Goal: Task Accomplishment & Management: Manage account settings

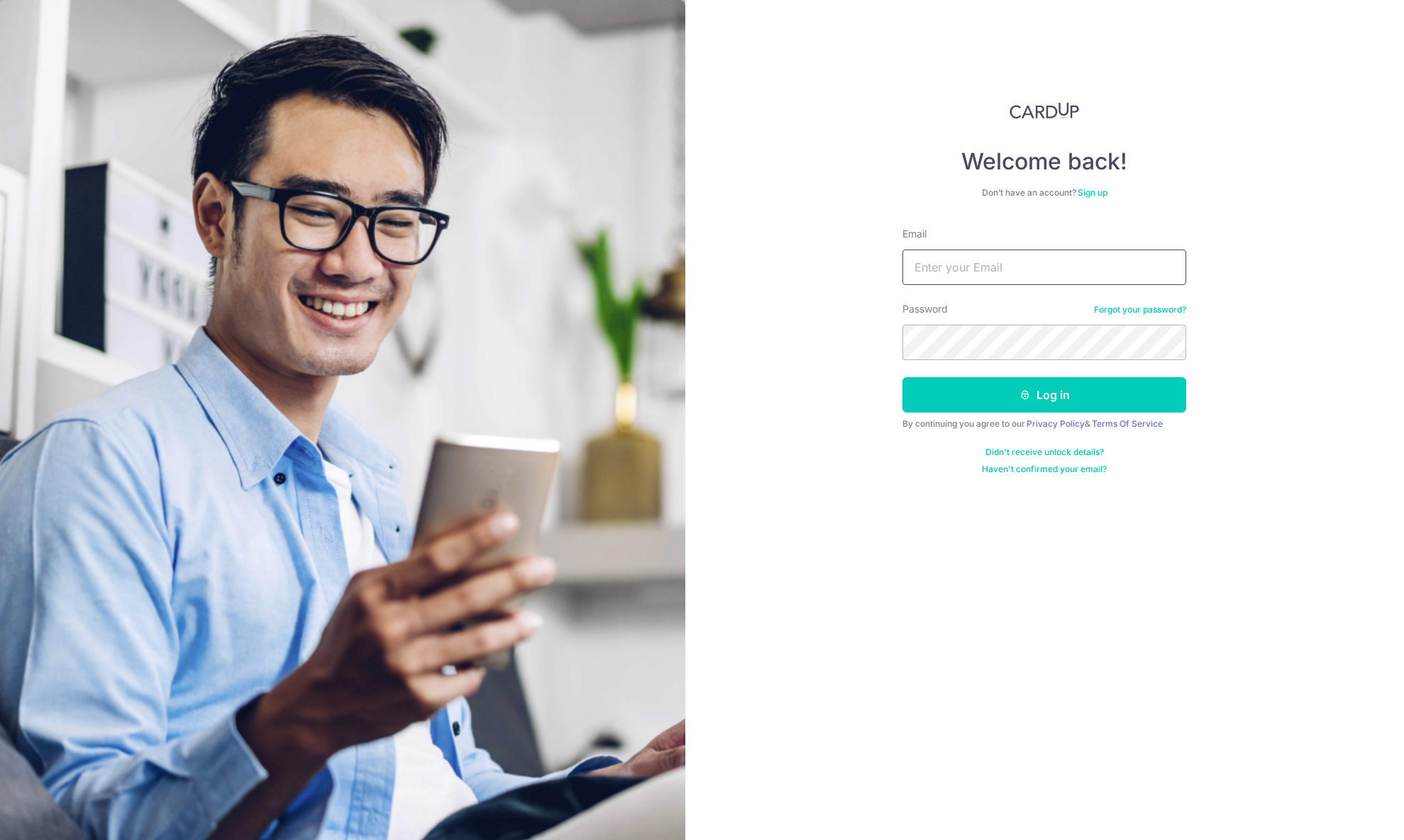
type input "[PERSON_NAME][EMAIL_ADDRESS][DOMAIN_NAME]"
click at [1097, 256] on input "david.spsuper@gmail.com" at bounding box center [1043, 267] width 283 height 36
click at [1057, 397] on button "Log in" at bounding box center [1043, 395] width 283 height 36
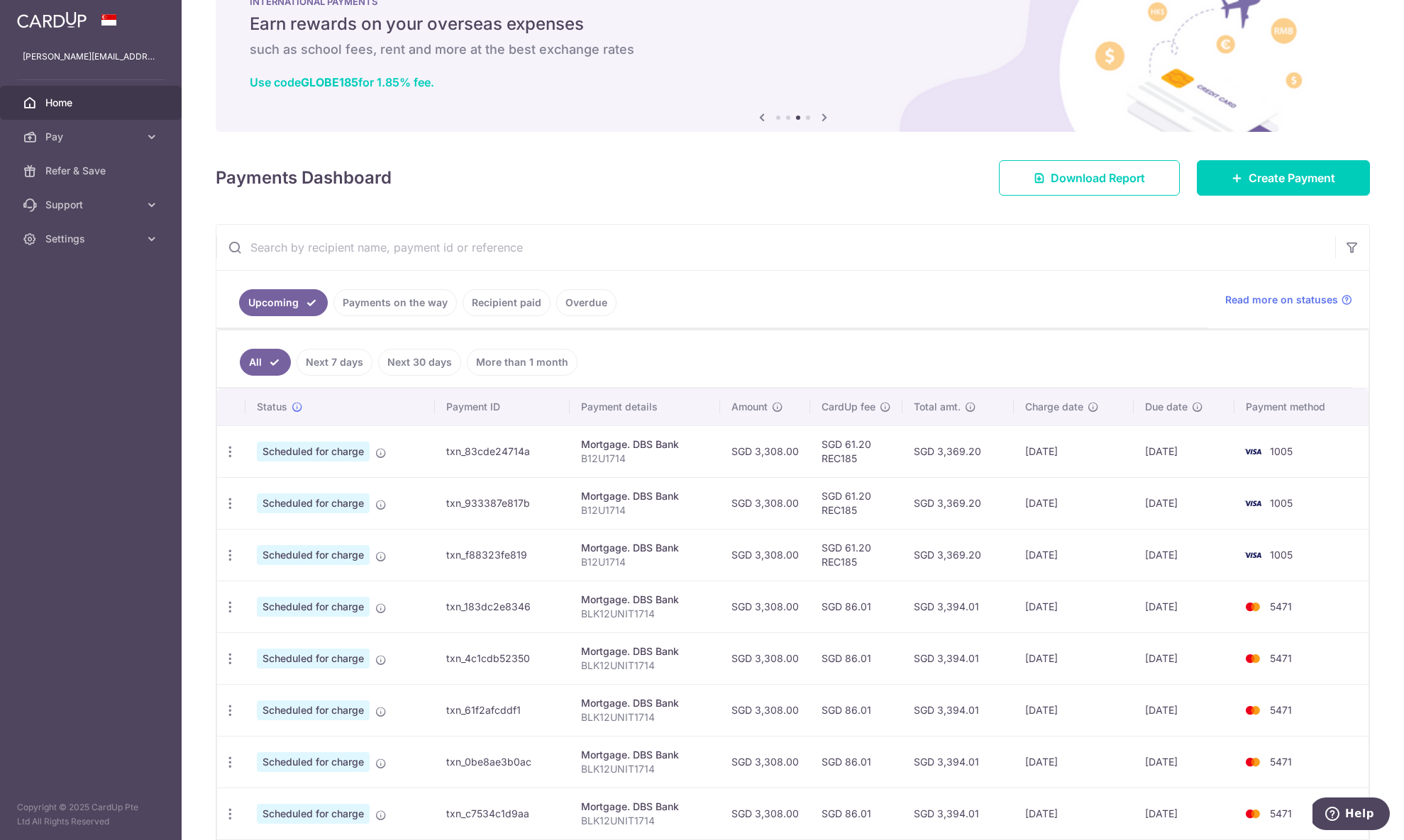
scroll to position [59, 0]
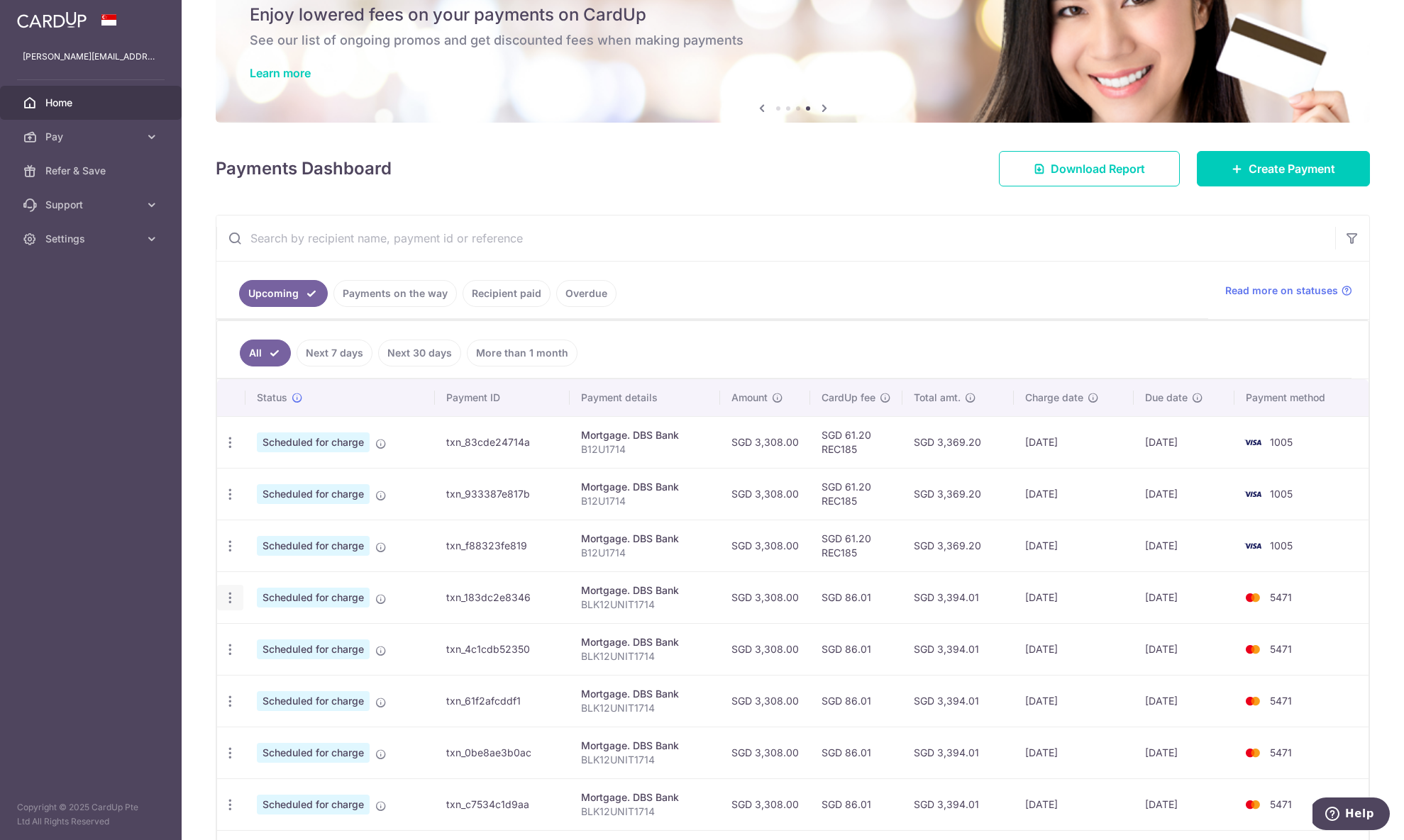
click at [226, 594] on icon "button" at bounding box center [229, 598] width 15 height 15
click at [334, 638] on span "Update payment" at bounding box center [305, 637] width 97 height 17
radio input "true"
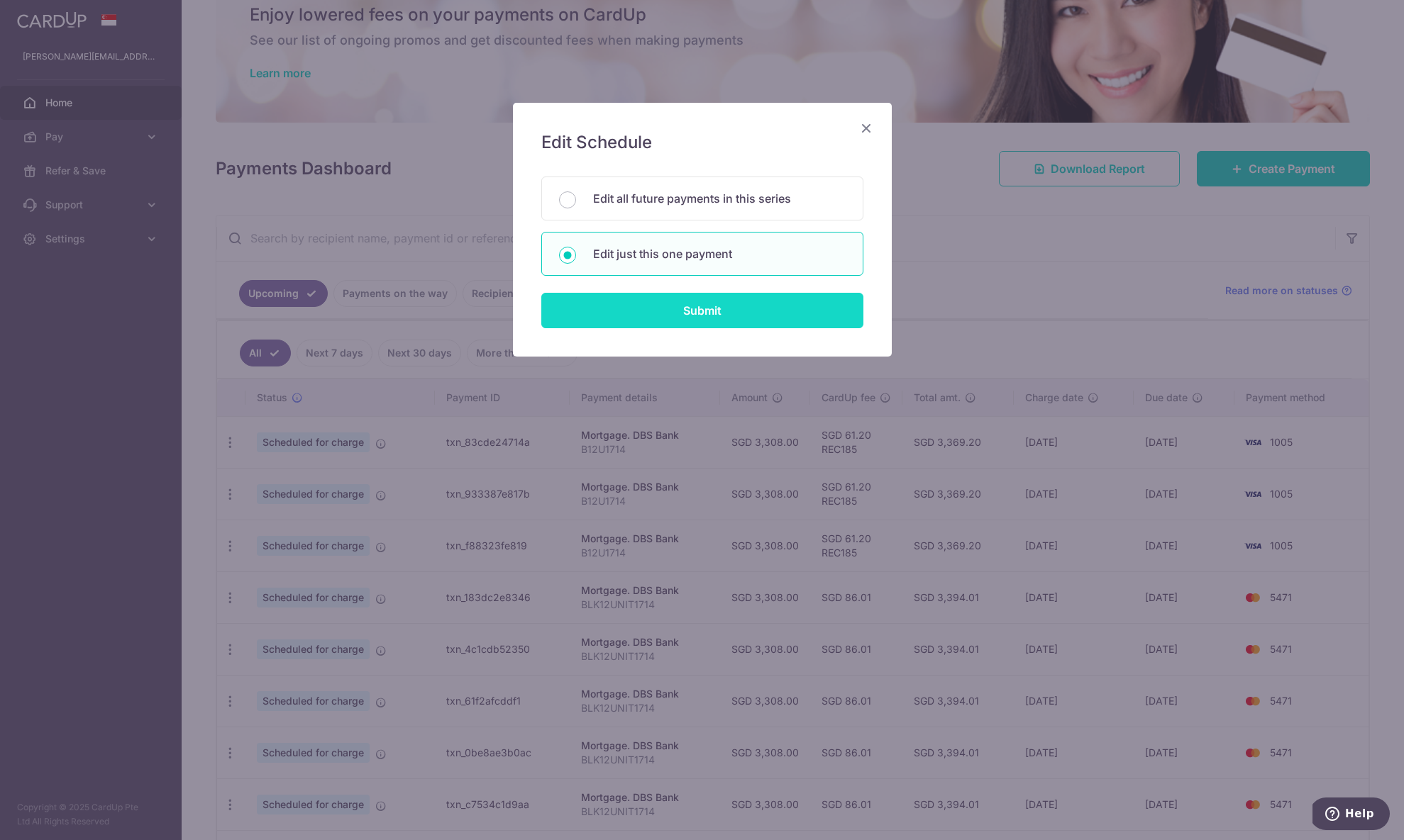
click at [682, 318] on input "Submit" at bounding box center [702, 310] width 322 height 36
radio input "true"
type input "3,308.00"
type input "22/11/2026"
type input "BLK12UNIT1714"
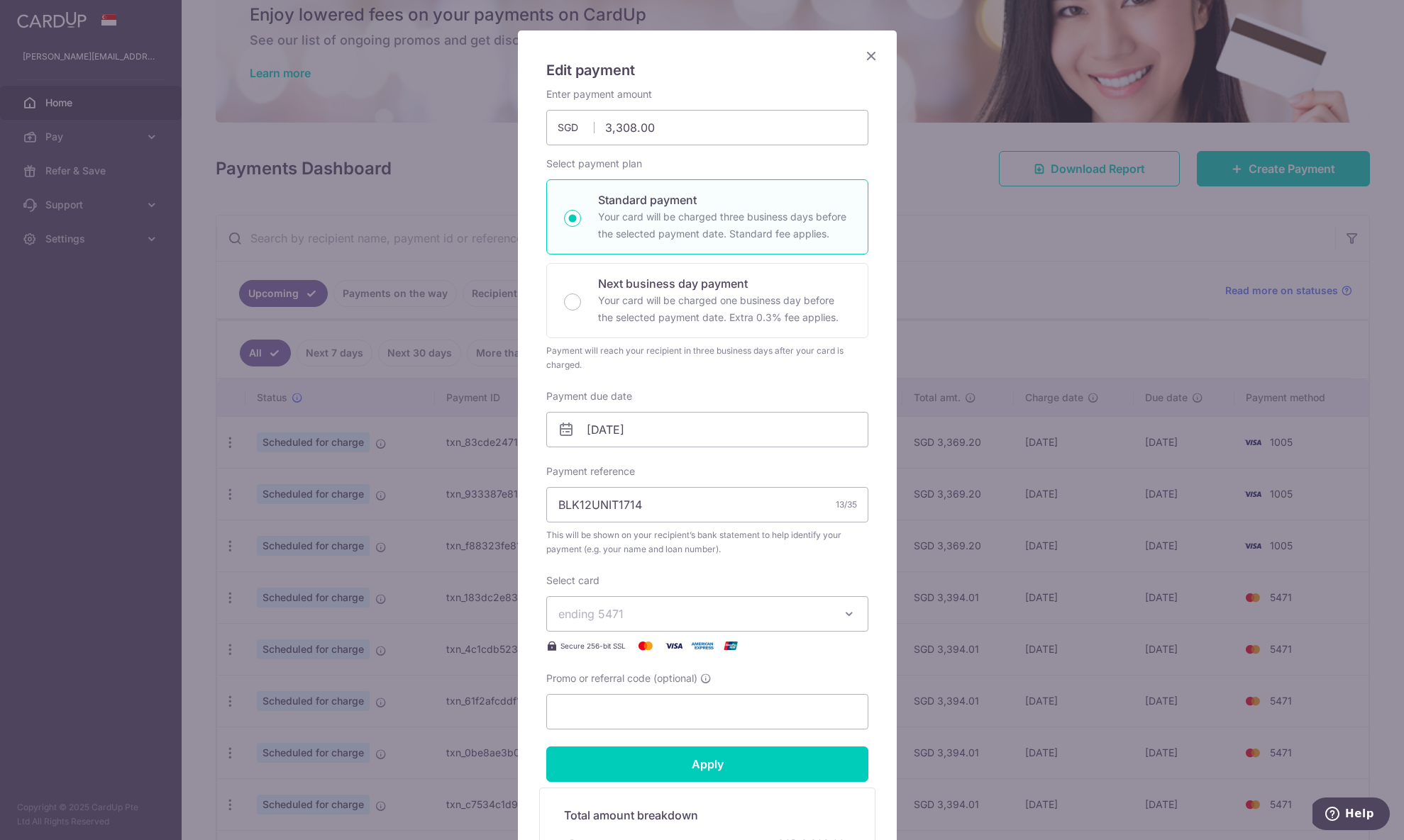
scroll to position [82, 0]
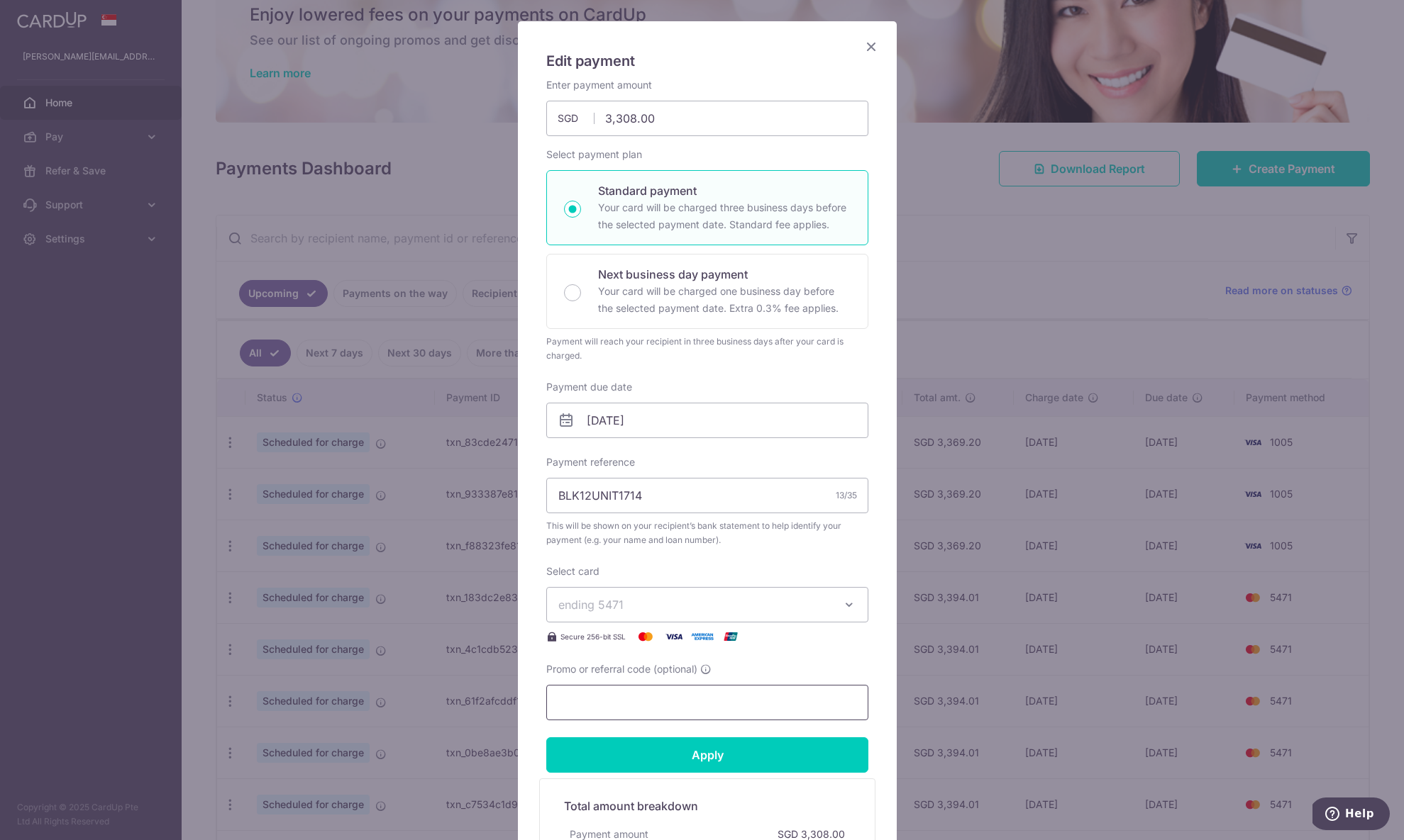
click at [616, 698] on input "Promo or referral code (optional)" at bounding box center [707, 703] width 322 height 36
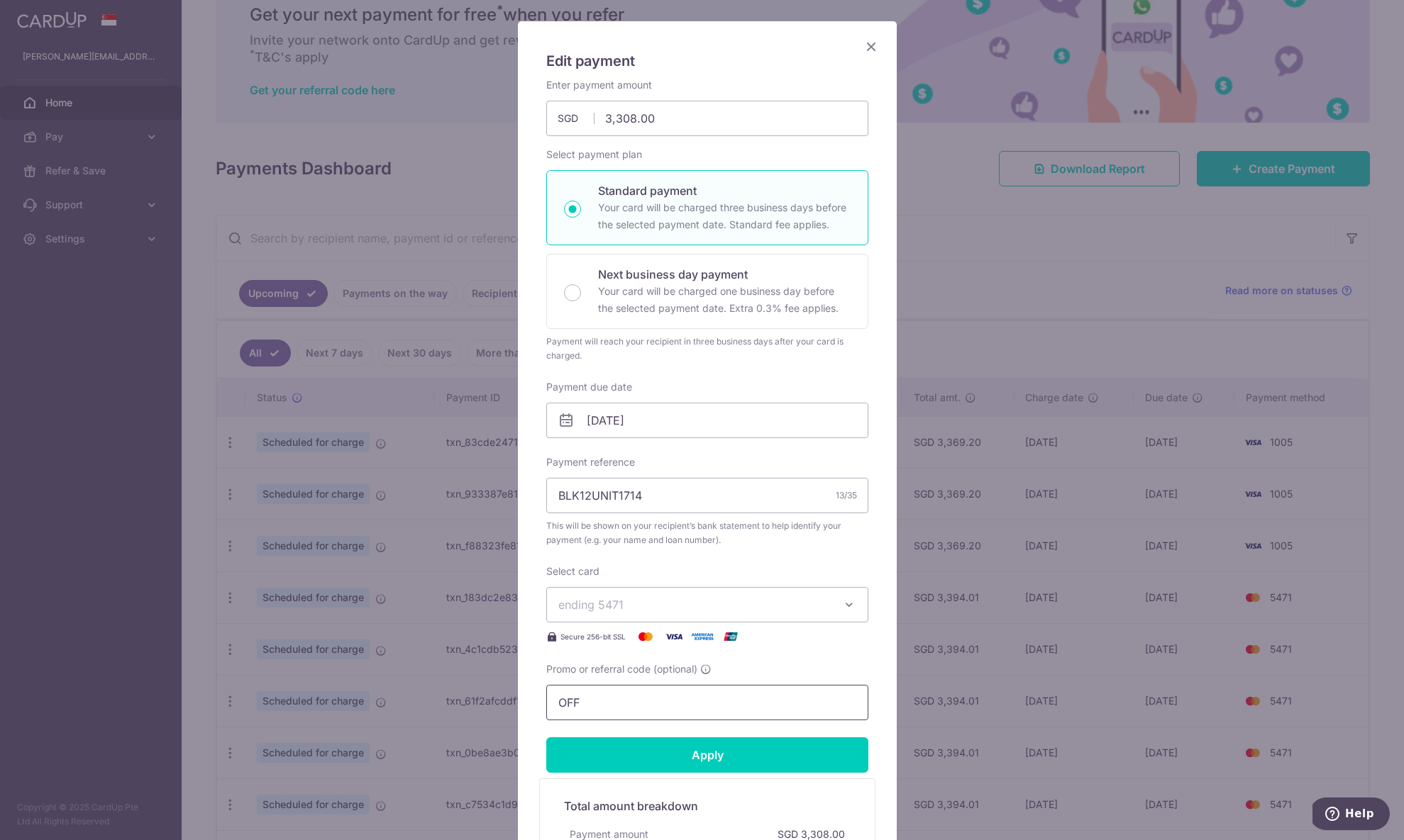
click at [683, 687] on input "OFF" at bounding box center [707, 703] width 322 height 36
paste input "225"
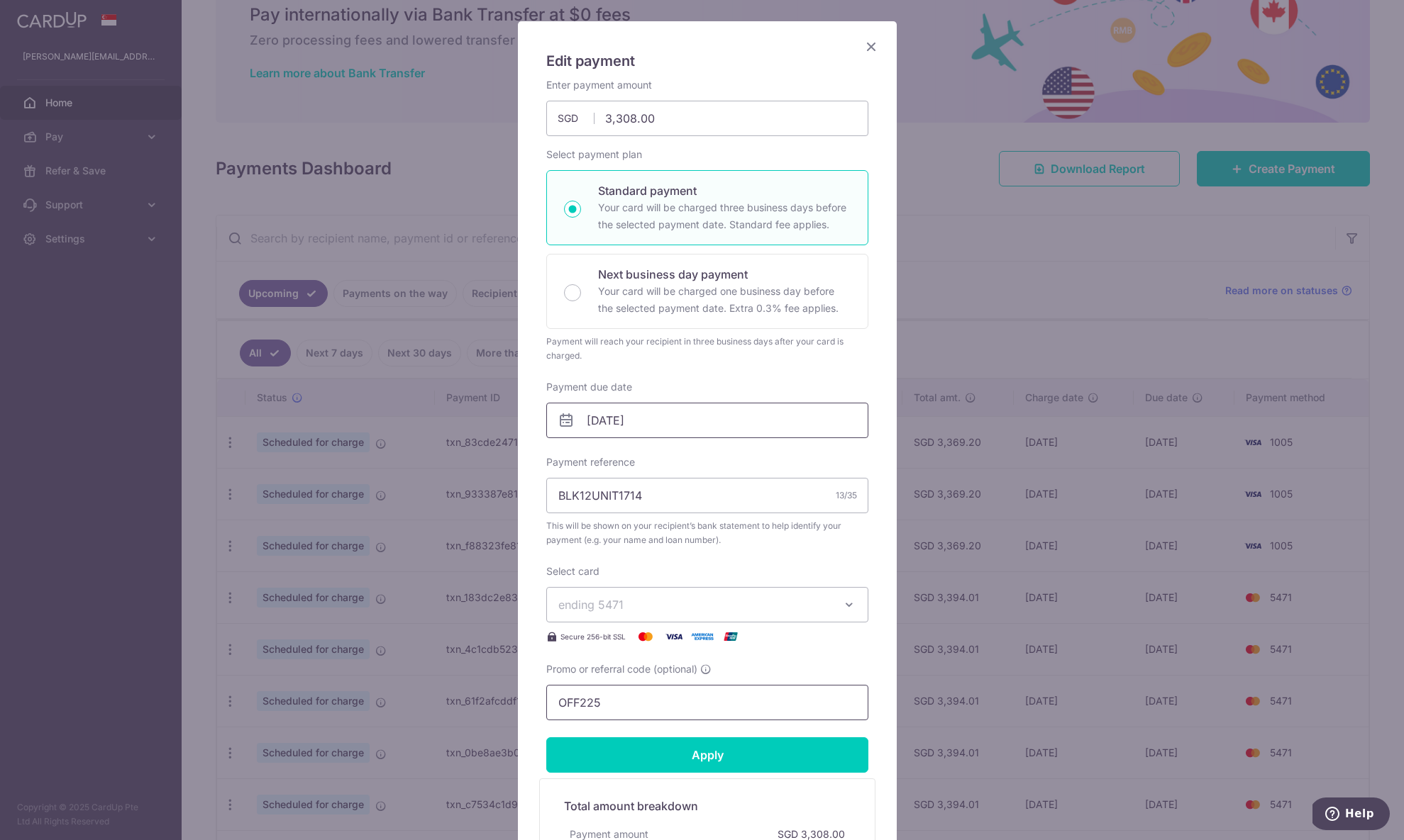
scroll to position [73, 0]
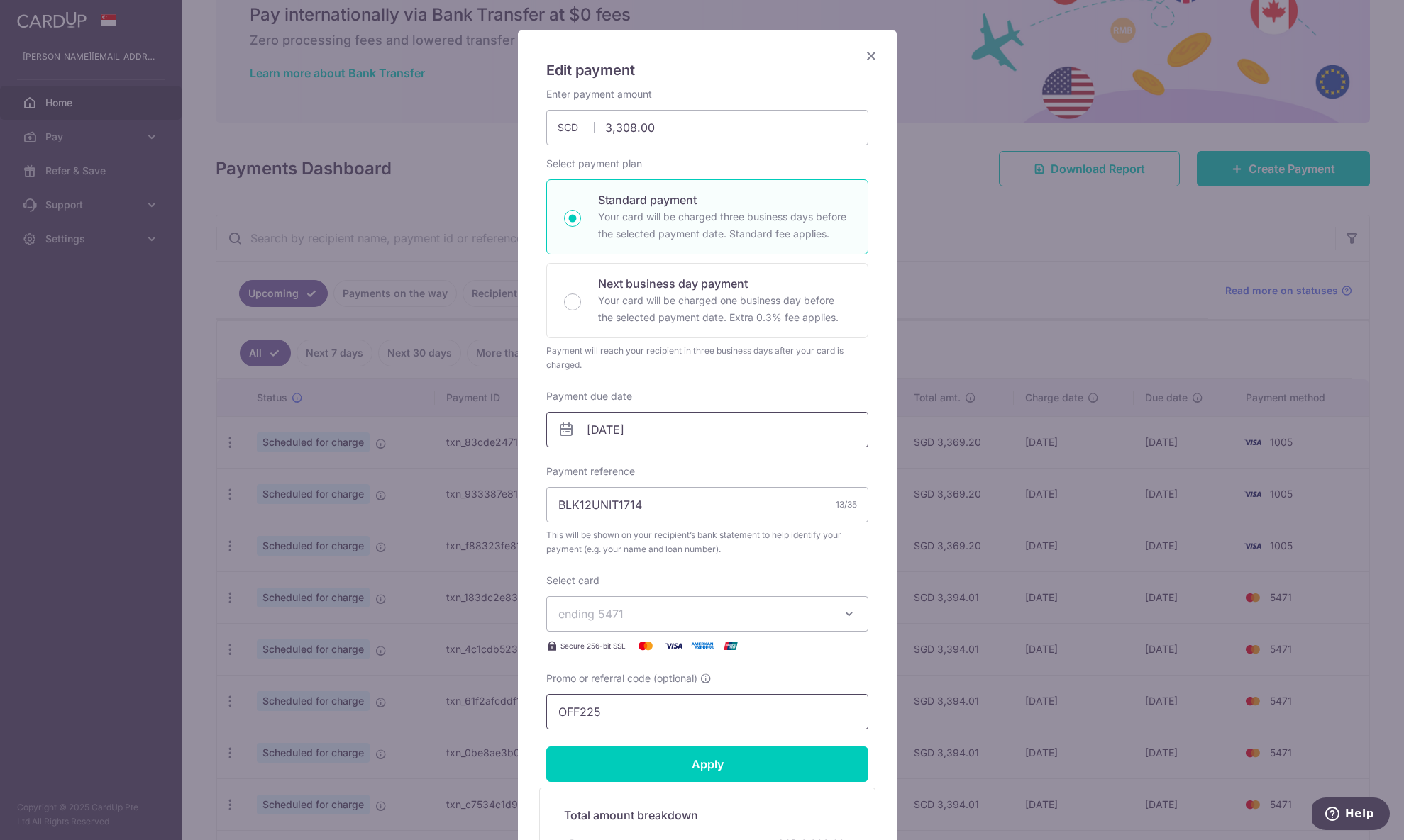
type input "OFF225"
click at [667, 420] on input "22/11/2026" at bounding box center [707, 430] width 322 height 36
click at [692, 466] on select "2025 2026 2027 2028 2029 2030 2031 2032 2033 2034 2035" at bounding box center [687, 468] width 38 height 12
click at [568, 466] on link "Prev" at bounding box center [568, 468] width 17 height 17
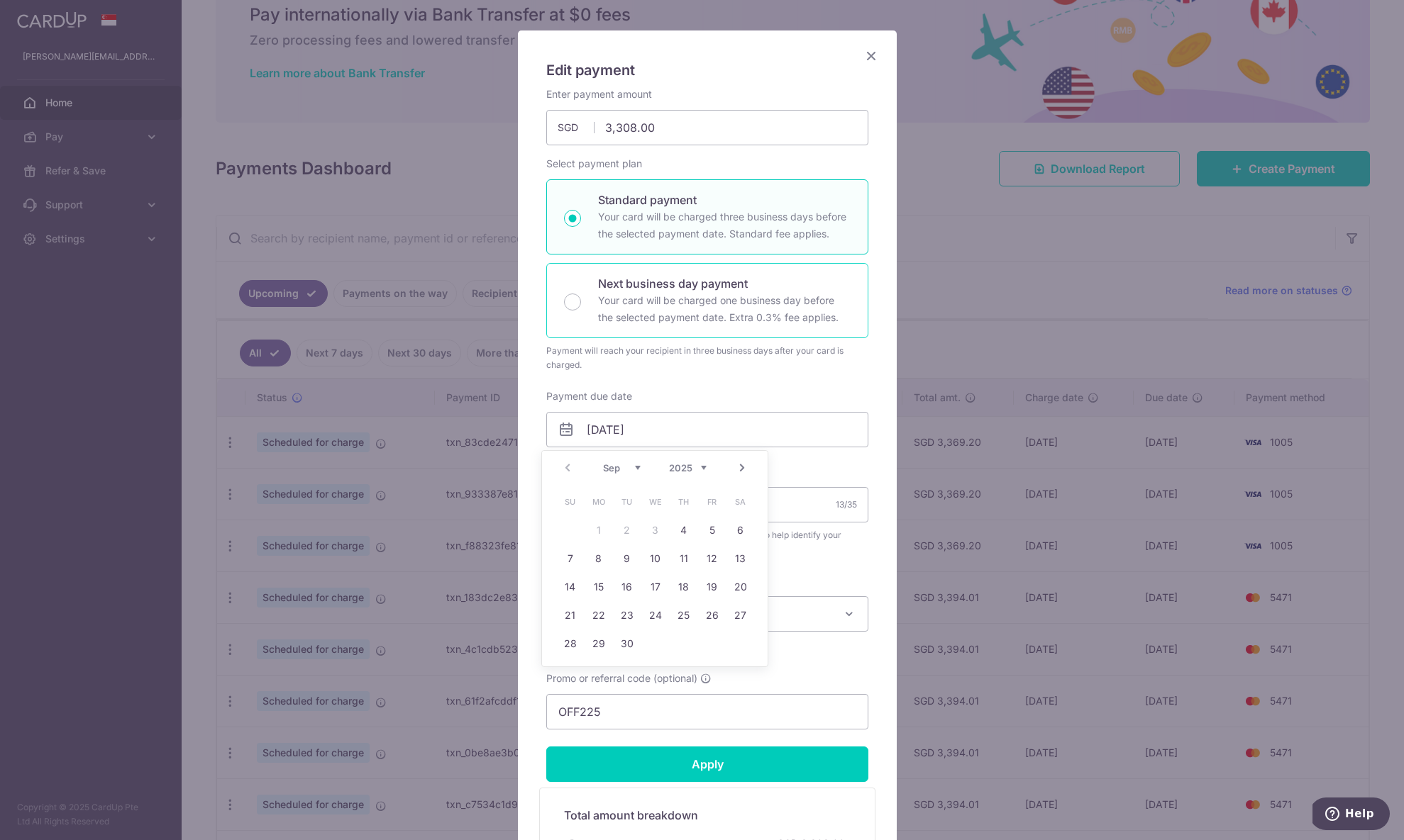
click at [653, 293] on p "Your card will be charged one business day before the selected payment date. Ex…" at bounding box center [724, 309] width 253 height 34
click at [581, 293] on input "Next business day payment Your card will be charged one business day before the…" at bounding box center [572, 302] width 17 height 17
radio input "false"
radio input "true"
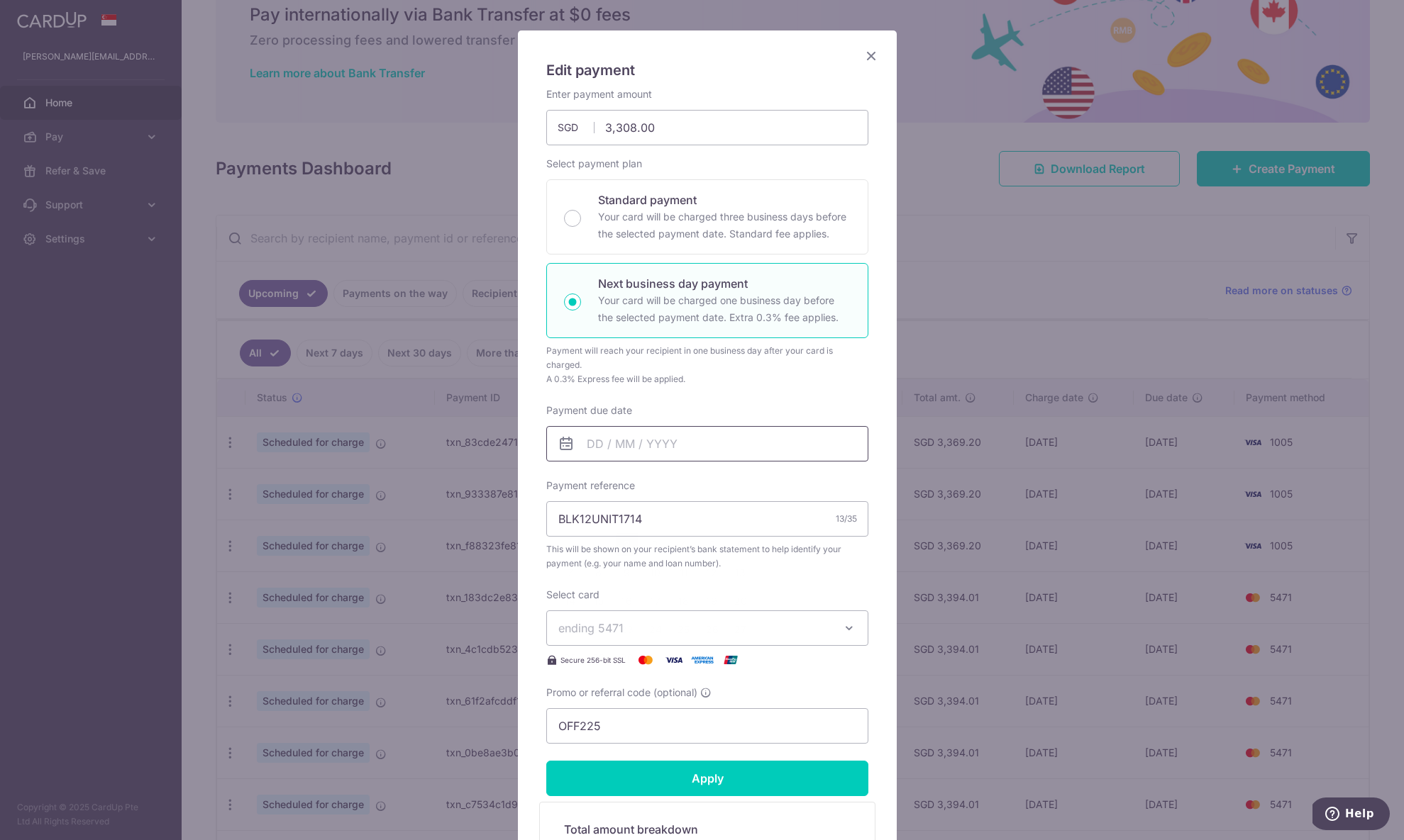
click at [648, 447] on input "Payment due date" at bounding box center [707, 444] width 322 height 36
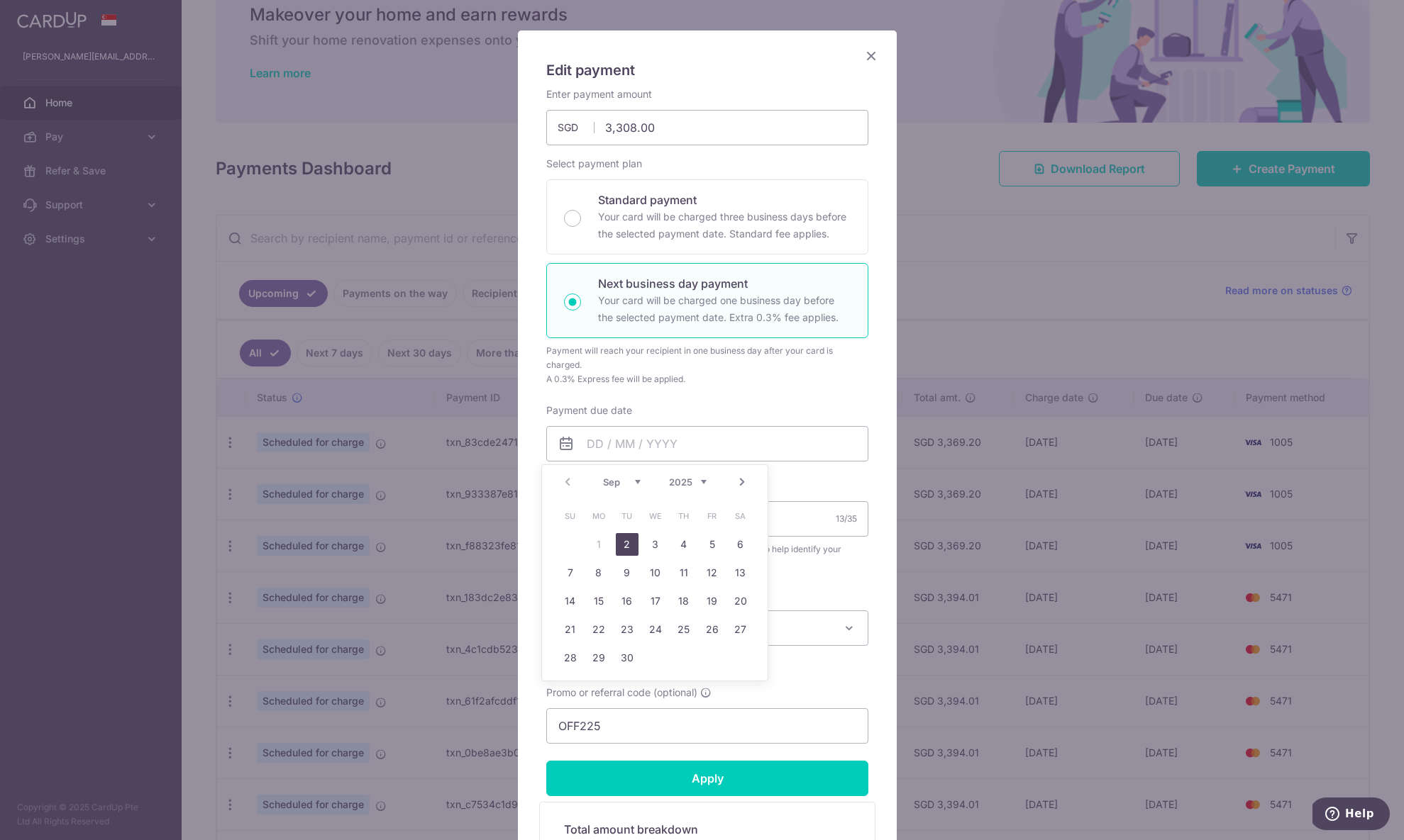
click at [627, 537] on link "2" at bounding box center [626, 544] width 22 height 22
type input "[DATE]"
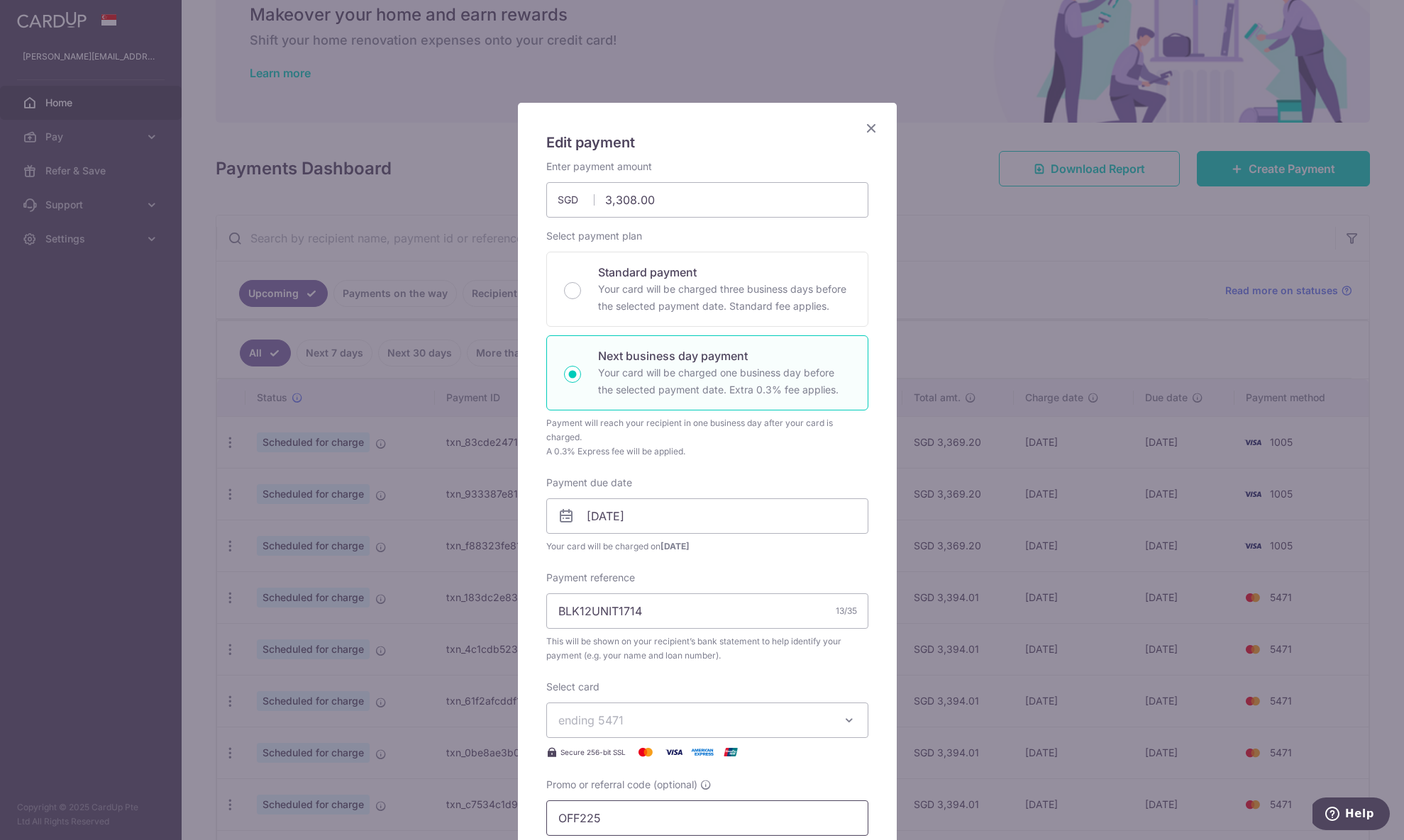
scroll to position [344, 0]
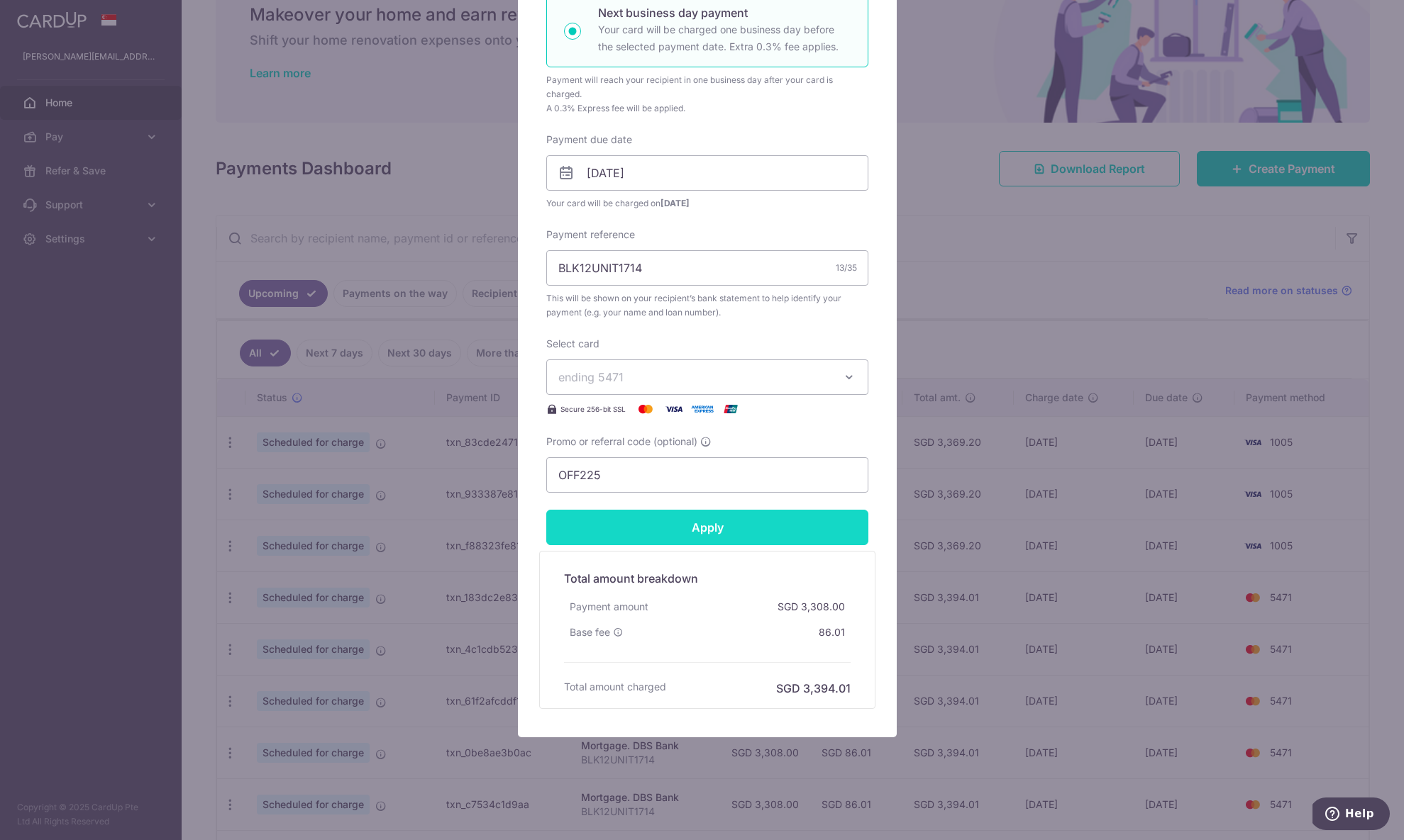
click at [745, 531] on input "Apply" at bounding box center [707, 527] width 322 height 36
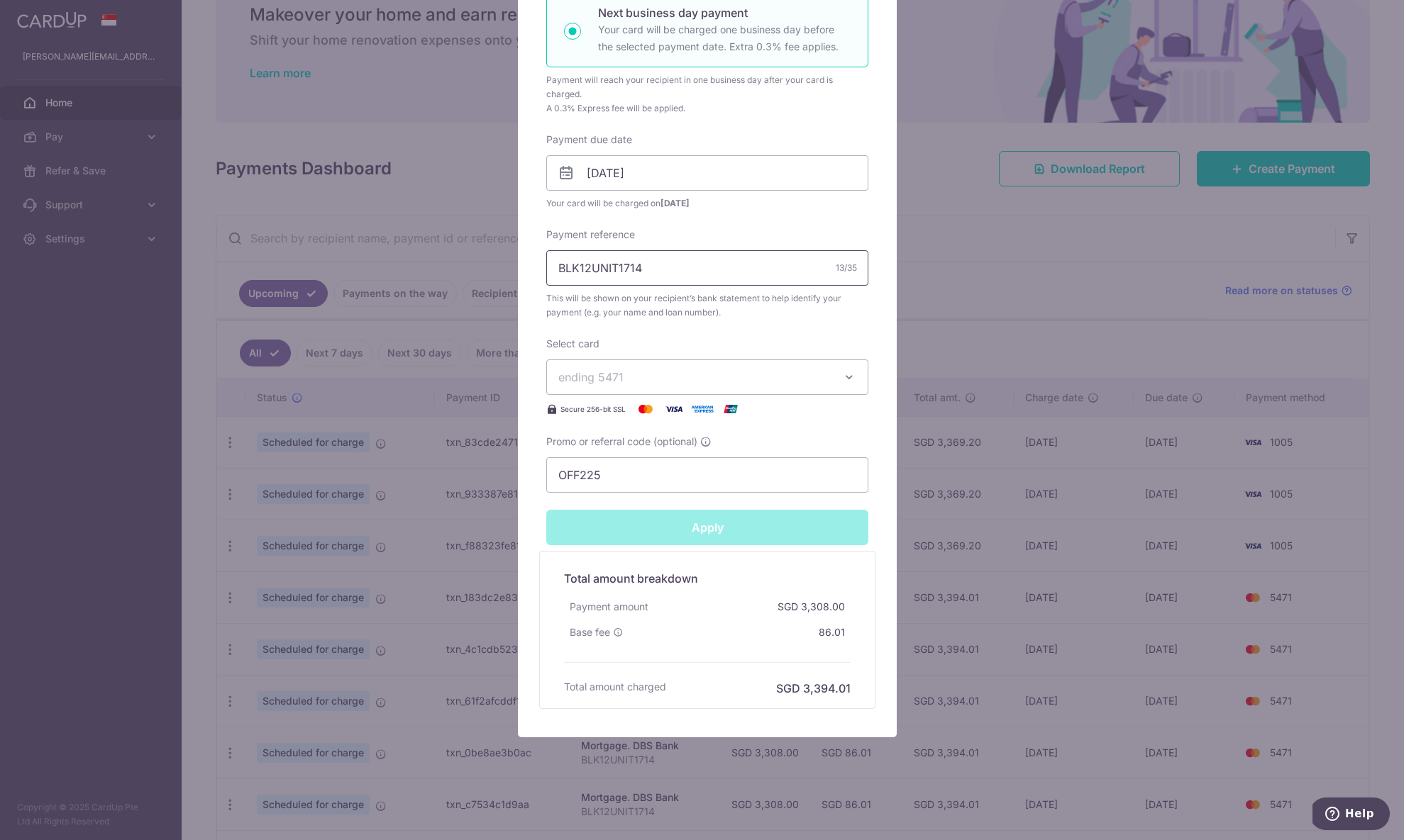
type input "Successfully Applied"
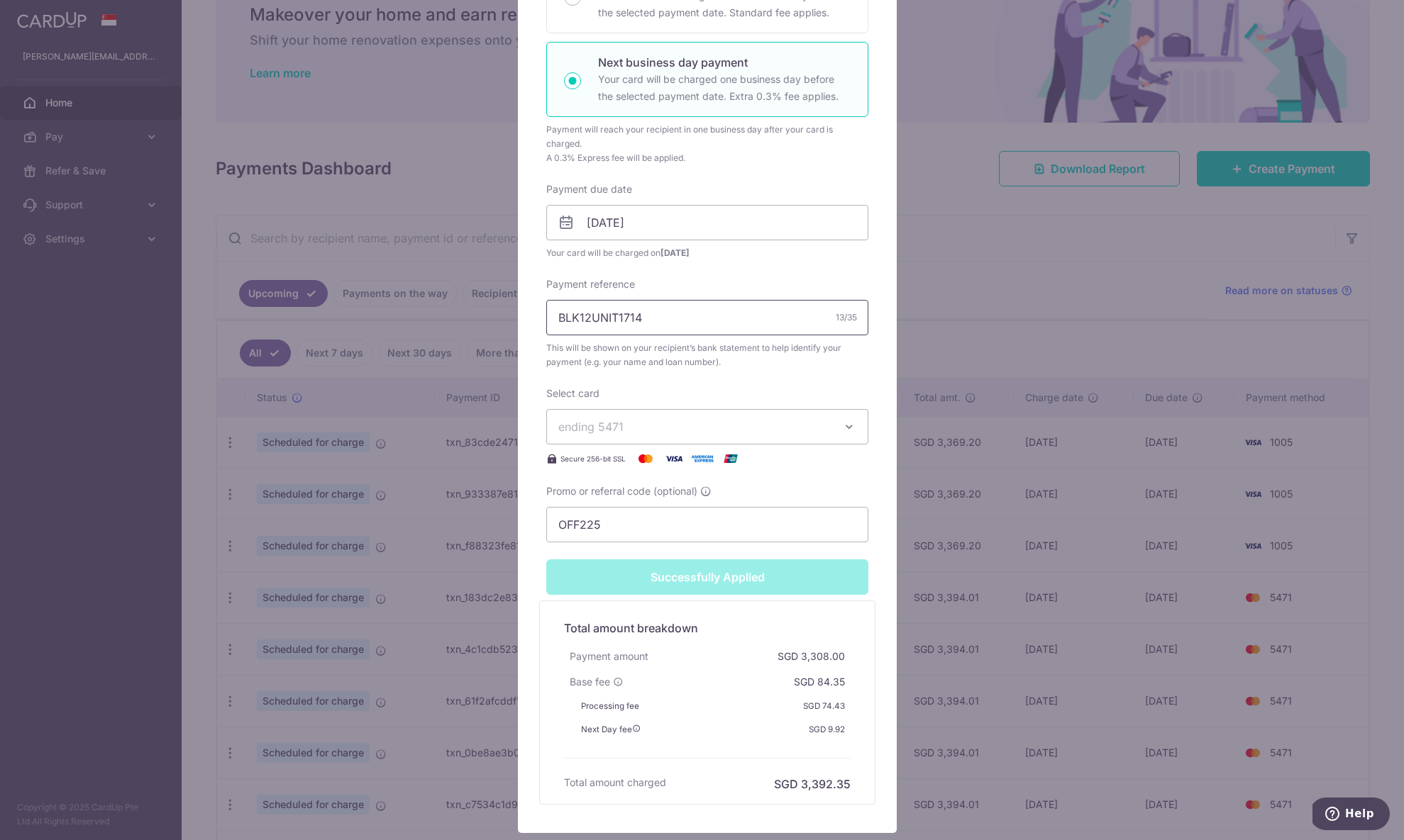
scroll to position [393, 0]
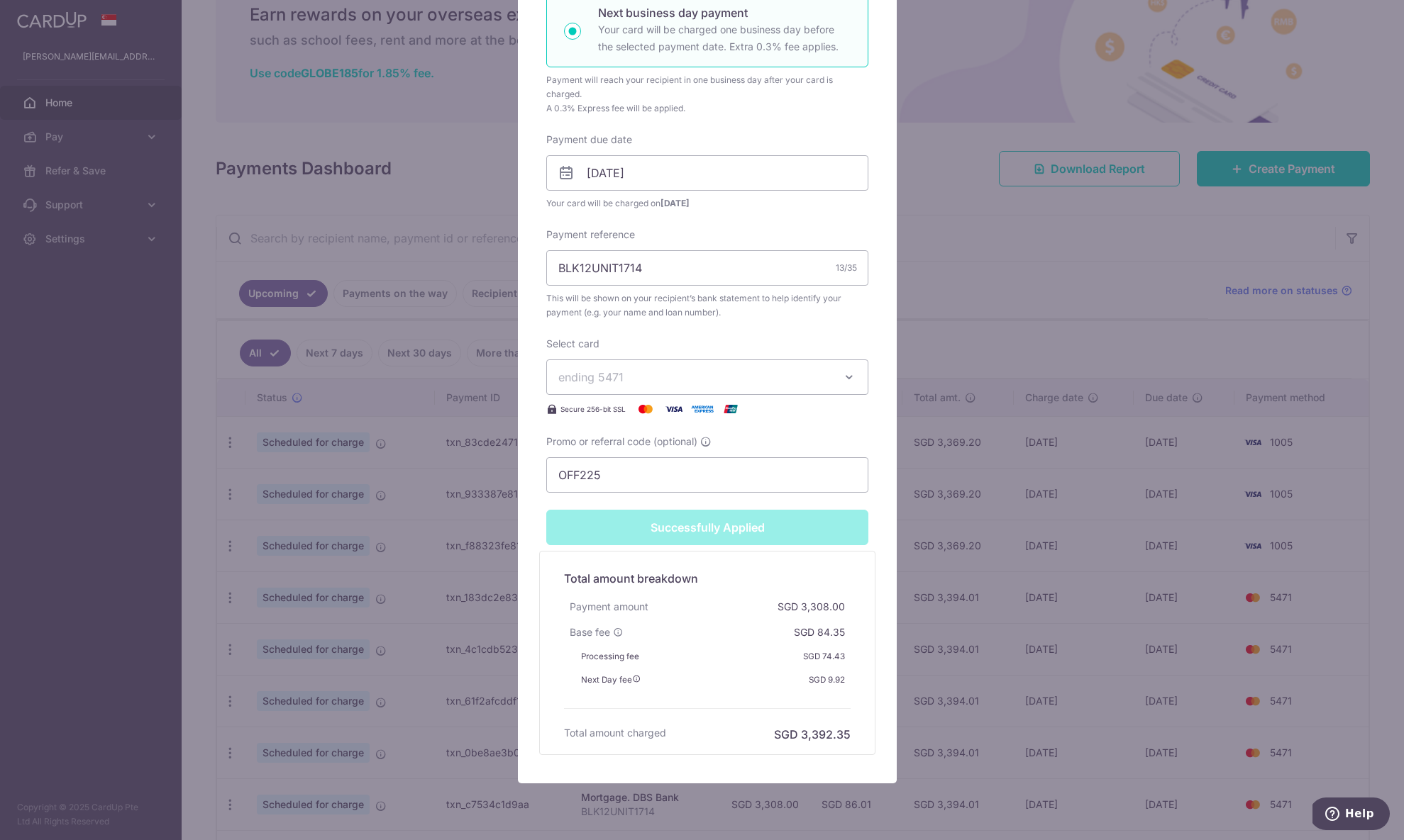
click at [1105, 325] on div "Edit payment By clicking apply, you will make changes to all payments to DBS Ba…" at bounding box center [702, 420] width 1404 height 840
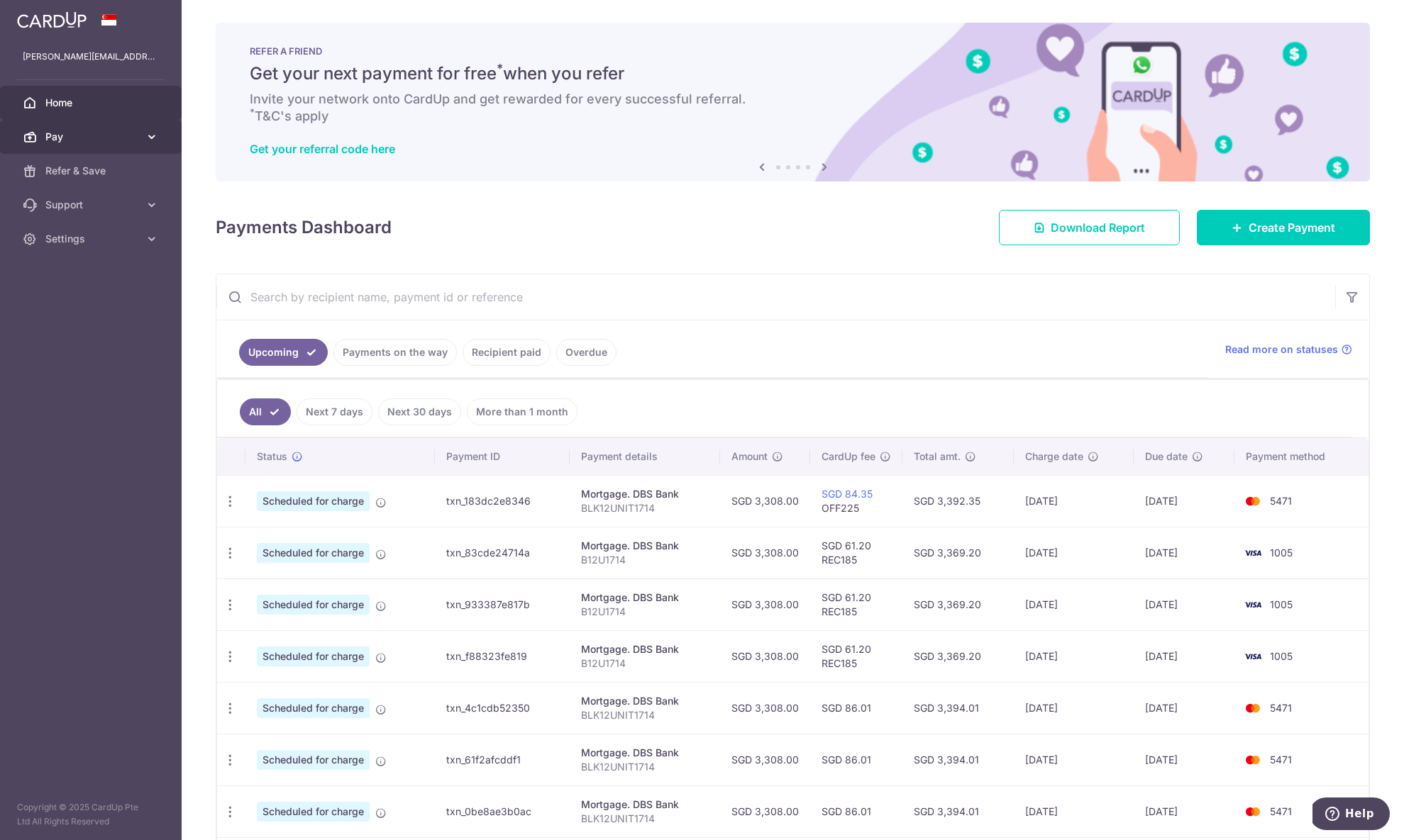
click at [109, 124] on link "Pay" at bounding box center [90, 137] width 181 height 34
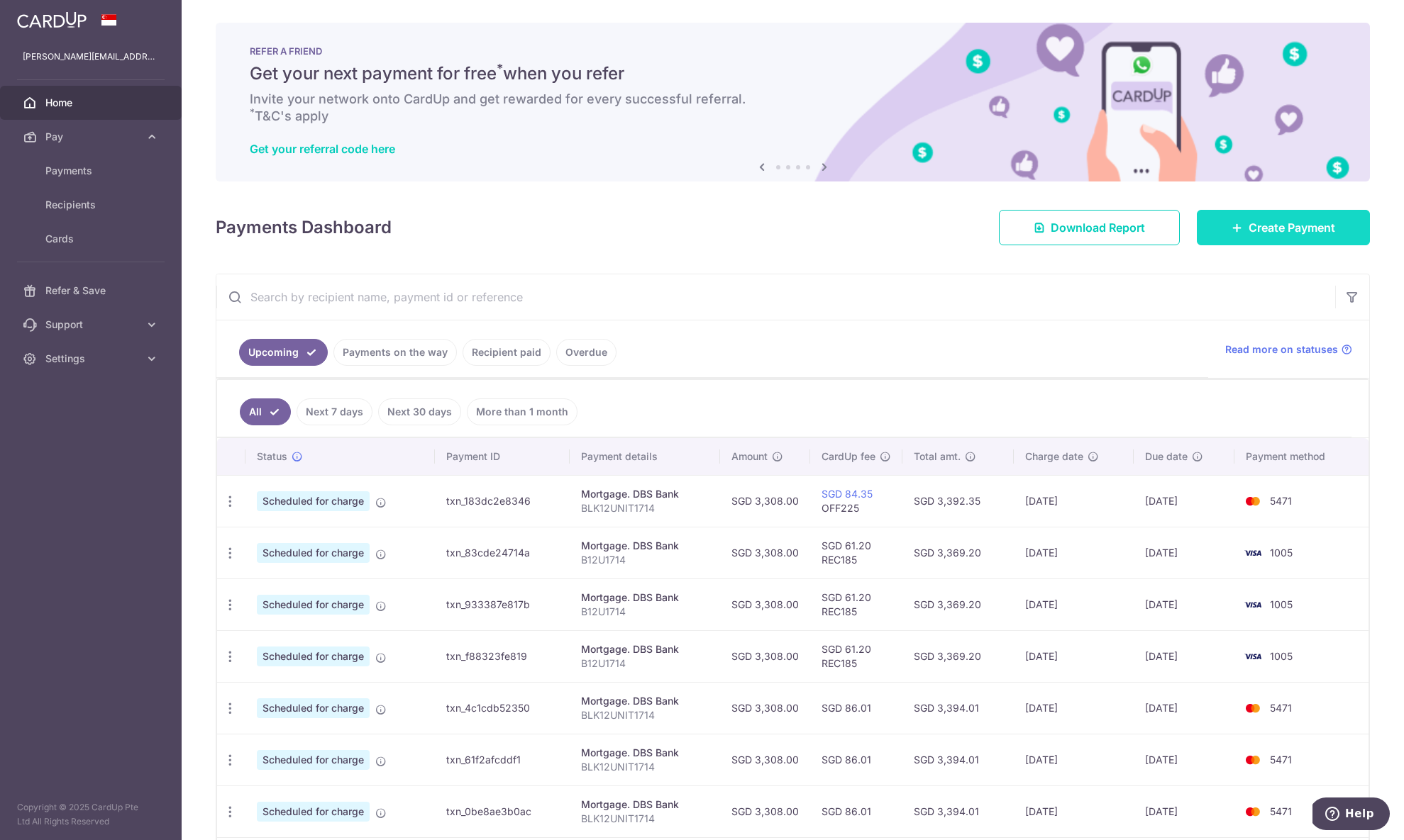
click at [1232, 232] on link "Create Payment" at bounding box center [1284, 228] width 173 height 36
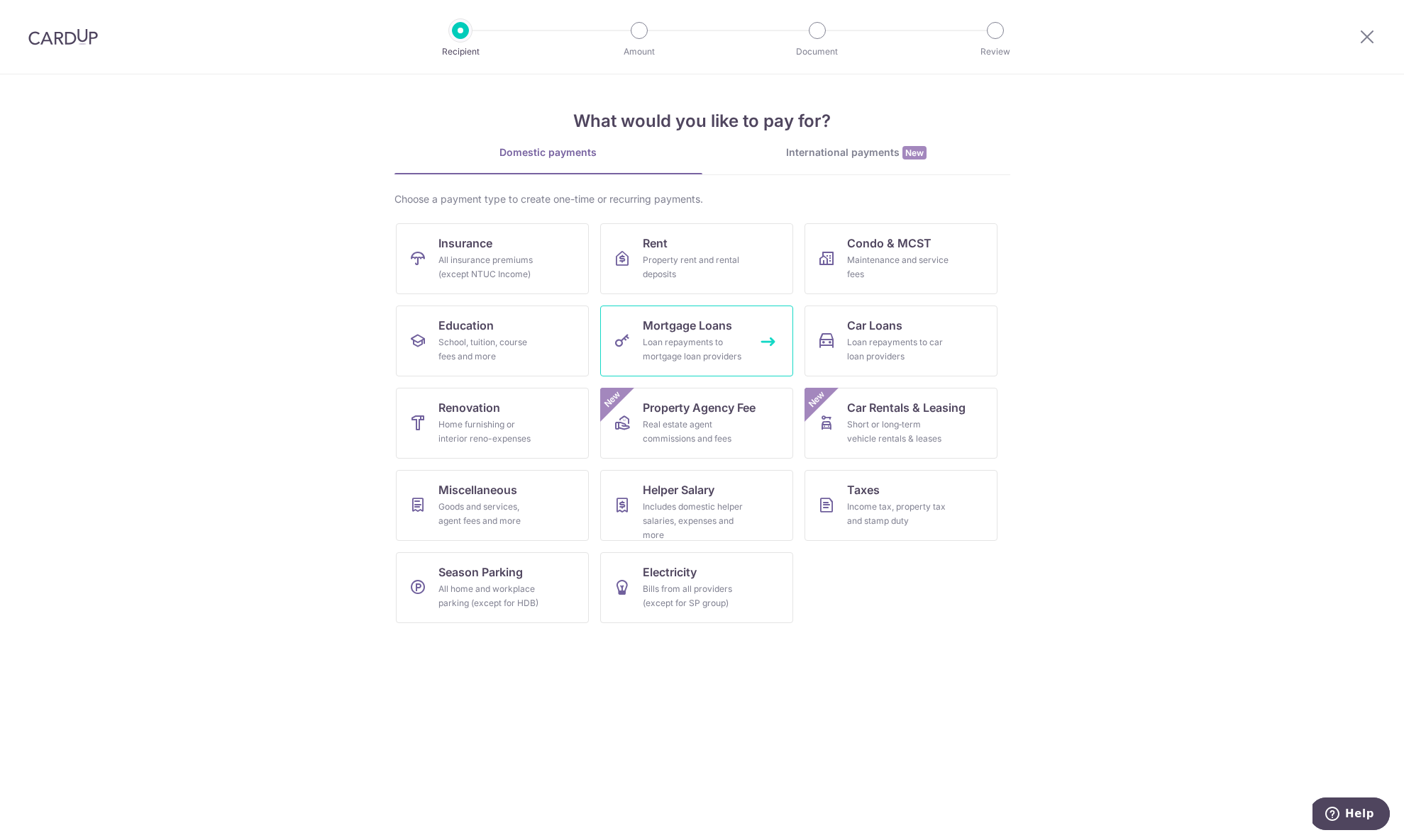
click at [695, 340] on div "Loan repayments to mortgage loan providers" at bounding box center [694, 349] width 102 height 29
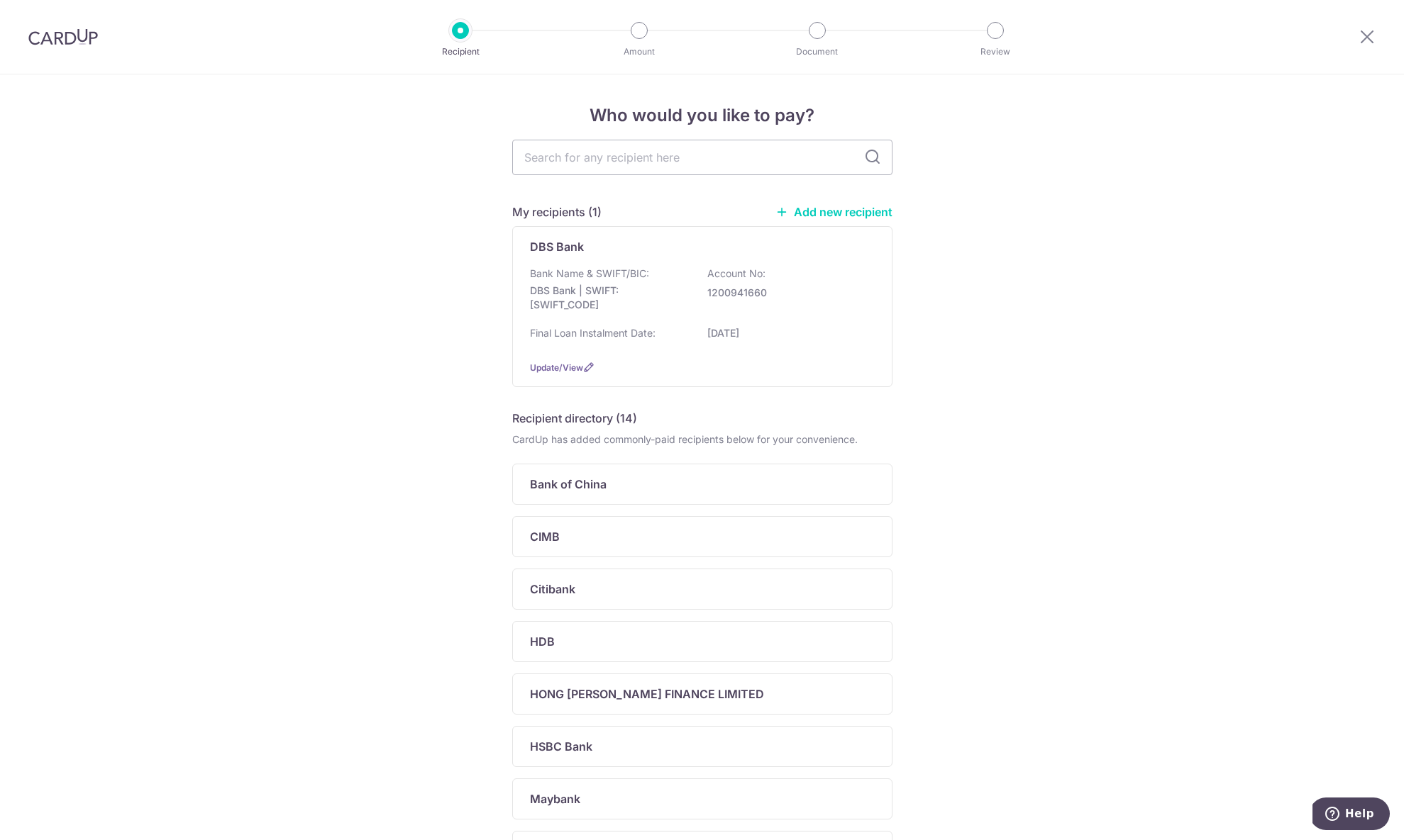
scroll to position [18, 0]
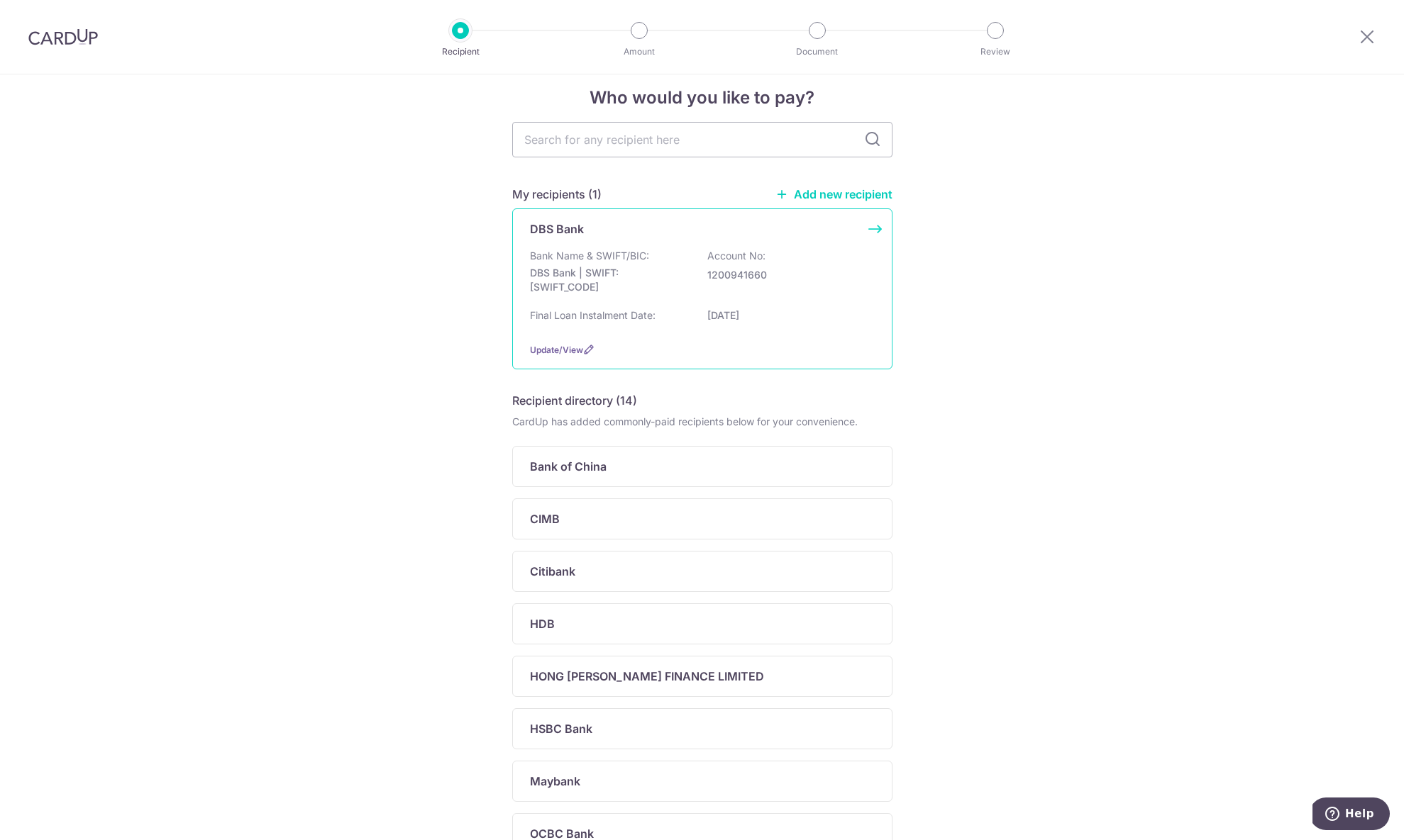
click at [724, 281] on div "Bank Name & SWIFT/BIC: DBS Bank | SWIFT: DBSSSGSGXXX Account No: 1200941660" at bounding box center [702, 276] width 344 height 54
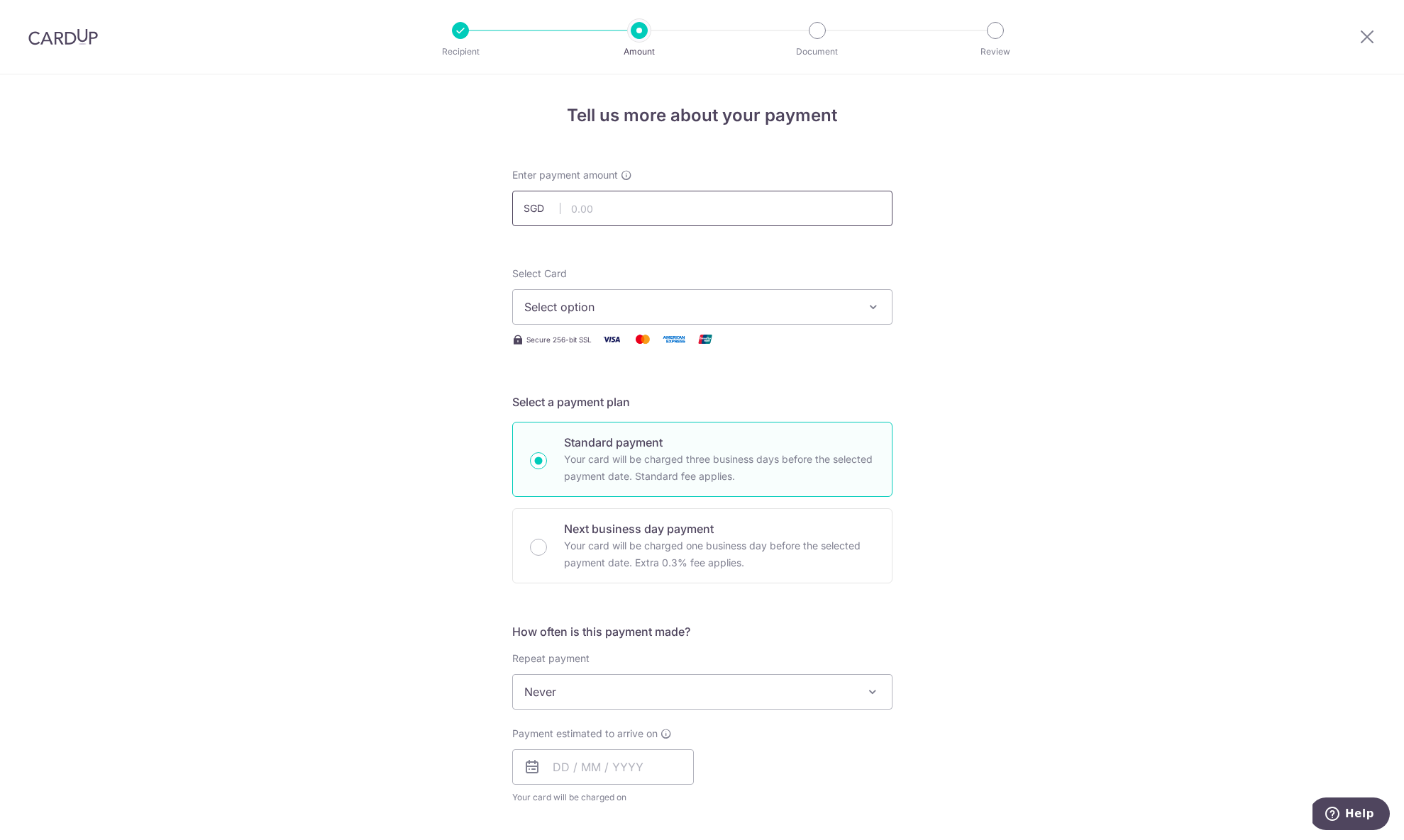
click at [658, 208] on input "text" at bounding box center [702, 208] width 380 height 36
type input "3,308.00"
click at [660, 313] on span "Select option" at bounding box center [690, 307] width 331 height 17
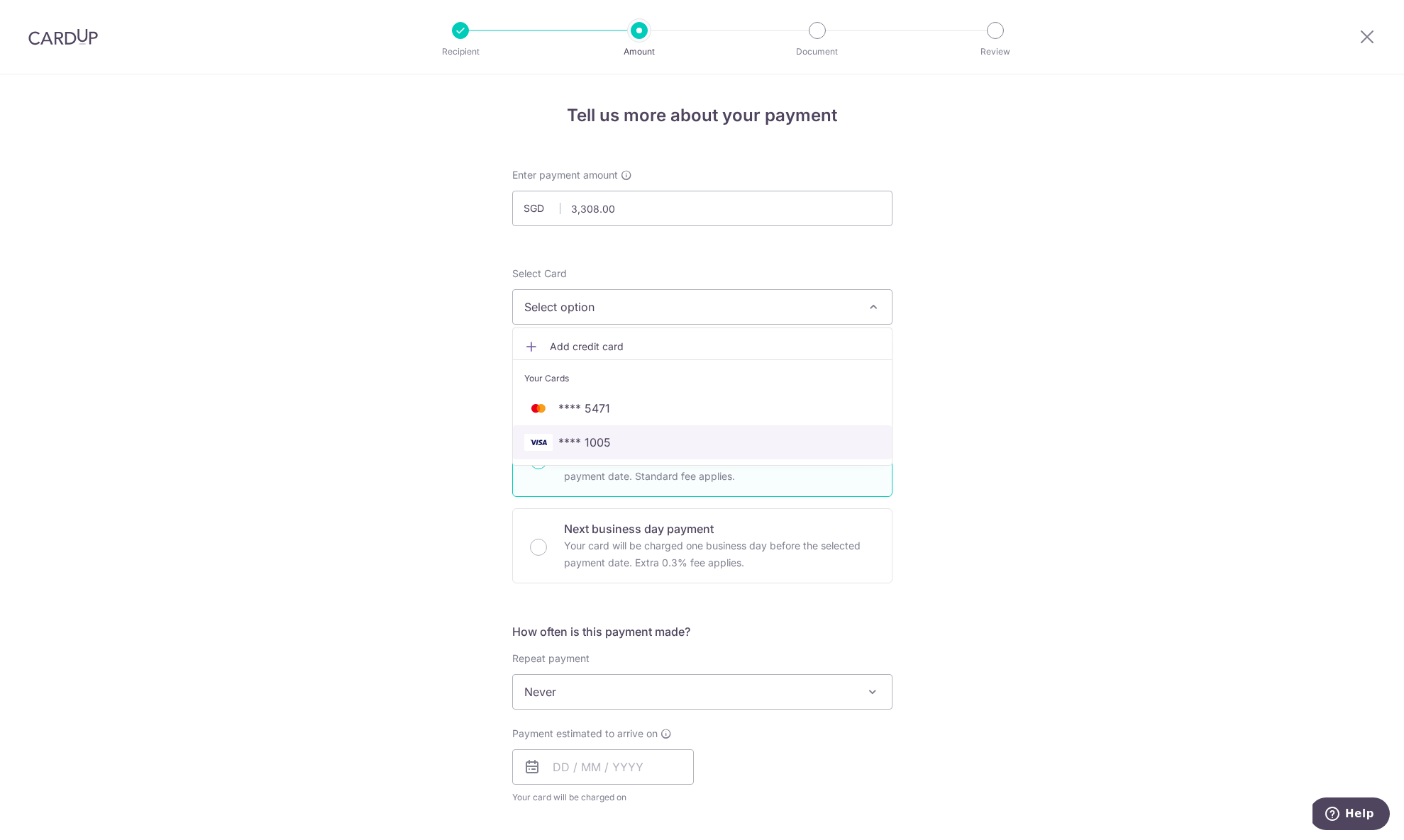
click at [679, 448] on span "**** 1005" at bounding box center [702, 442] width 356 height 17
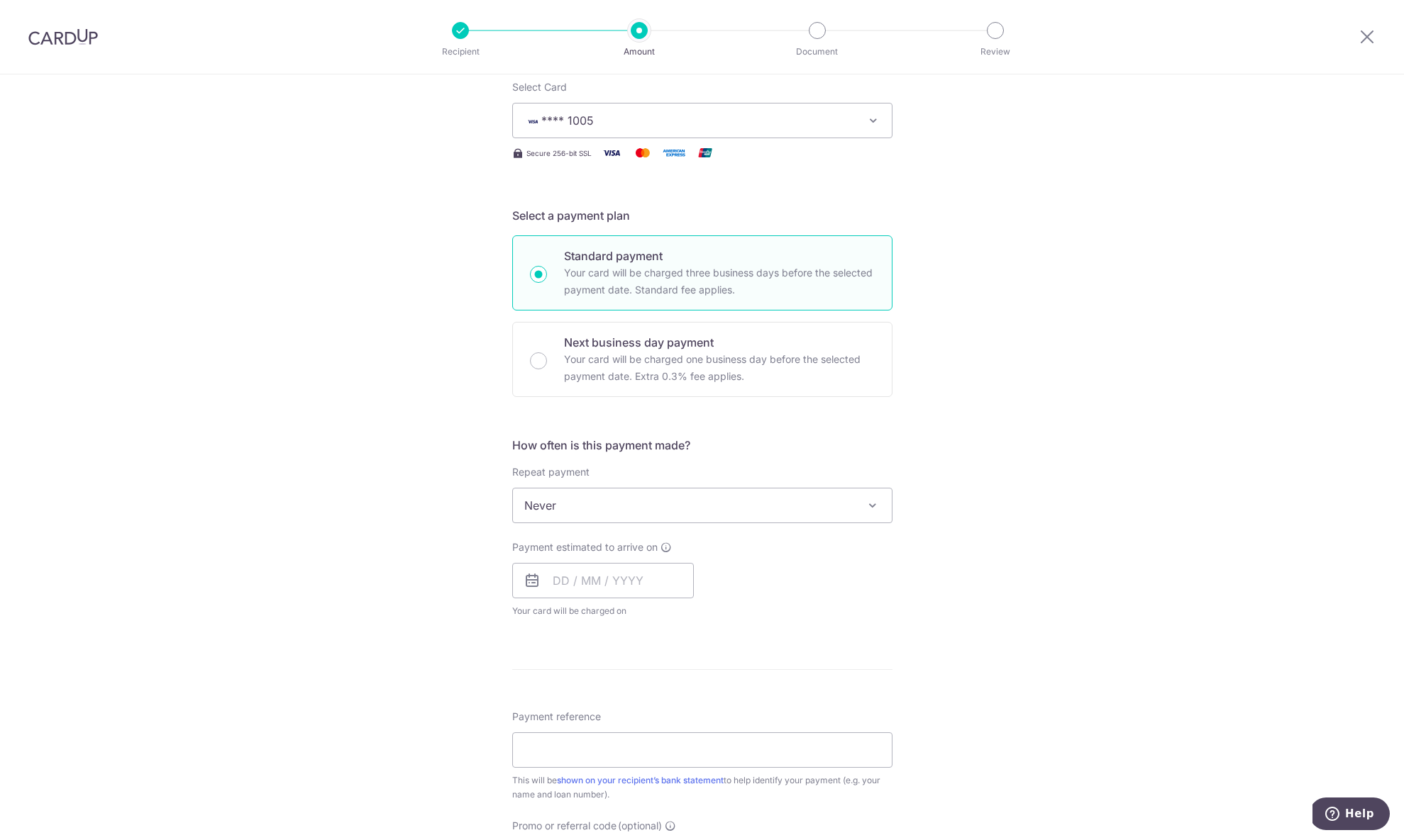
scroll to position [320, 0]
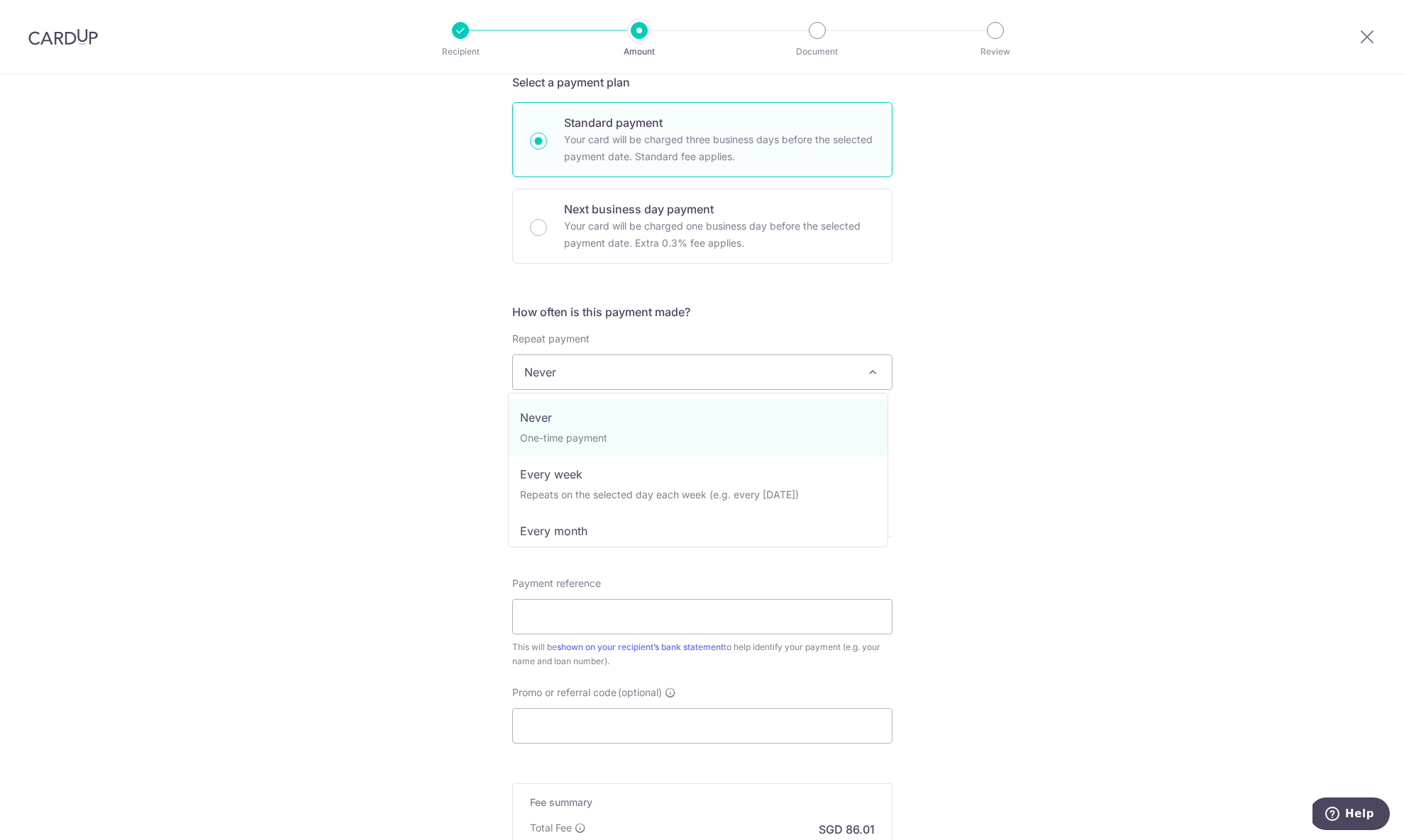
click at [676, 375] on span "Never" at bounding box center [702, 372] width 379 height 34
select select "3"
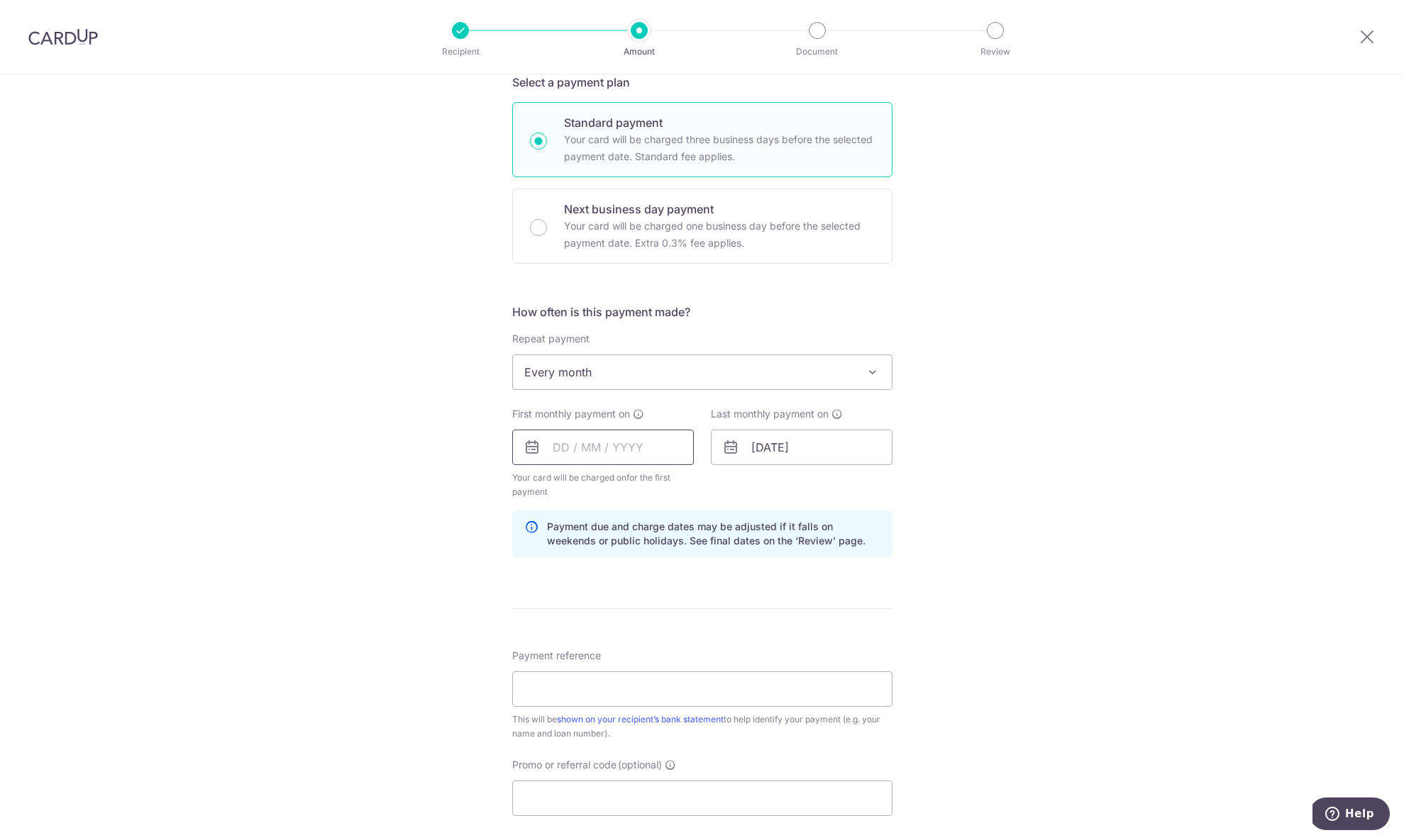
click at [622, 456] on input "text" at bounding box center [602, 448] width 181 height 36
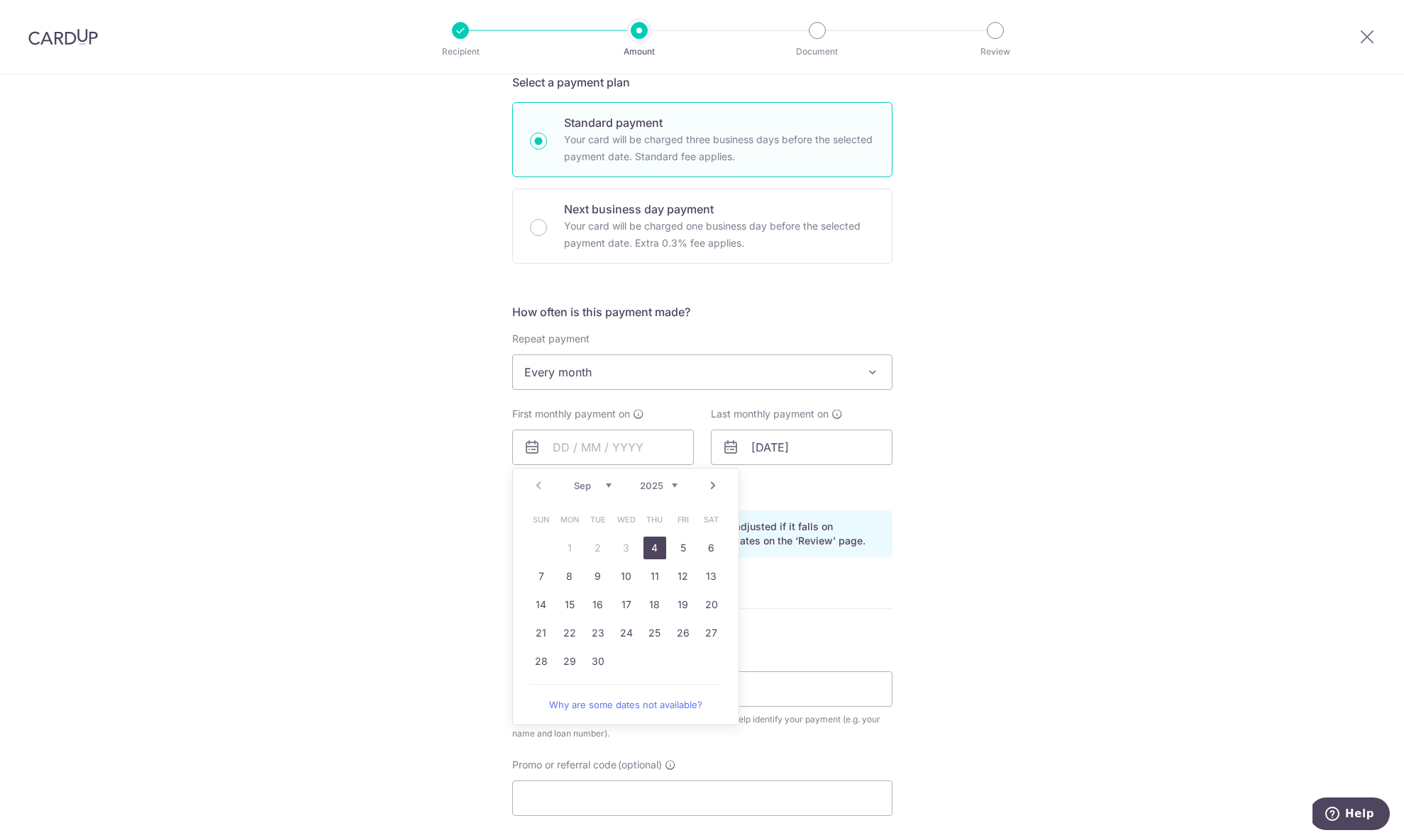
click at [643, 551] on link "4" at bounding box center [654, 547] width 22 height 22
type input "[DATE]"
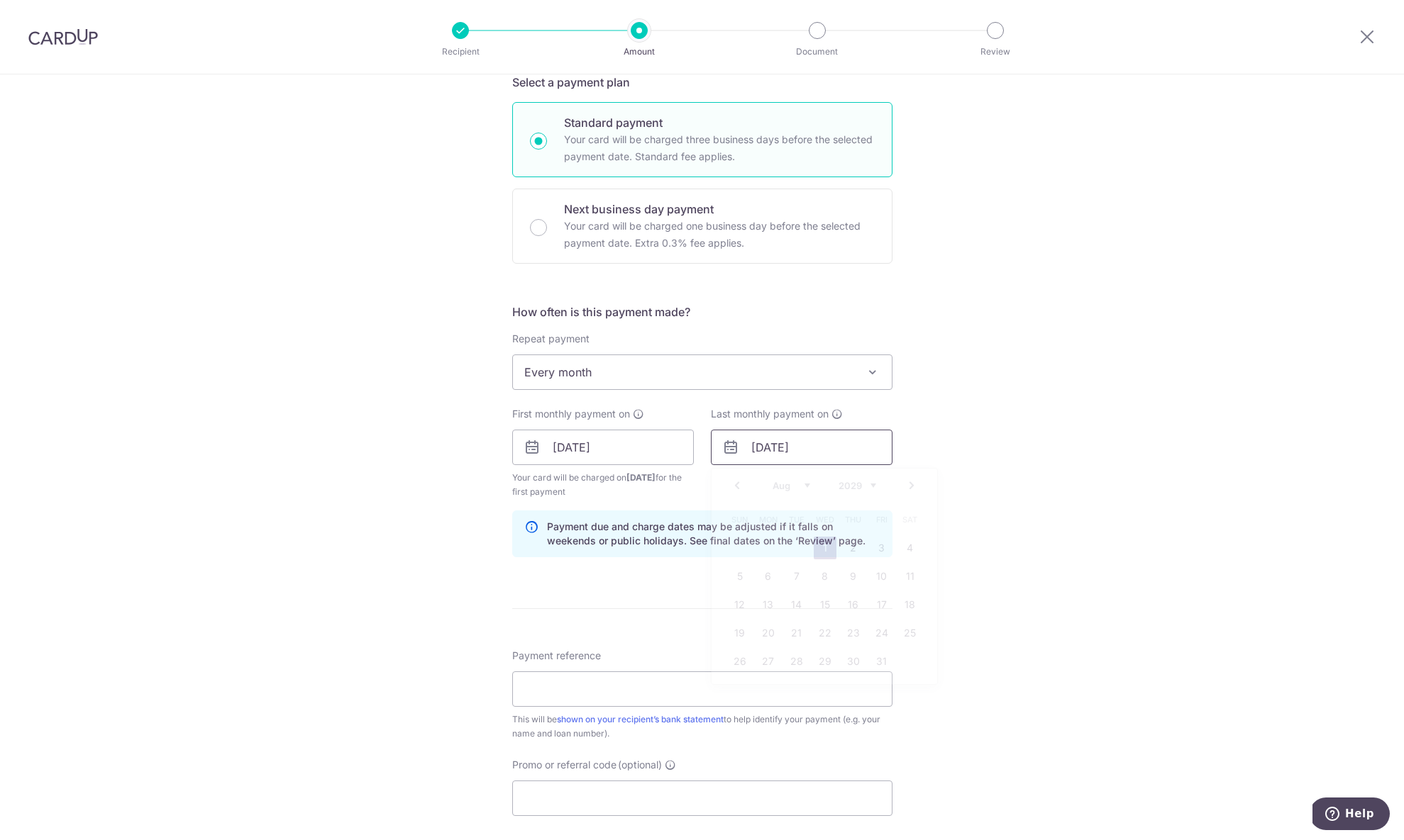
click at [822, 451] on input "01/08/2029" at bounding box center [801, 448] width 181 height 36
click at [968, 447] on div "Tell us more about your payment Enter payment amount SGD 3,308.00 3308.00 Selec…" at bounding box center [702, 432] width 1404 height 1355
click at [829, 440] on input "01/08/2029" at bounding box center [801, 448] width 181 height 36
click at [847, 485] on select "2024 2025 2026 2027 2028 2029 2030 2031 2032 2033 2034 2035" at bounding box center [857, 486] width 38 height 12
click at [778, 483] on select "Jan Feb Mar Apr May Jun Jul Aug Sep Oct Nov Dec" at bounding box center [791, 486] width 38 height 12
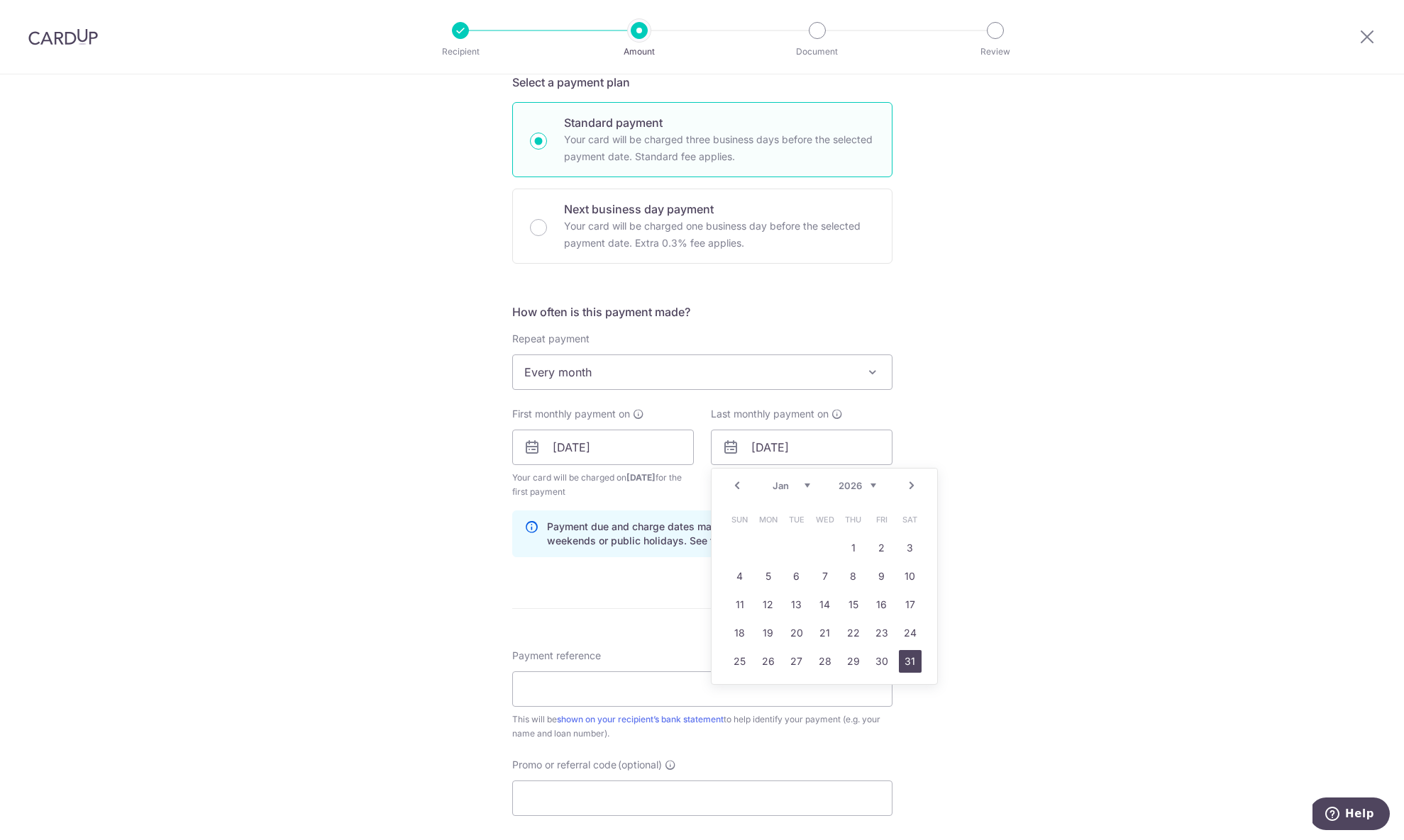
click at [899, 660] on link "31" at bounding box center [910, 661] width 22 height 22
type input "31/01/2026"
click at [961, 546] on div "Tell us more about your payment Enter payment amount SGD 3,308.00 3308.00 Selec…" at bounding box center [702, 432] width 1404 height 1355
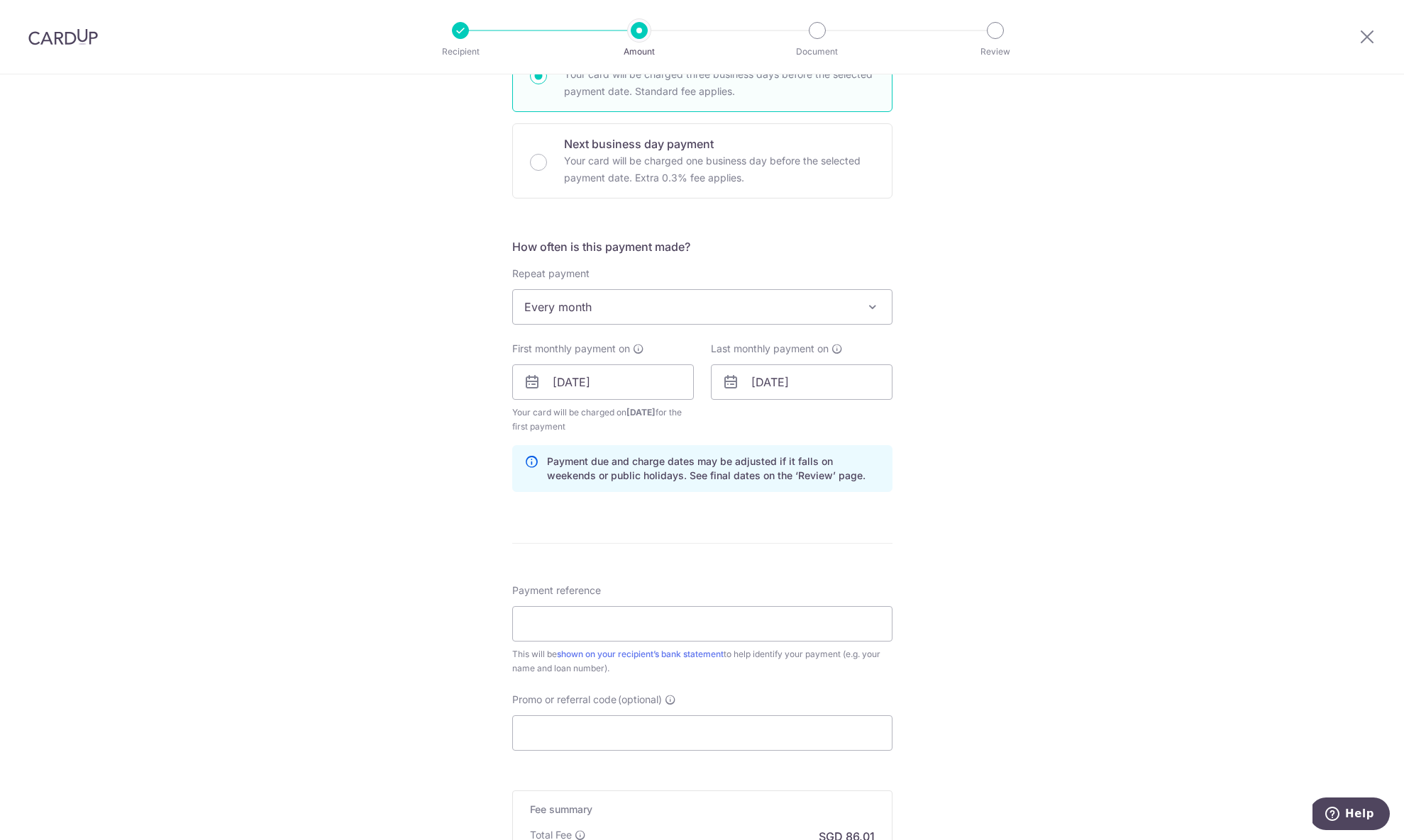
scroll to position [557, 0]
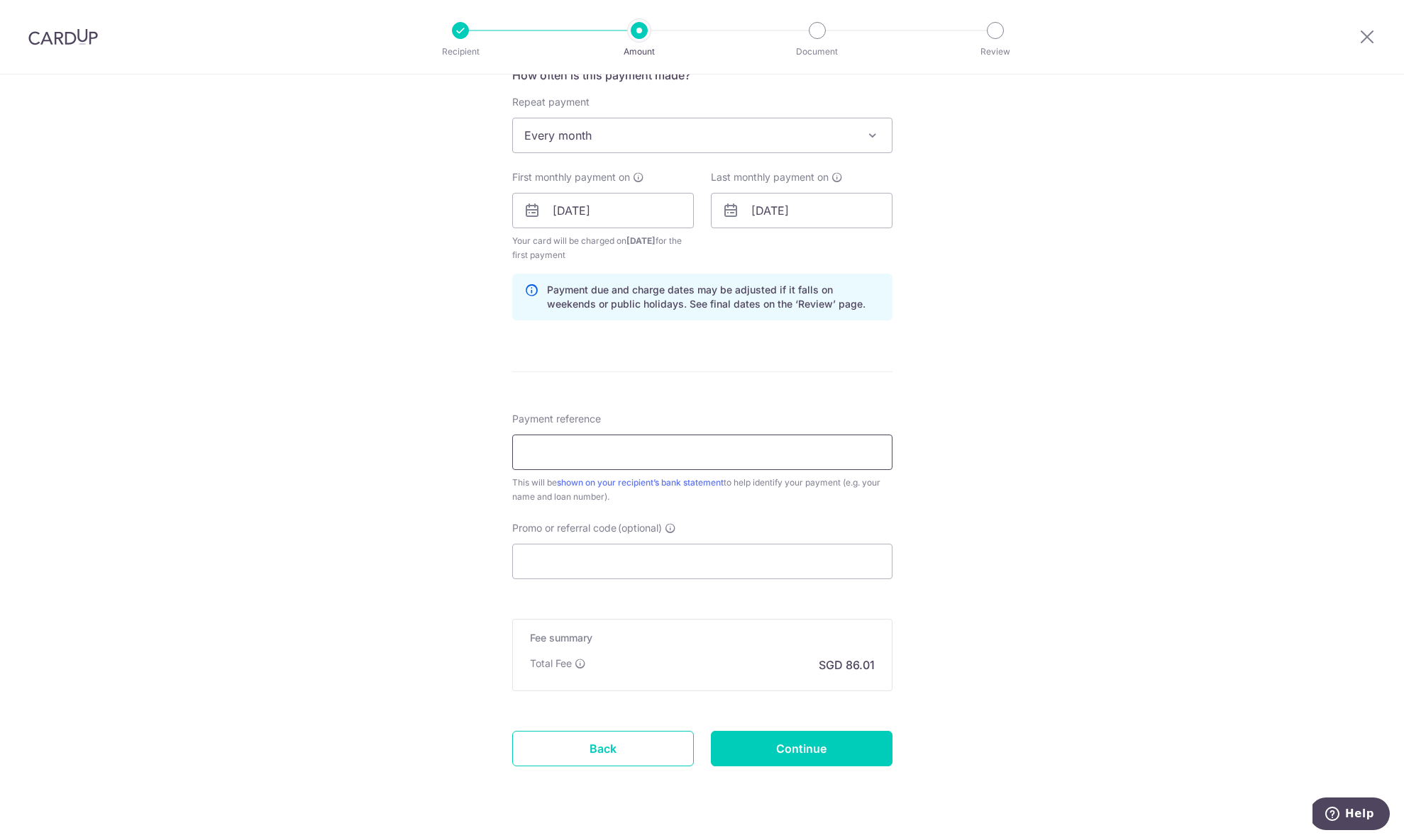
click at [692, 453] on input "Payment reference" at bounding box center [702, 452] width 380 height 36
type input "B12U1714"
click at [650, 570] on input "Promo or referral code (optional)" at bounding box center [702, 562] width 380 height 36
paste input "REC185"
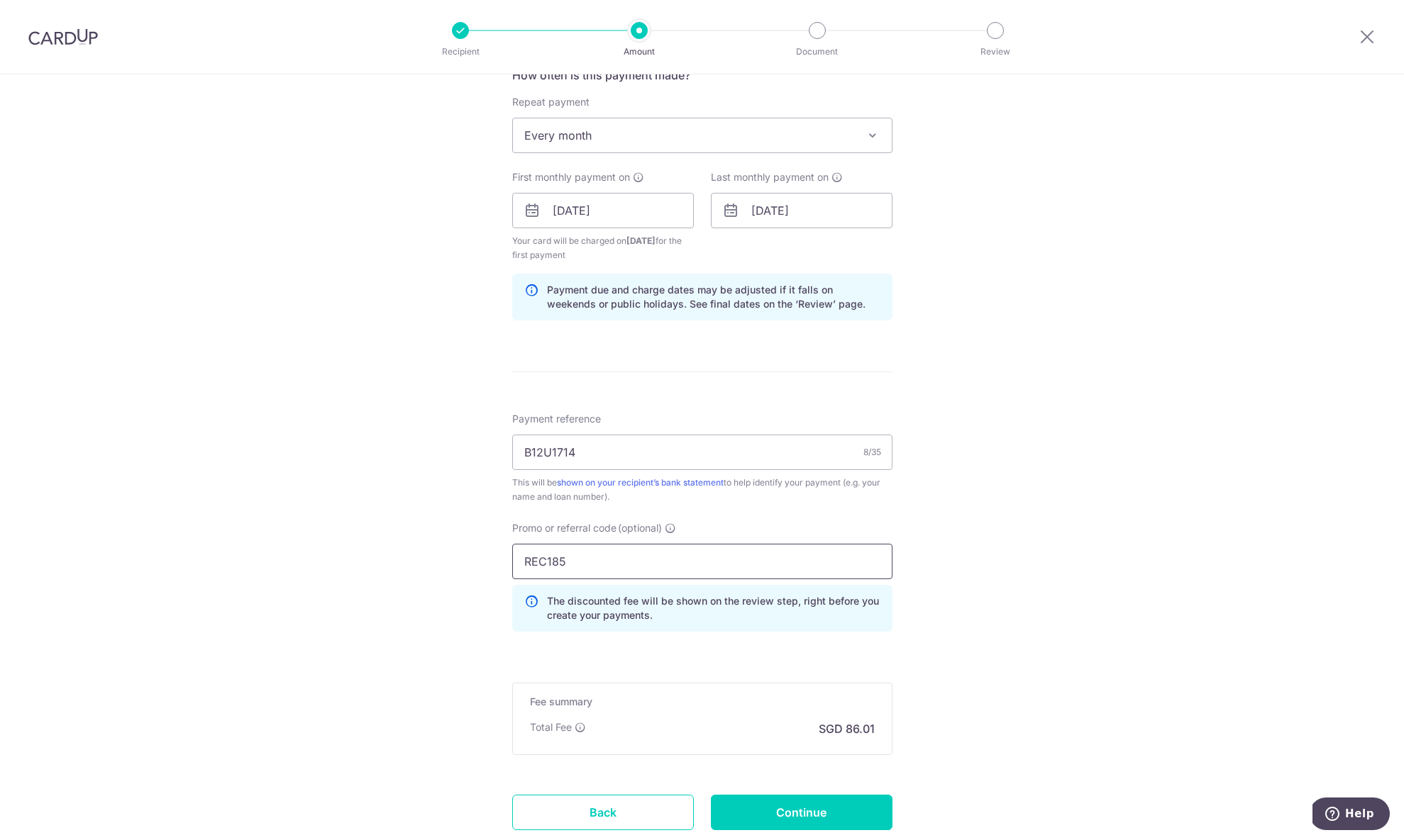
type input "REC185"
click at [1063, 571] on div "Tell us more about your payment Enter payment amount SGD 3,308.00 3308.00 Selec…" at bounding box center [702, 227] width 1404 height 1419
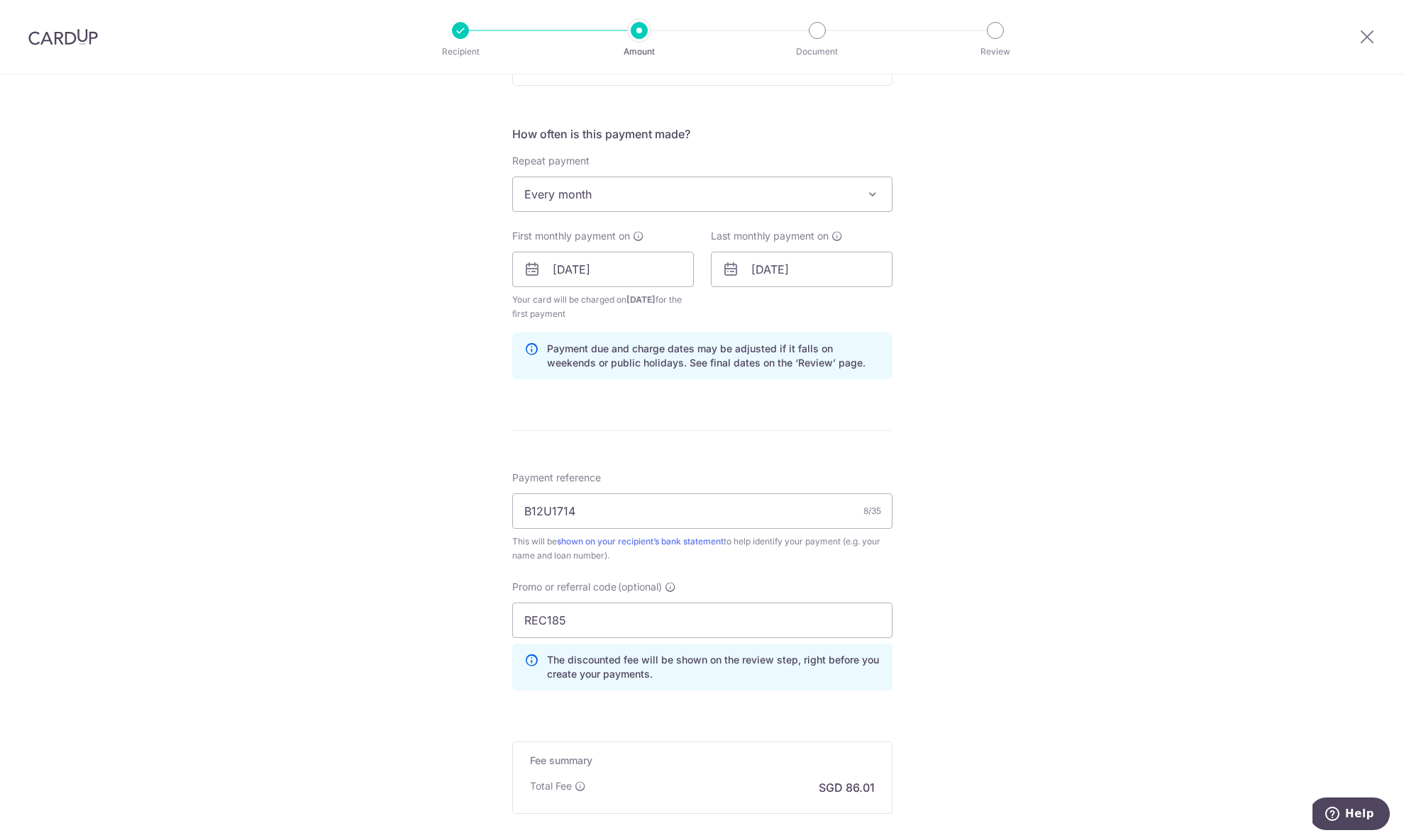
scroll to position [653, 0]
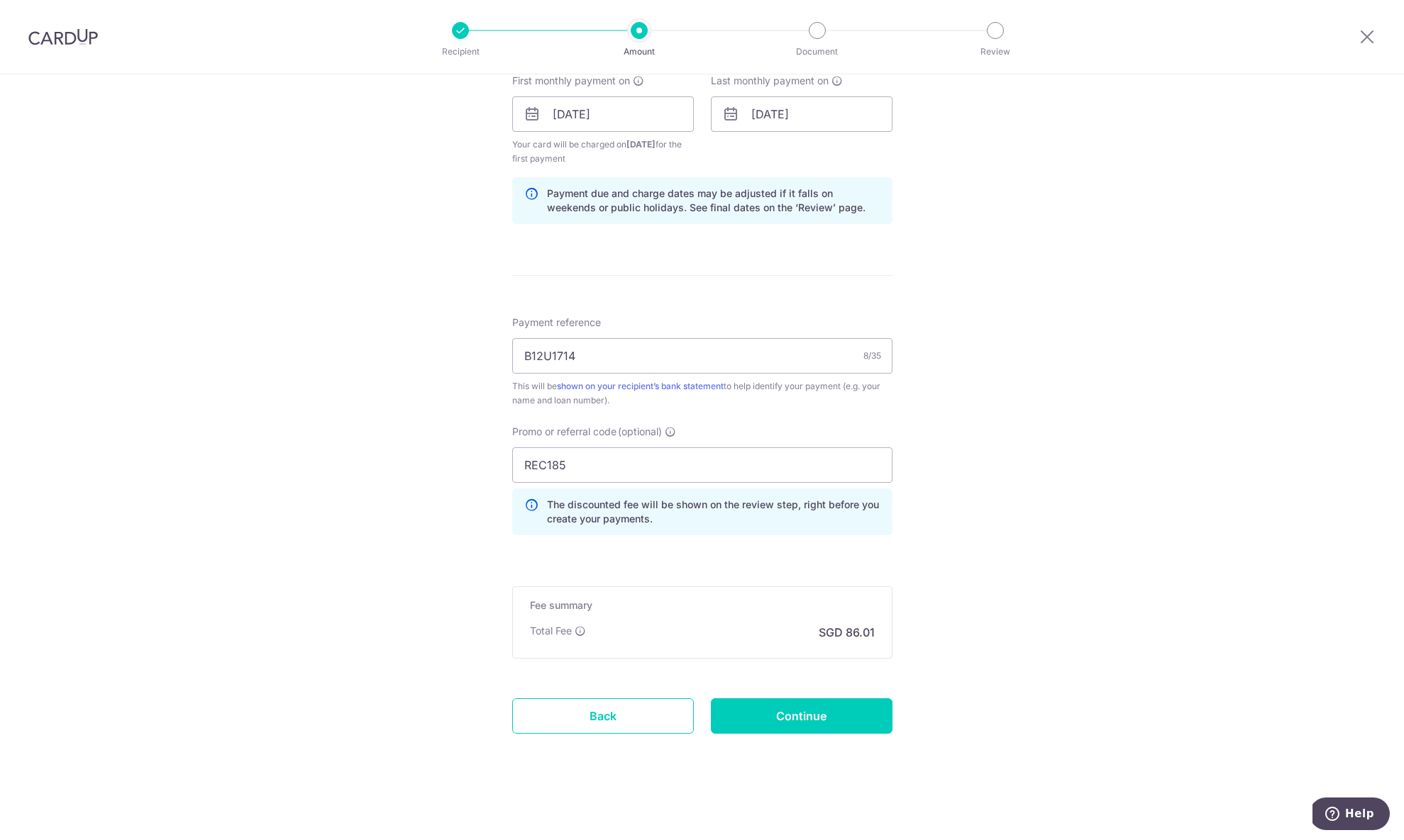
click at [835, 737] on form "Enter payment amount SGD 3,308.00 3308.00 Select Card **** 1005 Add credit card…" at bounding box center [702, 144] width 380 height 1258
click at [833, 724] on input "Continue" at bounding box center [801, 716] width 181 height 36
type input "Create Schedule"
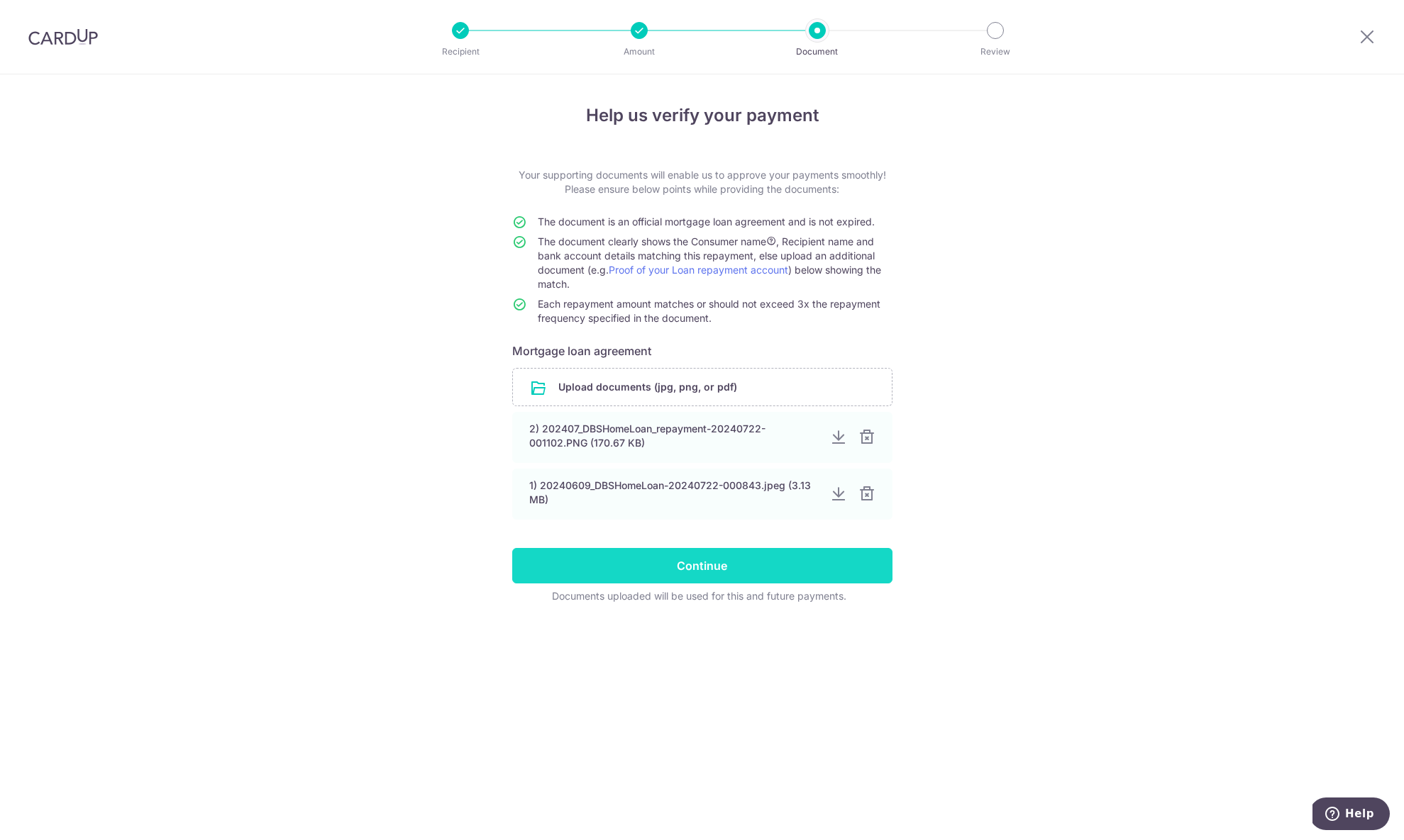
click at [780, 572] on input "Continue" at bounding box center [702, 566] width 380 height 36
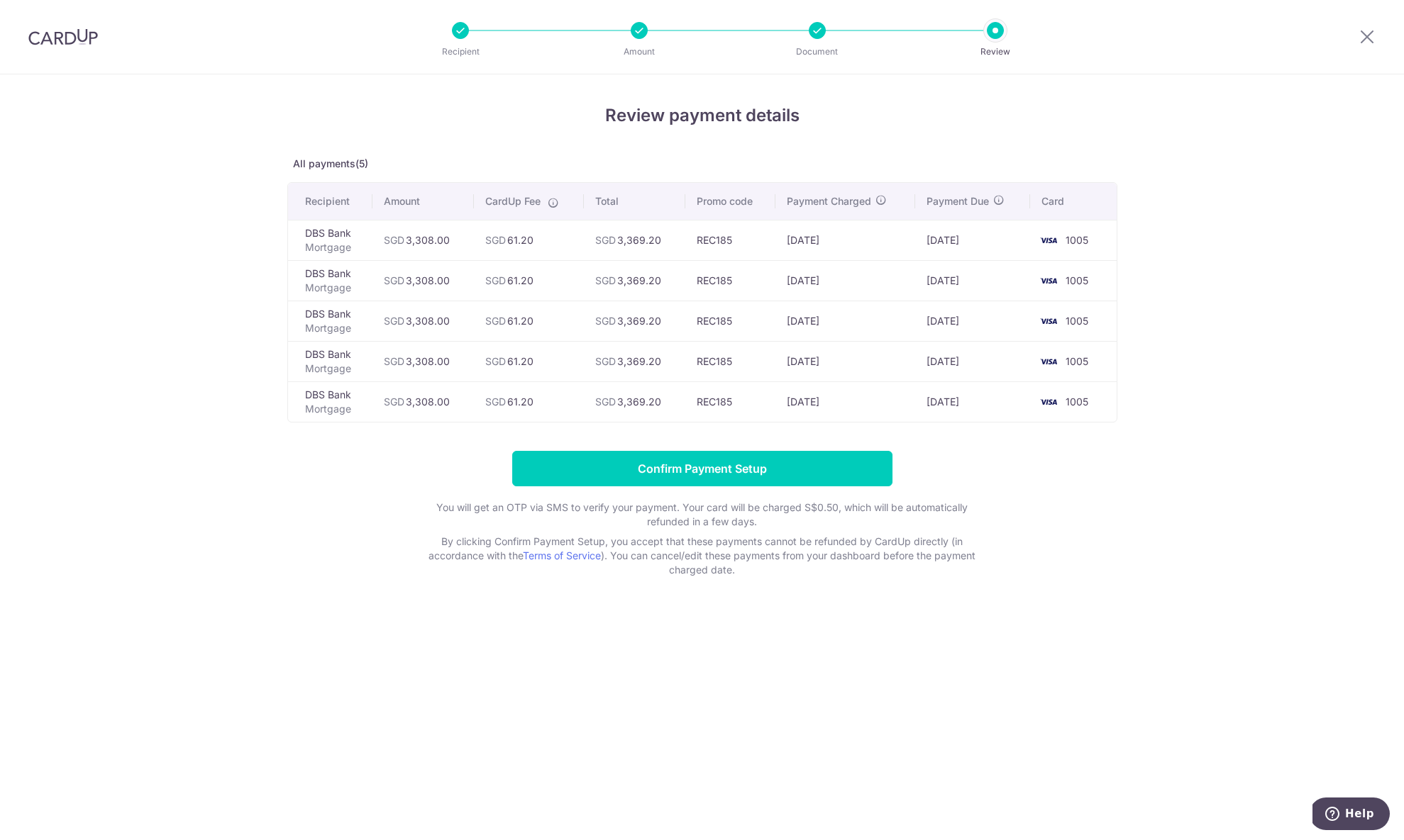
drag, startPoint x: 788, startPoint y: 242, endPoint x: 995, endPoint y: 239, distance: 207.0
click at [995, 239] on tr "DBS Bank Mortgage SGD 3,308.00 SGD 61.20 SGD 3,369.20 REC185 [DATE] [DATE] 1005" at bounding box center [702, 240] width 829 height 40
drag, startPoint x: 957, startPoint y: 273, endPoint x: 955, endPoint y: 279, distance: 6.3
click at [957, 273] on td "[DATE]" at bounding box center [972, 280] width 115 height 40
click at [744, 475] on input "Confirm Payment Setup" at bounding box center [702, 469] width 380 height 36
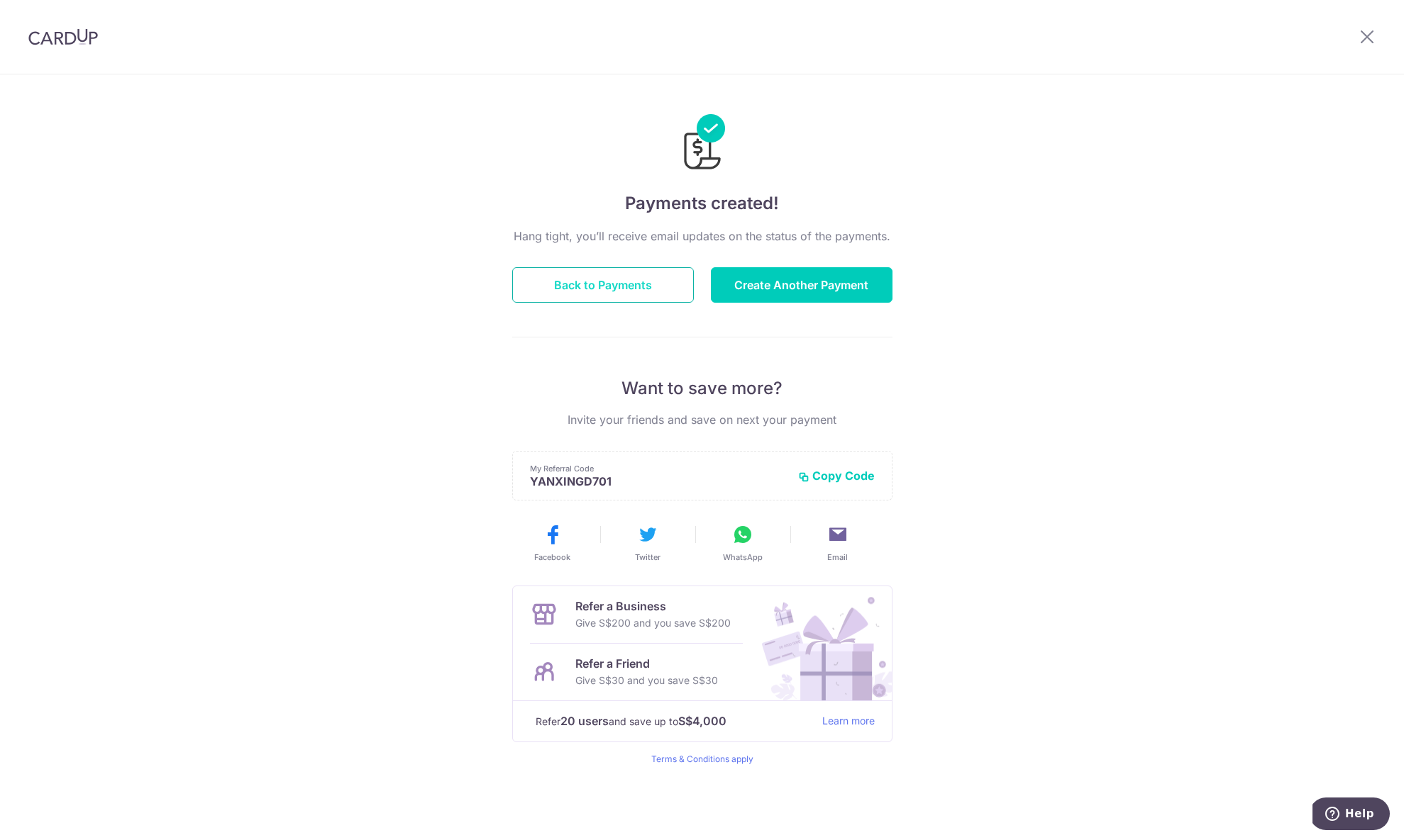
click at [609, 286] on button "Back to Payments" at bounding box center [602, 285] width 181 height 36
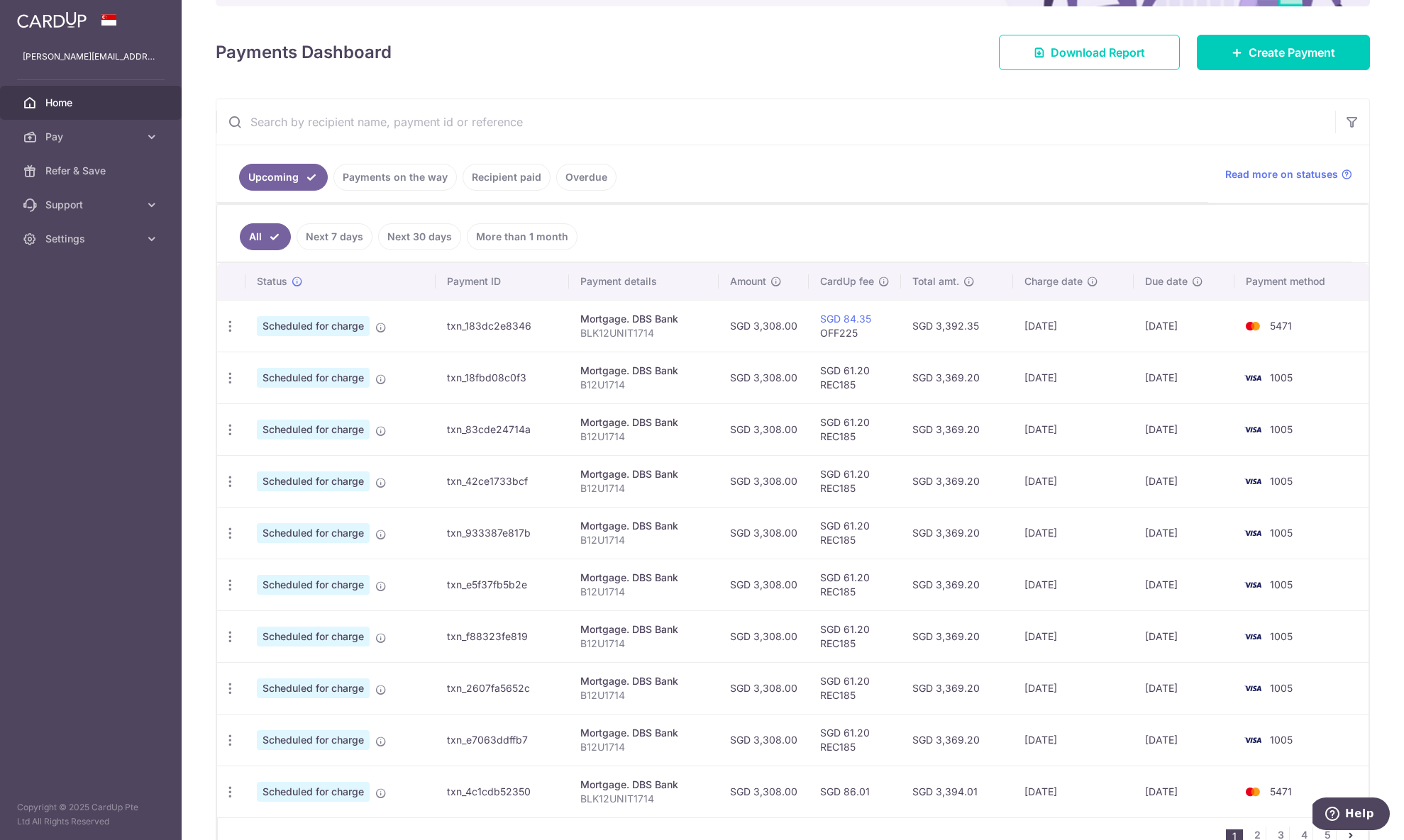
scroll to position [193, 0]
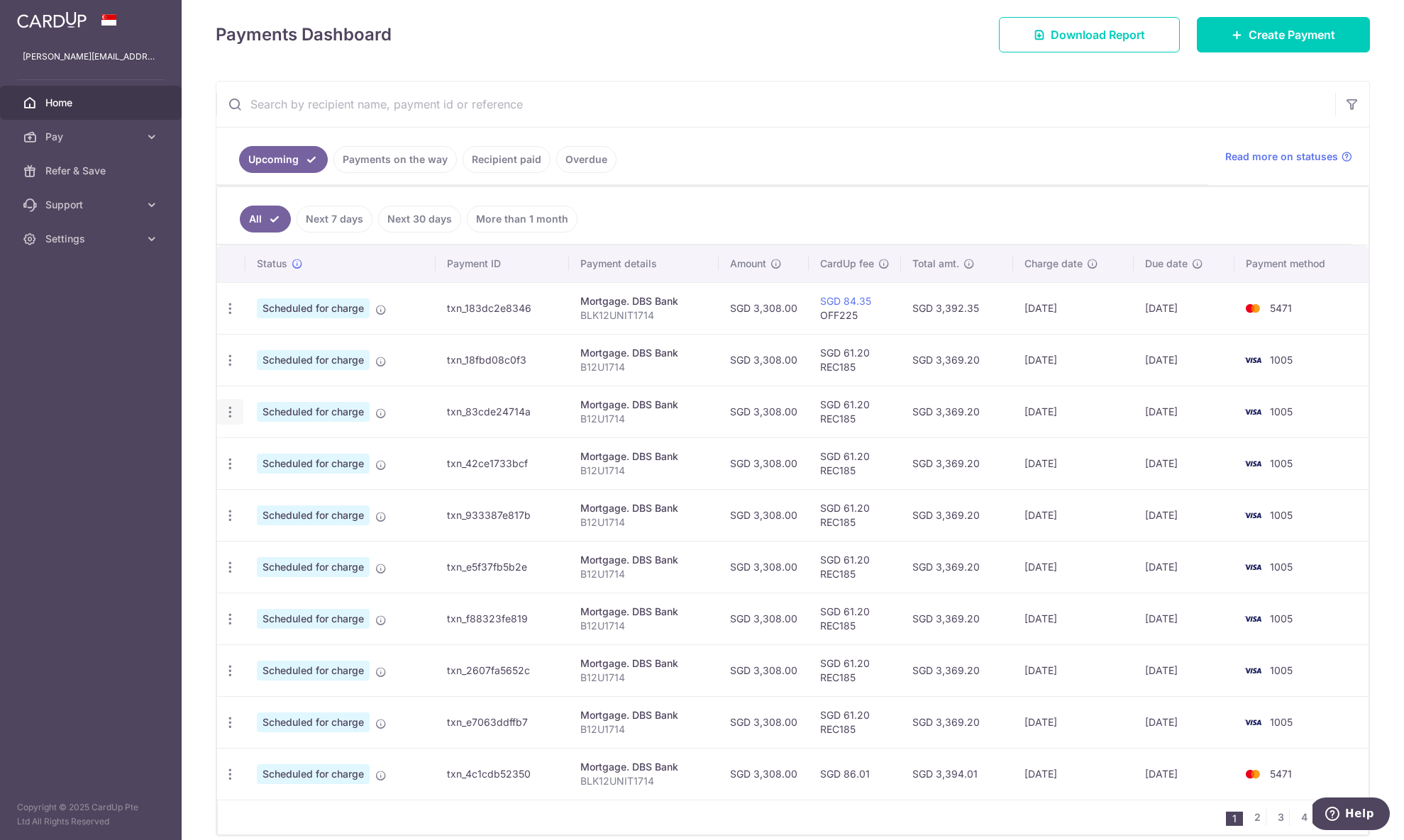
click at [238, 412] on div "Update payment Cancel payment" at bounding box center [230, 412] width 26 height 26
click at [234, 413] on icon "button" at bounding box center [229, 412] width 15 height 15
click at [325, 445] on span "Update payment" at bounding box center [305, 451] width 97 height 17
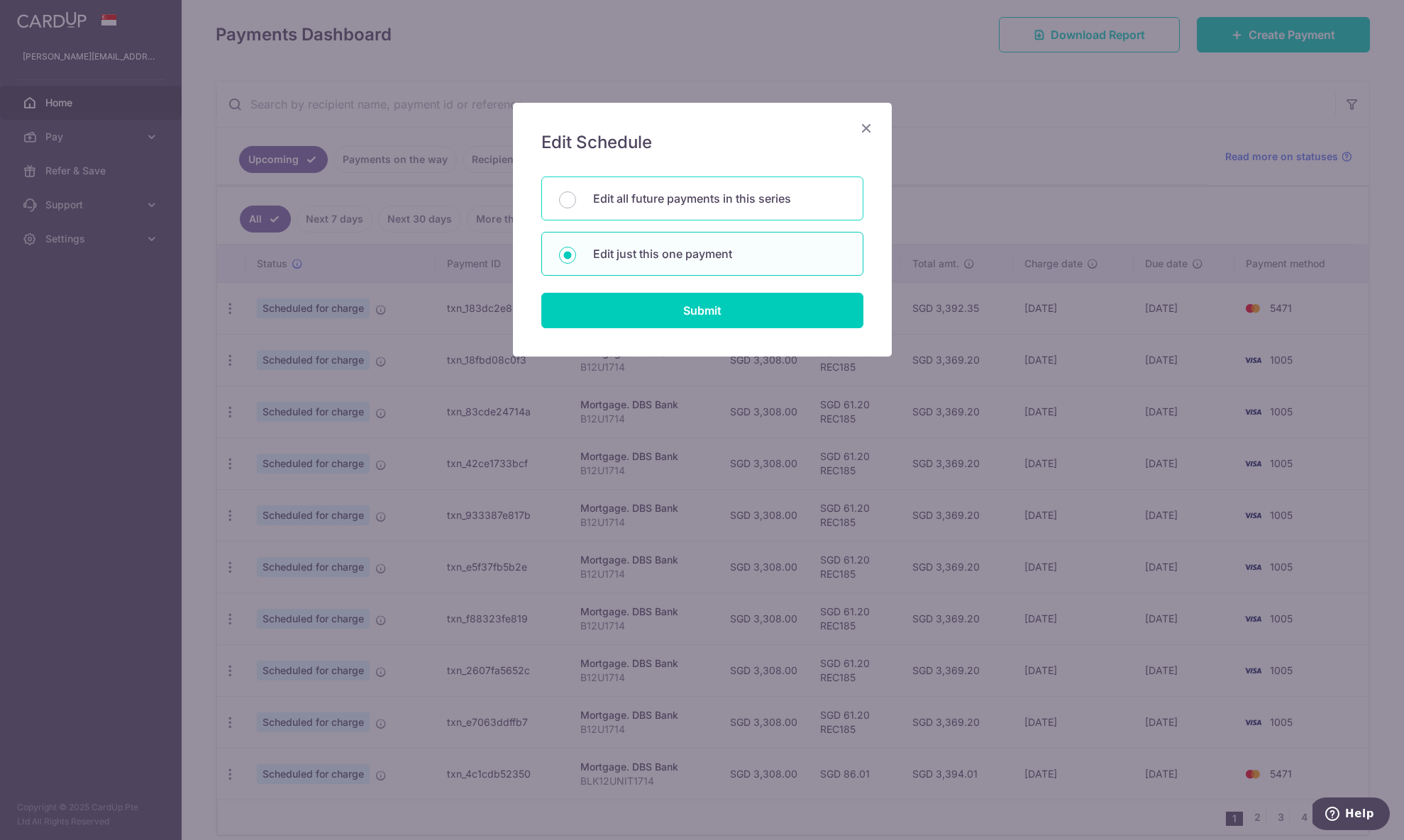
click at [738, 205] on p "Edit all future payments in this series" at bounding box center [719, 198] width 253 height 17
click at [576, 205] on input "Edit all future payments in this series" at bounding box center [568, 200] width 17 height 17
radio input "true"
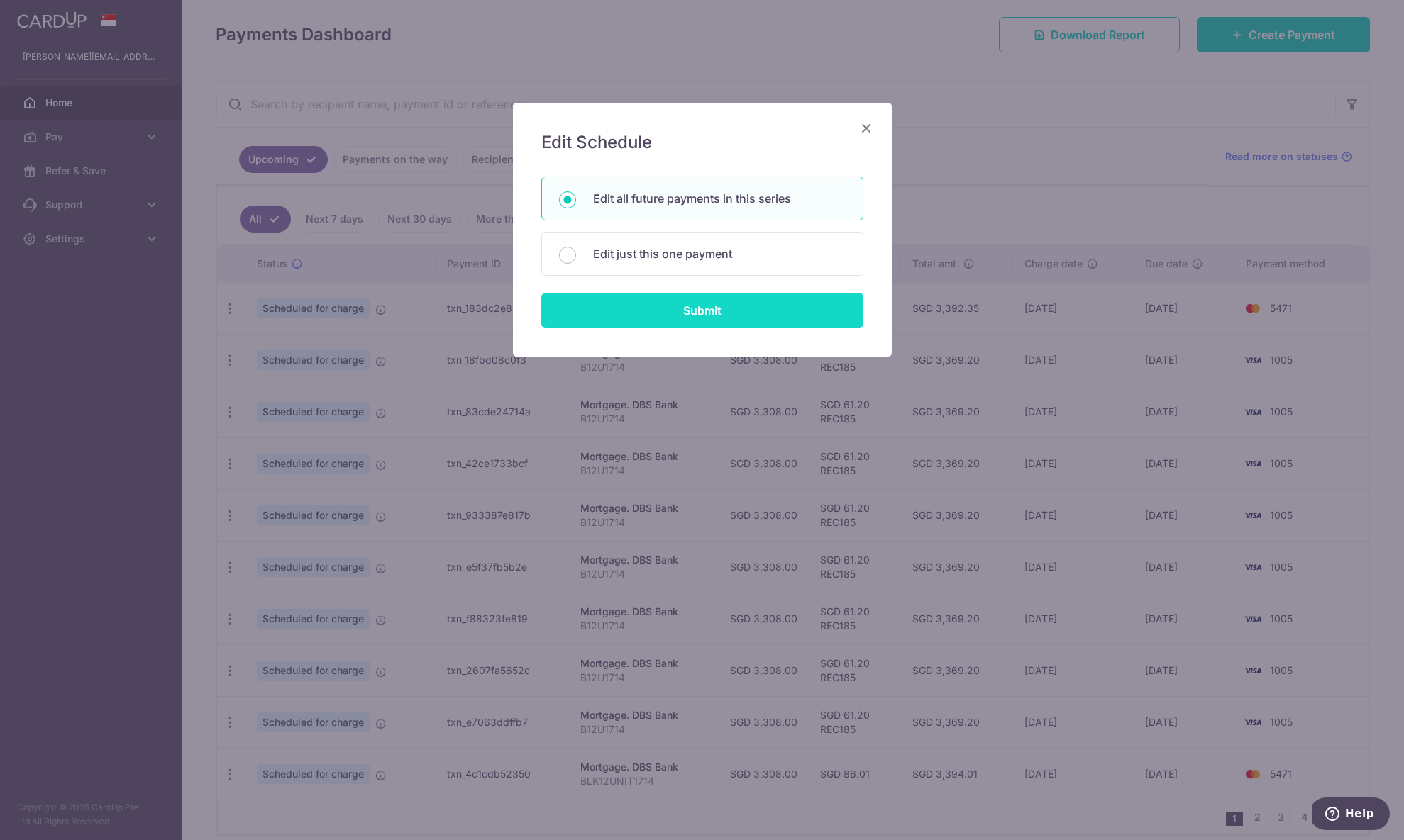
click at [724, 314] on input "Submit" at bounding box center [702, 310] width 322 height 36
radio input "true"
type input "3,308.00"
type input "B12U1714"
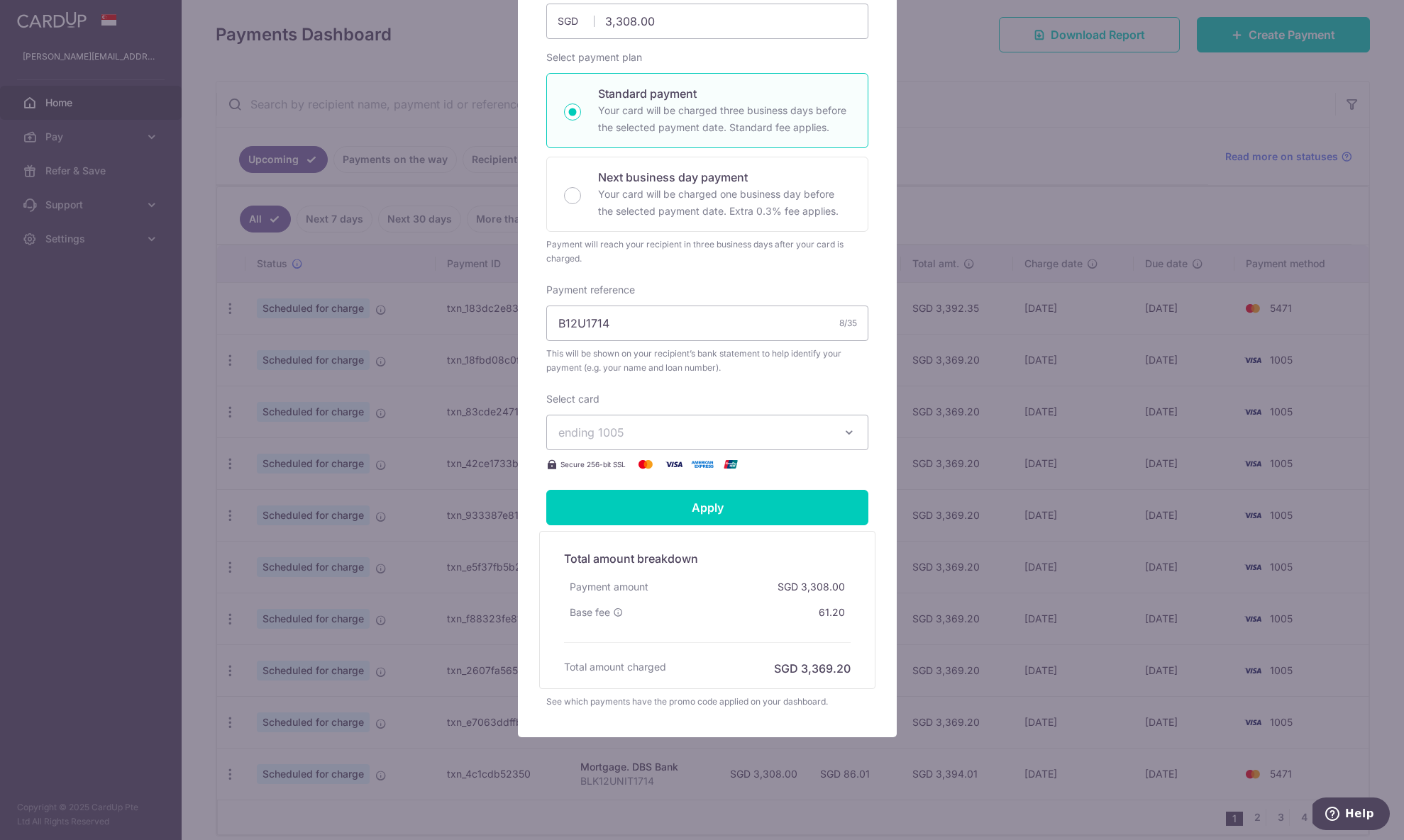
scroll to position [66, 0]
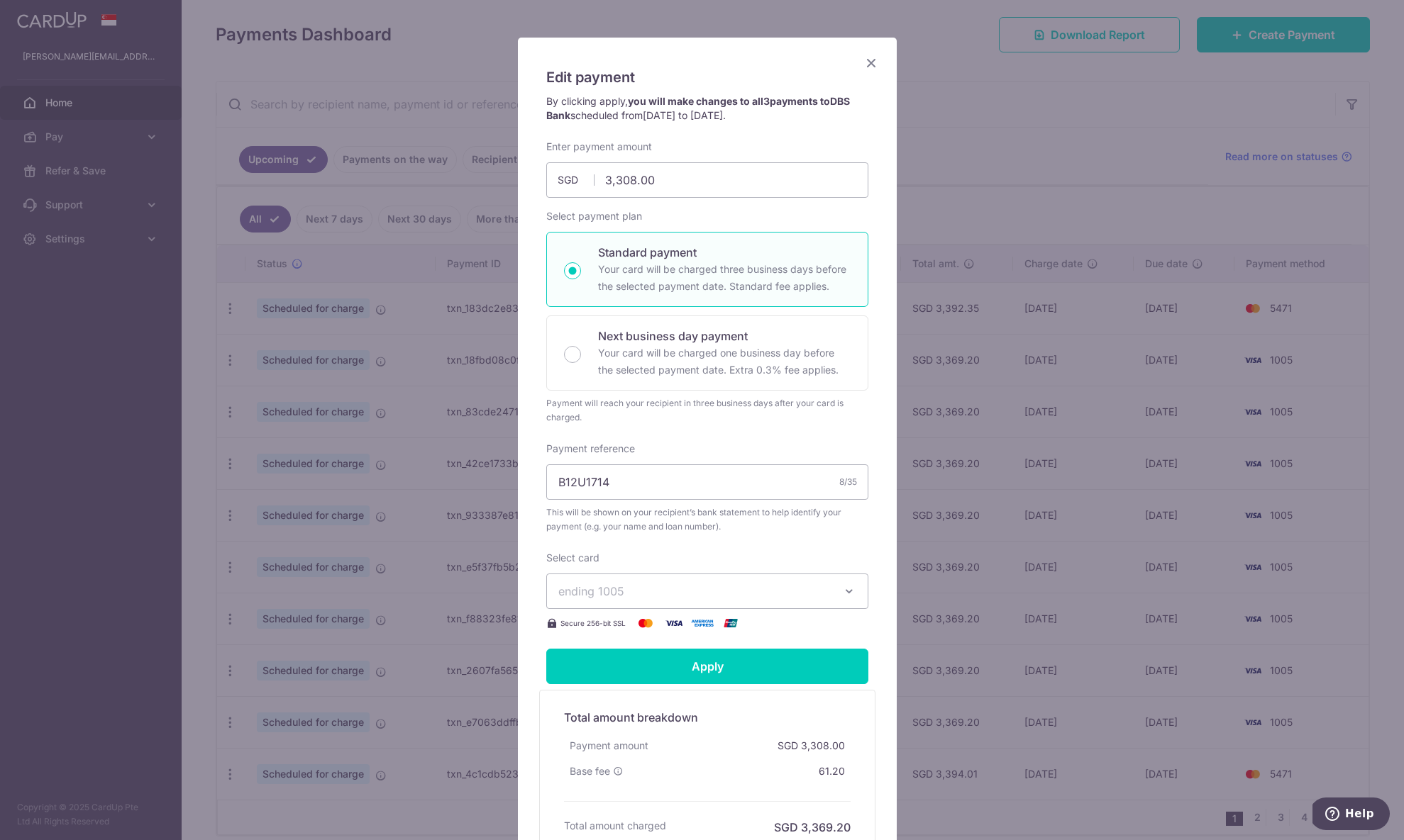
click at [870, 54] on icon "Close" at bounding box center [871, 63] width 17 height 18
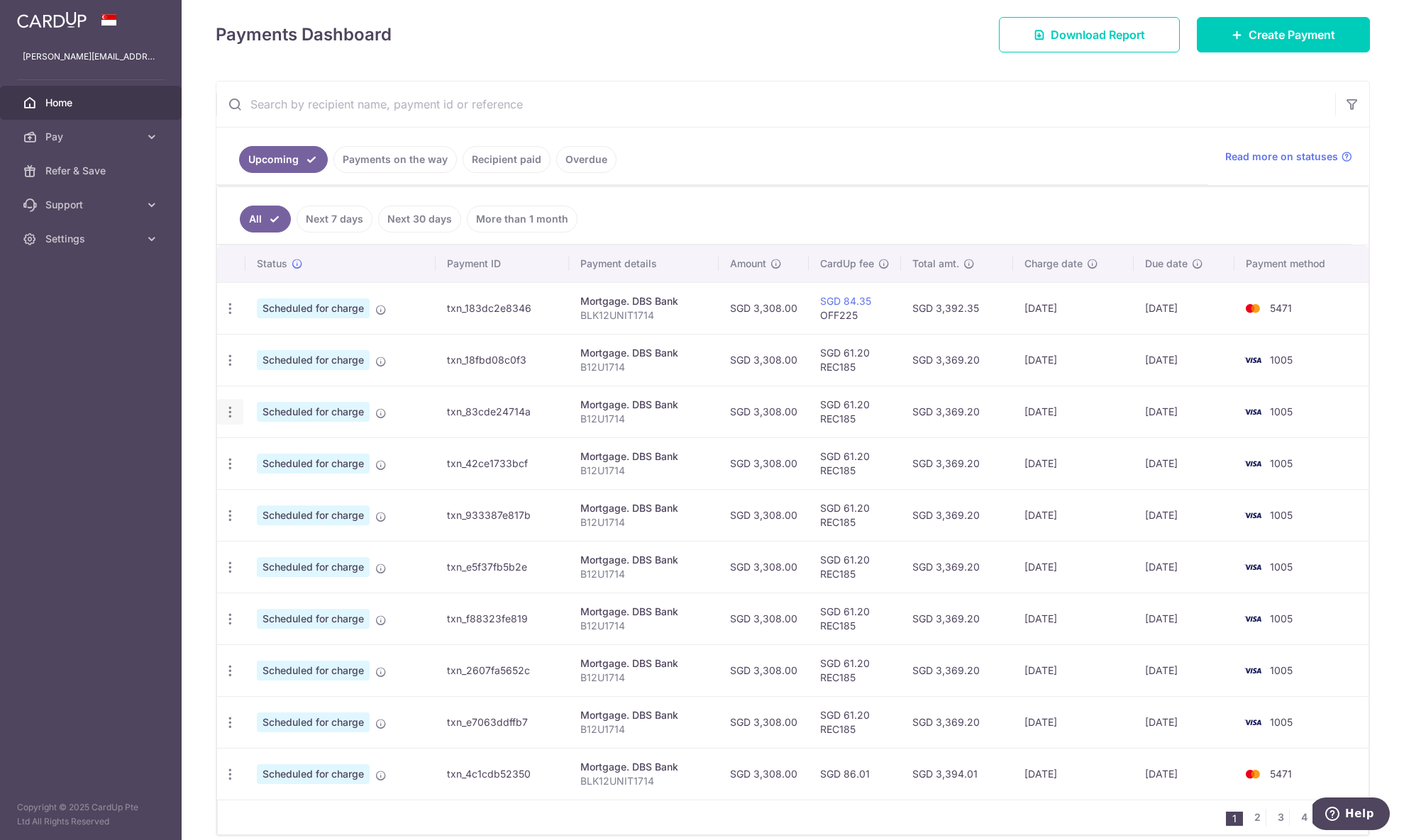
click at [239, 410] on div "Update payment Cancel payment" at bounding box center [230, 412] width 26 height 26
click at [232, 405] on icon "button" at bounding box center [229, 412] width 15 height 15
click at [305, 454] on span "Update payment" at bounding box center [305, 451] width 97 height 17
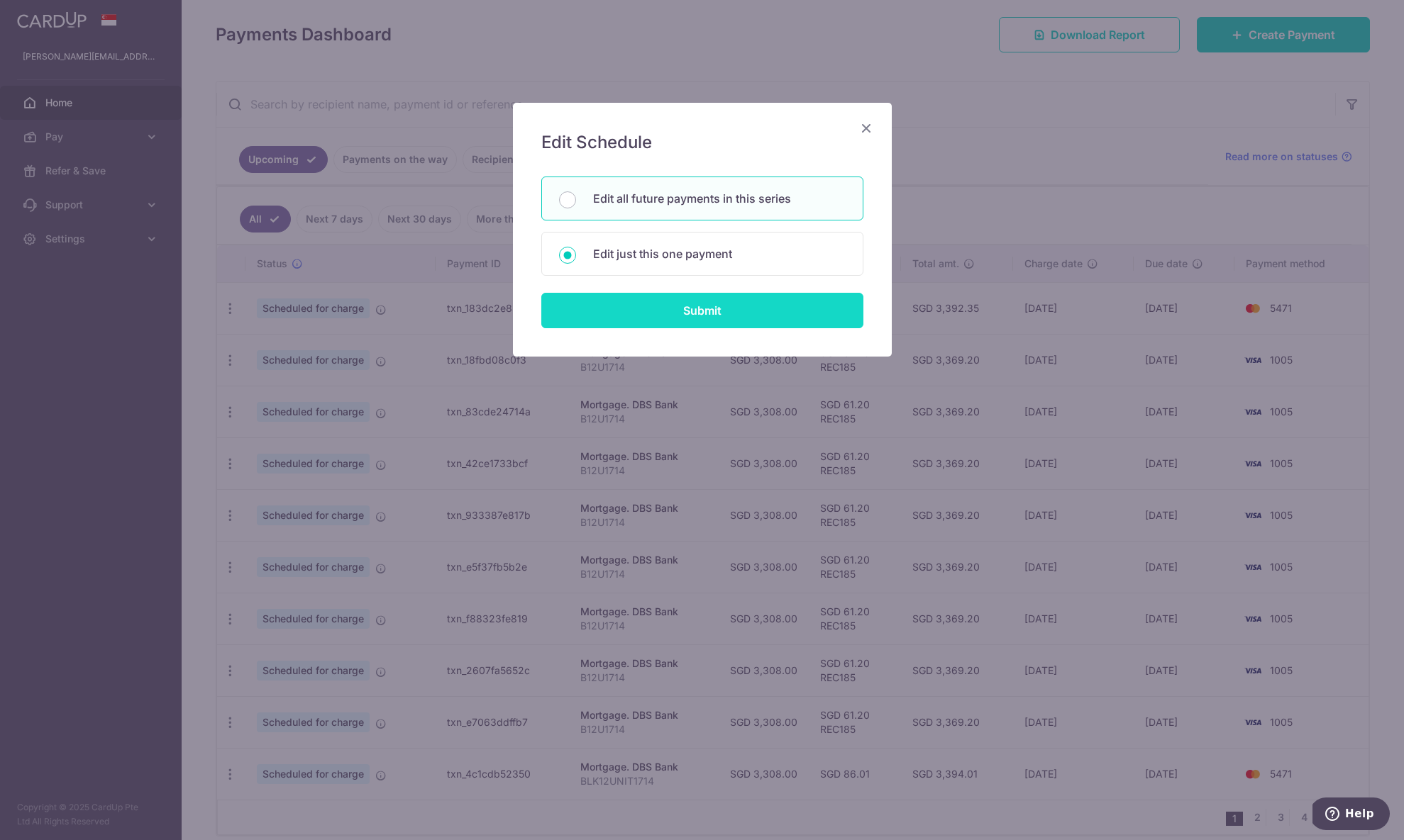
click at [721, 308] on input "Submit" at bounding box center [702, 310] width 322 height 36
radio input "true"
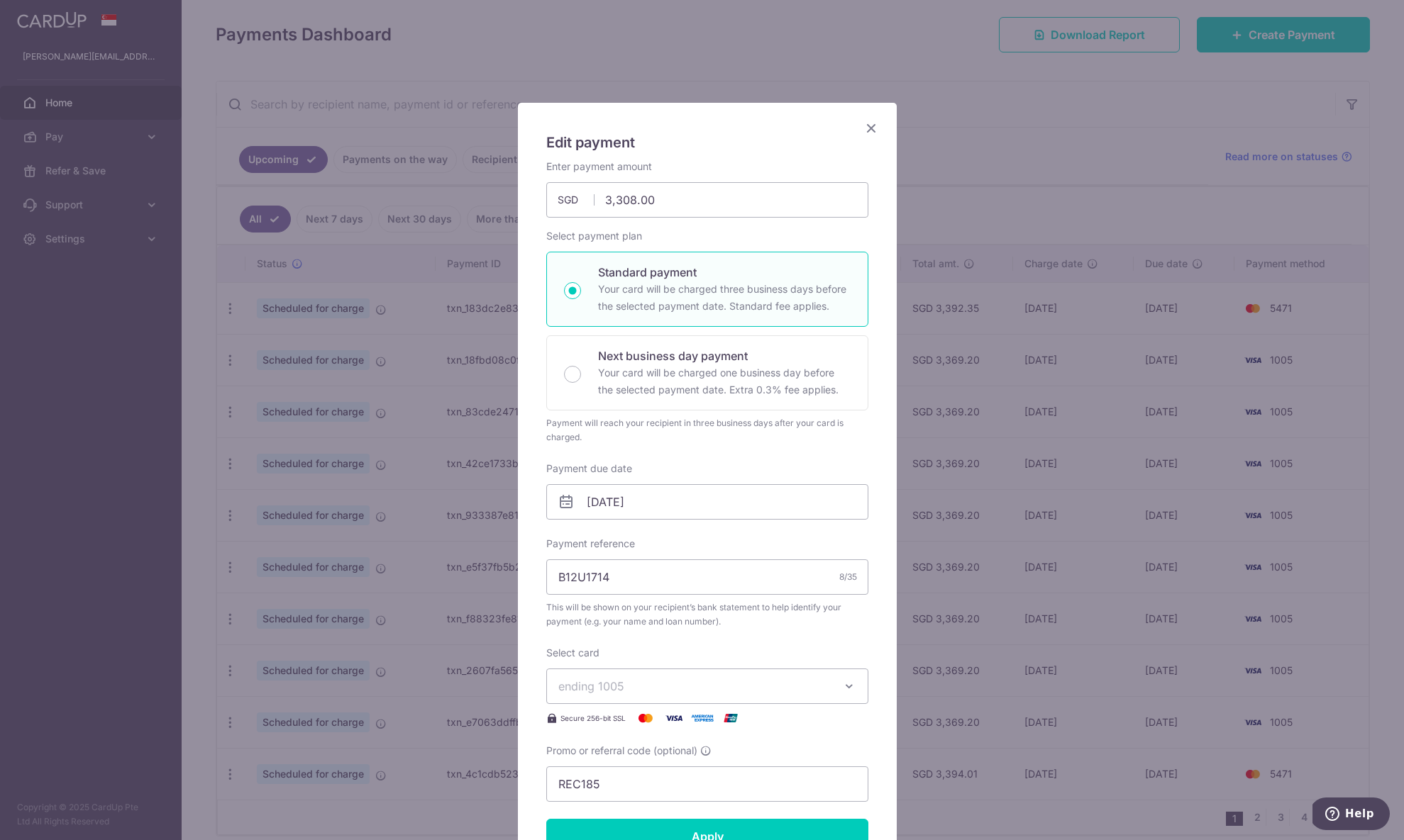
scroll to position [199, 0]
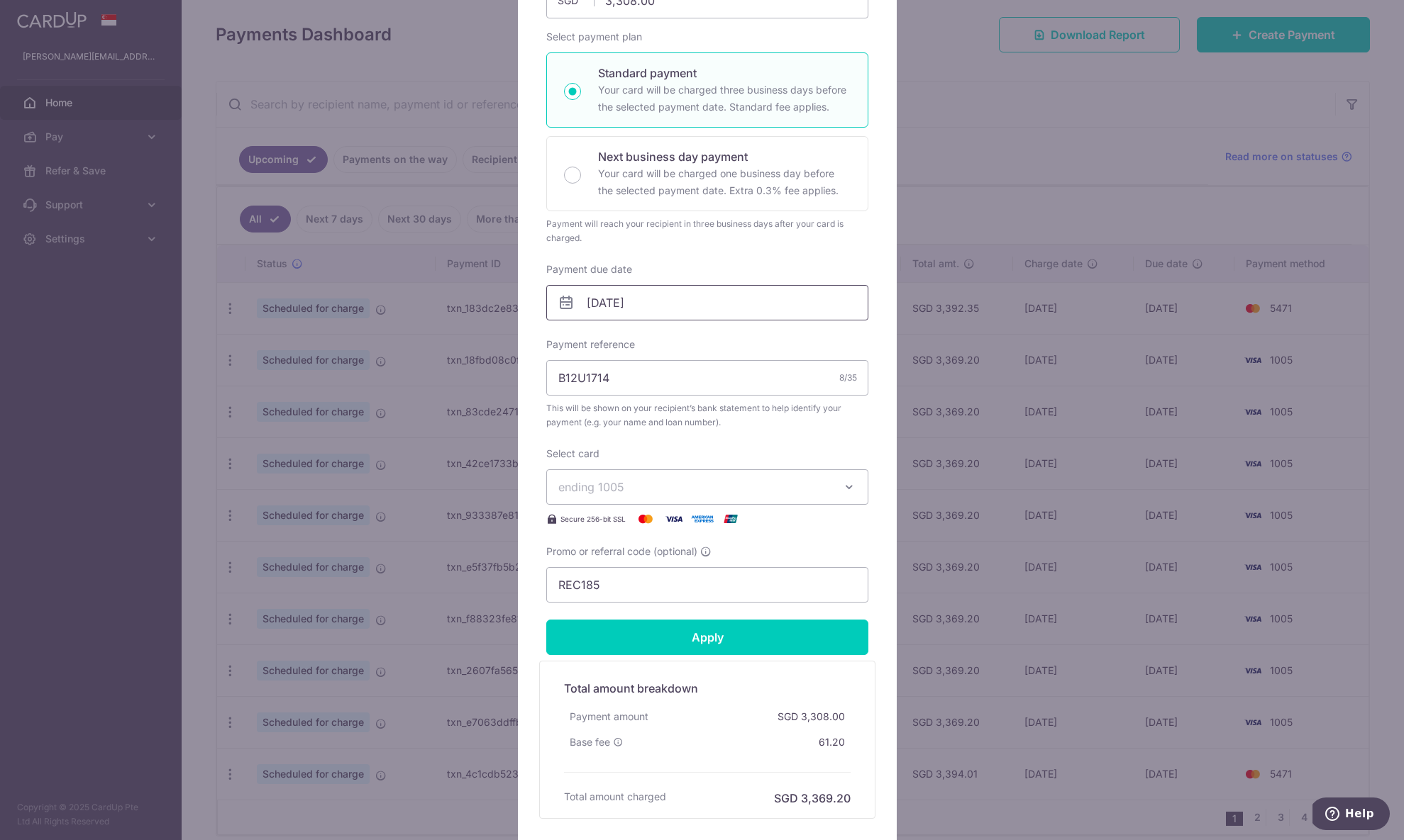
click at [599, 309] on input "02/10/2025" at bounding box center [707, 303] width 322 height 36
click at [566, 337] on link "Prev" at bounding box center [568, 341] width 17 height 17
click at [625, 515] on link "30" at bounding box center [626, 517] width 22 height 22
type input "[DATE]"
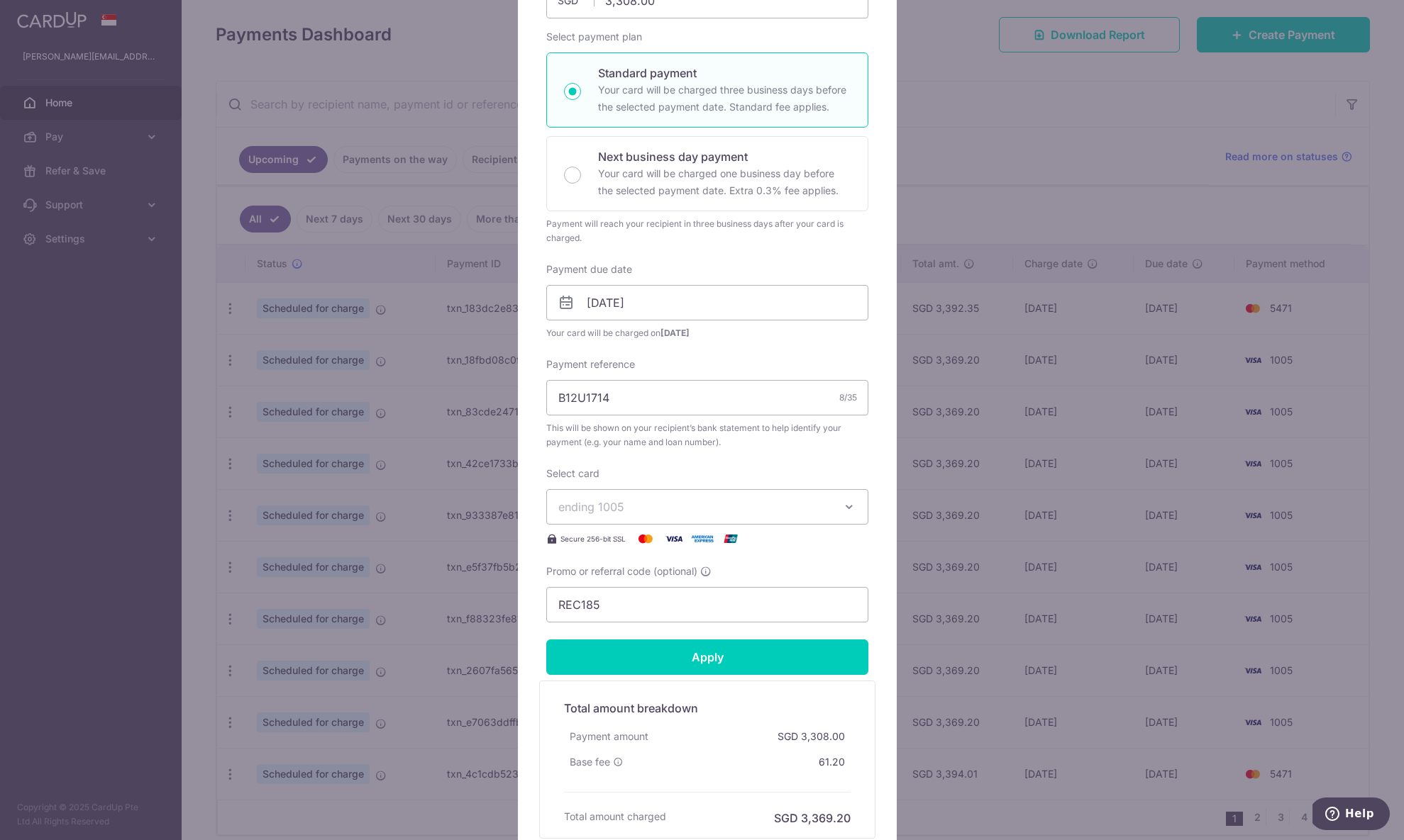
scroll to position [329, 0]
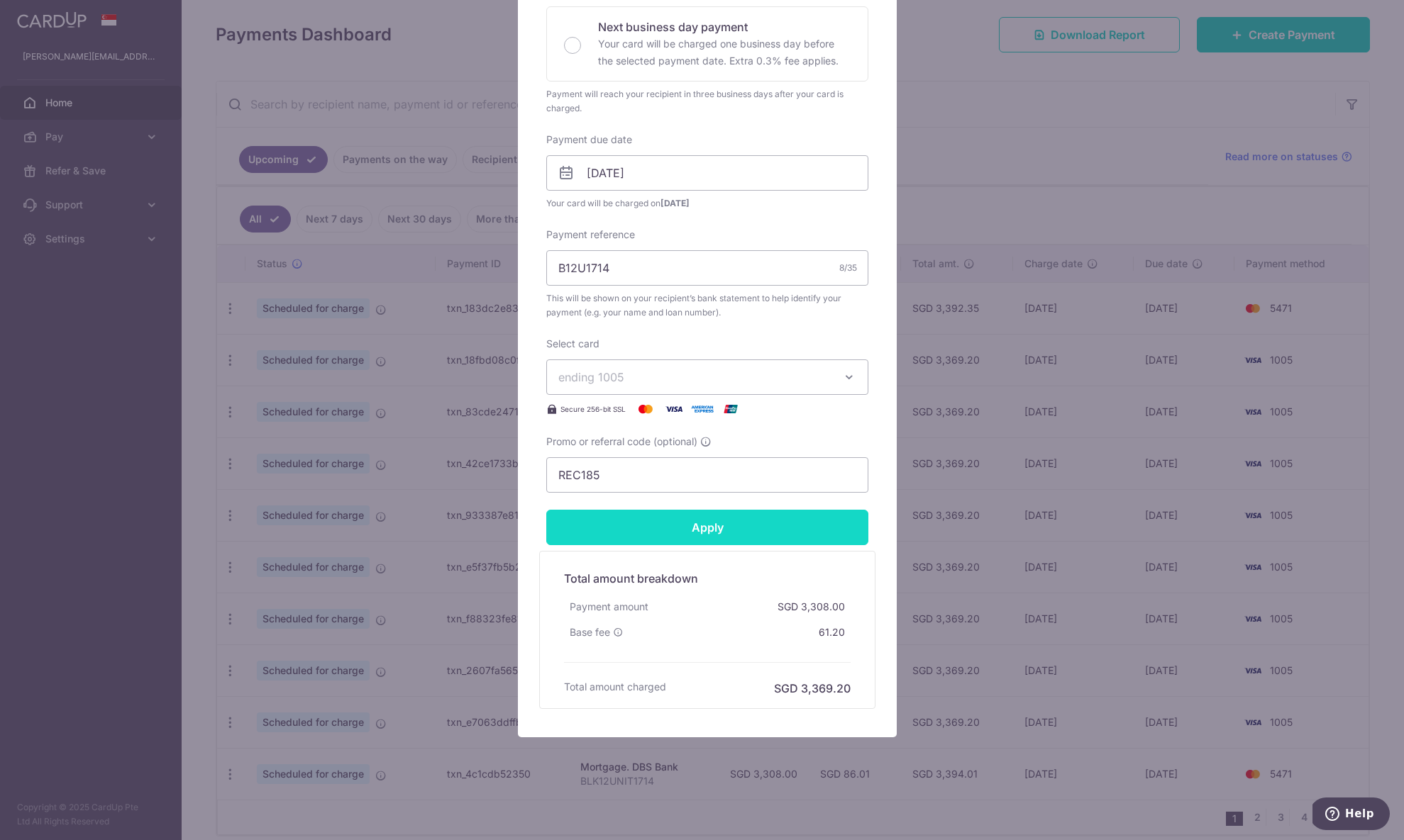
click at [767, 529] on input "Apply" at bounding box center [707, 527] width 322 height 36
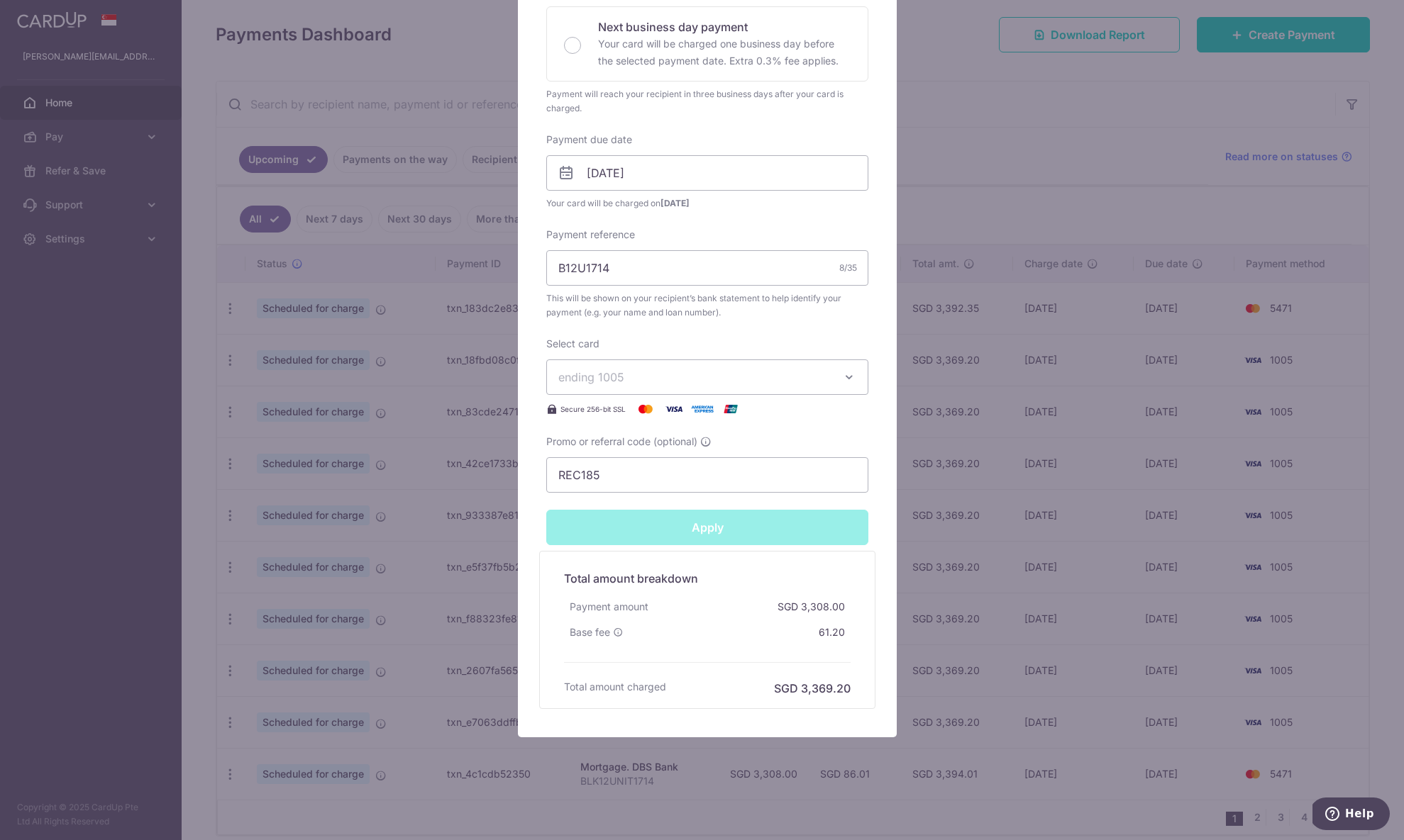
type input "Successfully Applied"
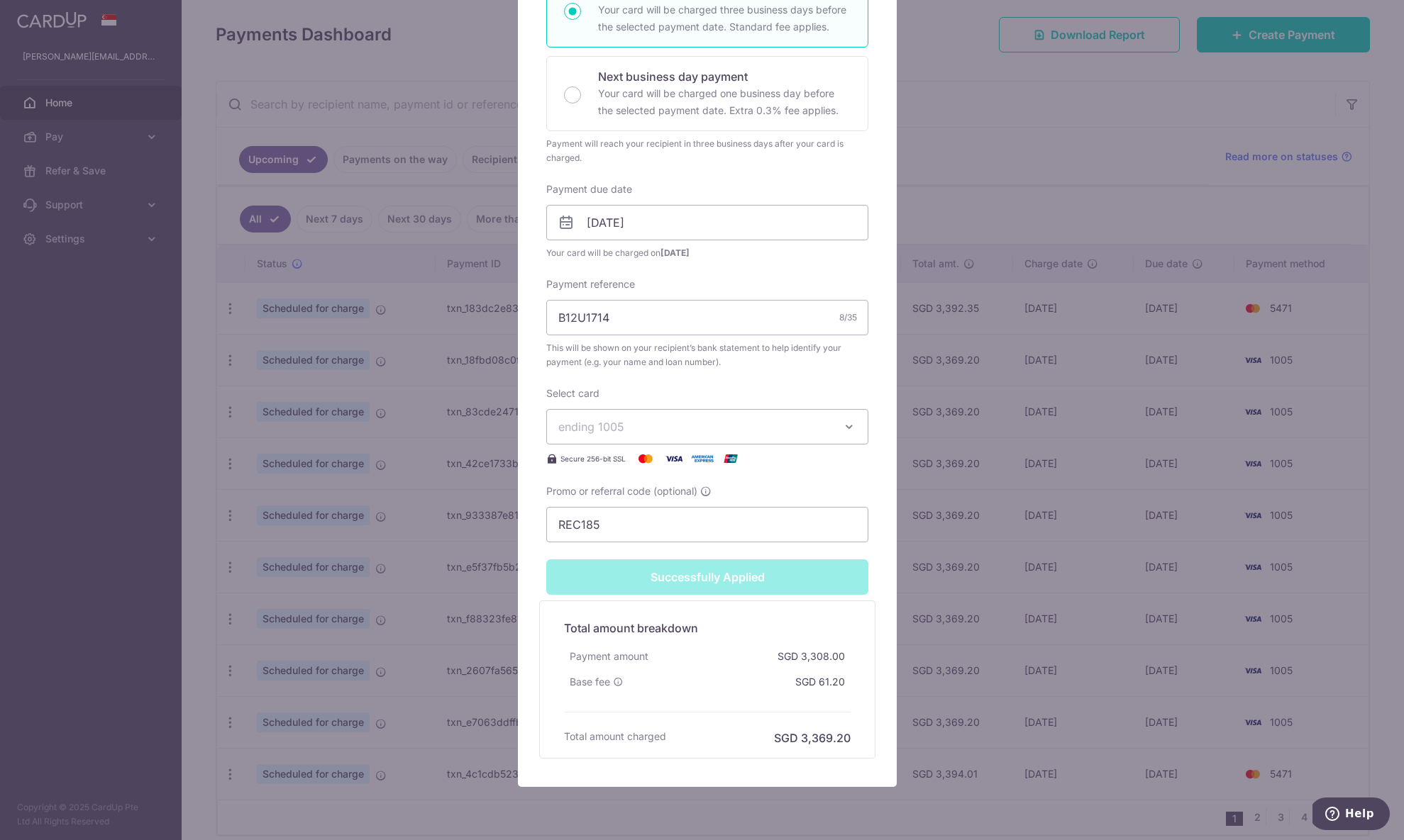
scroll to position [379, 0]
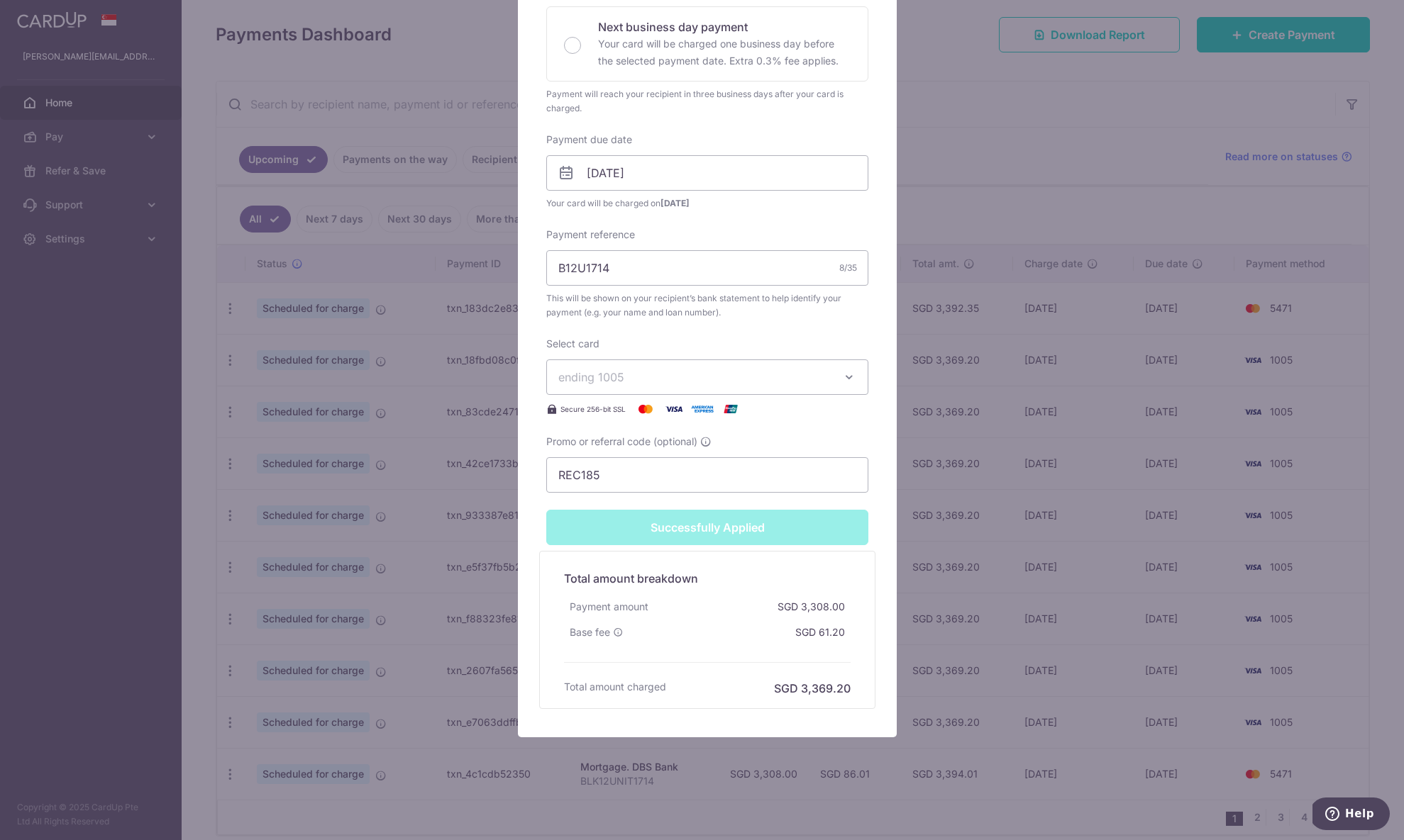
click at [1000, 207] on div "Edit payment By clicking apply, you will make changes to all 3 payments to DBS …" at bounding box center [702, 420] width 1404 height 840
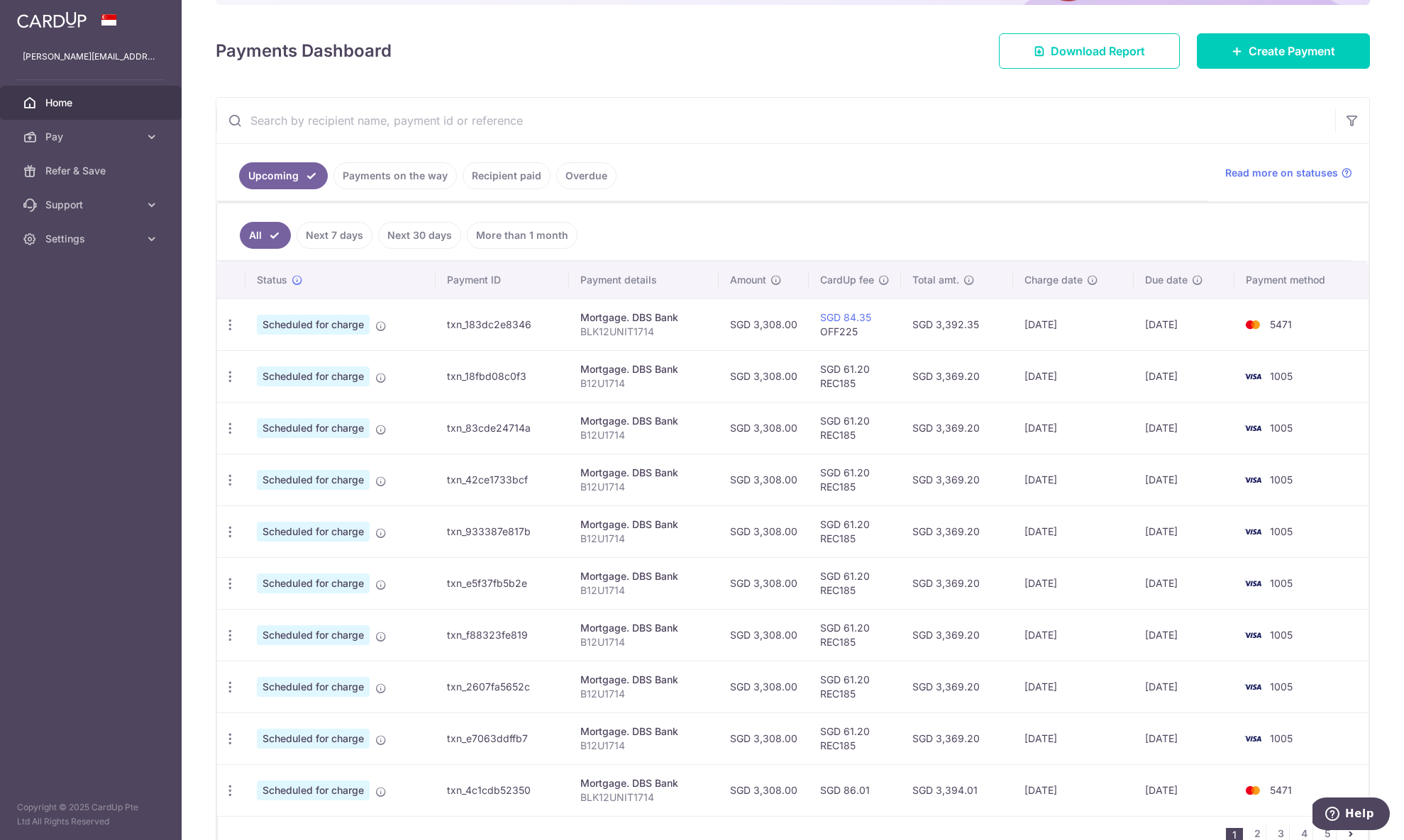
scroll to position [227, 0]
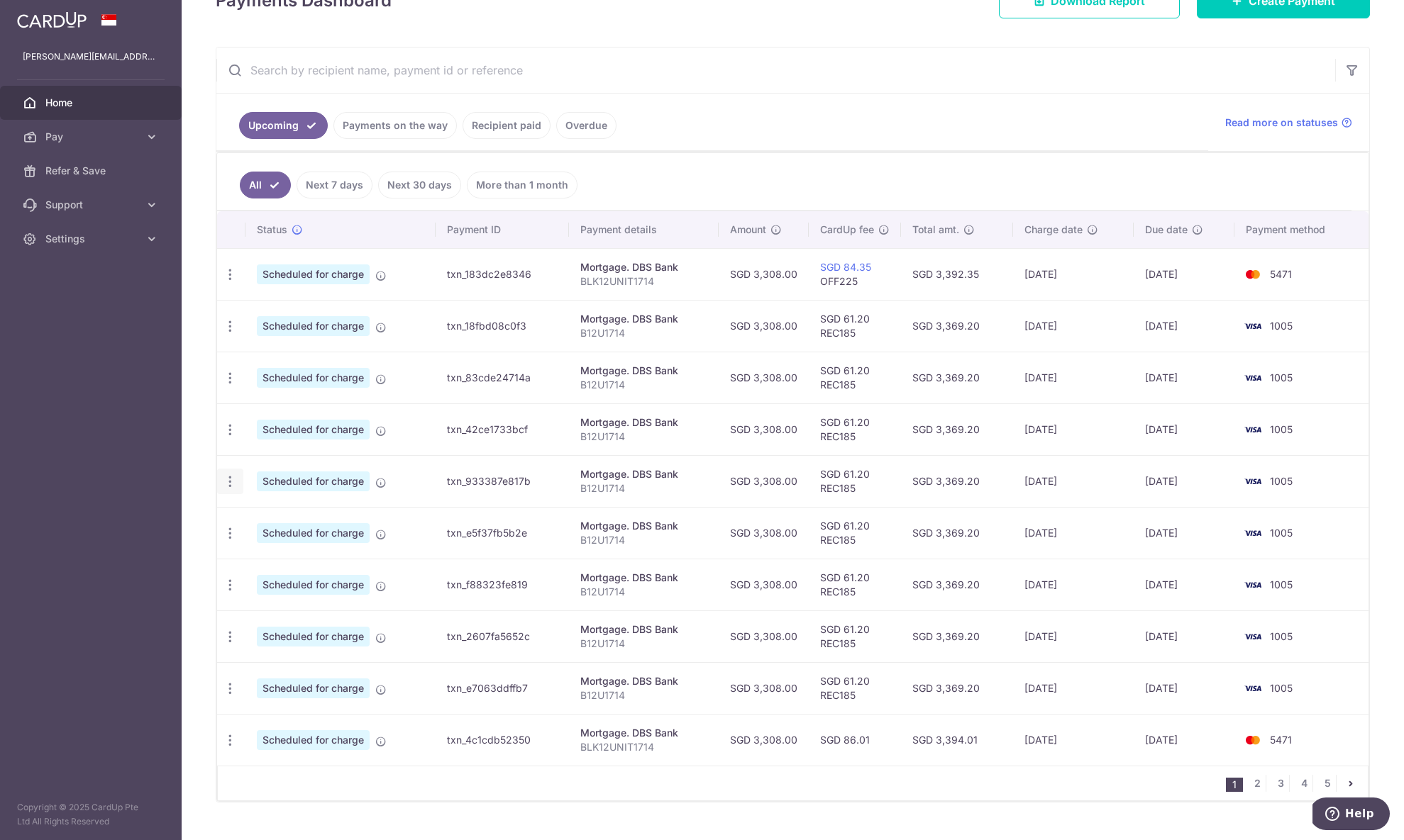
click at [231, 485] on icon "button" at bounding box center [229, 482] width 15 height 15
click at [280, 520] on span "Update payment" at bounding box center [305, 520] width 97 height 17
radio input "true"
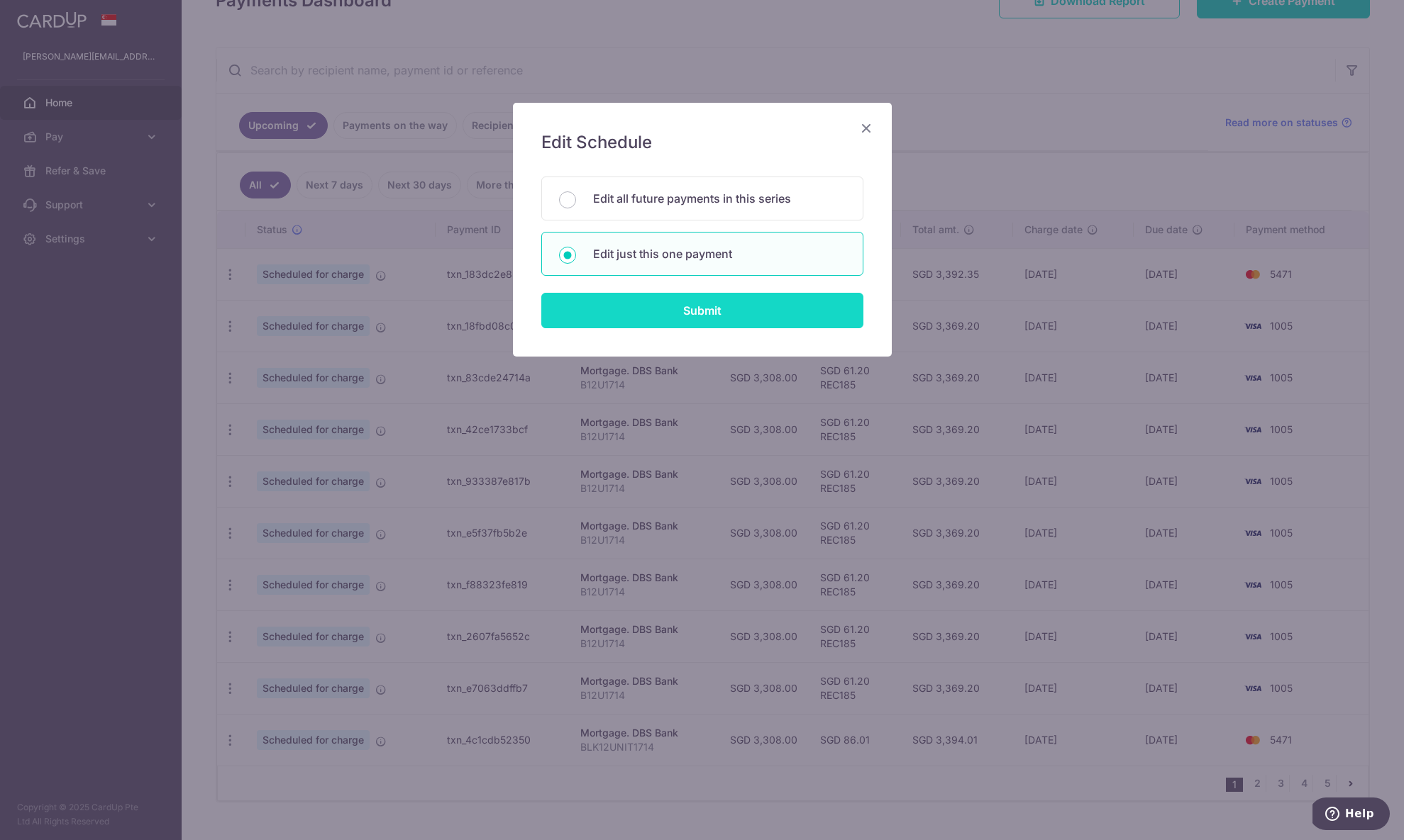
click at [759, 313] on input "Submit" at bounding box center [702, 310] width 322 height 36
radio input "true"
type input "3,308.00"
type input "[DATE]"
type input "B12U1714"
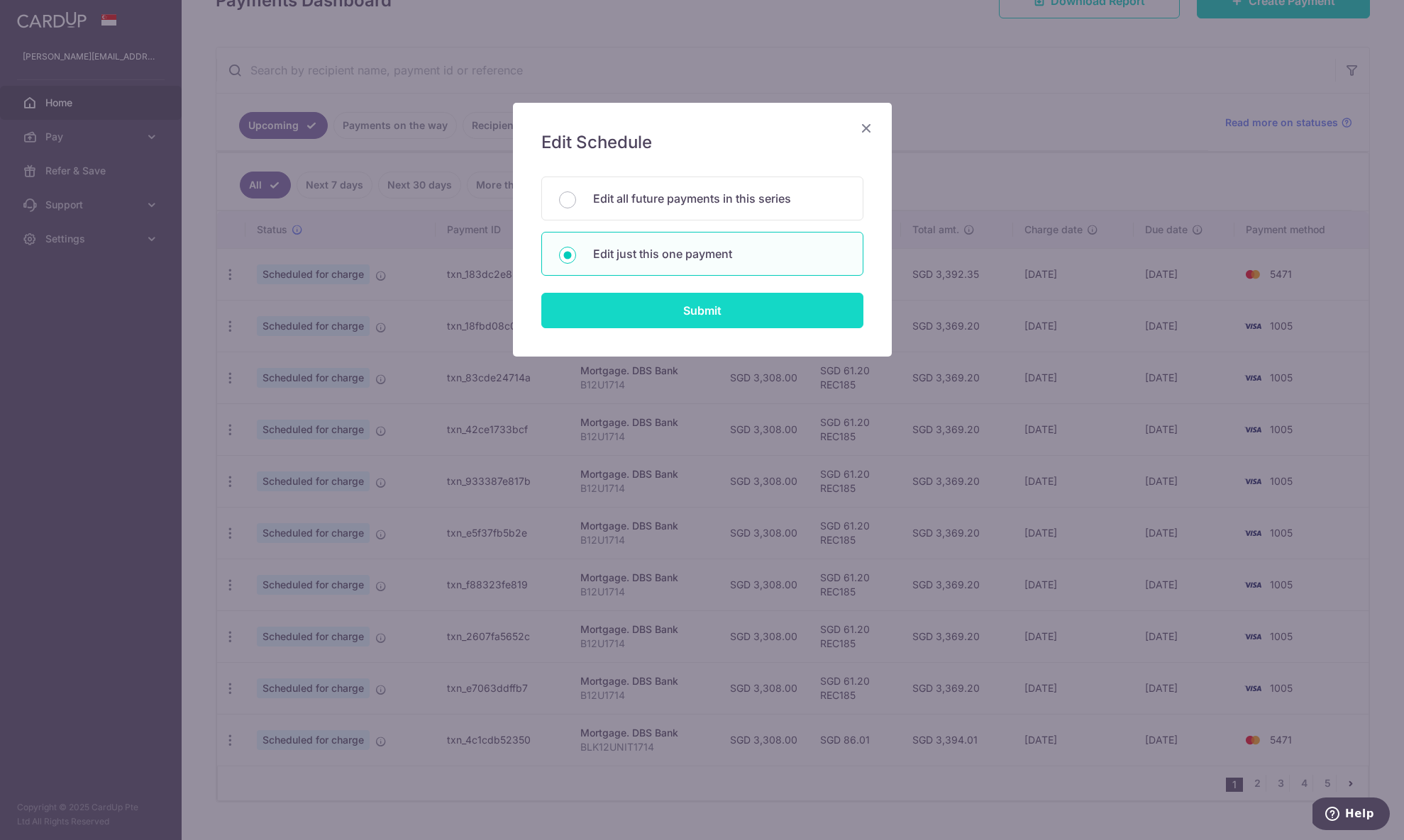
type input "REC185"
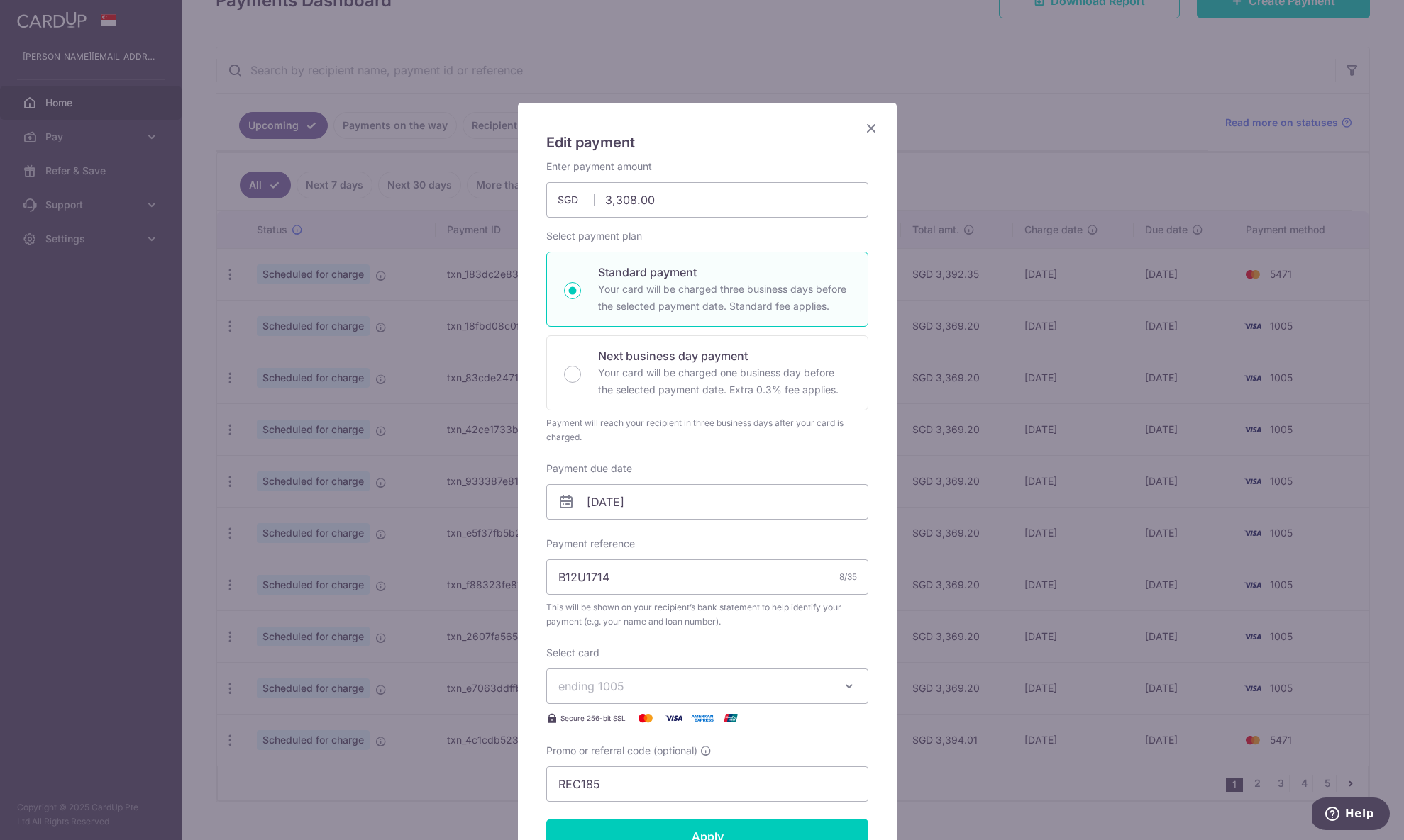
scroll to position [164, 0]
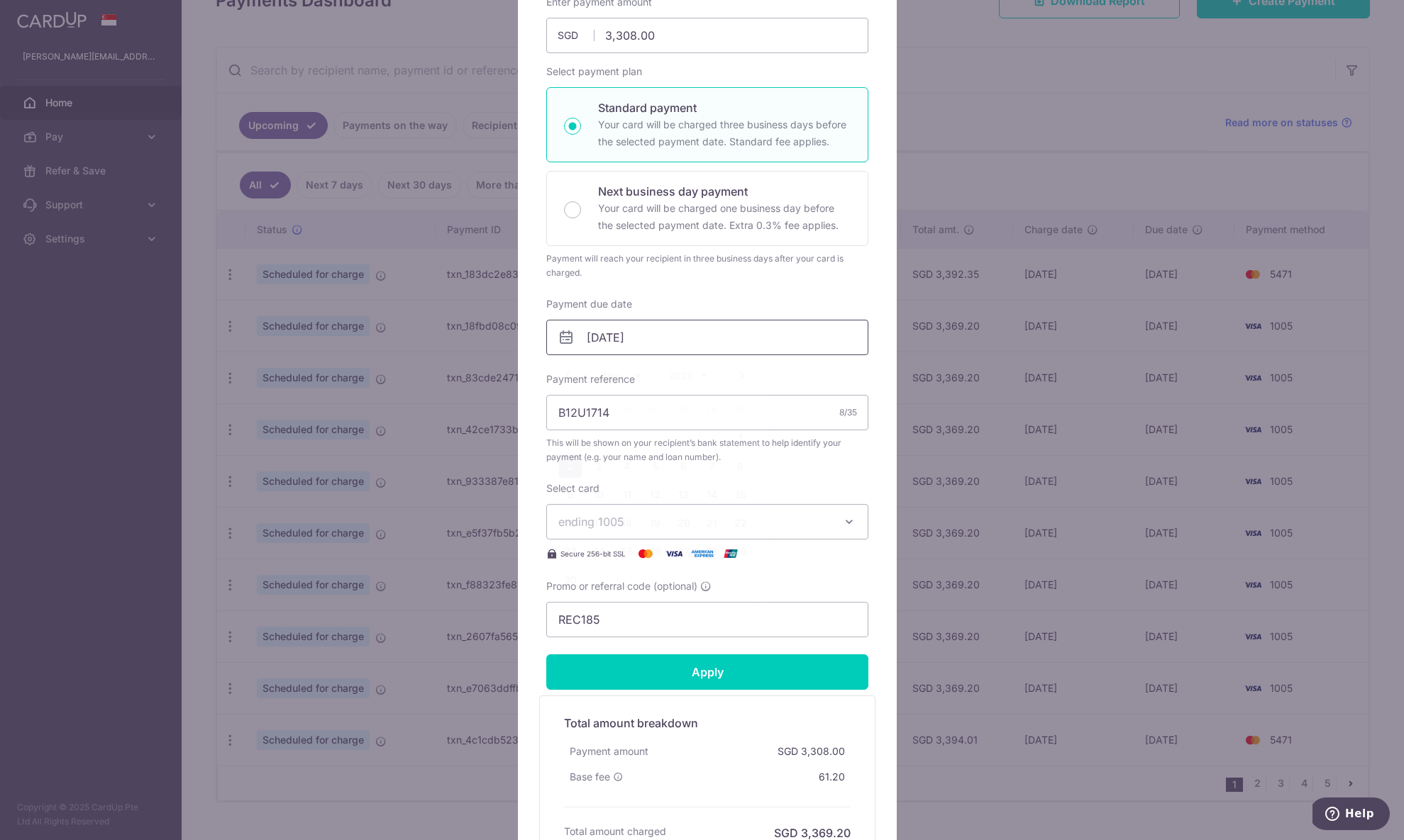
click at [632, 340] on input "[DATE]" at bounding box center [707, 337] width 322 height 36
click at [568, 378] on link "Prev" at bounding box center [568, 376] width 17 height 17
click at [711, 548] on link "31" at bounding box center [712, 551] width 22 height 22
type input "[DATE]"
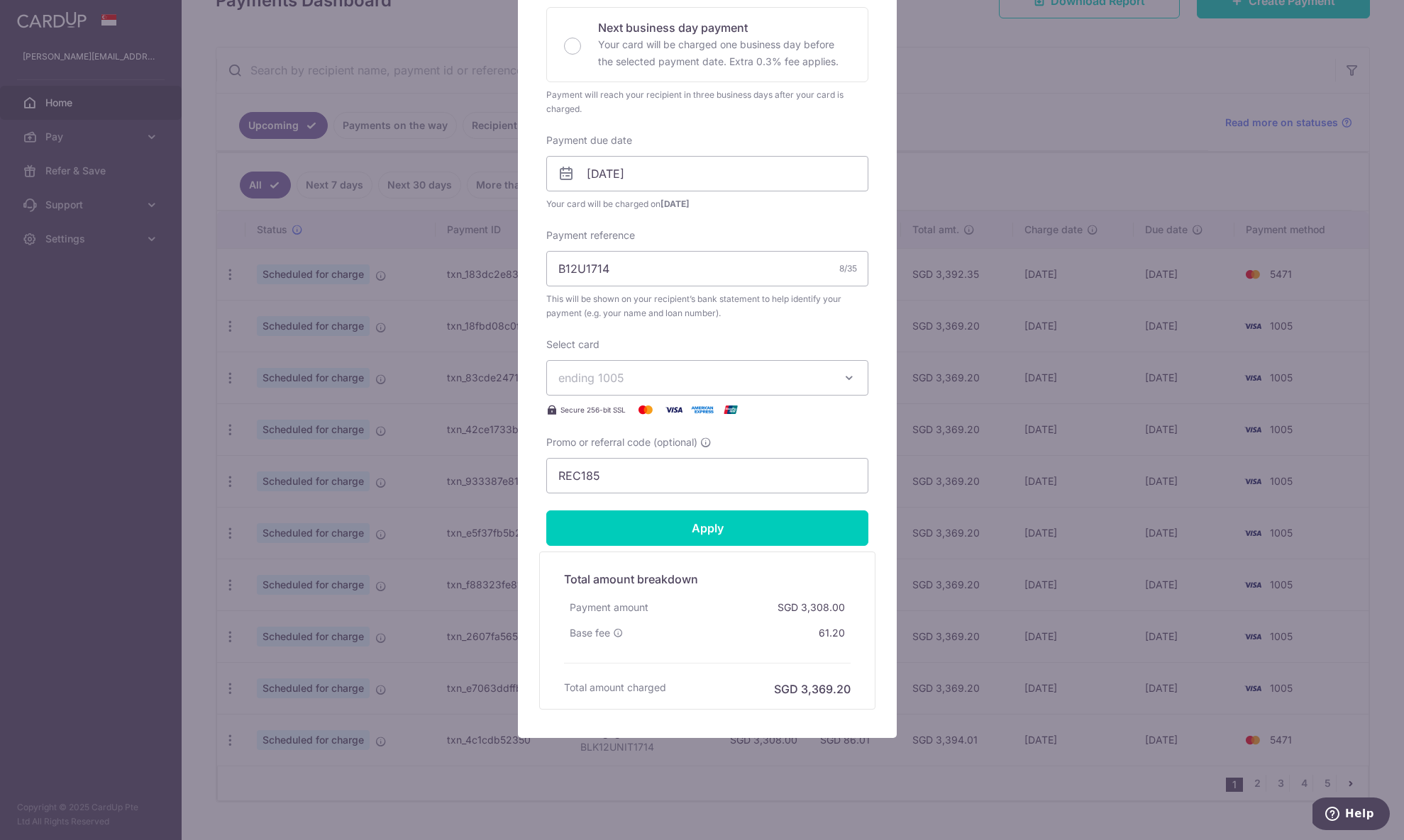
scroll to position [329, 0]
click at [779, 533] on input "Apply" at bounding box center [707, 527] width 322 height 36
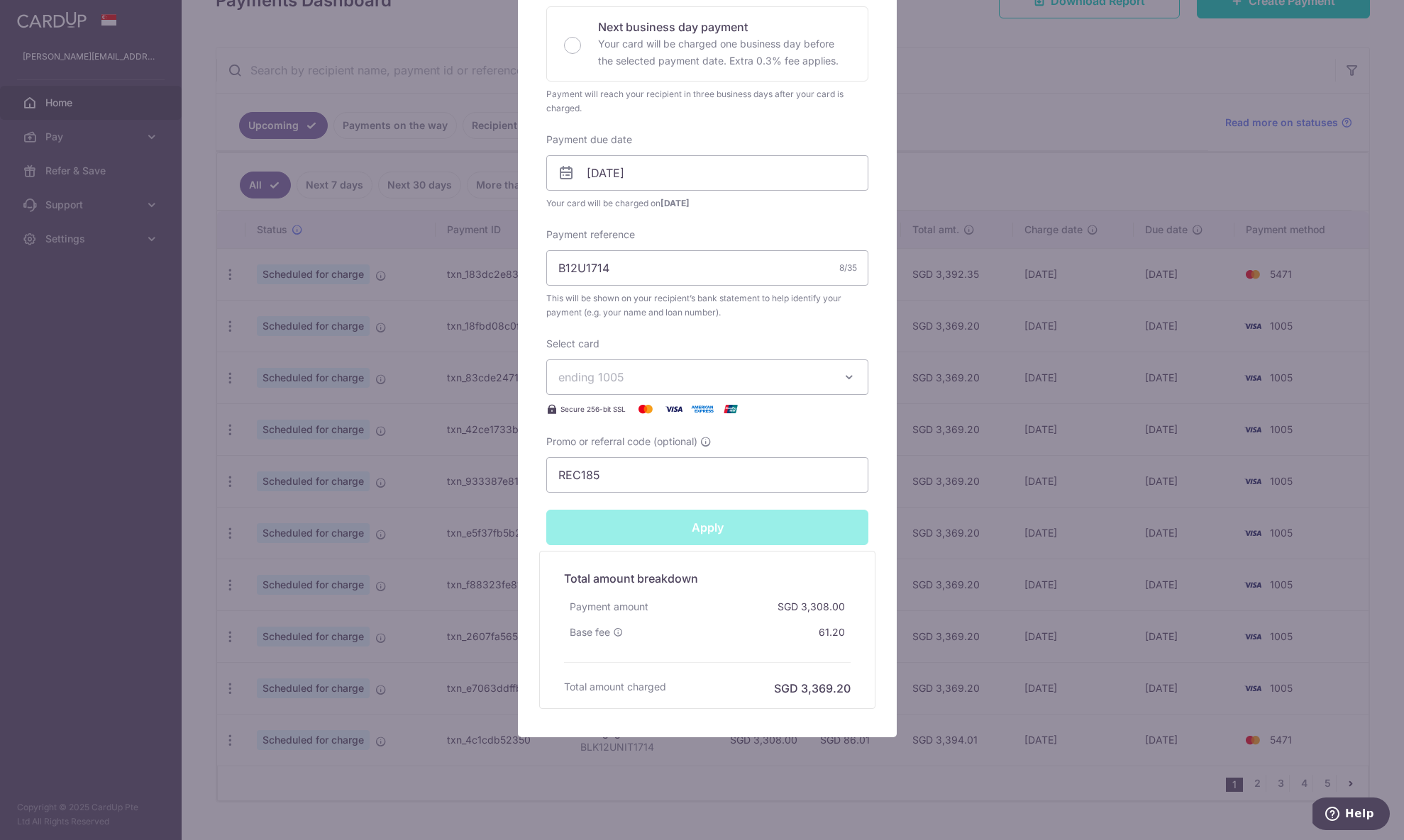
type input "Successfully Applied"
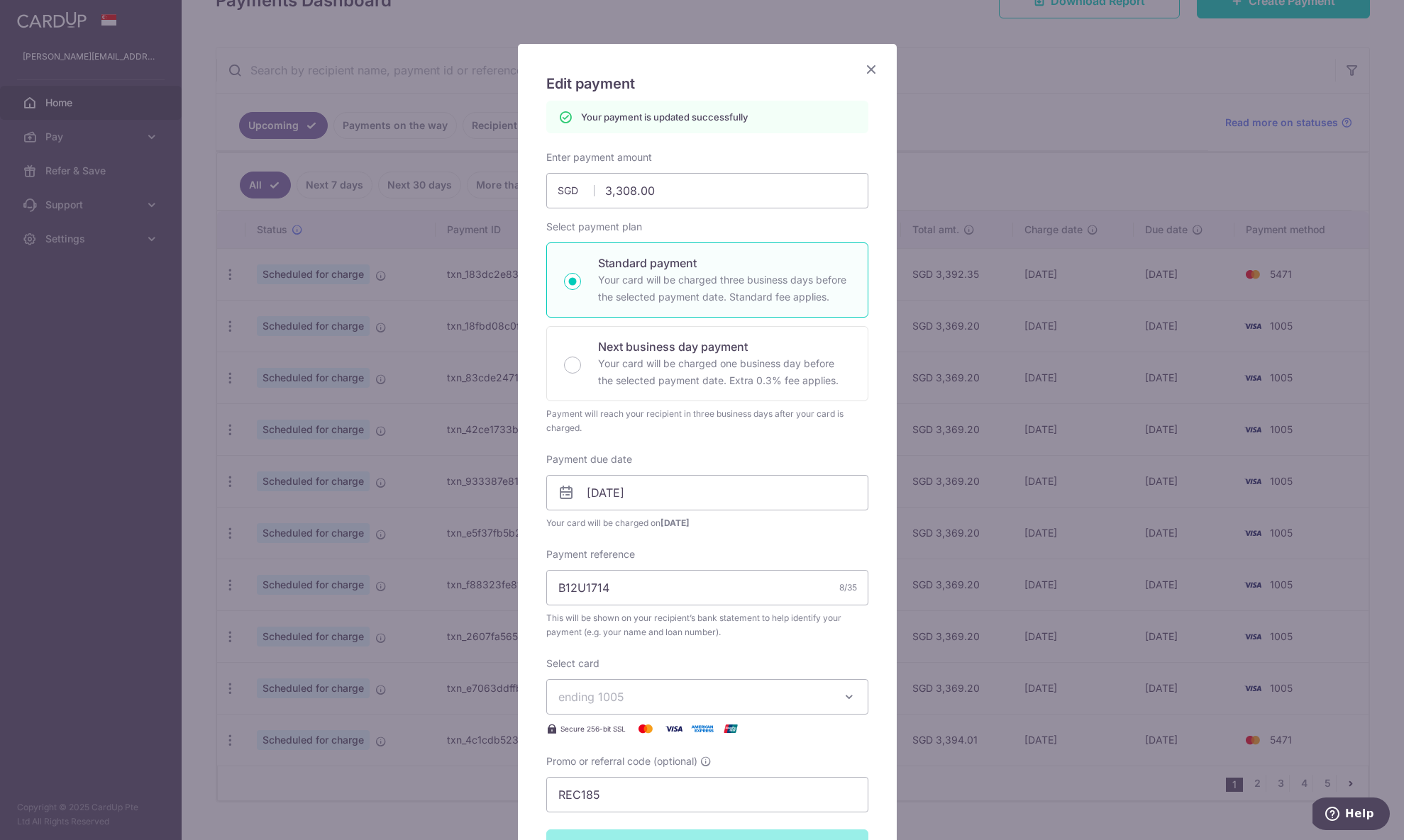
click at [979, 107] on div "Edit payment By clicking apply, you will make changes to all payments to DBS Ba…" at bounding box center [702, 420] width 1404 height 840
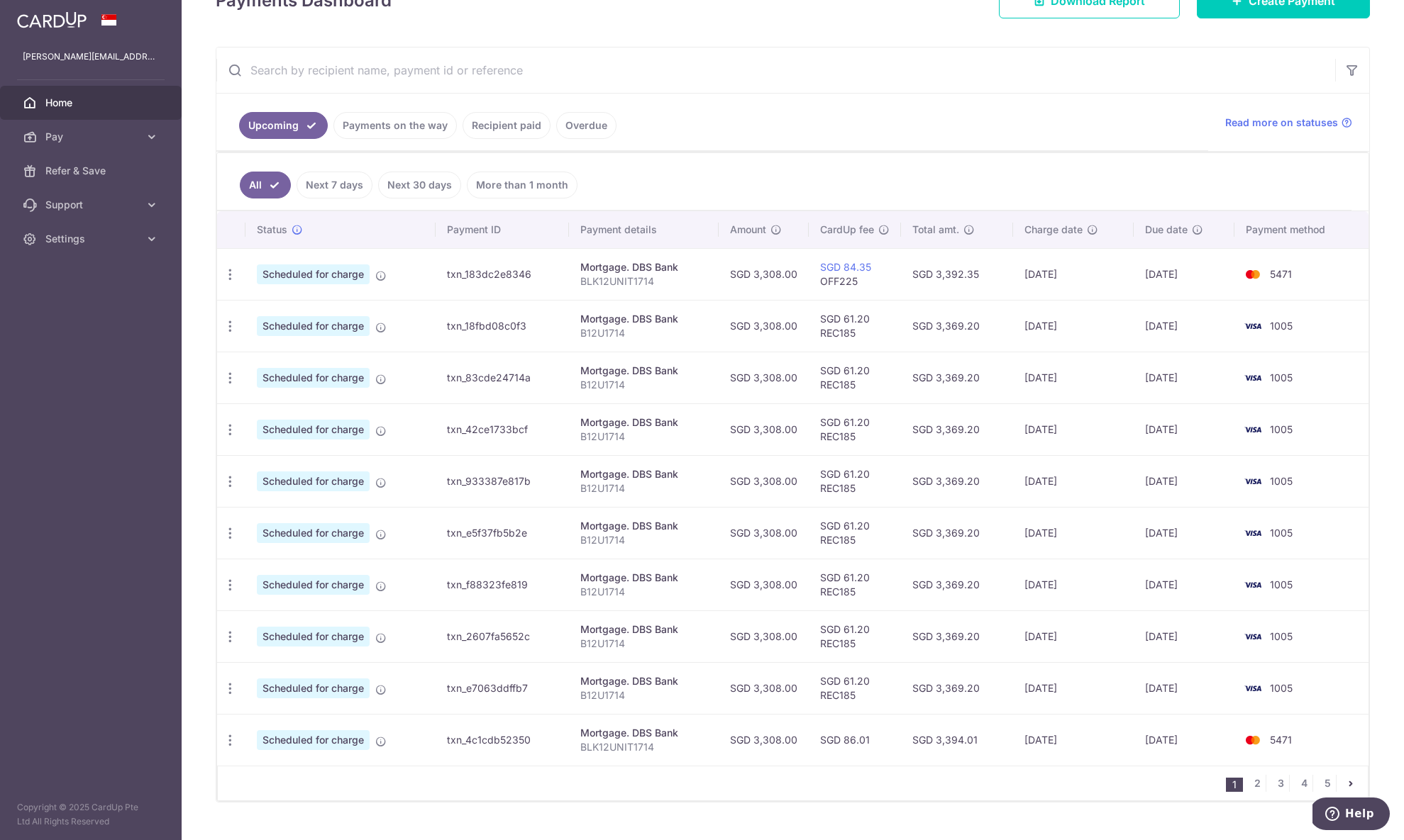
scroll to position [256, 0]
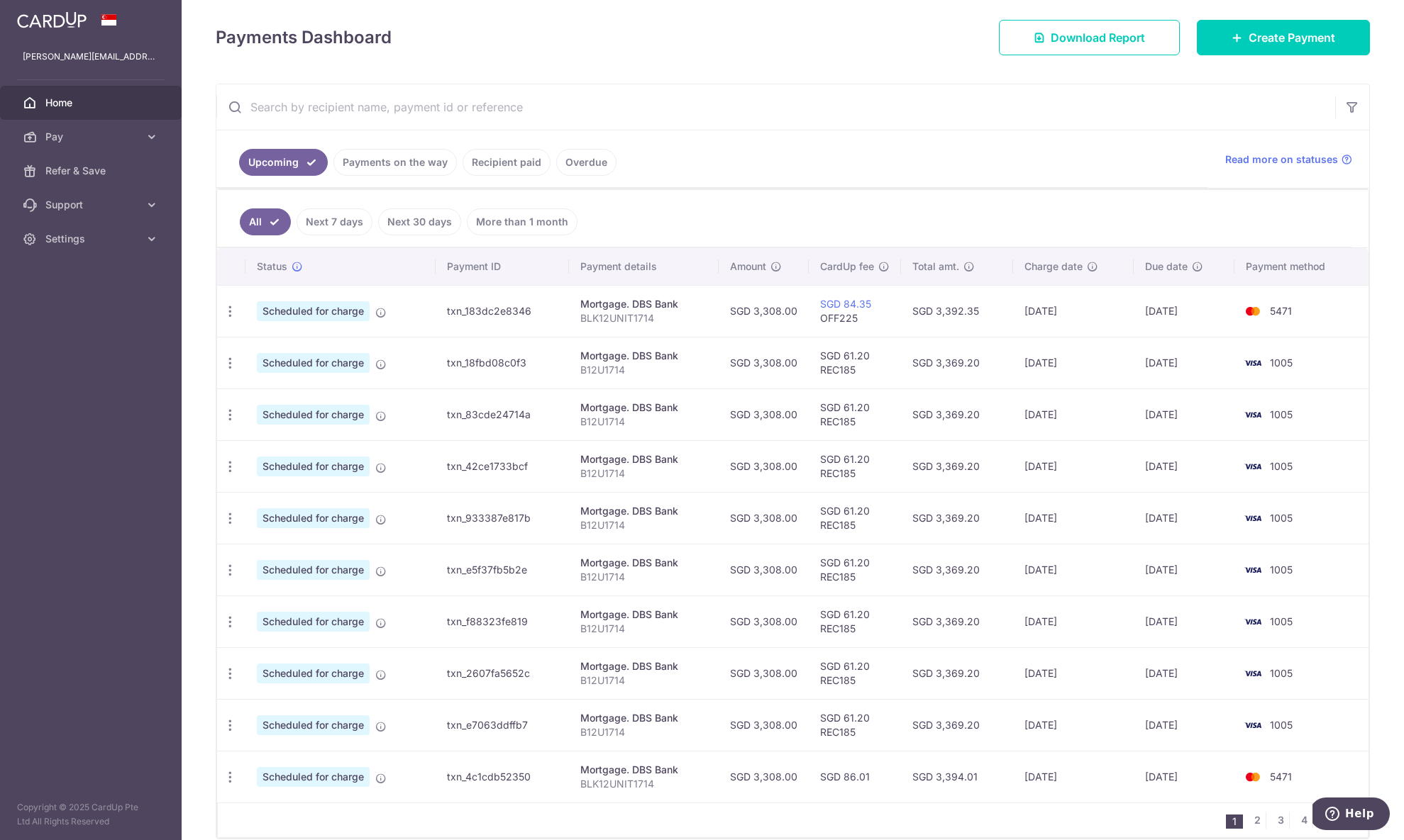
scroll to position [208, 0]
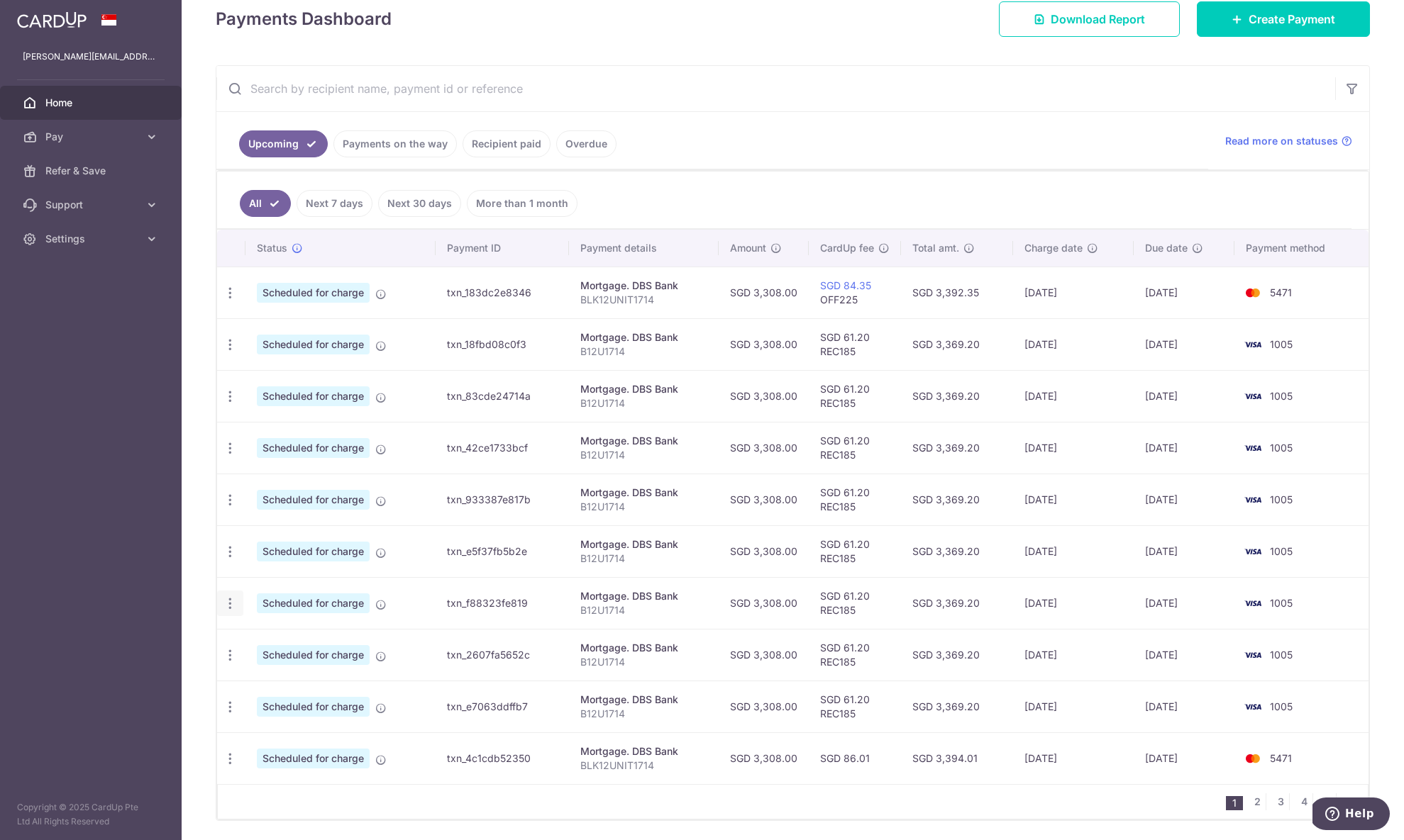
click at [226, 605] on icon "button" at bounding box center [229, 604] width 15 height 15
click at [283, 638] on span "Update payment" at bounding box center [305, 642] width 97 height 17
radio input "true"
type input "3,308.00"
type input "02/12/2025"
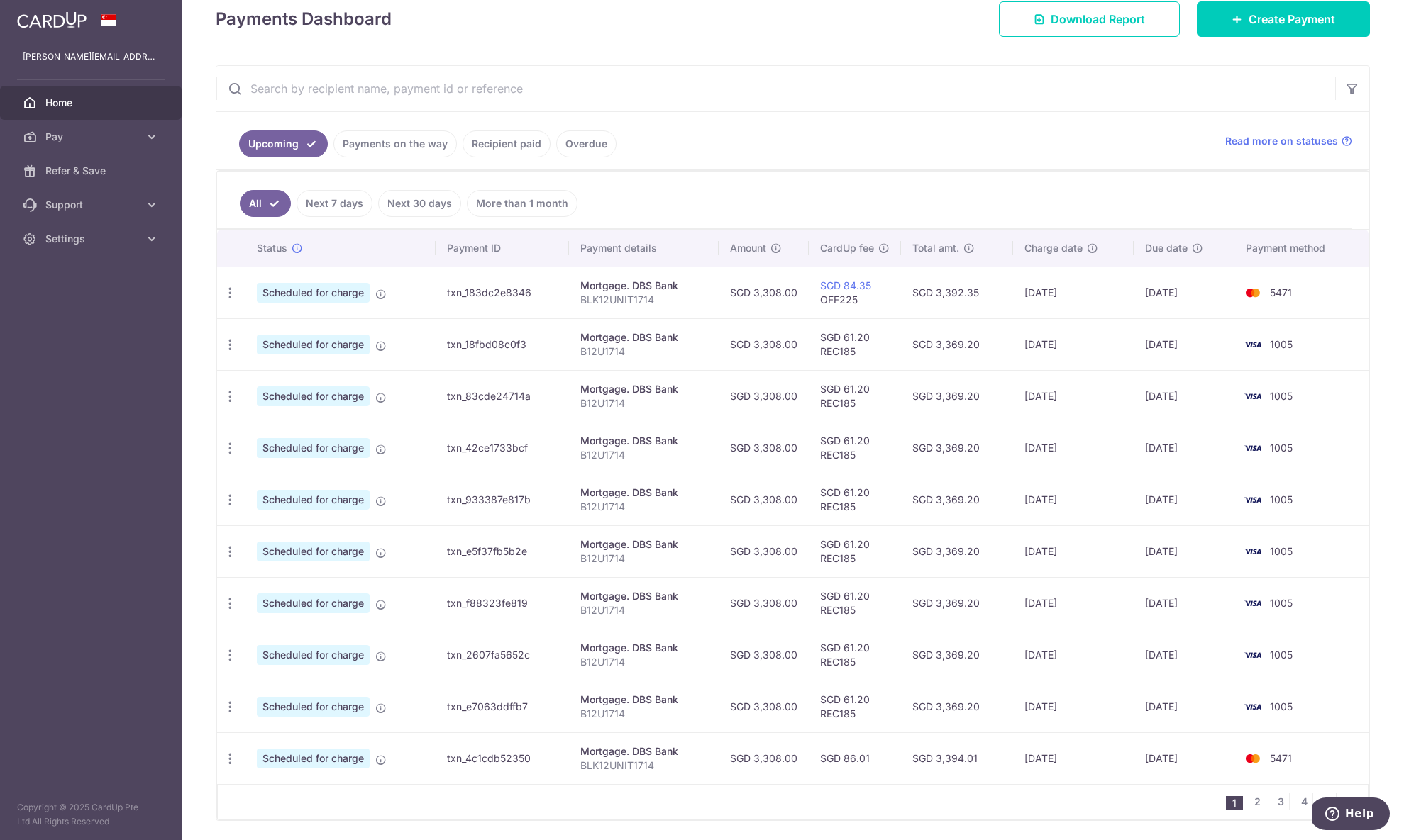
type input "B12U1714"
type input "REC185"
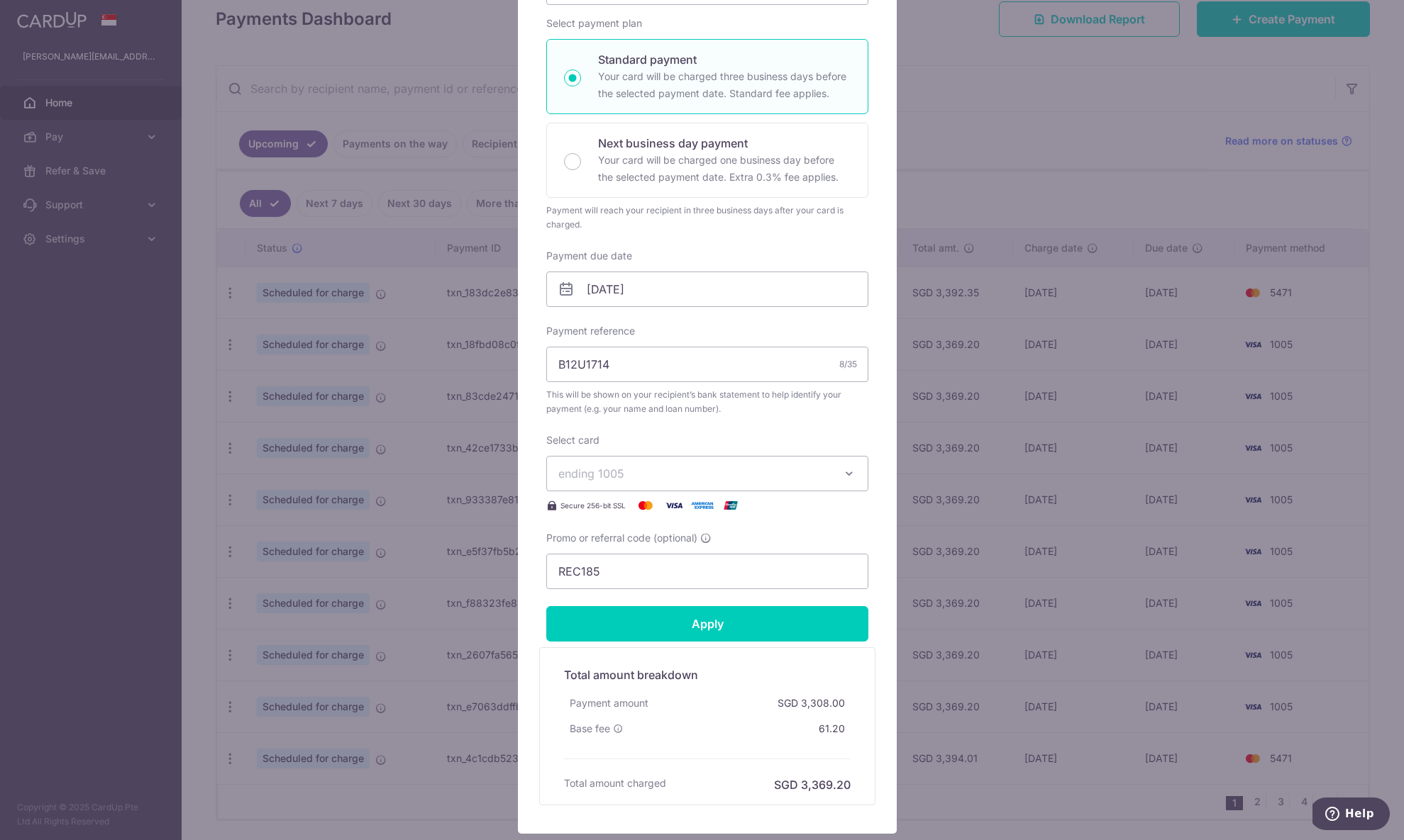
scroll to position [249, 0]
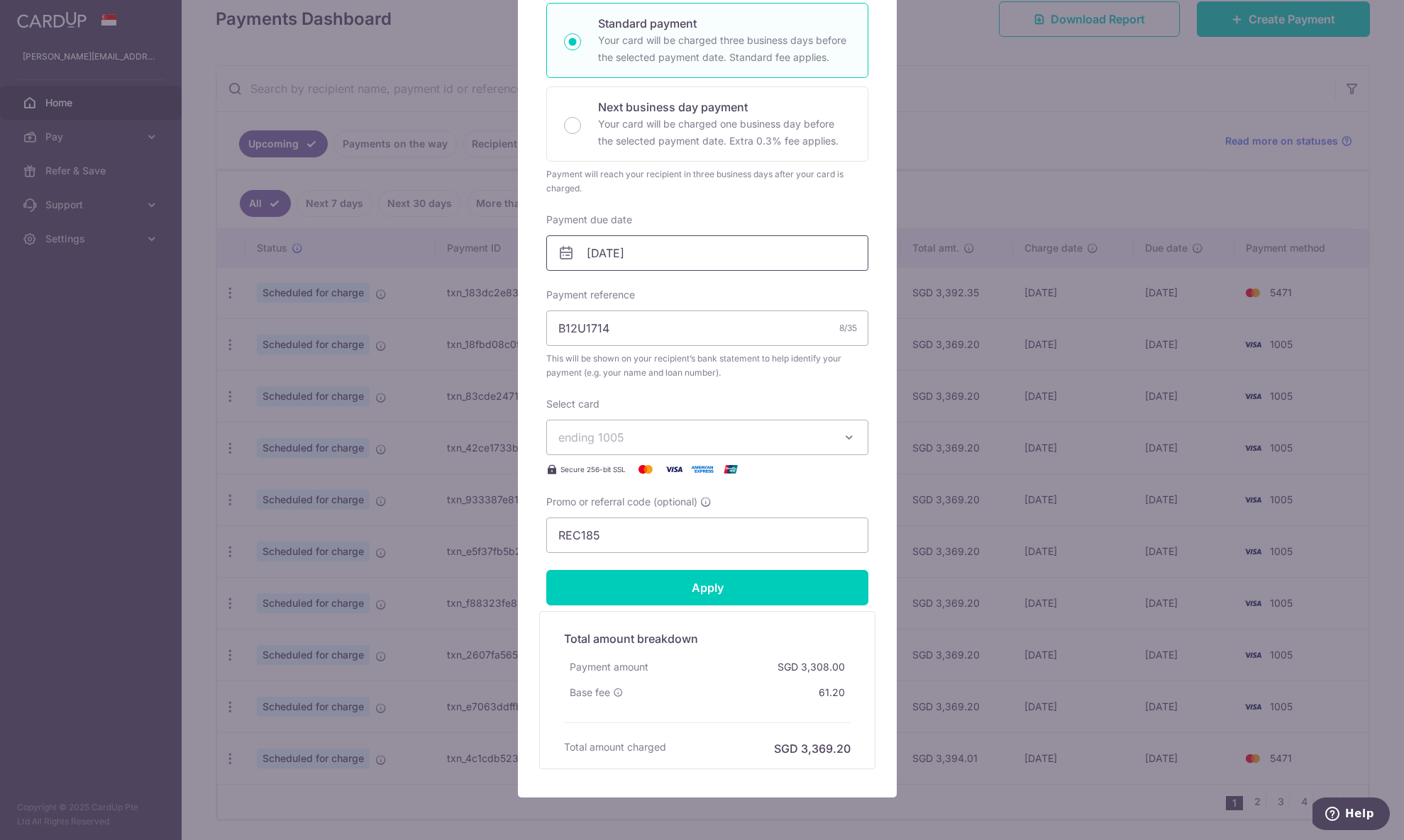
click at [690, 249] on input "02/12/2025" at bounding box center [707, 253] width 322 height 36
click at [568, 288] on link "Prev" at bounding box center [568, 292] width 17 height 17
click at [717, 472] on link "28" at bounding box center [712, 467] width 22 height 22
type input "[DATE]"
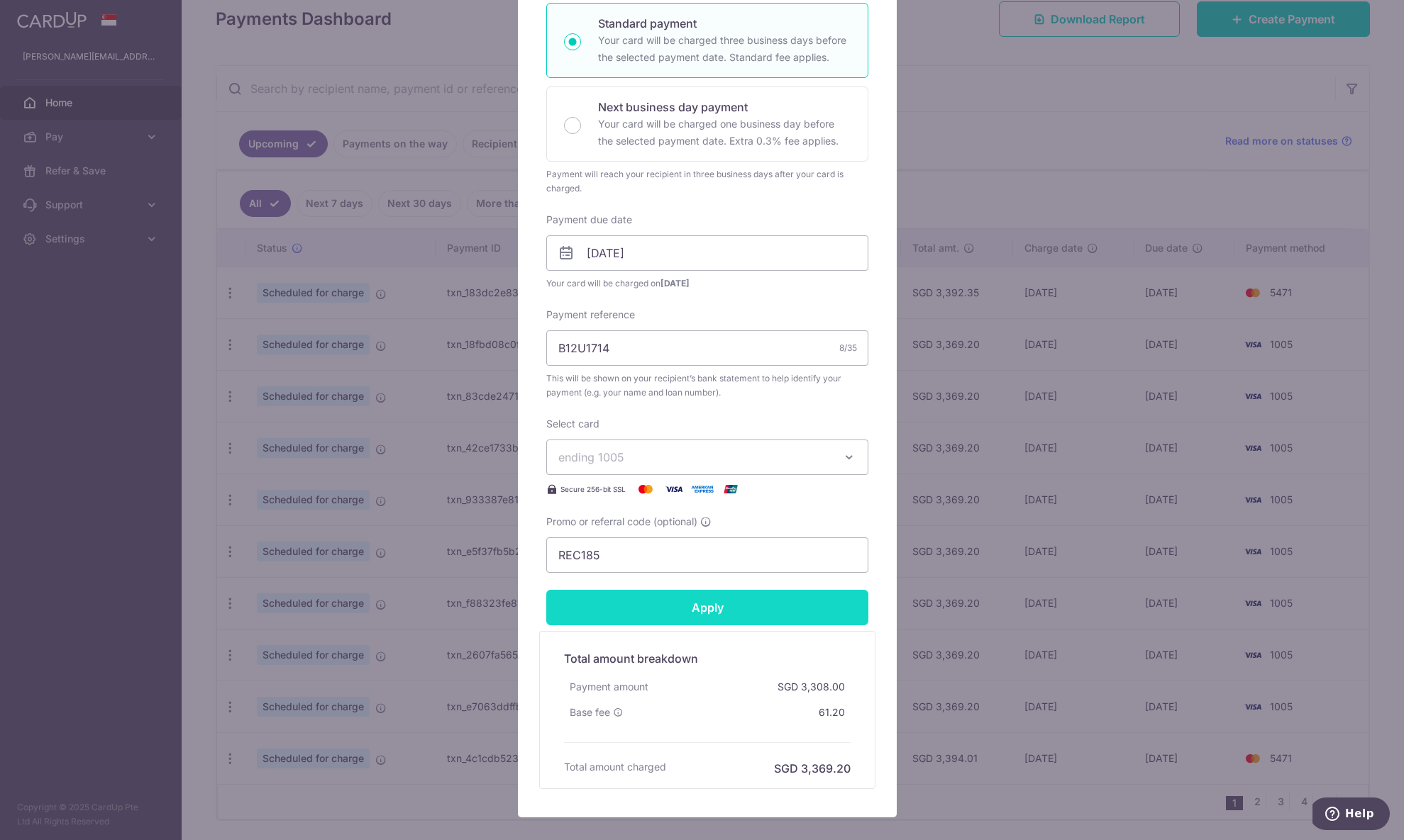
click at [697, 600] on input "Apply" at bounding box center [707, 608] width 322 height 36
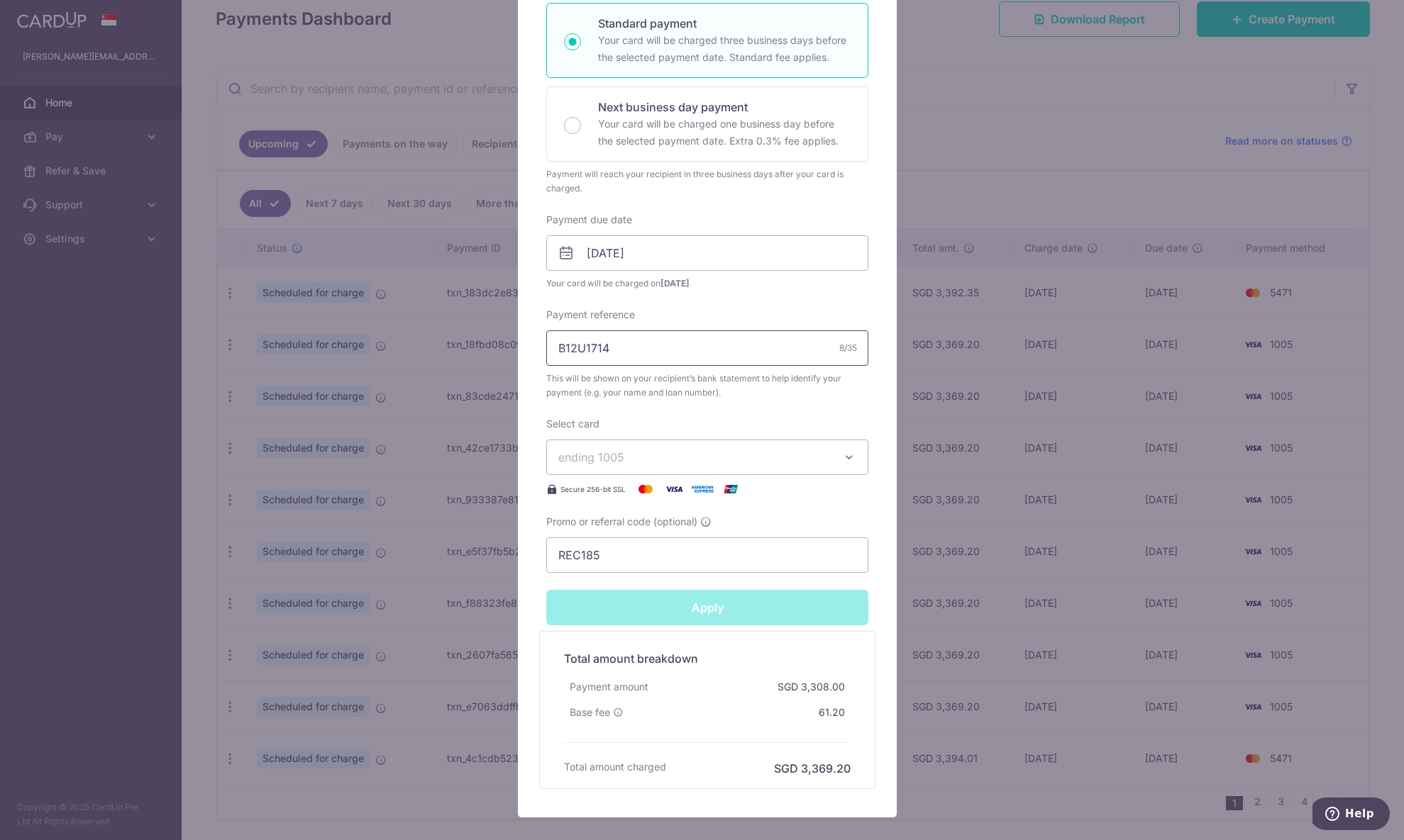
type input "Successfully Applied"
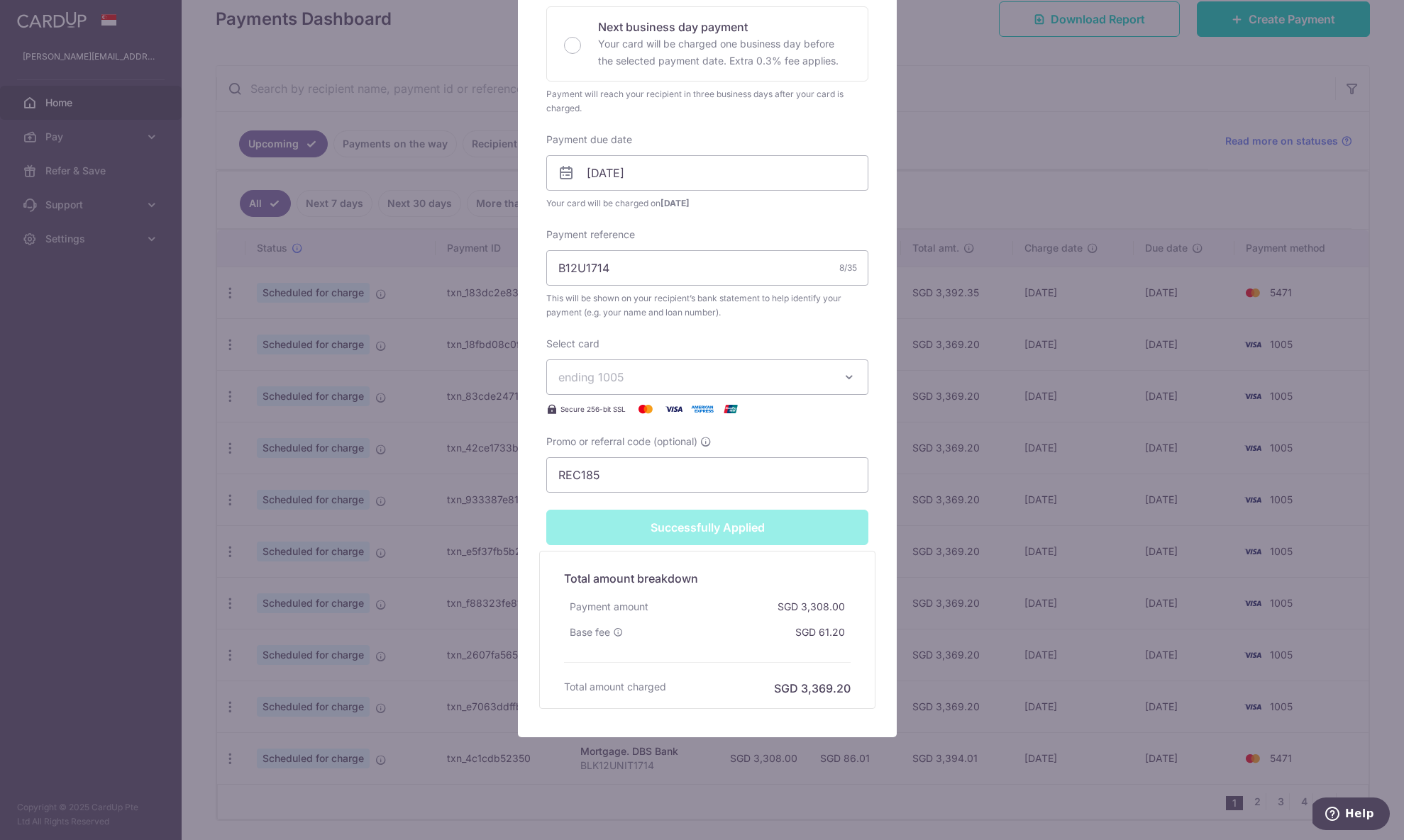
click at [1067, 173] on div "Edit payment By clicking apply, you will make changes to all payments to DBS Ba…" at bounding box center [702, 420] width 1404 height 840
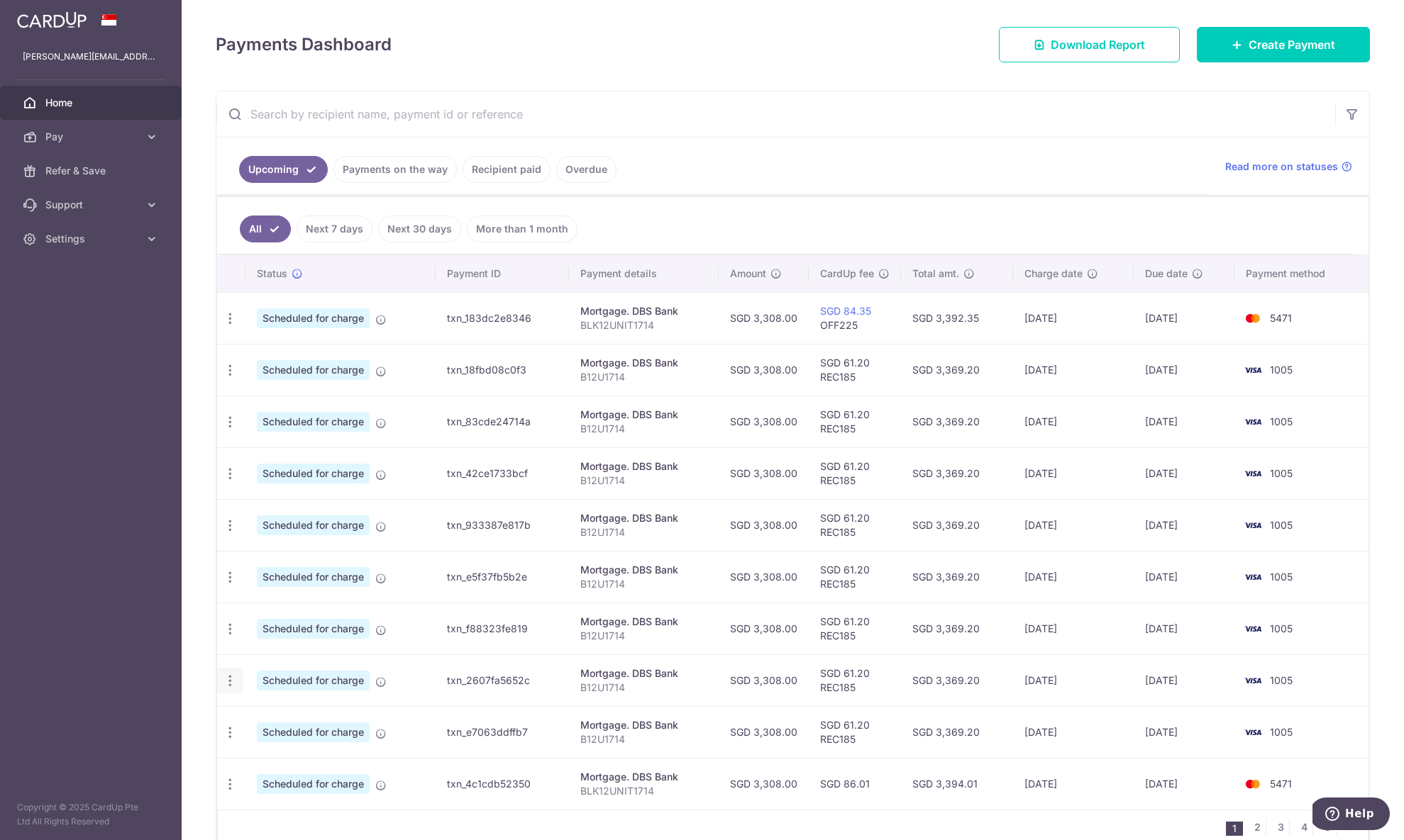
scroll to position [256, 0]
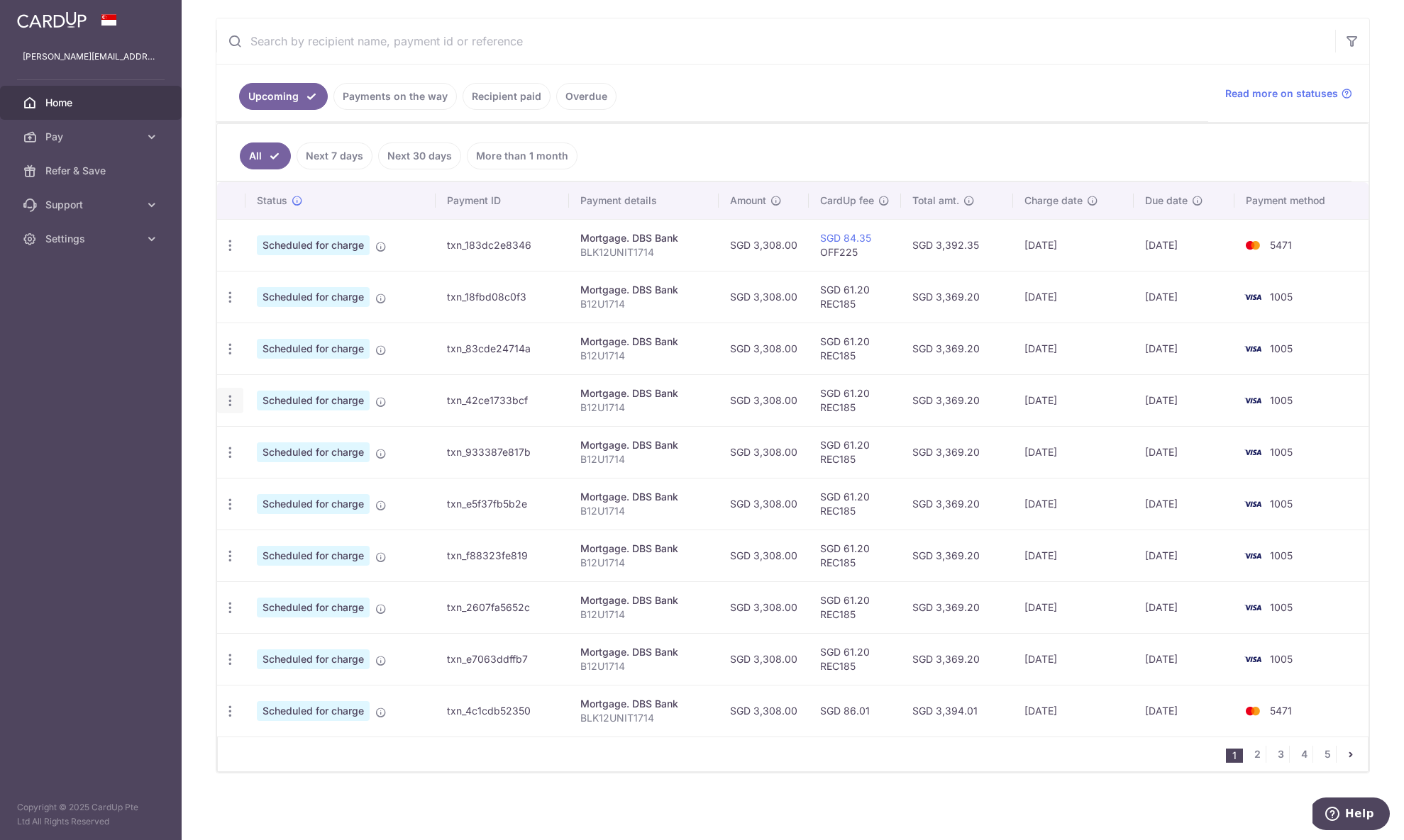
click at [238, 406] on div "Update payment Cancel payment" at bounding box center [230, 401] width 26 height 26
click at [232, 398] on icon "button" at bounding box center [229, 401] width 15 height 15
click at [326, 440] on span "Update payment" at bounding box center [305, 439] width 97 height 17
radio input "true"
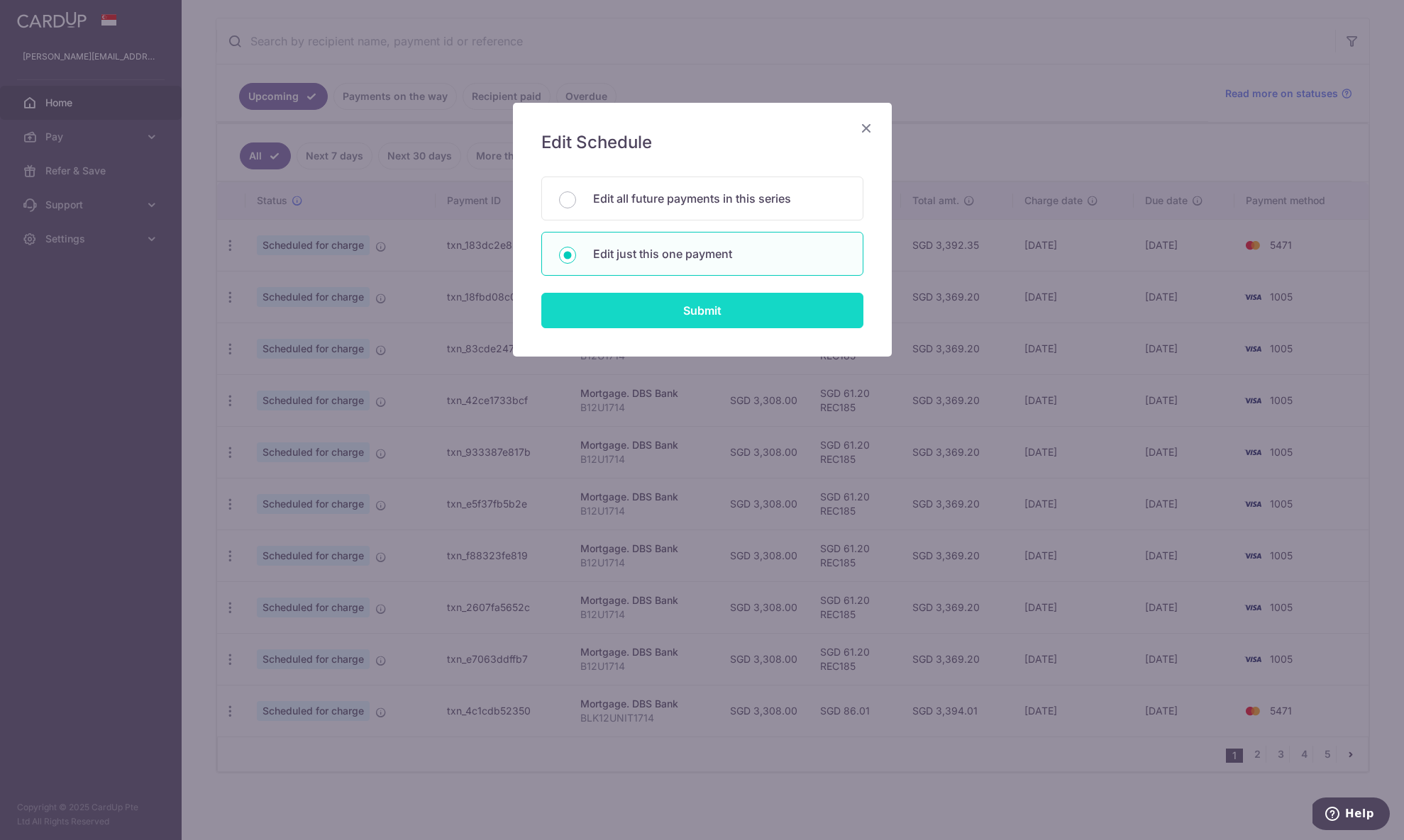
click at [677, 310] on input "Submit" at bounding box center [702, 310] width 322 height 36
radio input "true"
type input "3,308.00"
type input "[DATE]"
type input "B12U1714"
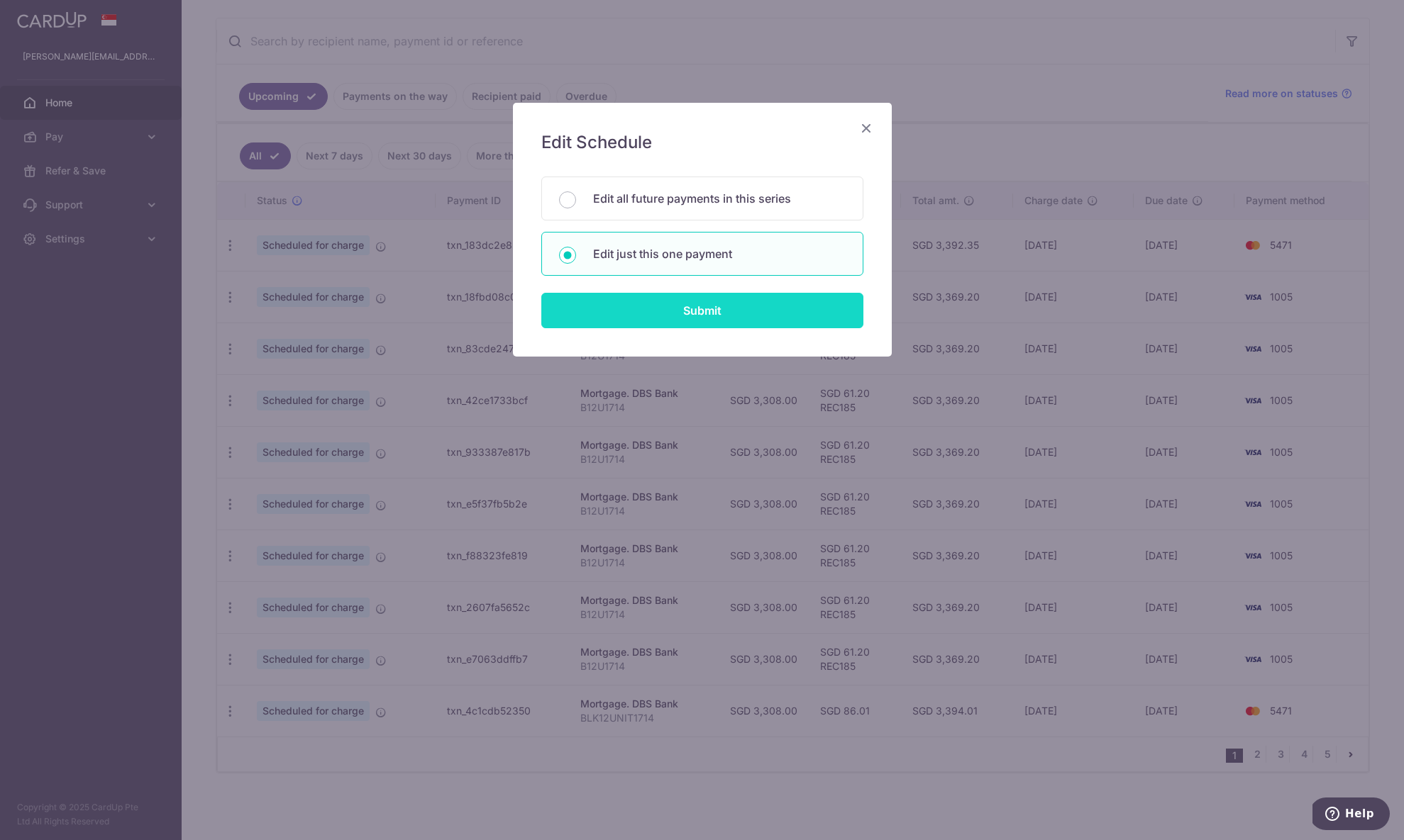
type input "REC185"
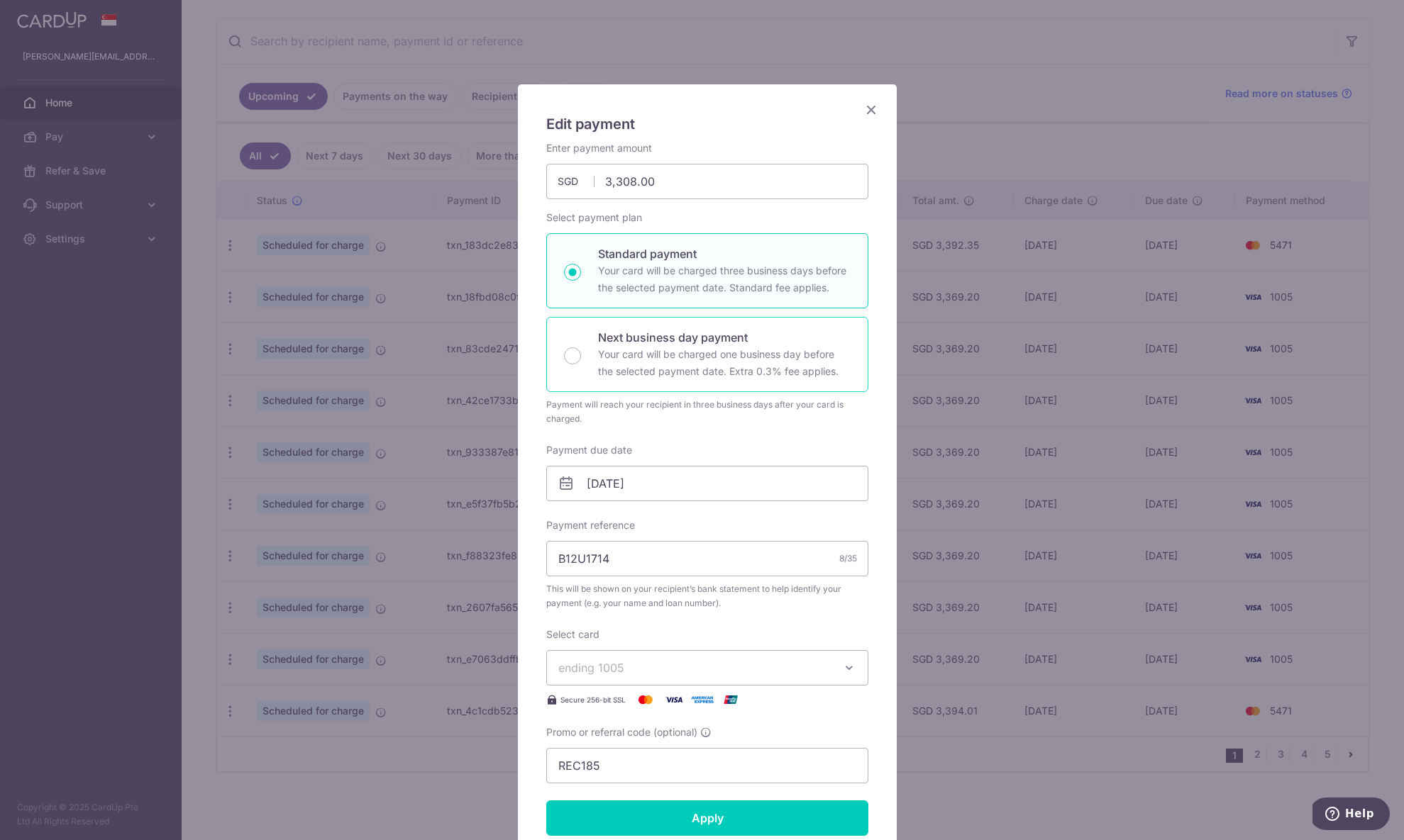
scroll to position [61, 0]
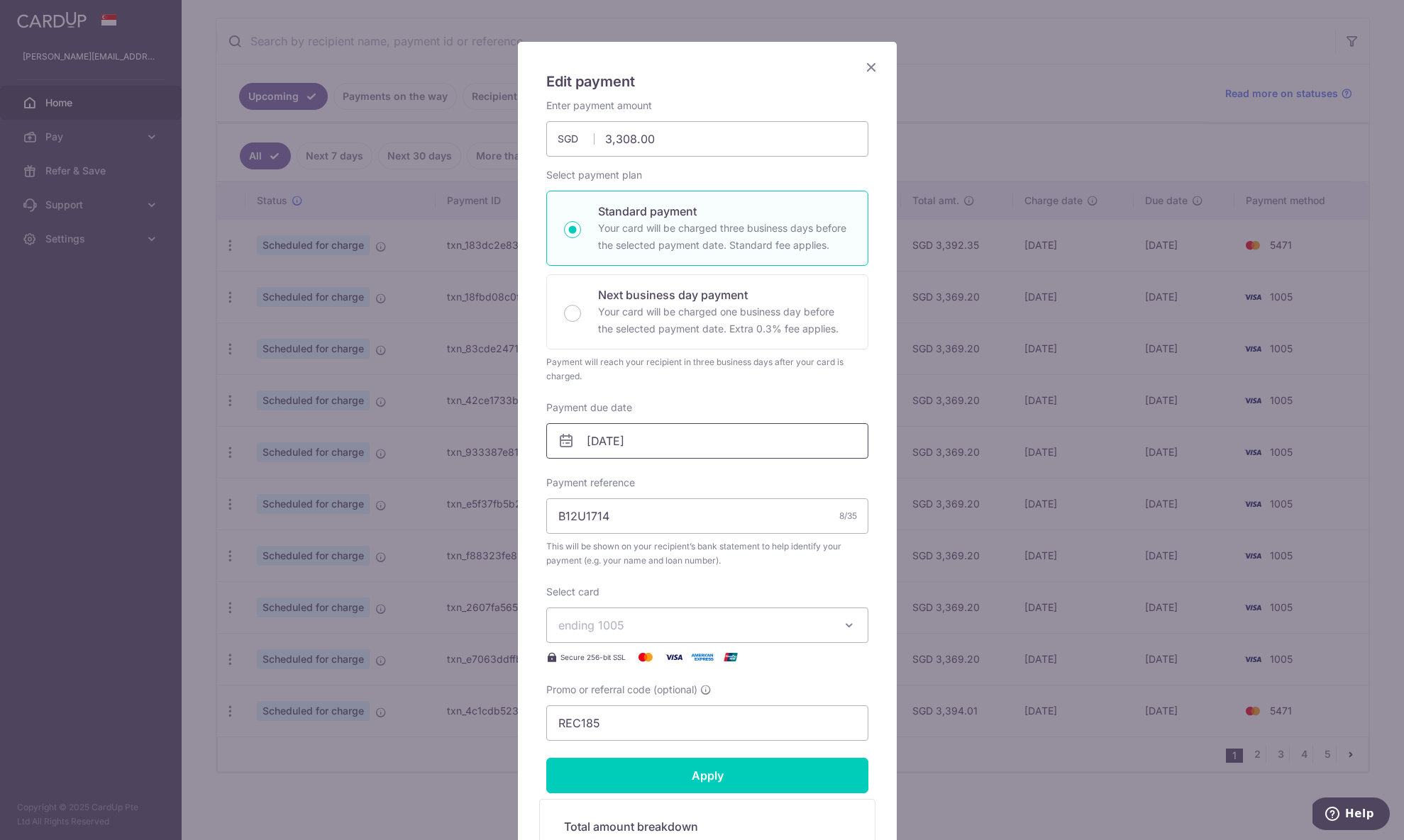
click at [622, 447] on input "[DATE]" at bounding box center [707, 441] width 322 height 36
click at [658, 540] on link "1" at bounding box center [655, 541] width 22 height 22
type input "[DATE]"
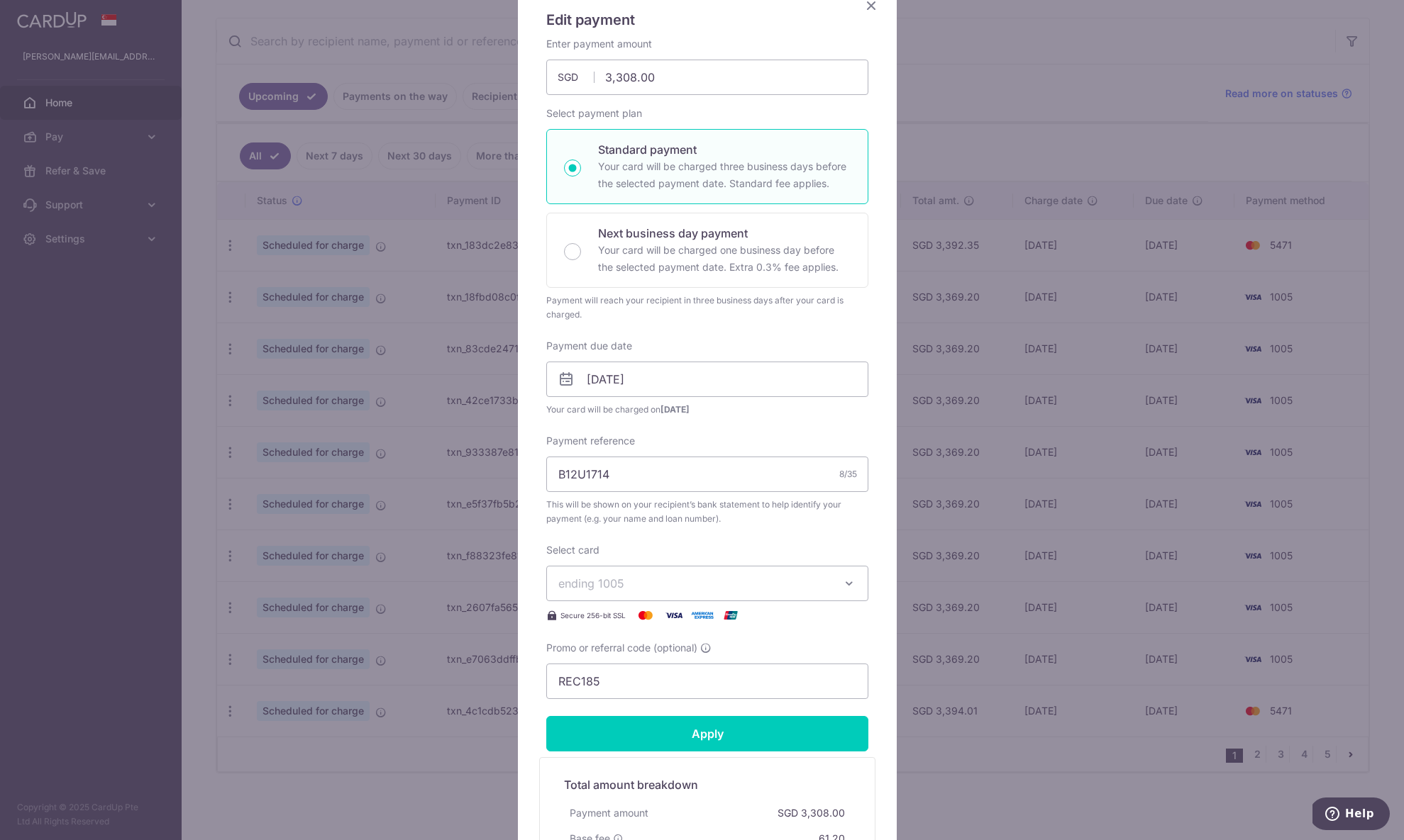
scroll to position [258, 0]
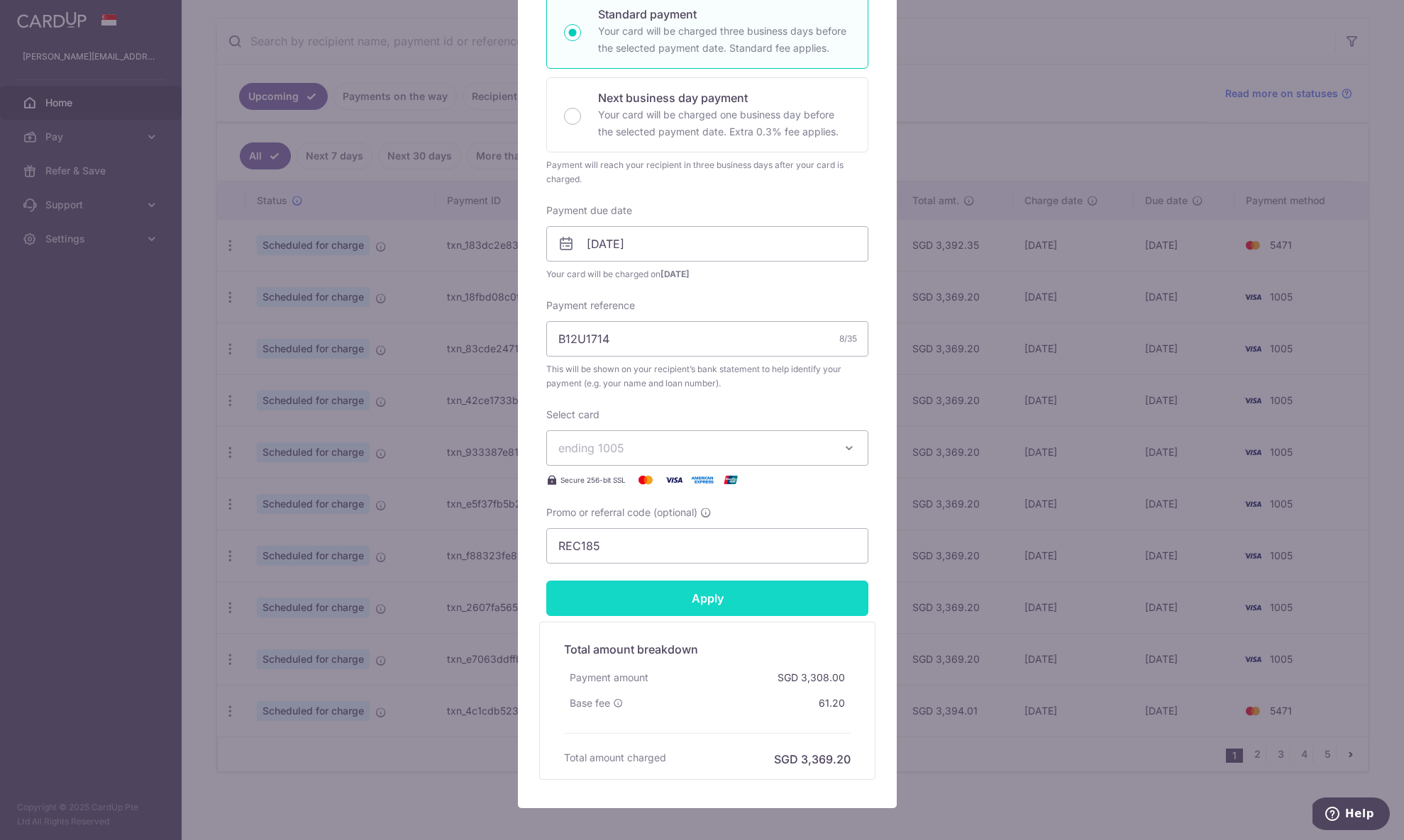
click at [721, 601] on input "Apply" at bounding box center [707, 598] width 322 height 36
type input "Successfully Applied"
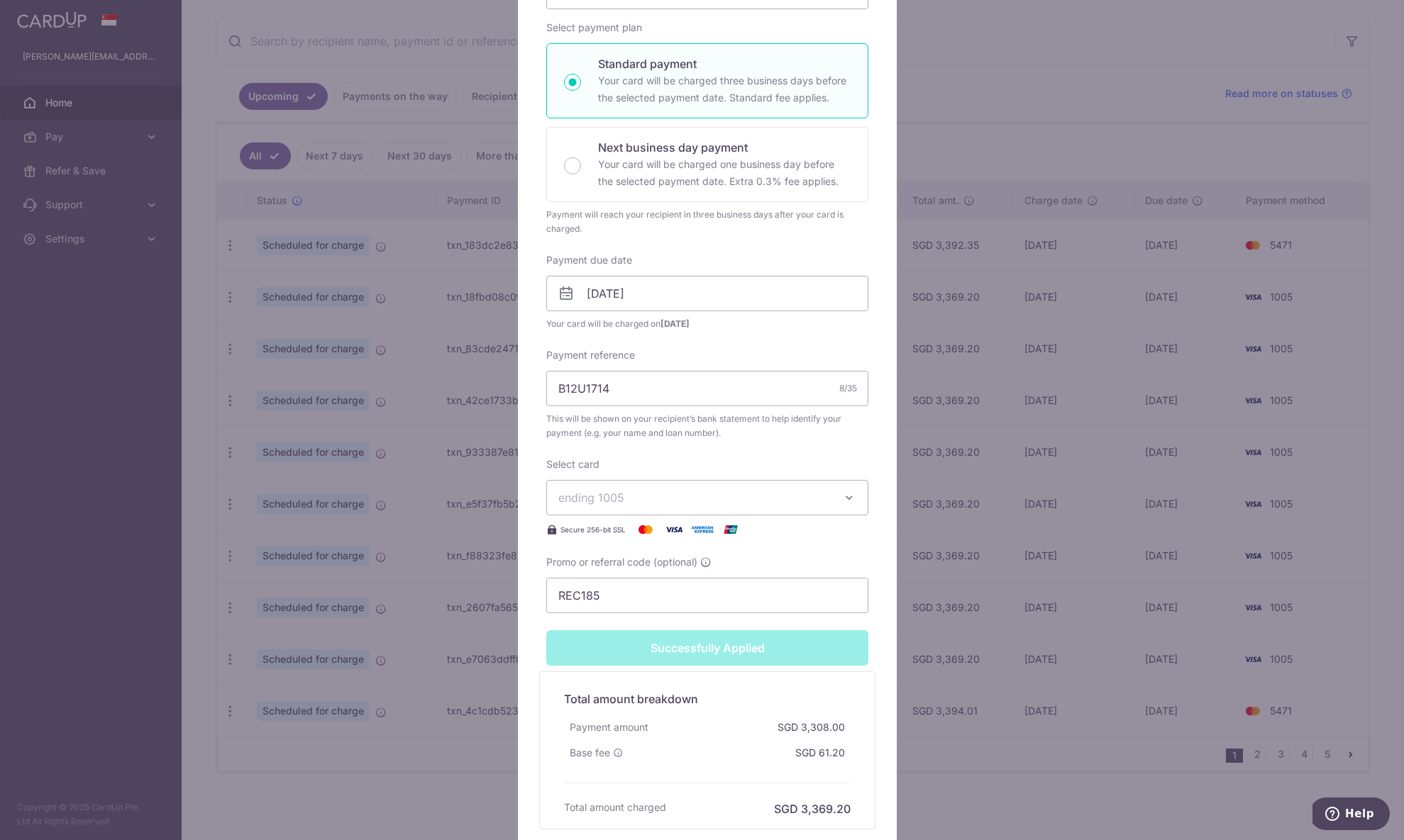
scroll to position [308, 0]
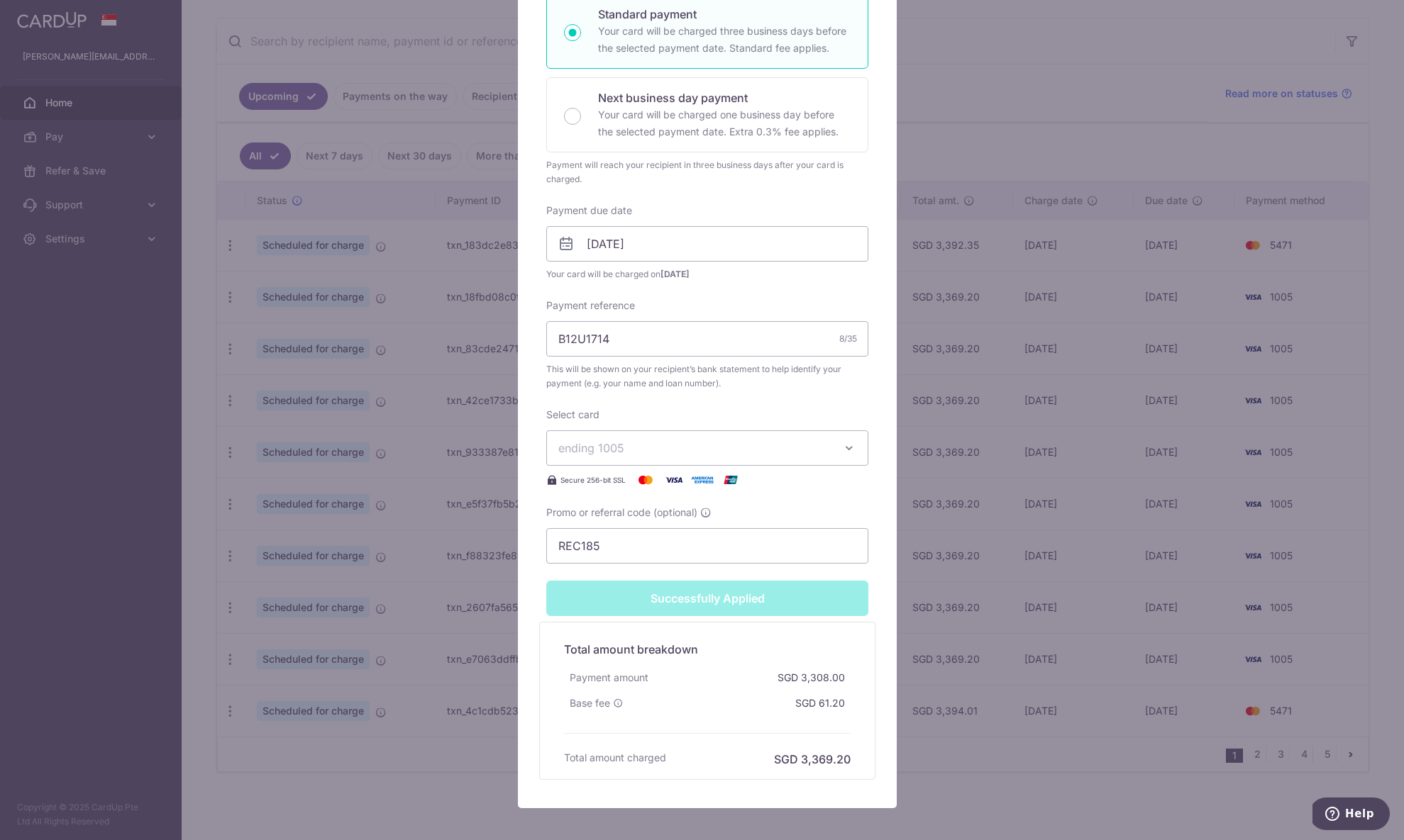
click at [1080, 103] on div "Edit payment By clicking apply, you will make changes to all payments to DBS Ba…" at bounding box center [702, 420] width 1404 height 840
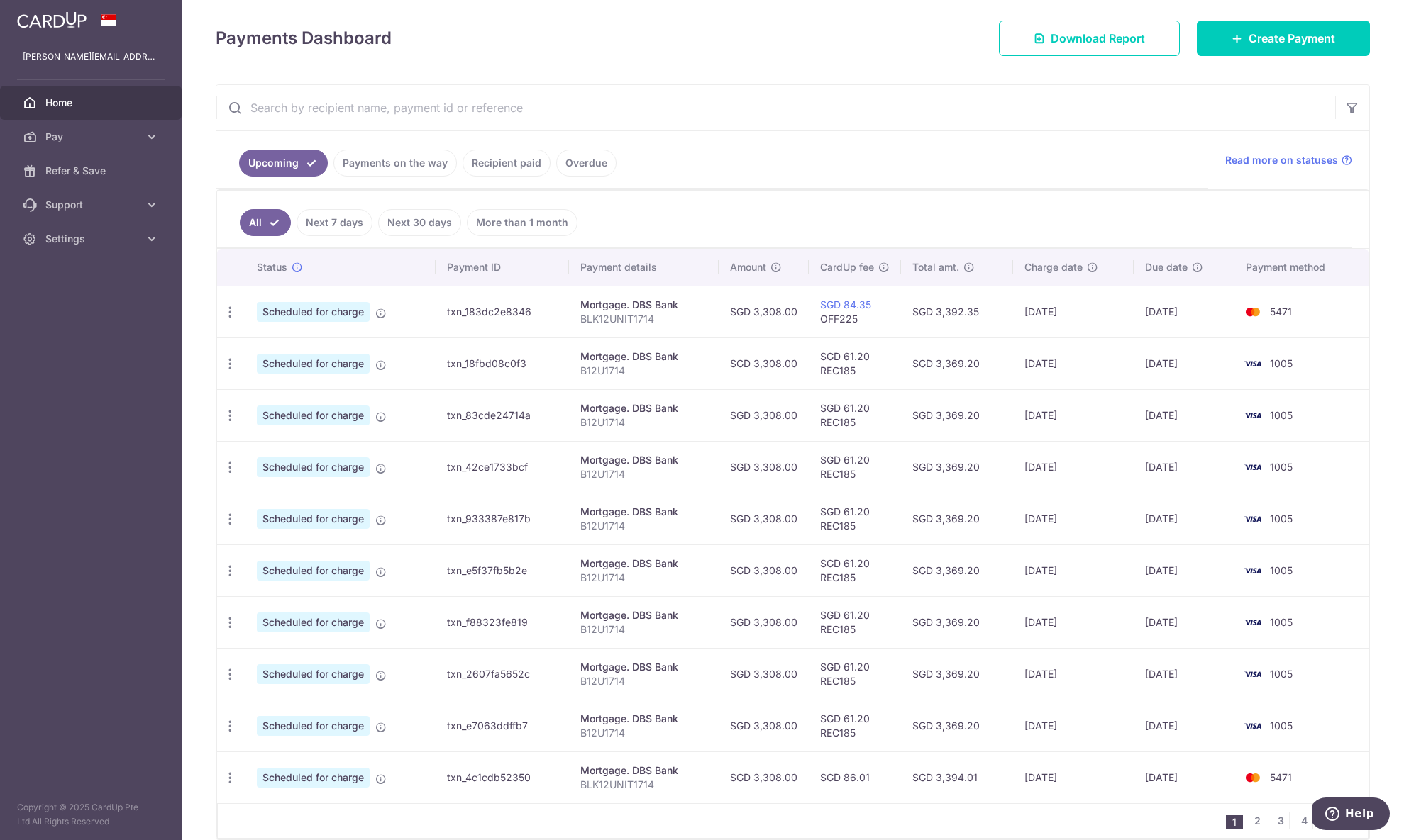
scroll to position [254, 0]
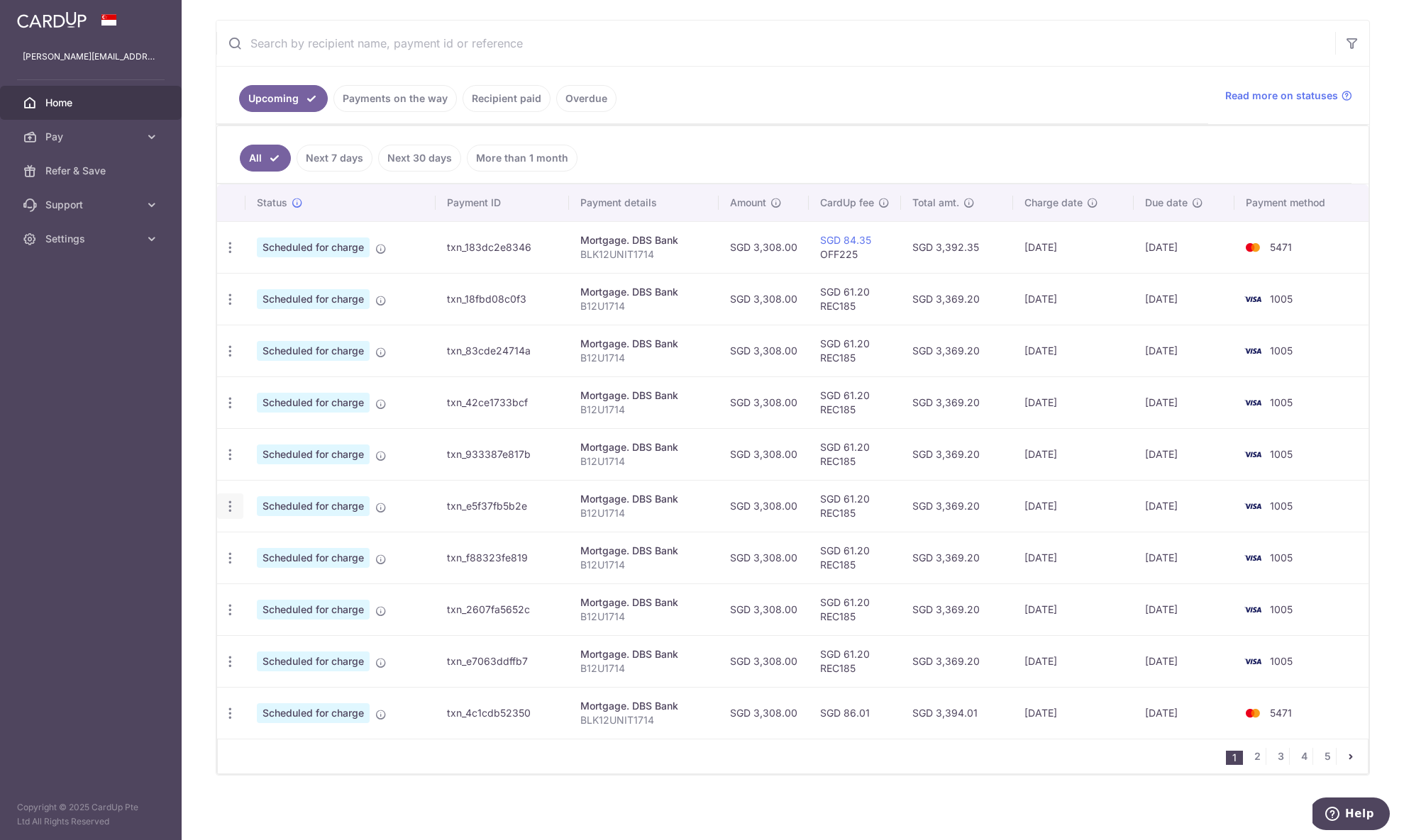
click at [224, 501] on icon "button" at bounding box center [229, 506] width 15 height 15
click at [282, 538] on span "Update payment" at bounding box center [305, 545] width 97 height 17
radio input "true"
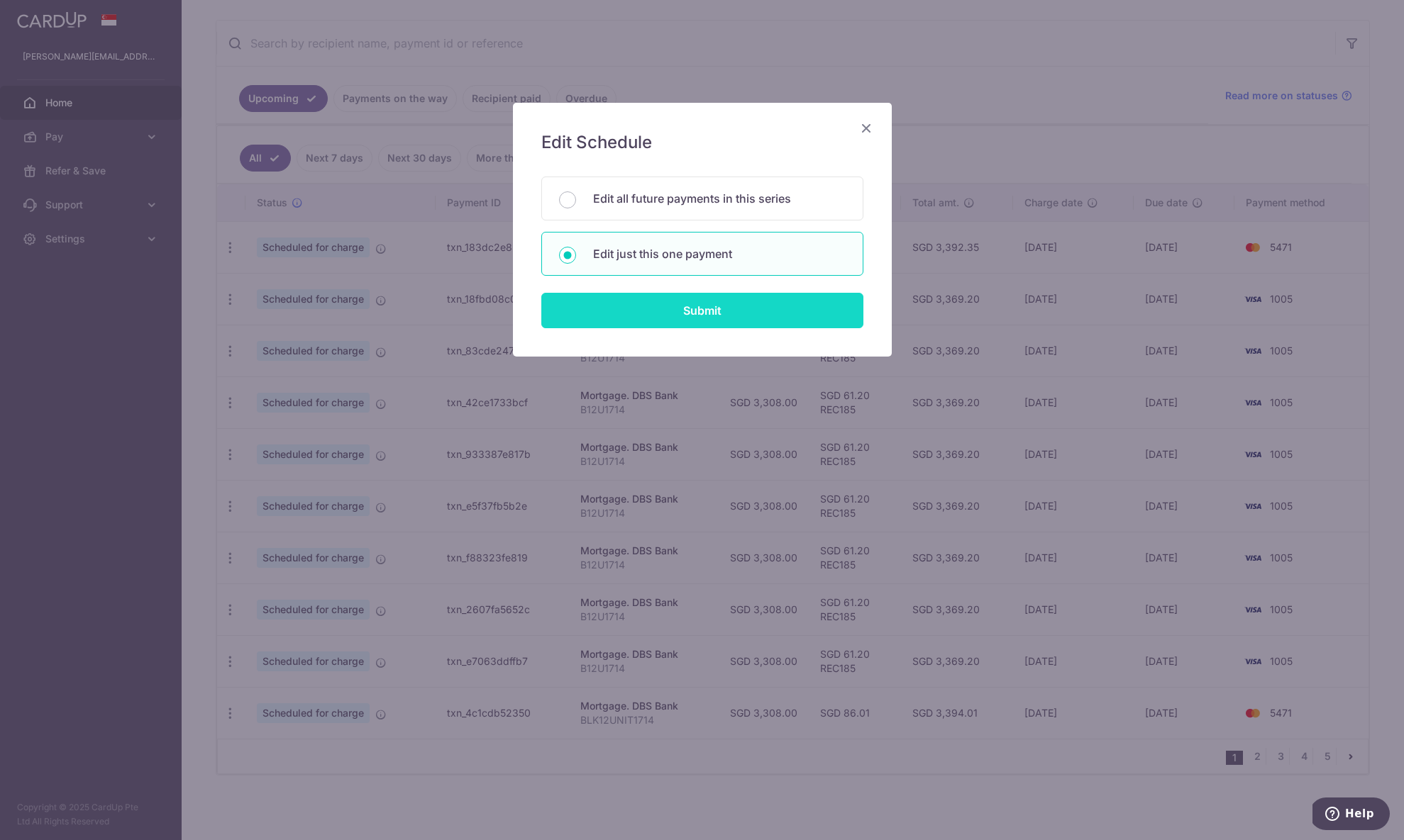
click at [759, 309] on input "Submit" at bounding box center [702, 310] width 322 height 36
radio input "true"
type input "3,308.00"
type input "[DATE]"
type input "B12U1714"
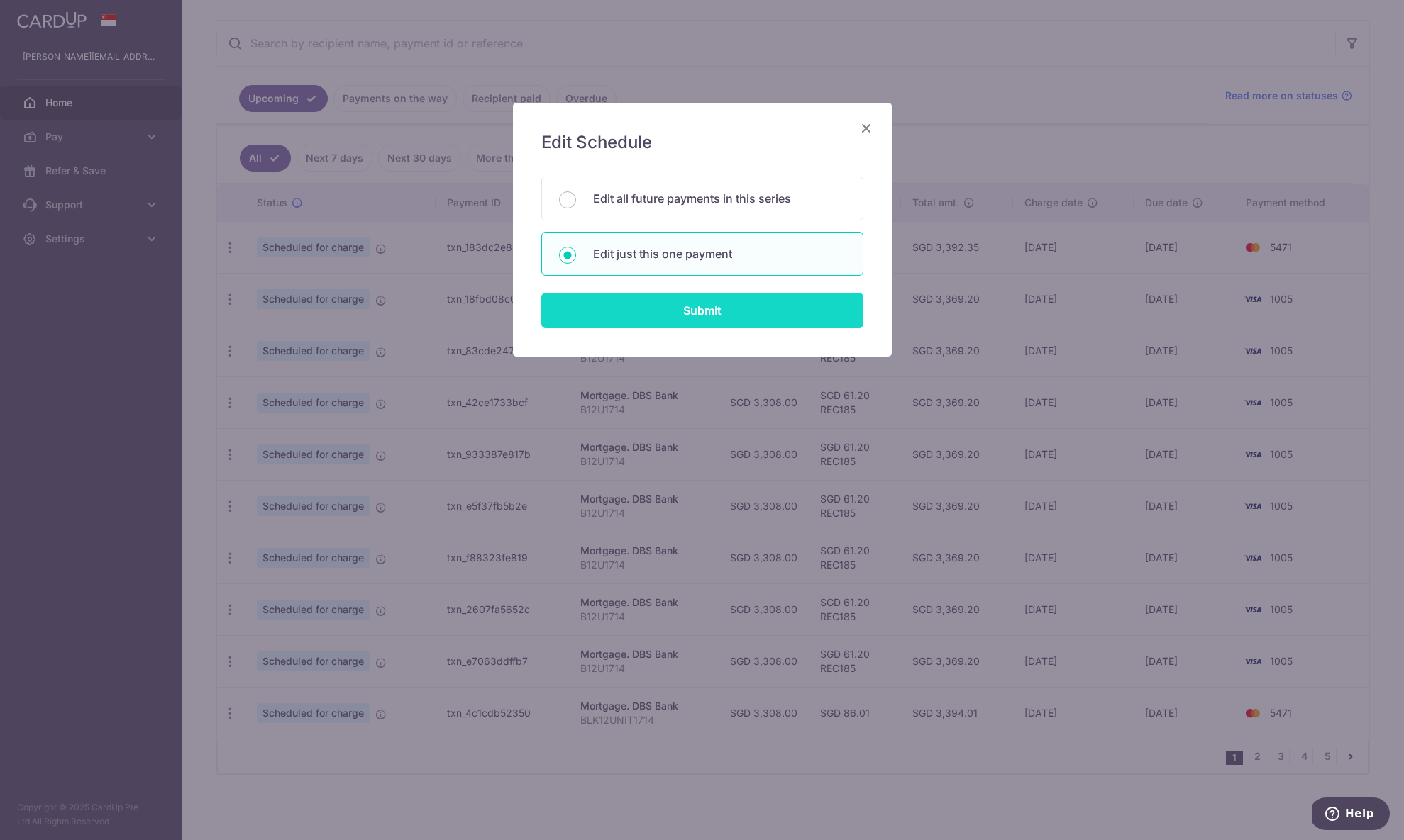
type input "REC185"
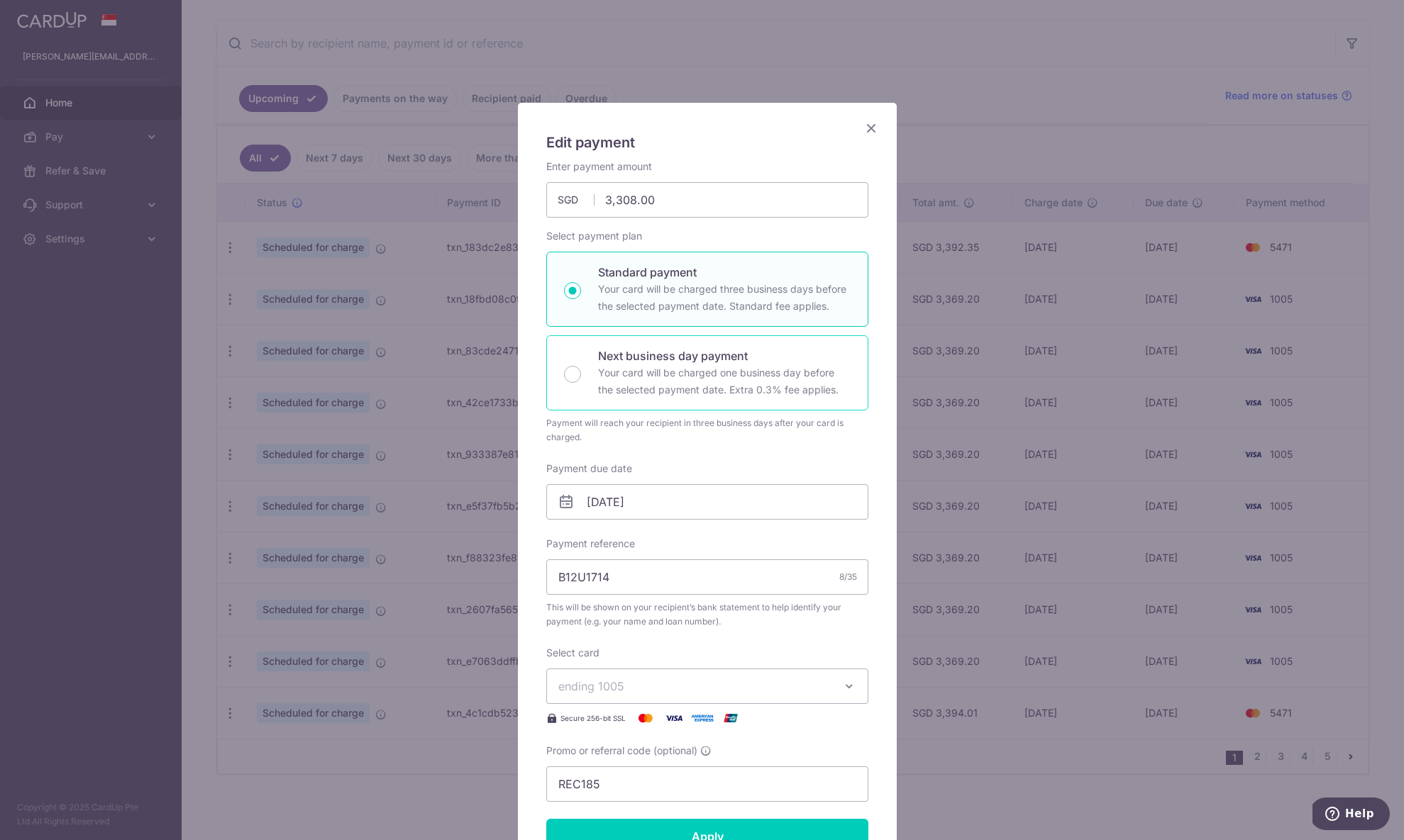
scroll to position [273, 0]
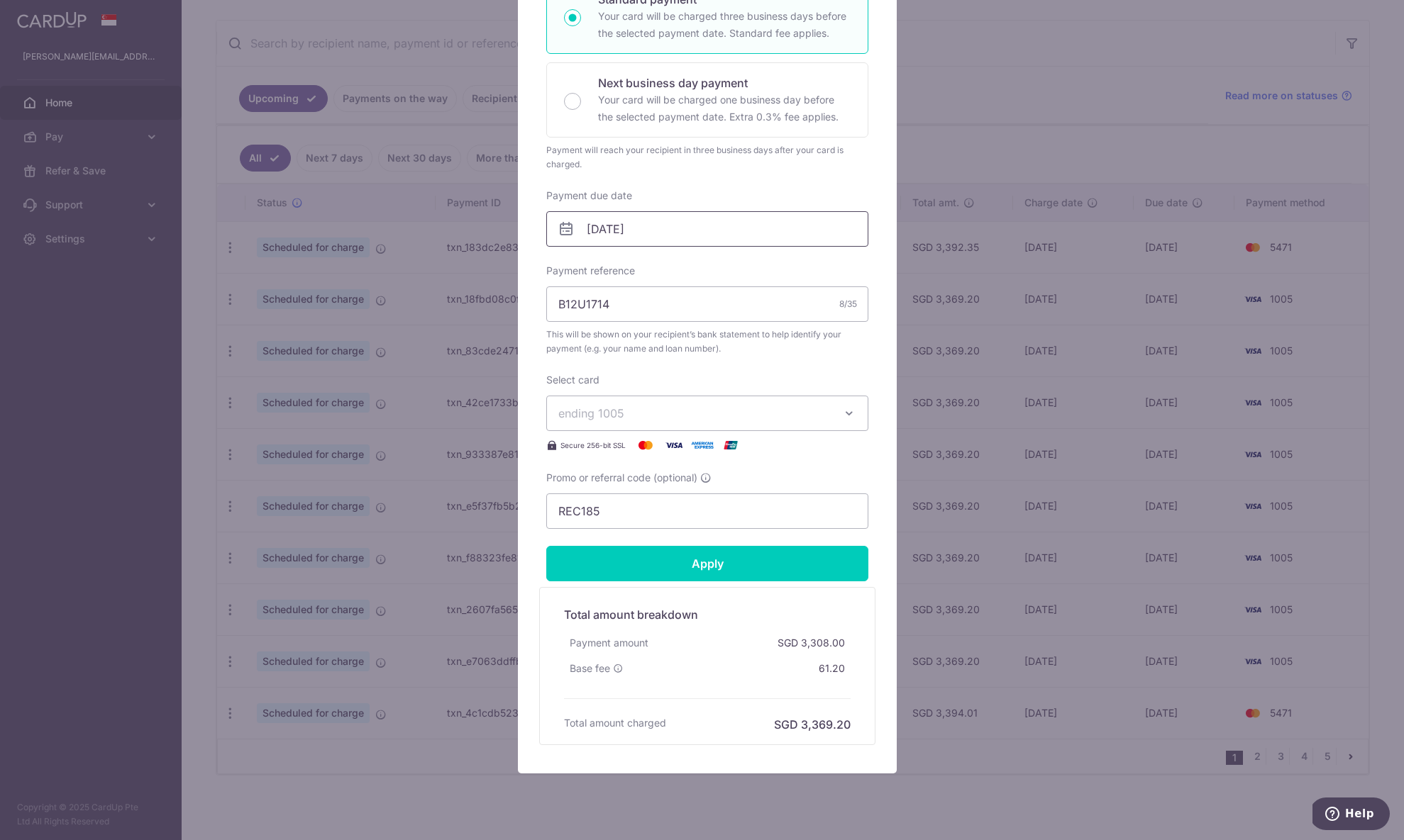
click at [668, 230] on input "[DATE]" at bounding box center [707, 229] width 322 height 36
click at [744, 327] on link "1" at bounding box center [740, 329] width 22 height 22
type input "[DATE]"
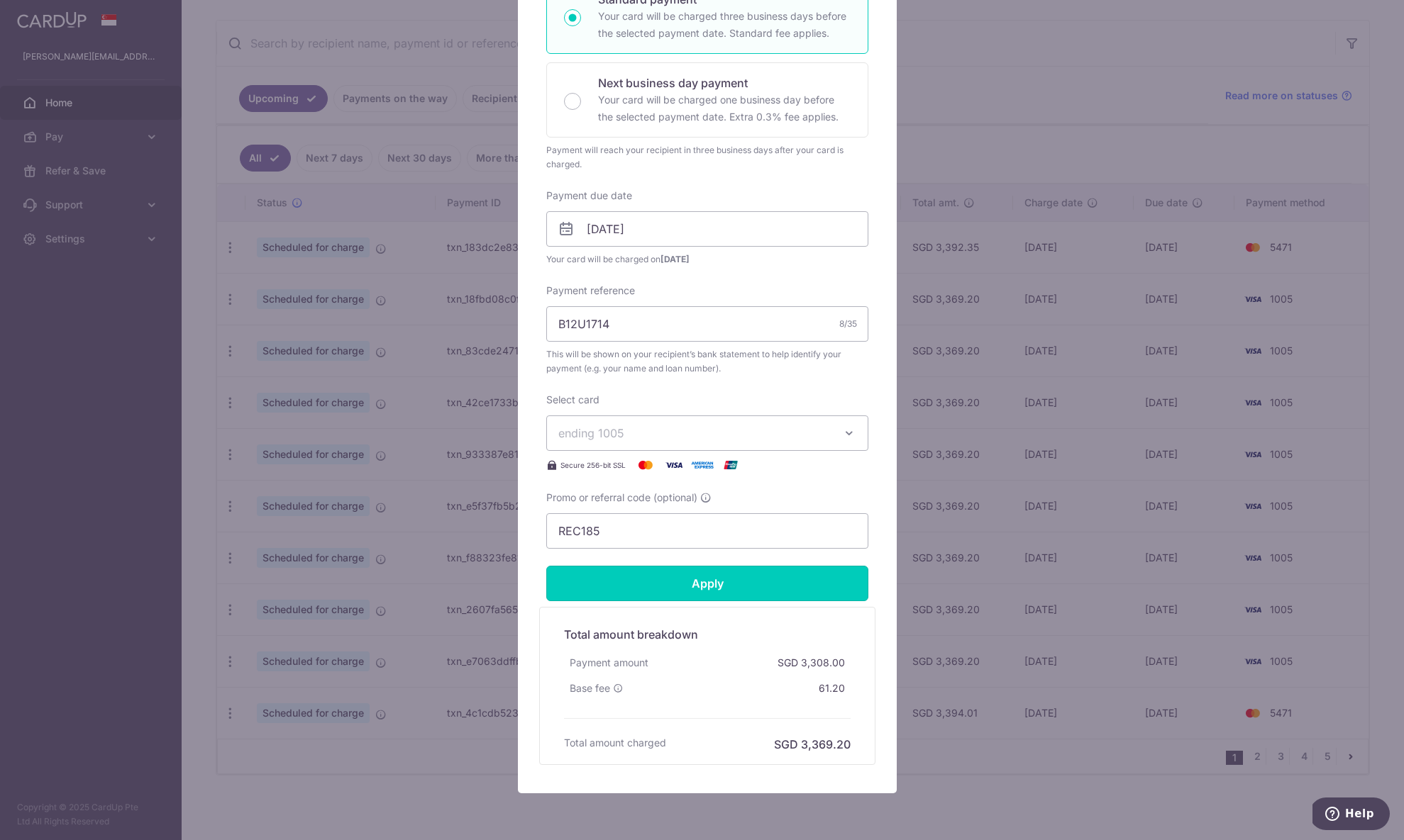
click at [766, 584] on input "Apply" at bounding box center [707, 584] width 322 height 36
type input "Successfully Applied"
click at [1314, 545] on div "Edit payment By clicking apply, you will make changes to all payments to DBS Ba…" at bounding box center [702, 420] width 1404 height 840
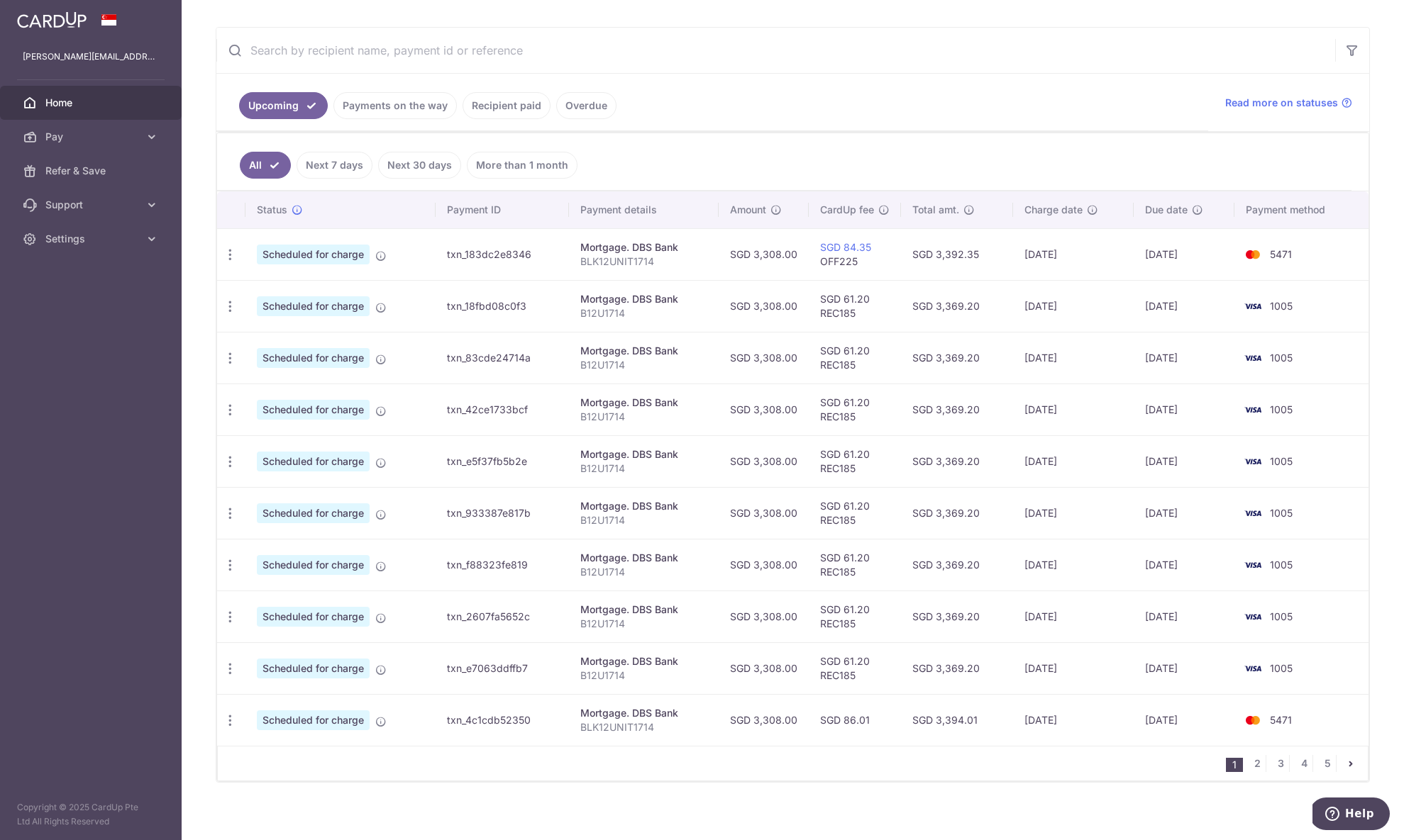
scroll to position [256, 0]
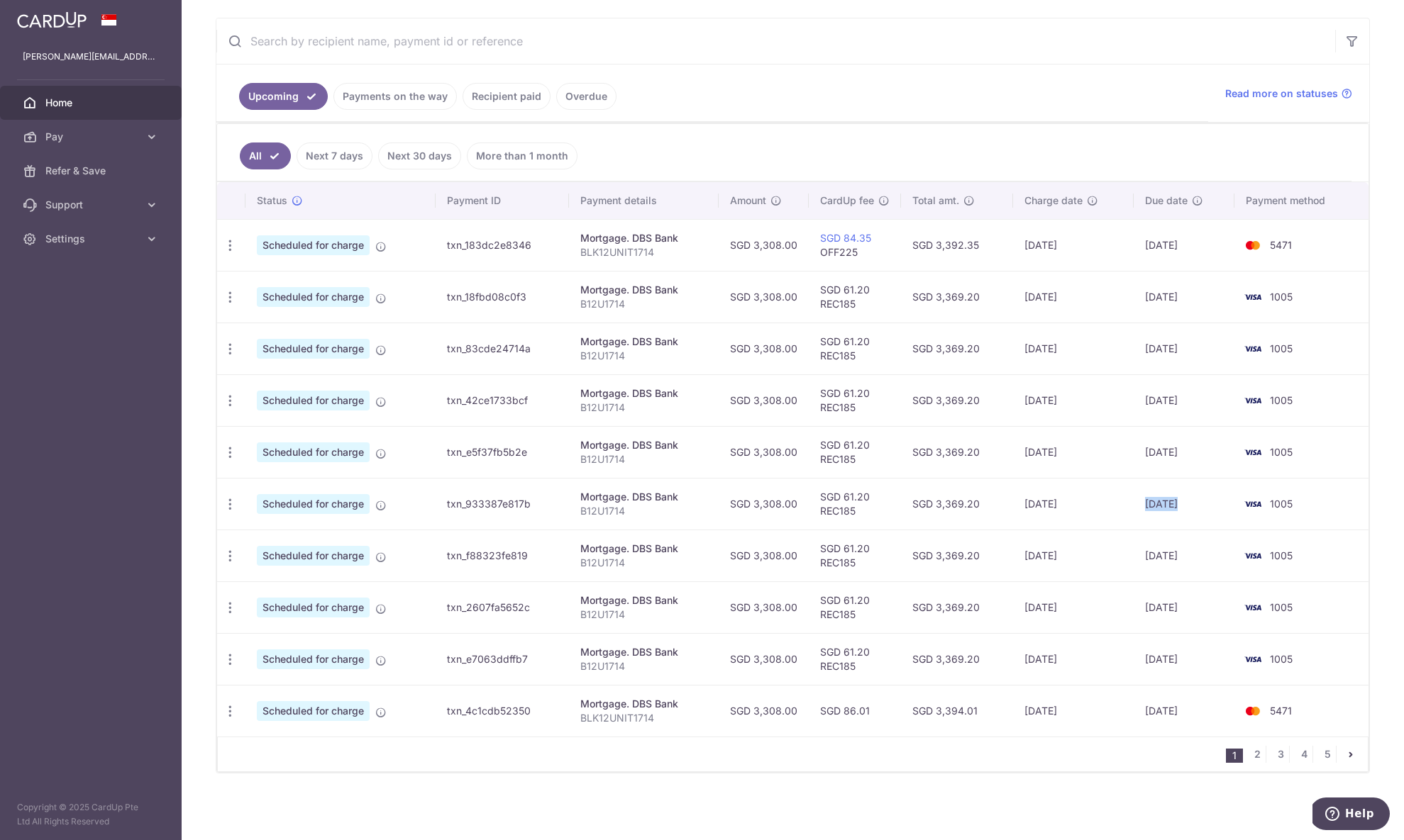
drag, startPoint x: 1144, startPoint y: 506, endPoint x: 1233, endPoint y: 512, distance: 89.2
click at [1233, 512] on tr "Update payment Cancel payment Scheduled for charge txn_933387e817b Mortgage. DB…" at bounding box center [792, 503] width 1151 height 52
click at [1199, 523] on td "[DATE]" at bounding box center [1184, 503] width 100 height 52
click at [1179, 401] on td "[DATE]" at bounding box center [1184, 400] width 100 height 52
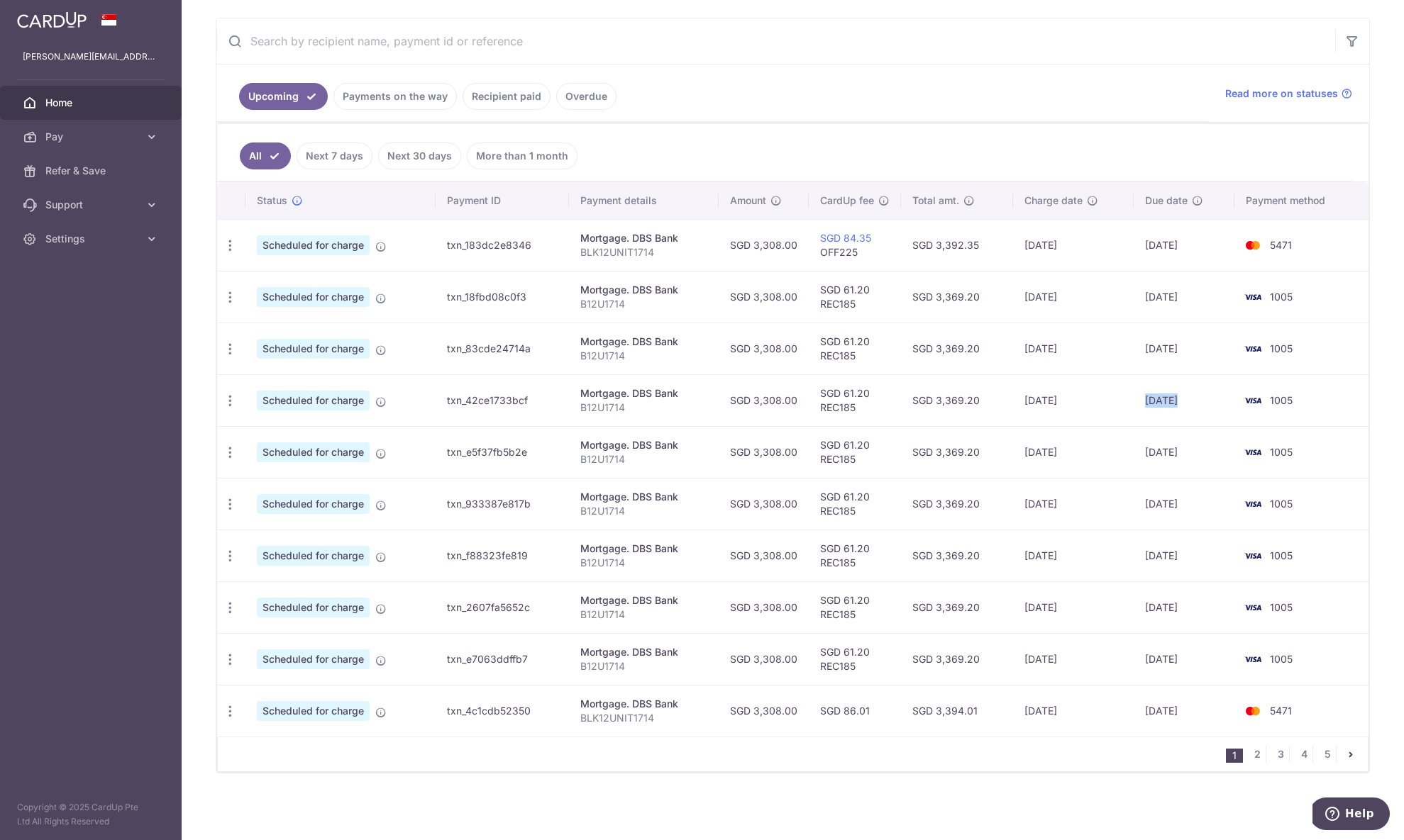
click at [1179, 401] on td "[DATE]" at bounding box center [1184, 400] width 100 height 52
click at [1169, 503] on td "[DATE]" at bounding box center [1184, 503] width 100 height 52
click at [1183, 520] on td "[DATE]" at bounding box center [1184, 503] width 100 height 52
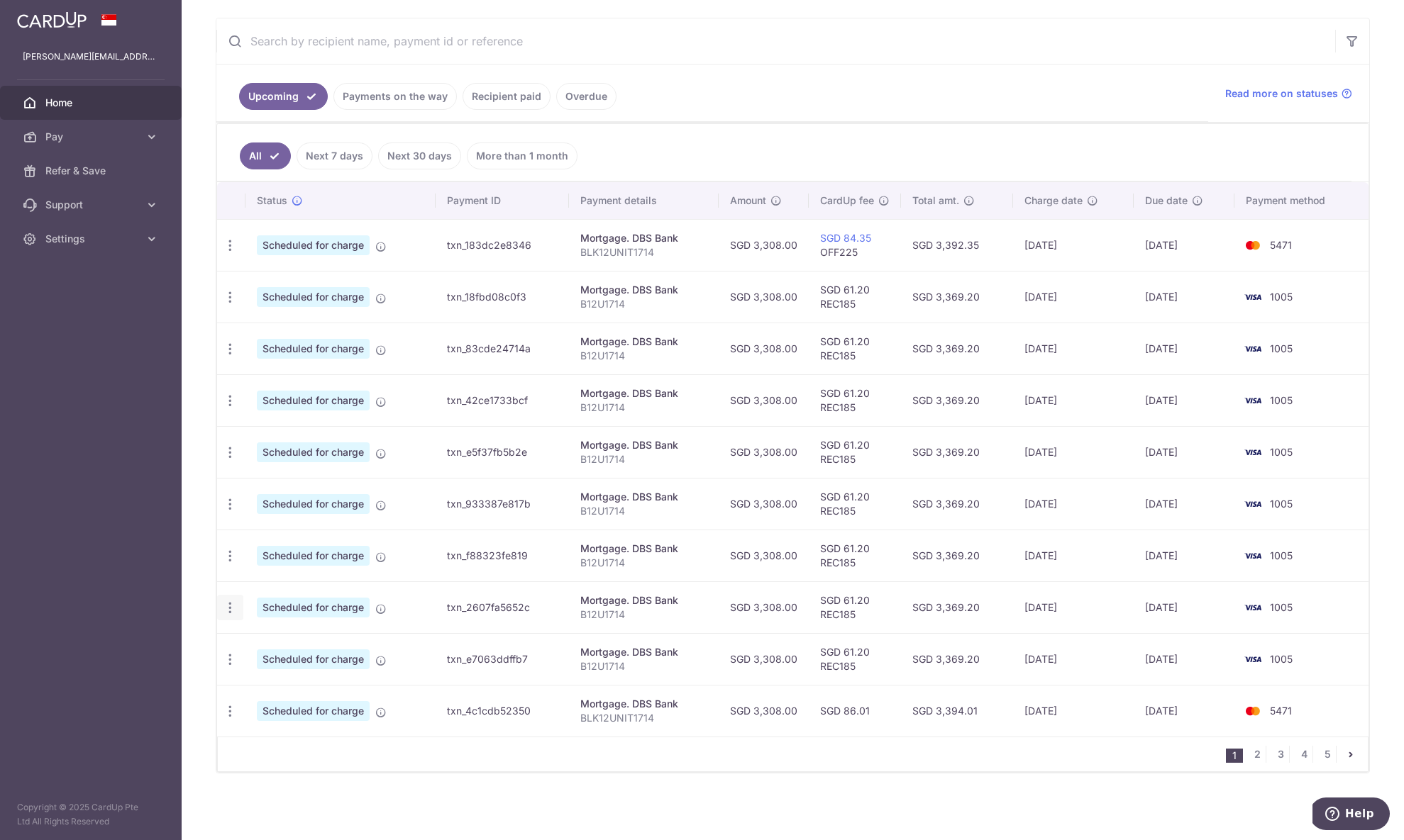
click at [226, 610] on icon "button" at bounding box center [229, 608] width 15 height 15
click at [283, 642] on span "Update payment" at bounding box center [305, 647] width 97 height 17
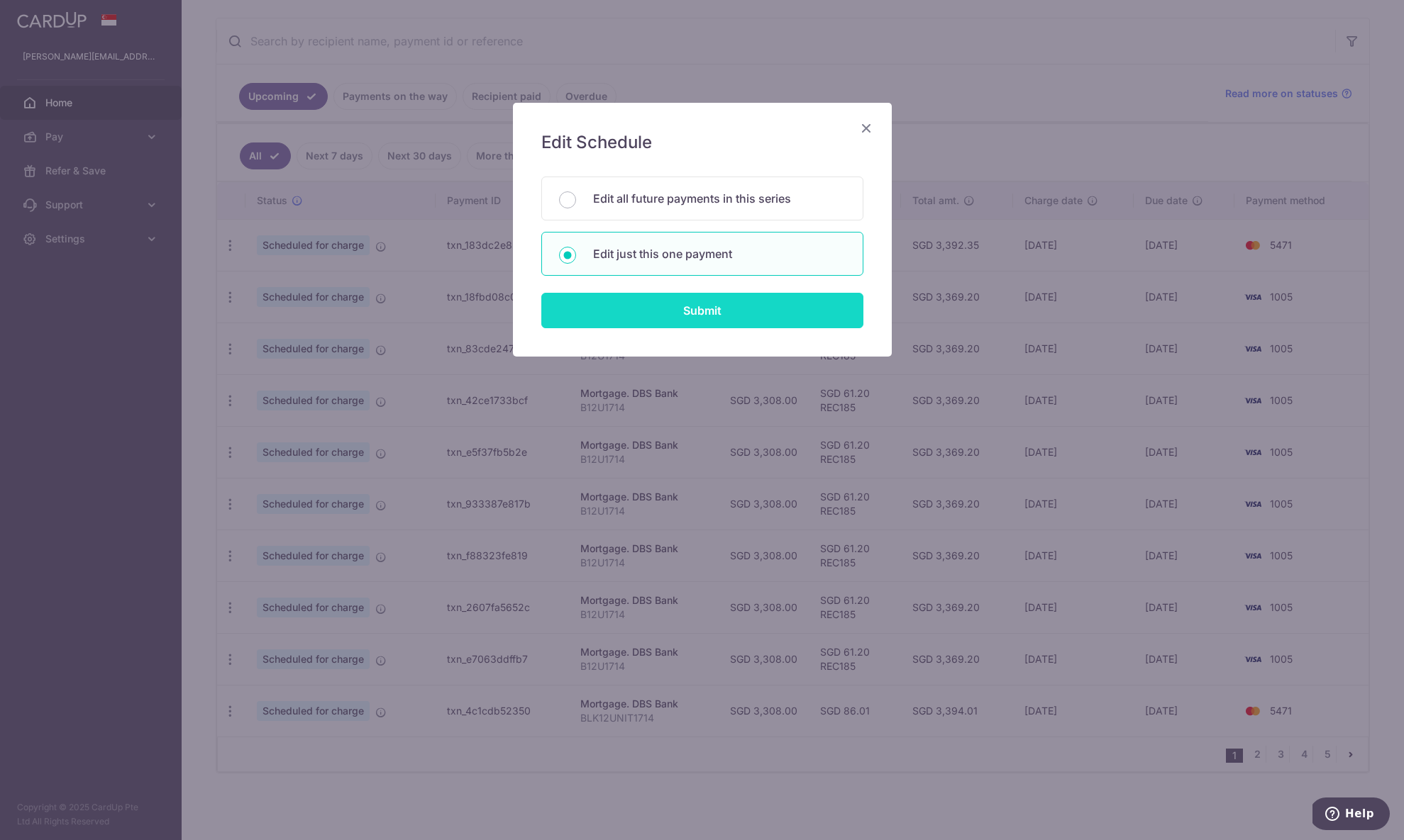
click at [714, 312] on input "Submit" at bounding box center [702, 310] width 322 height 36
radio input "true"
type input "3,308.00"
type input "04/12/2025"
type input "B12U1714"
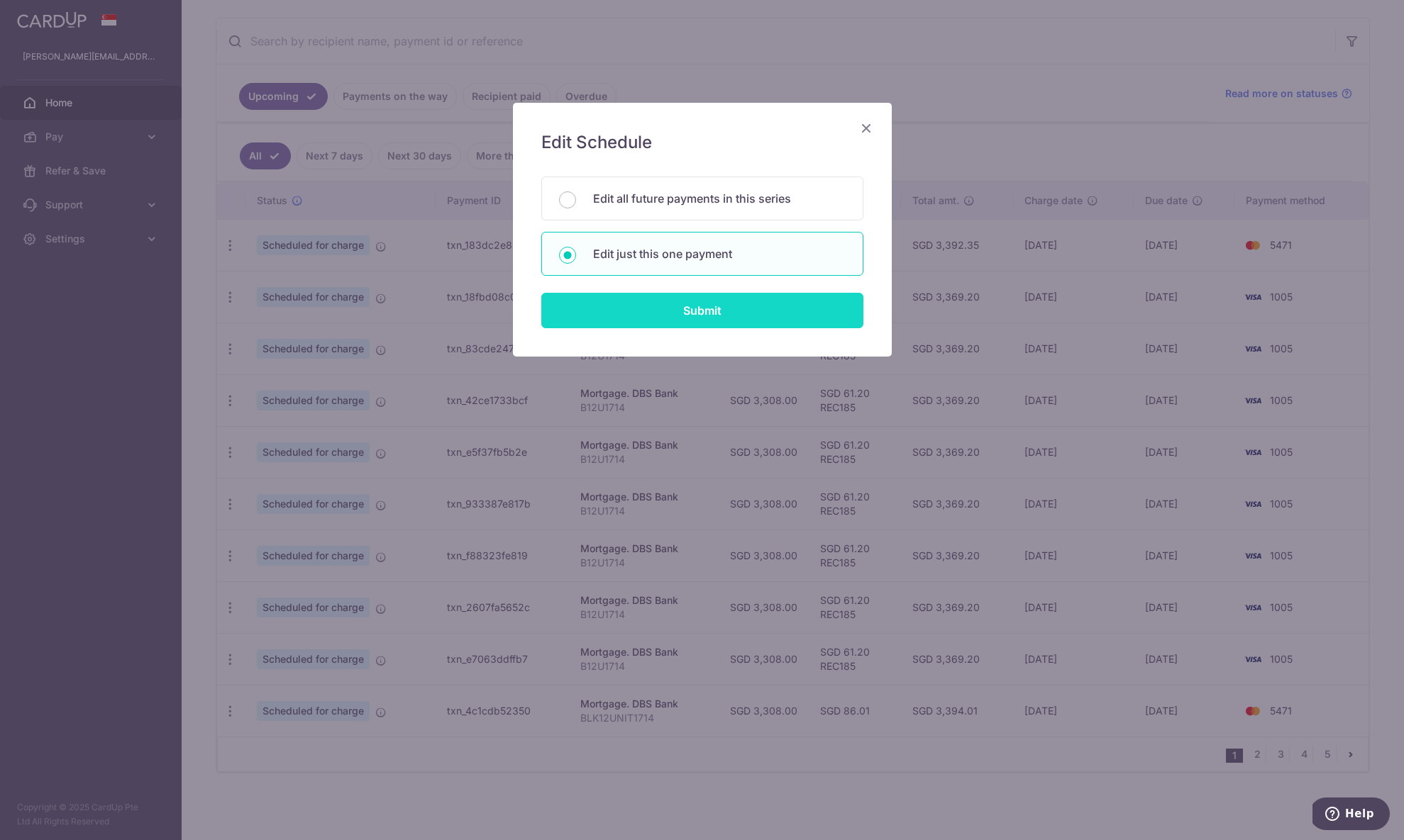
type input "REC185"
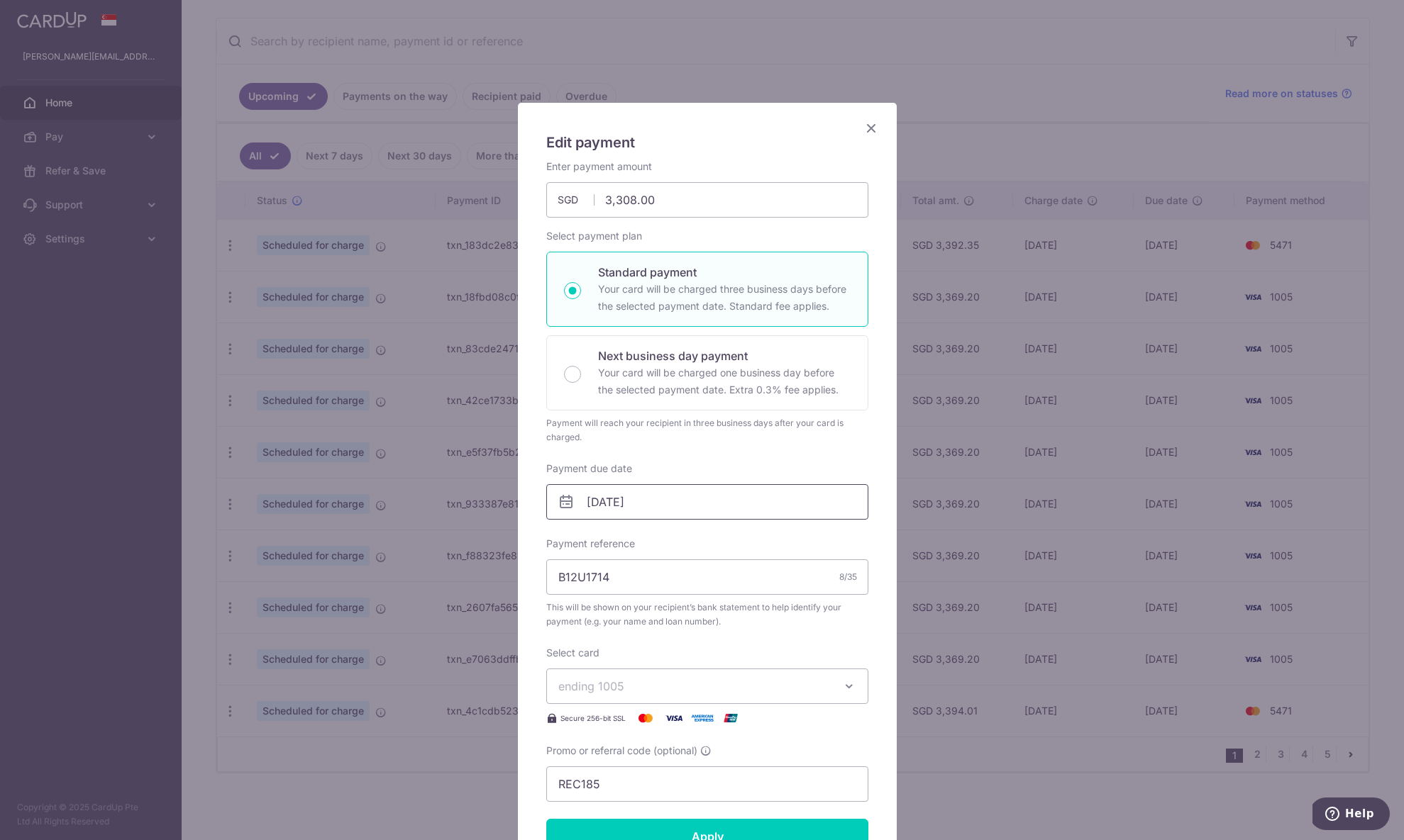
click at [714, 504] on input "04/12/2025" at bounding box center [707, 502] width 322 height 36
click at [607, 605] on link "1" at bounding box center [599, 602] width 22 height 22
type input "[DATE]"
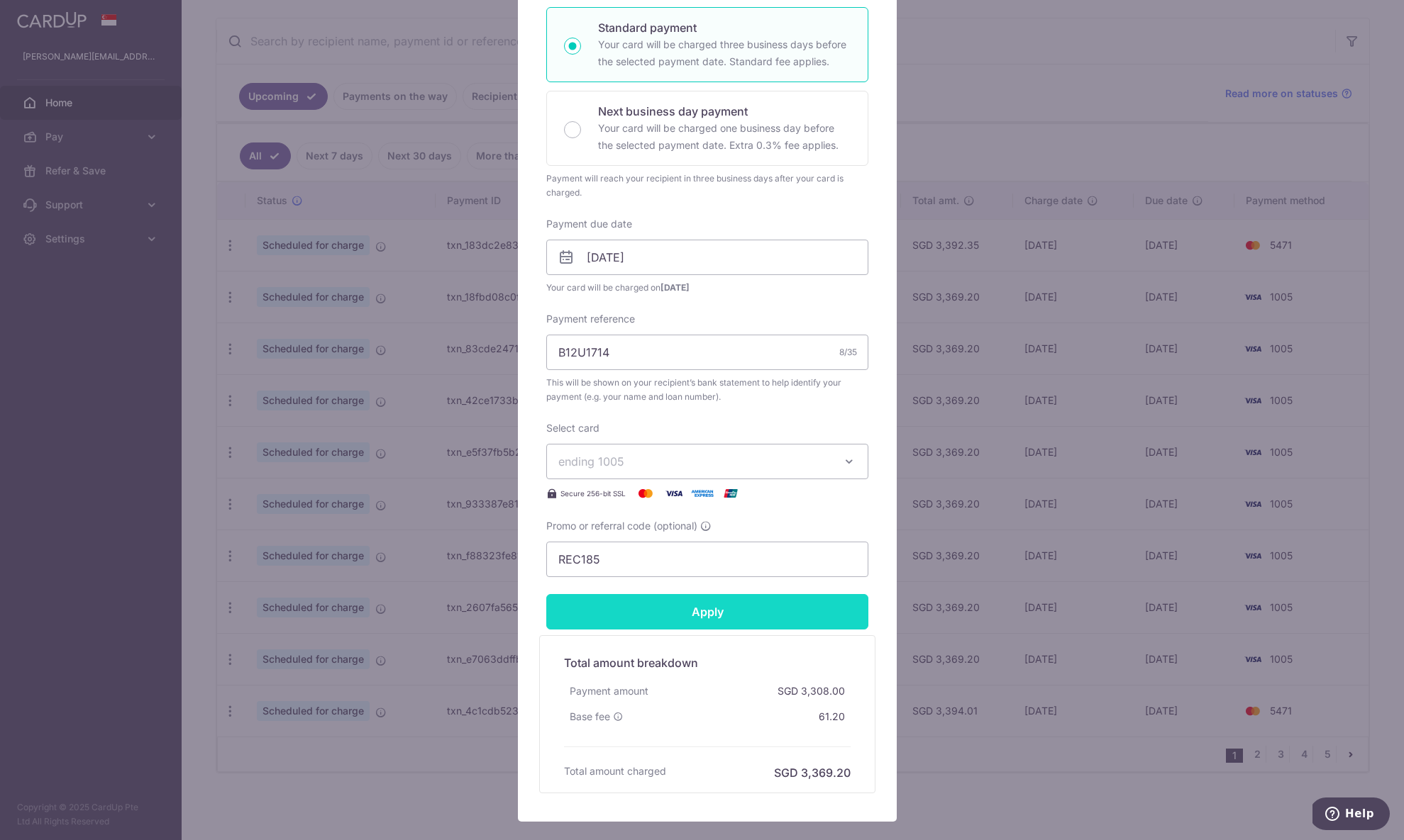
click at [749, 613] on input "Apply" at bounding box center [707, 612] width 322 height 36
type input "Successfully Applied"
click at [1372, 635] on div "Edit payment By clicking apply, you will make changes to all payments to DBS Ba…" at bounding box center [702, 420] width 1404 height 840
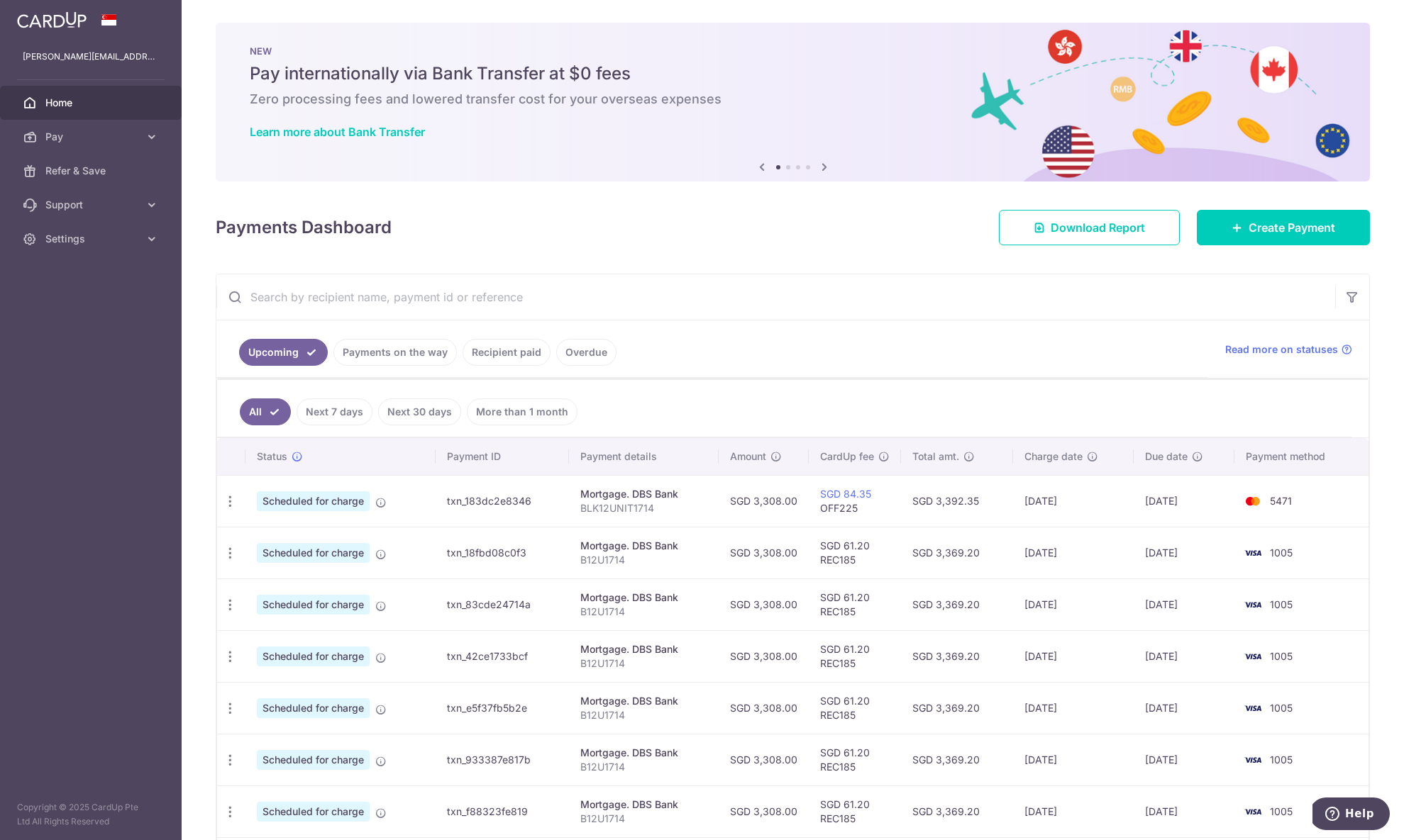
scroll to position [256, 0]
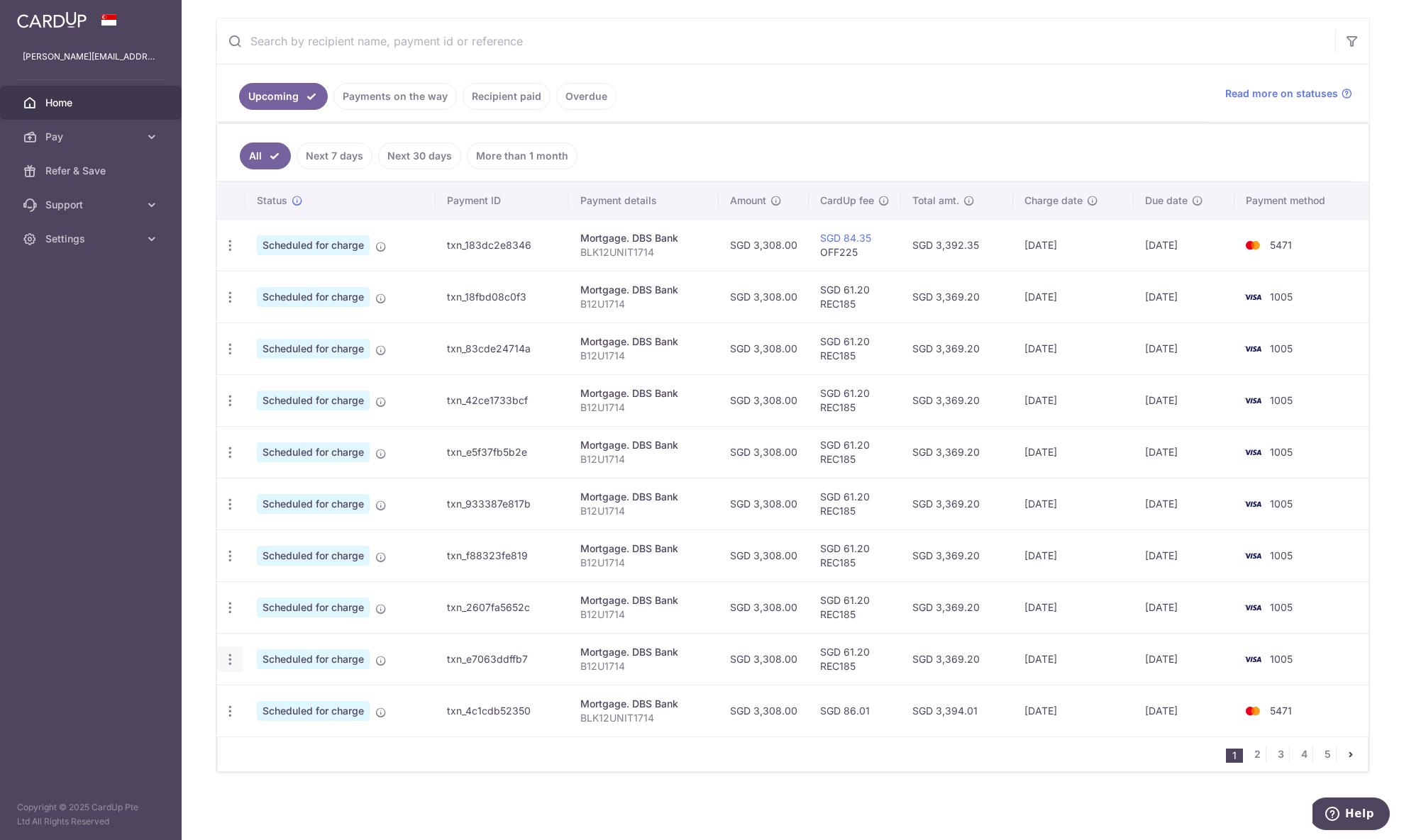
click at [229, 659] on icon "button" at bounding box center [229, 659] width 15 height 15
click at [327, 692] on span "Update payment" at bounding box center [305, 699] width 97 height 17
radio input "true"
type input "3,308.00"
type input "[DATE]"
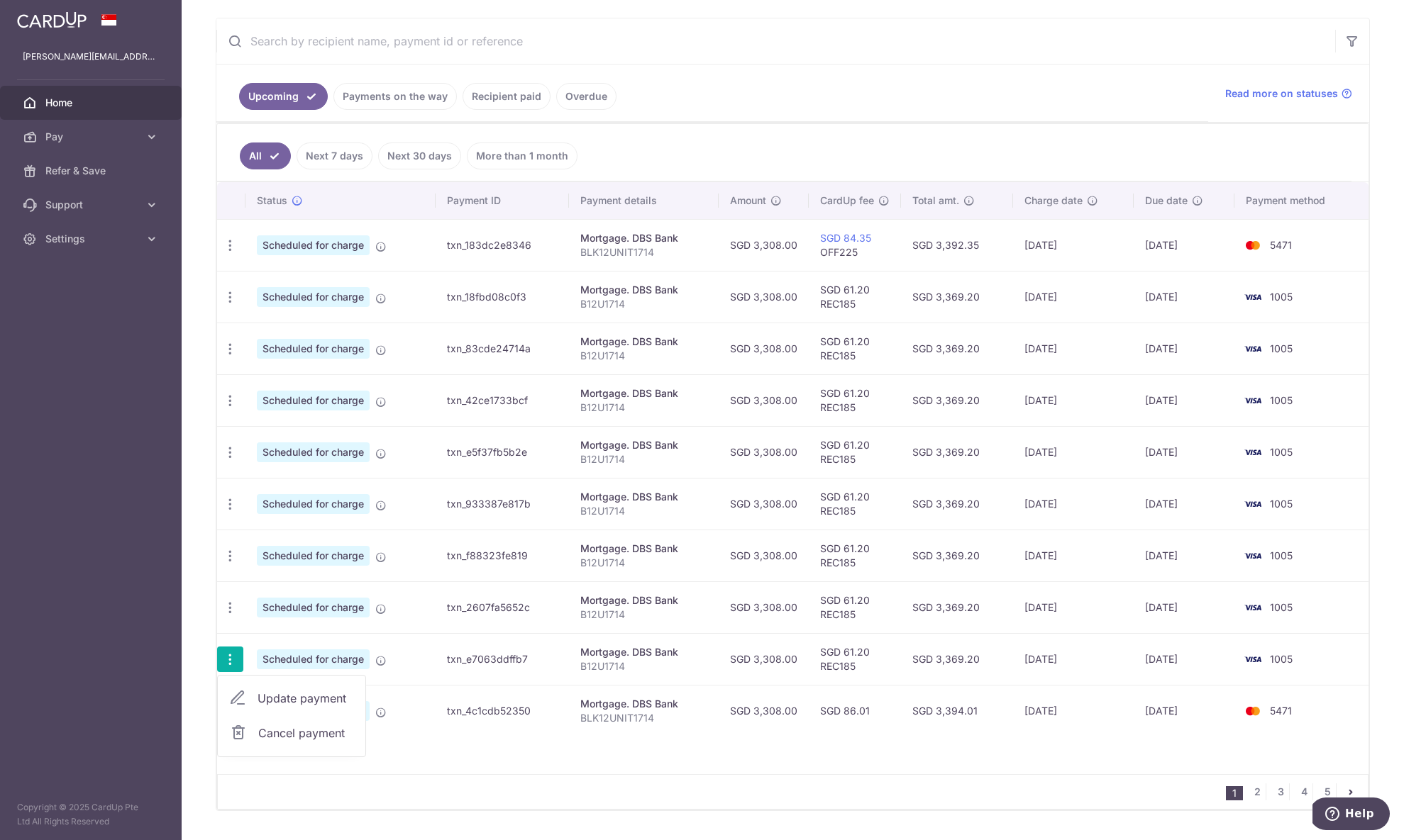
type input "B12U1714"
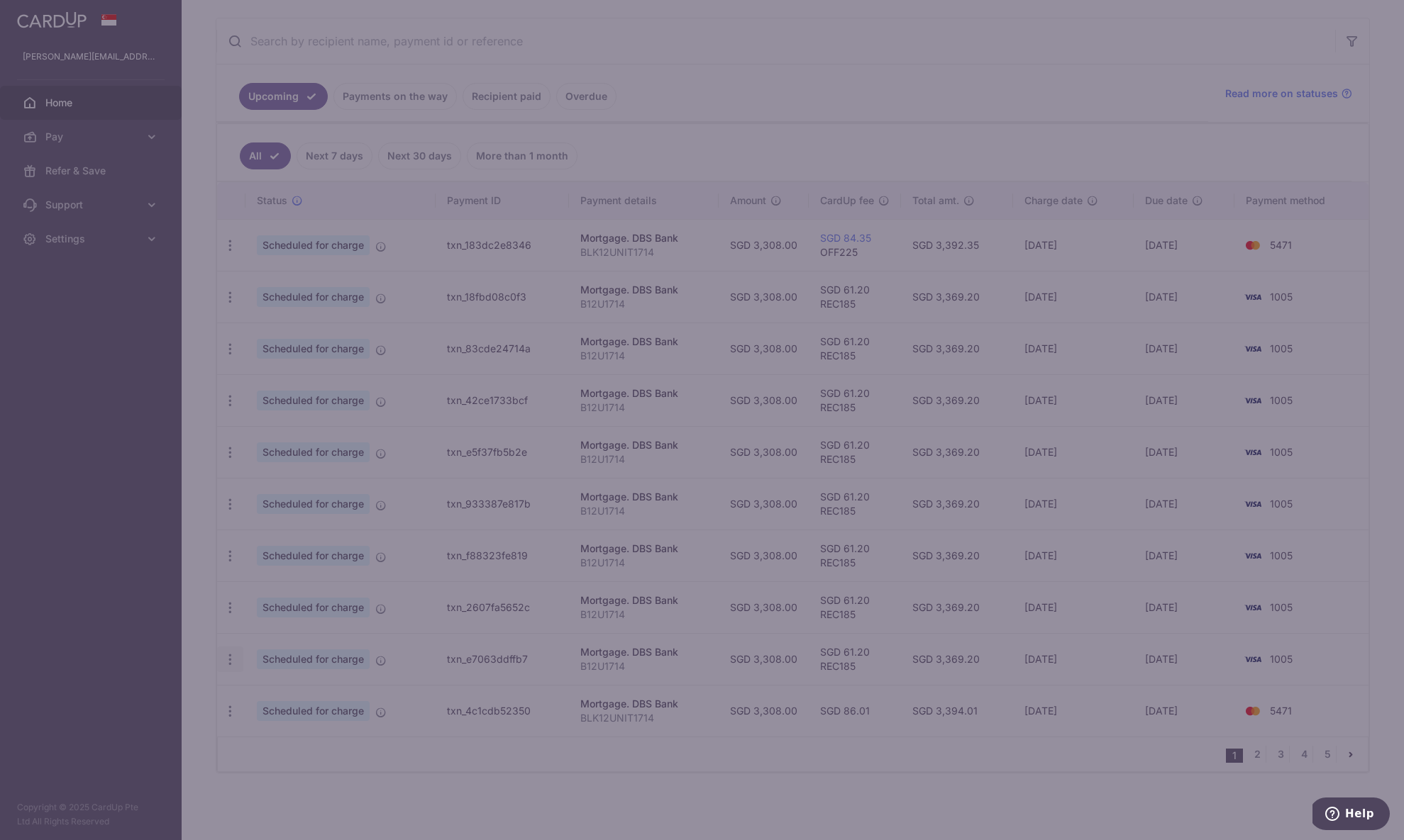
type input "REC185"
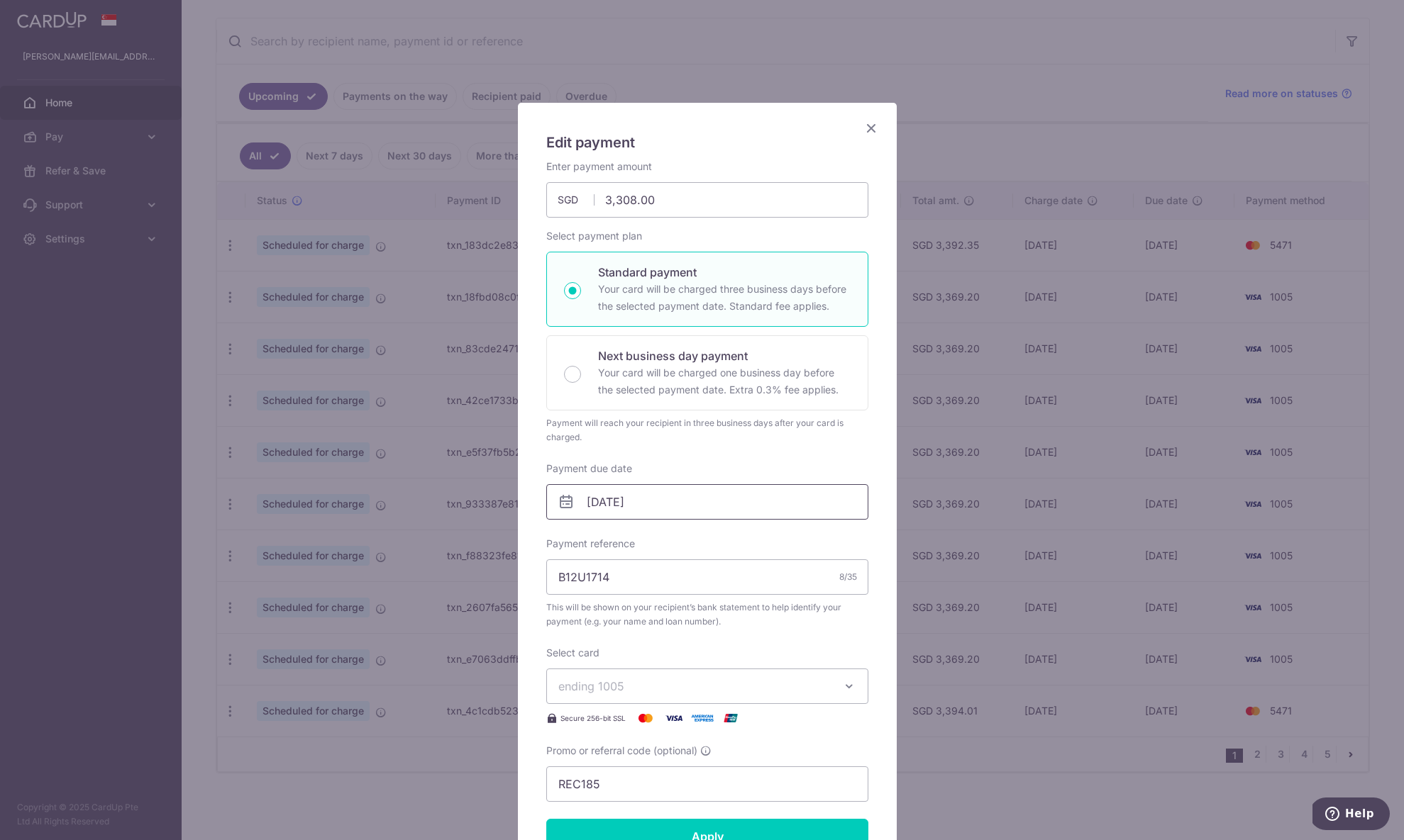
click at [645, 495] on input "[DATE]" at bounding box center [707, 502] width 322 height 36
click at [687, 594] on link "1" at bounding box center [683, 602] width 22 height 22
type input "[DATE]"
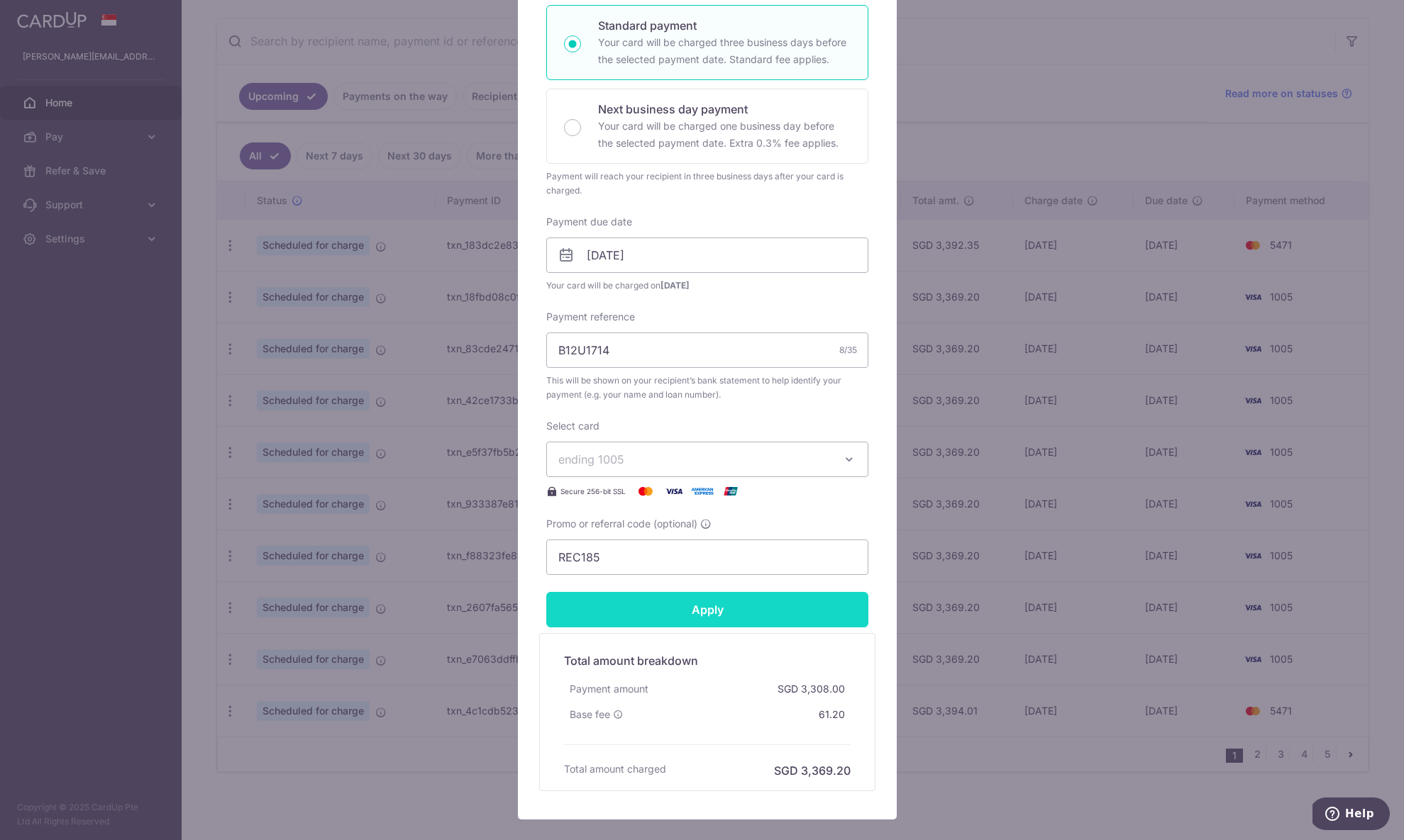
scroll to position [320, 0]
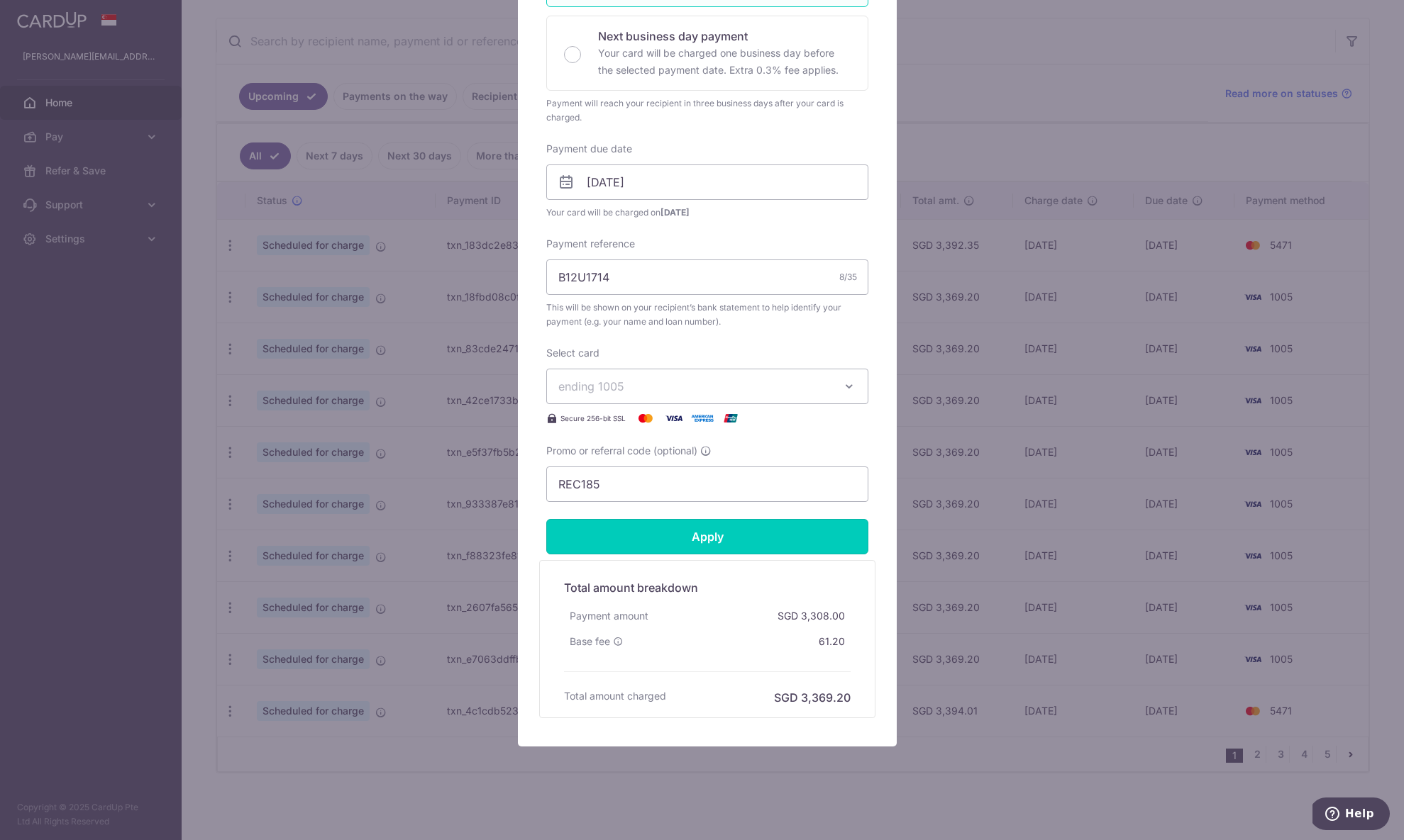
drag, startPoint x: 779, startPoint y: 544, endPoint x: 781, endPoint y: 525, distance: 19.1
click at [779, 543] on input "Apply" at bounding box center [707, 537] width 322 height 36
type input "Successfully Applied"
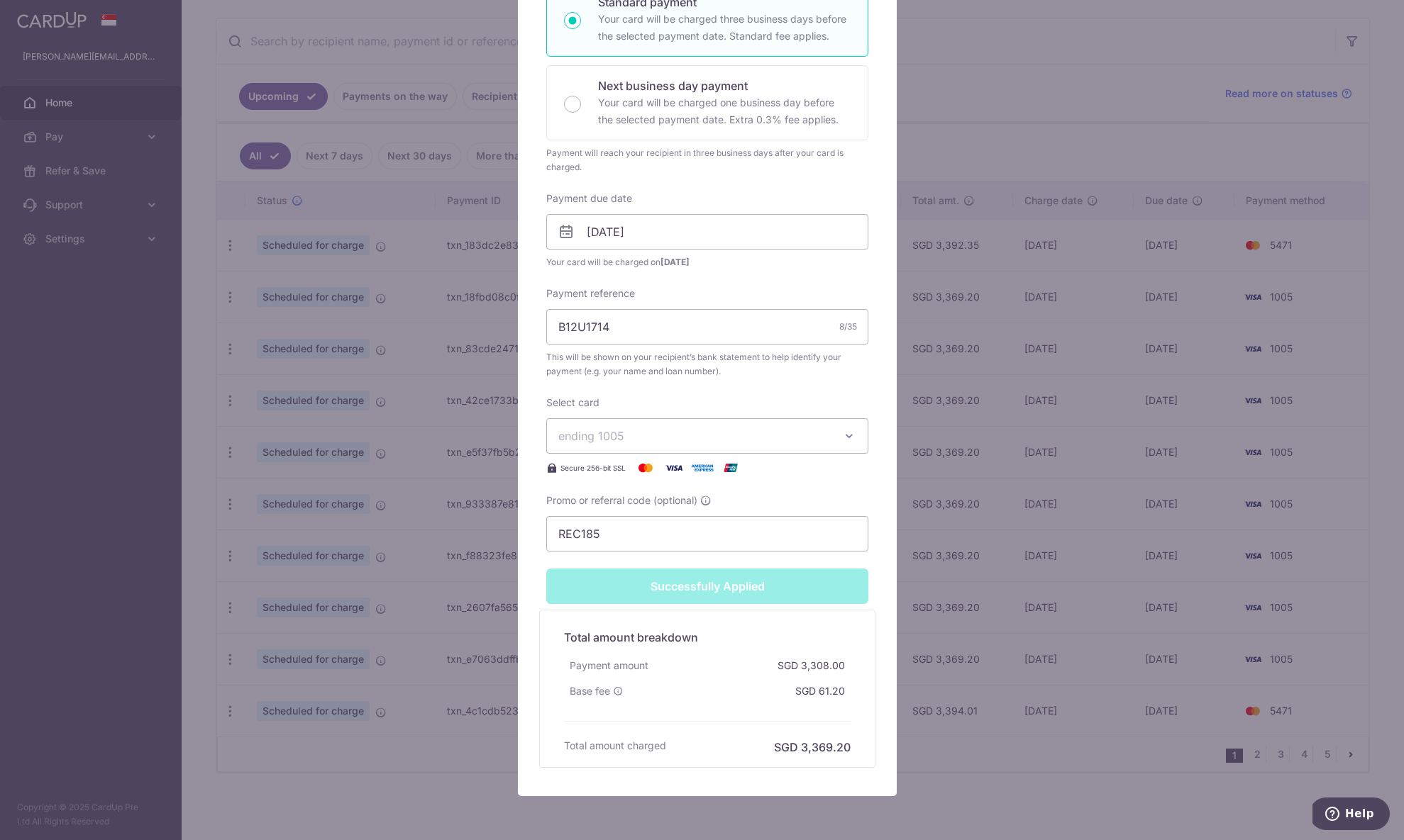
scroll to position [370, 0]
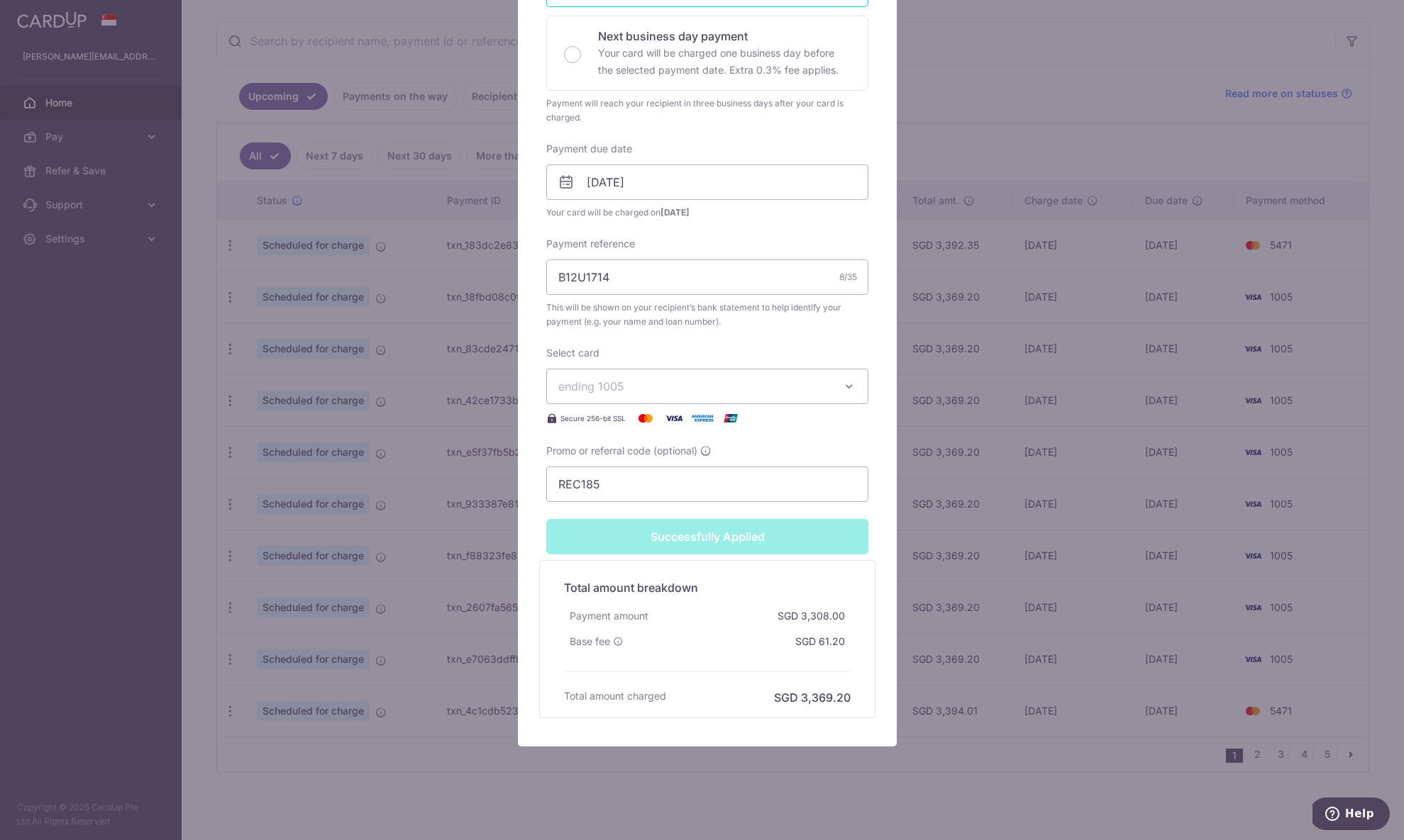
click at [1009, 758] on div "Edit payment By clicking apply, you will make changes to all payments to DBS Ba…" at bounding box center [702, 420] width 1404 height 840
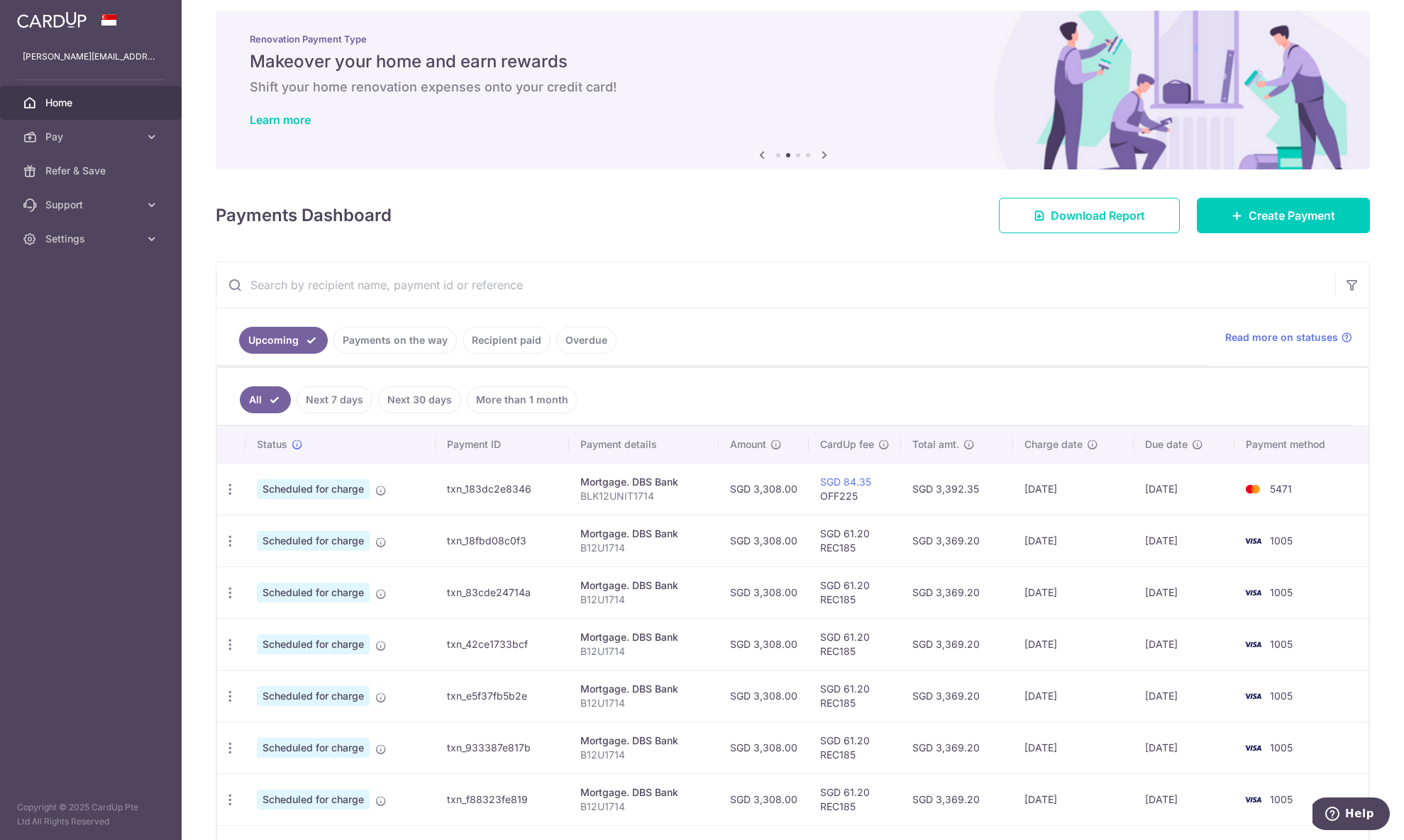
scroll to position [256, 0]
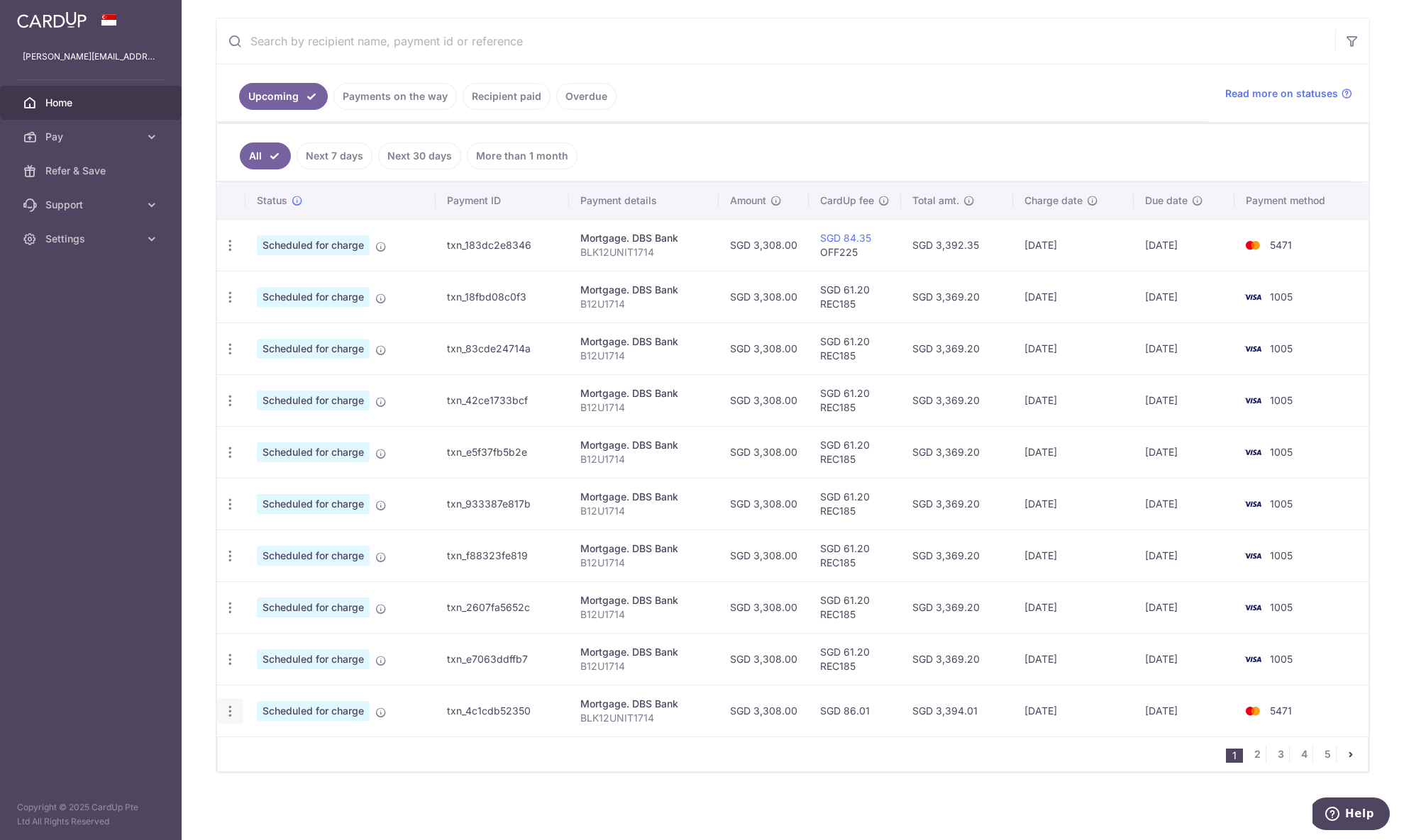
click at [222, 710] on icon "button" at bounding box center [229, 711] width 15 height 15
click at [331, 749] on span "Update payment" at bounding box center [305, 750] width 97 height 17
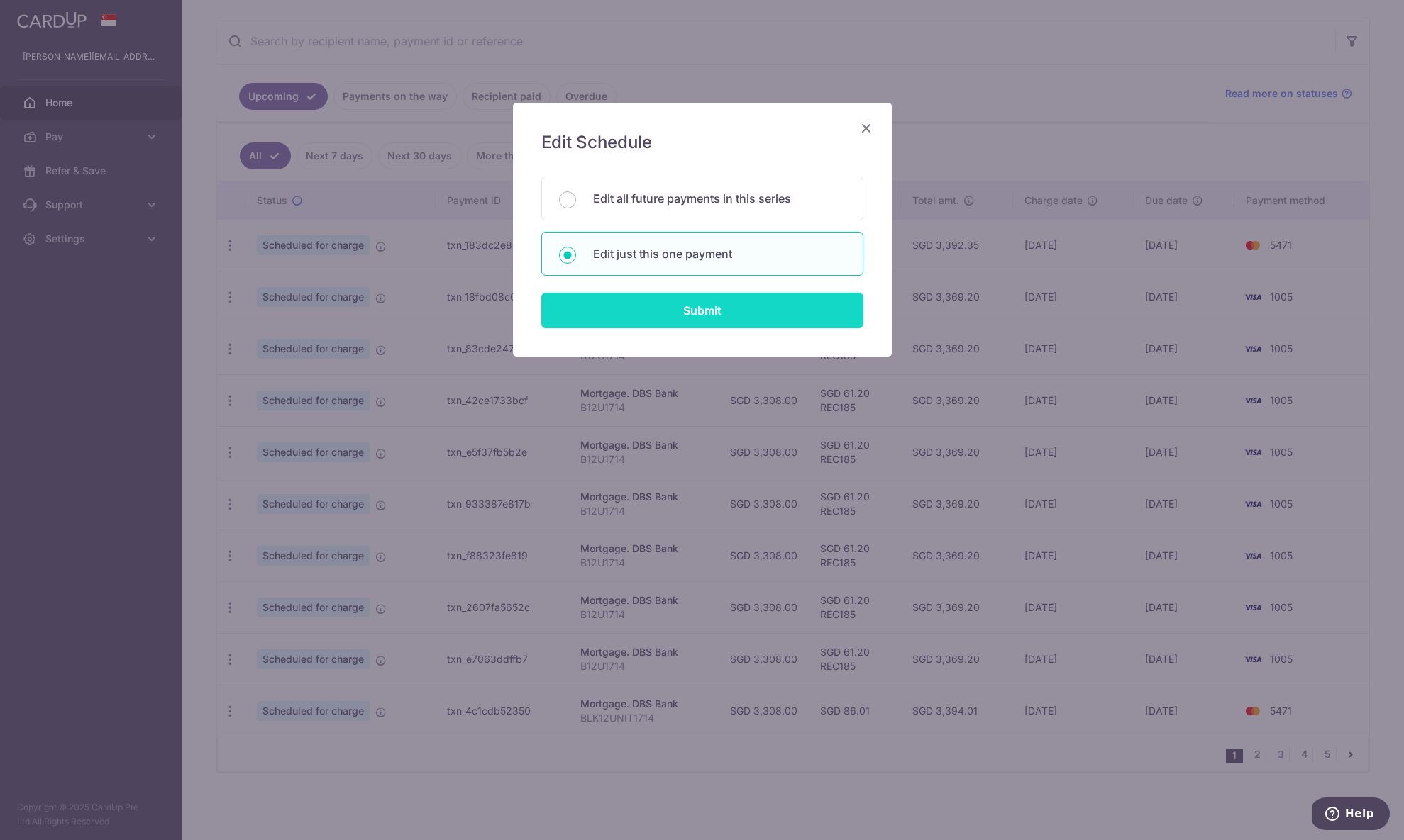
click at [800, 315] on input "Submit" at bounding box center [702, 310] width 322 height 36
radio input "true"
type input "3,308.00"
type input "22/12/2026"
type input "BLK12UNIT1714"
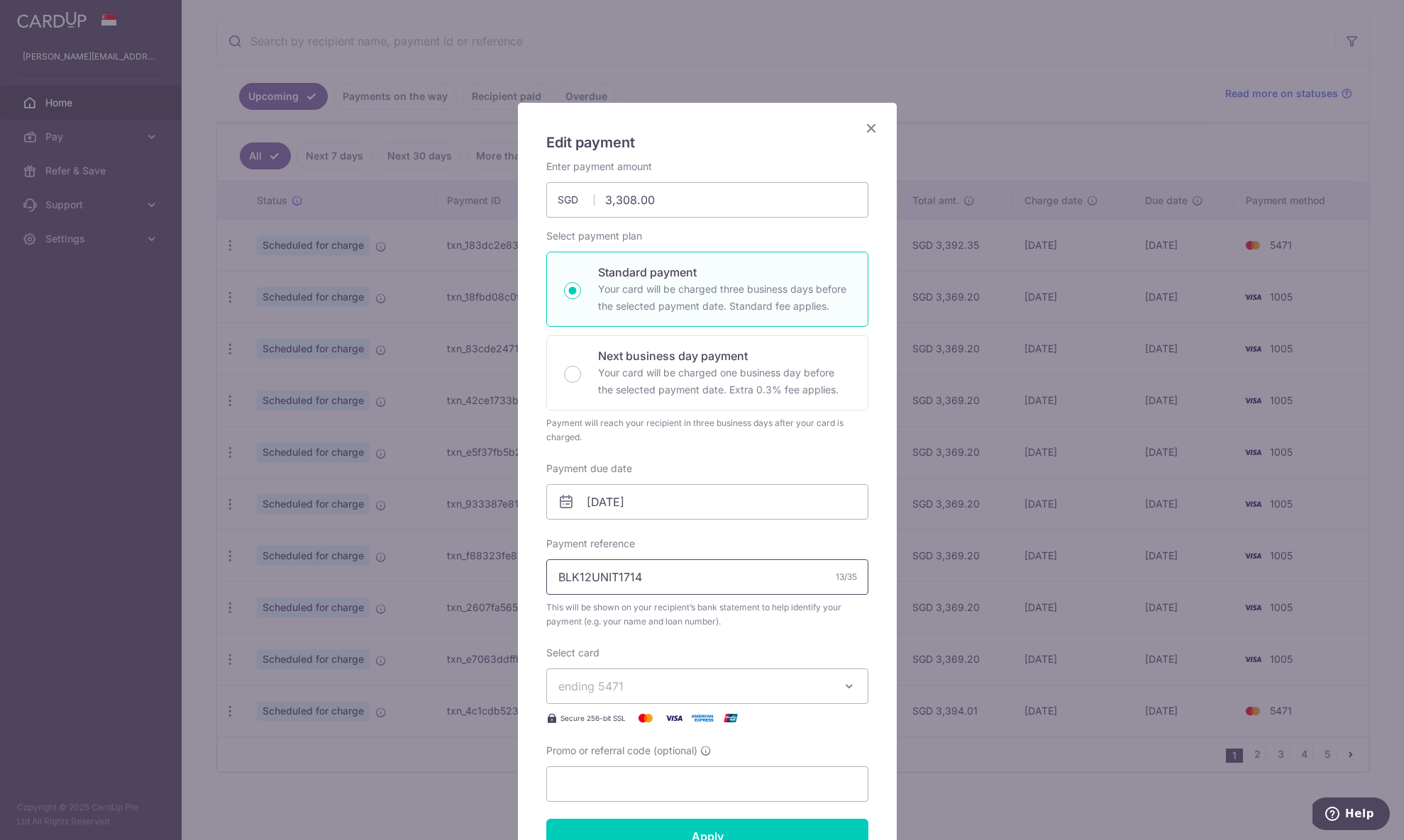
scroll to position [61, 0]
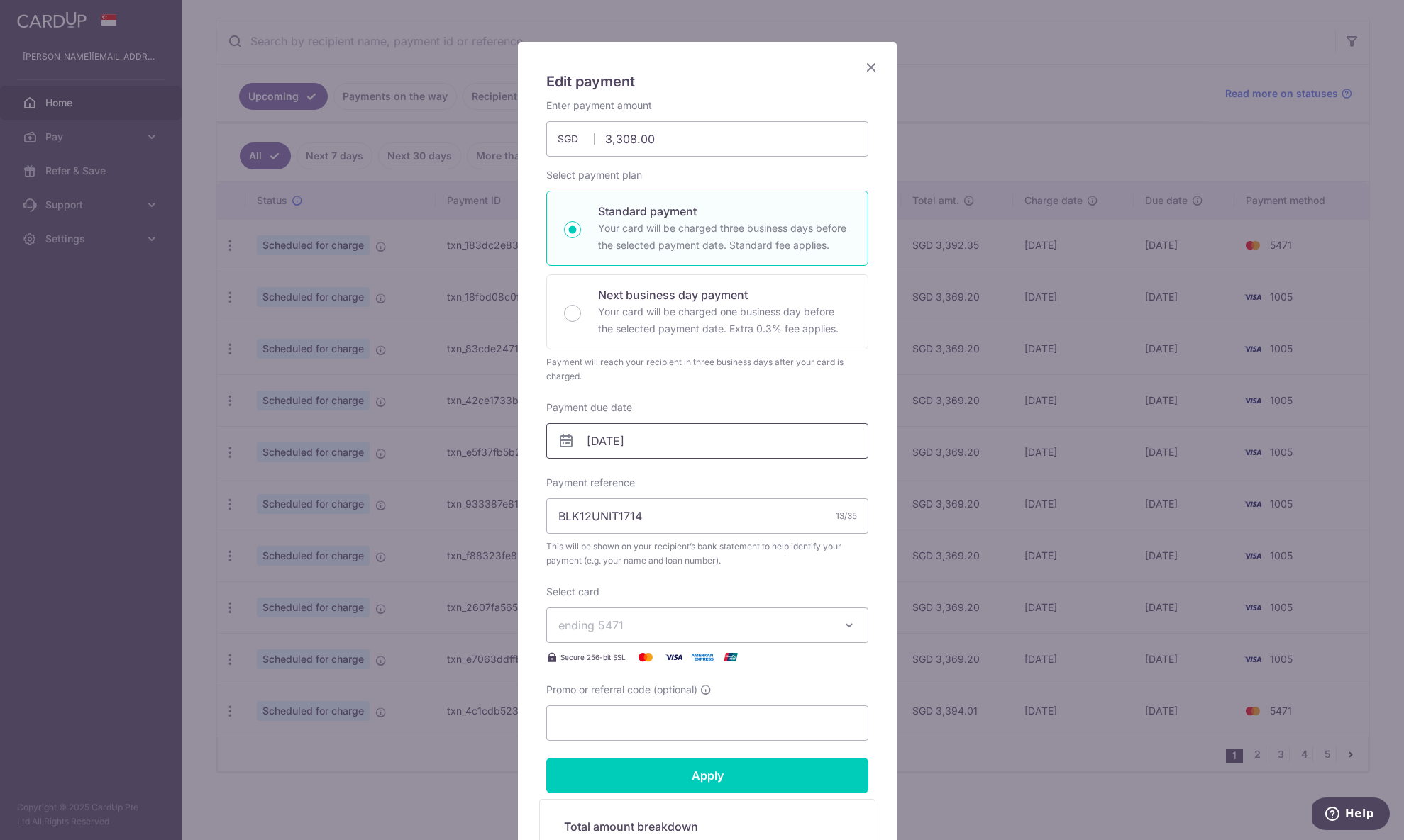
click at [655, 426] on input "22/12/2026" at bounding box center [707, 441] width 322 height 36
click at [684, 483] on select "2025 2026 2027 2028 2029 2030 2031 2032 2033 2034 2035" at bounding box center [687, 479] width 38 height 12
click at [603, 476] on select "Sep Oct Nov Dec" at bounding box center [622, 479] width 38 height 12
click at [717, 542] on link "5" at bounding box center [712, 541] width 22 height 22
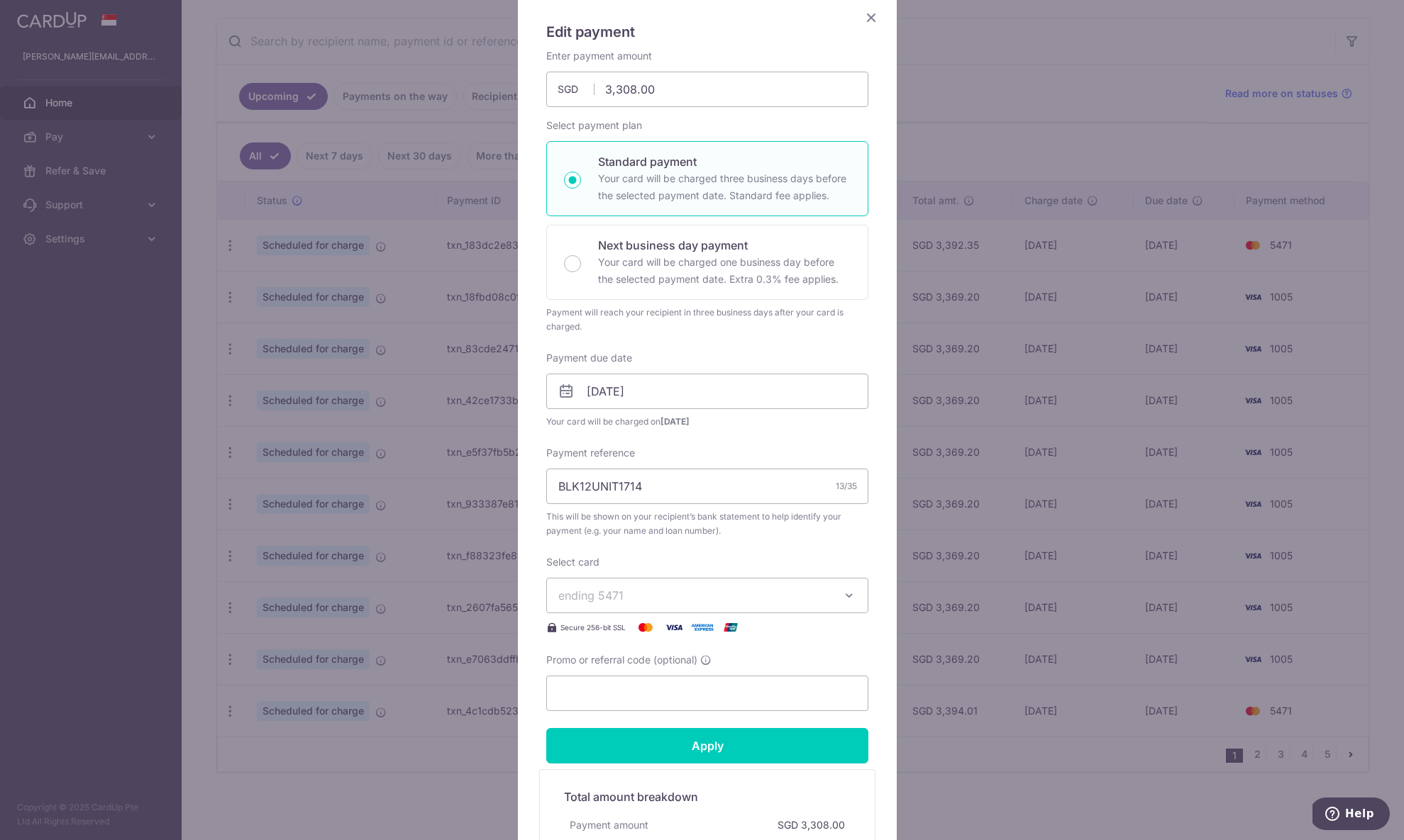
scroll to position [145, 0]
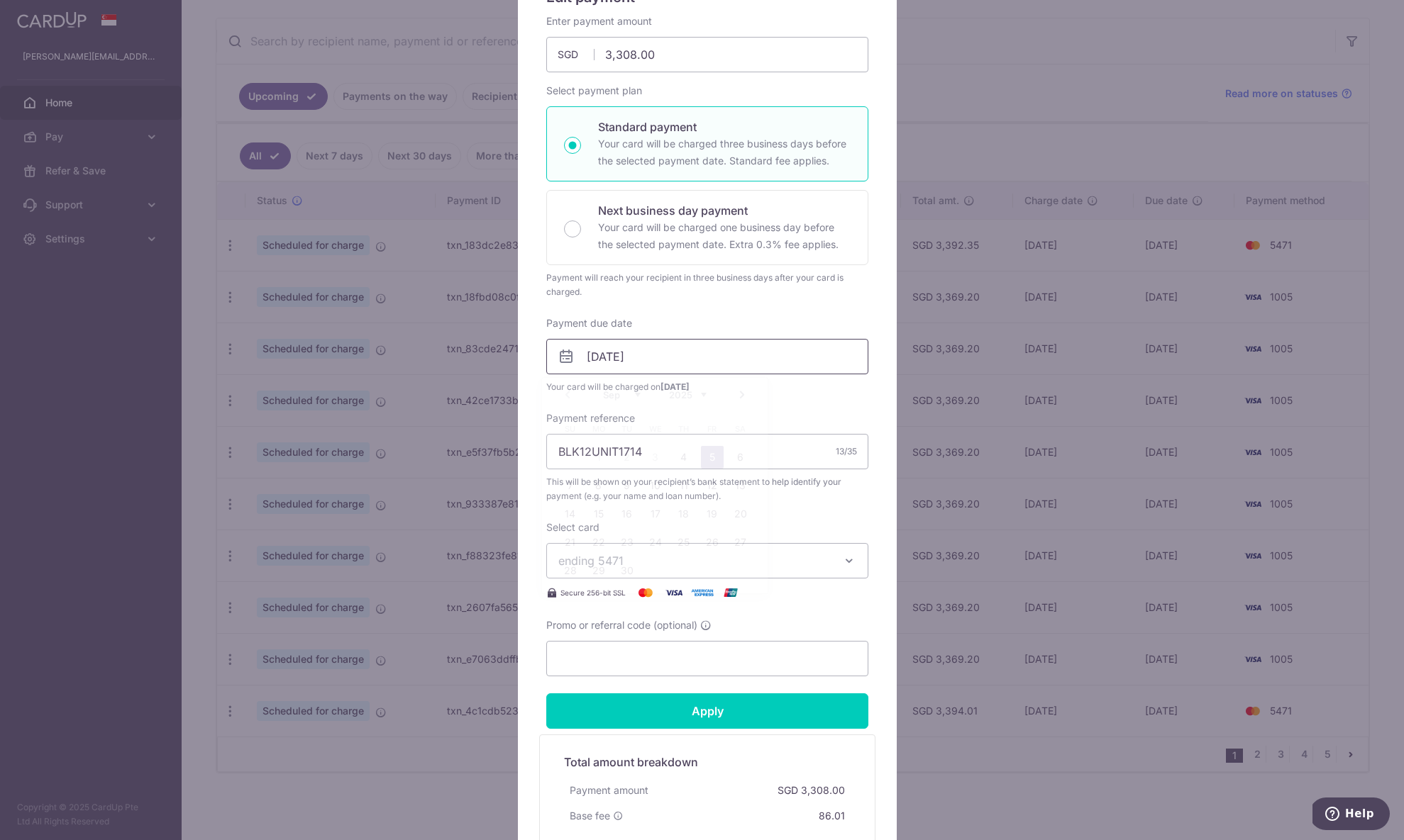
click at [610, 360] on input "[DATE]" at bounding box center [707, 357] width 322 height 36
click at [734, 452] on link "6" at bounding box center [740, 457] width 22 height 22
click at [754, 364] on input "06/09/2025" at bounding box center [707, 357] width 322 height 36
click at [714, 456] on link "5" at bounding box center [712, 457] width 22 height 22
type input "[DATE]"
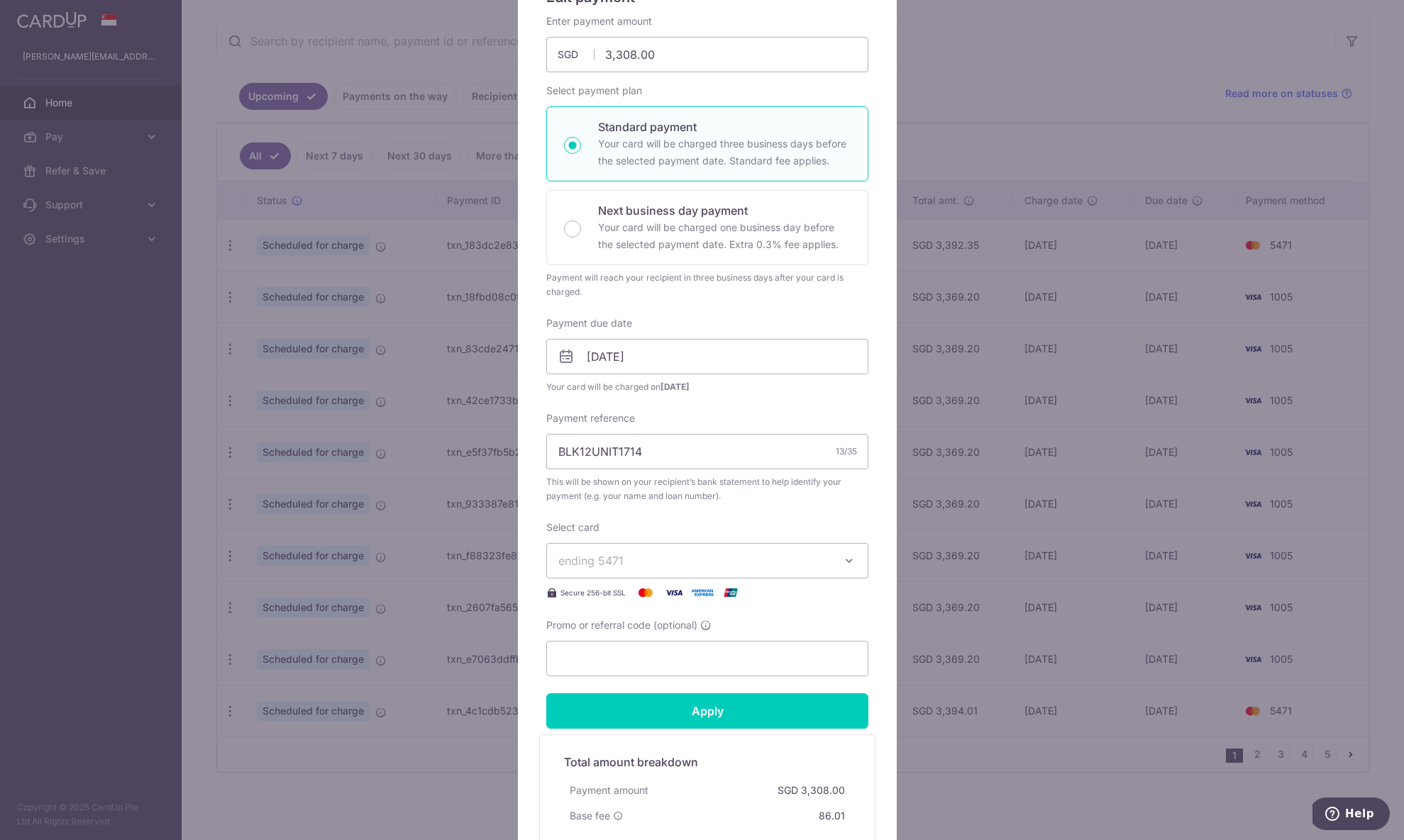
click at [780, 412] on div "Payment reference BLK12UNIT1714 13/35 This will be shown on your recipient’s ba…" at bounding box center [707, 457] width 322 height 92
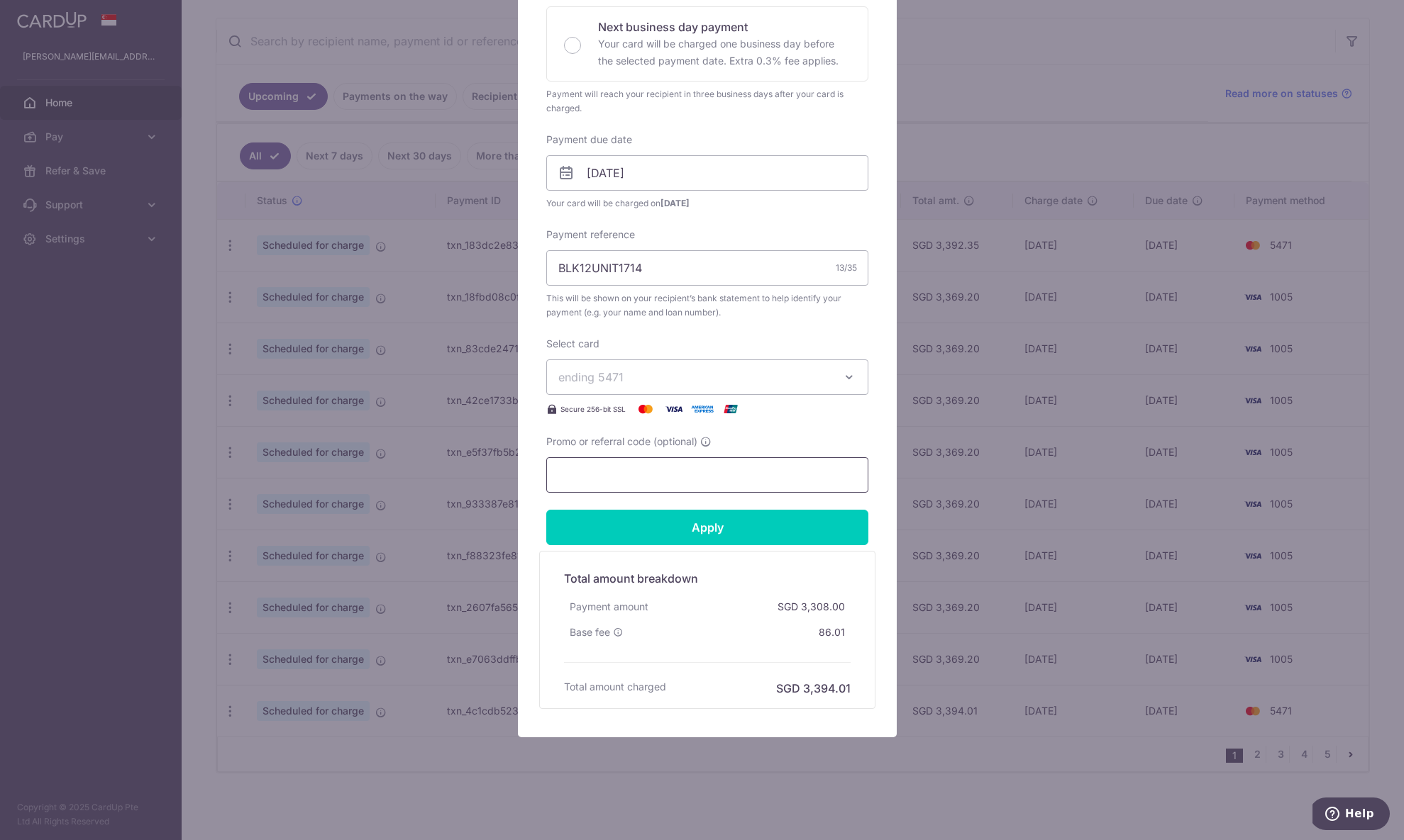
scroll to position [311, 0]
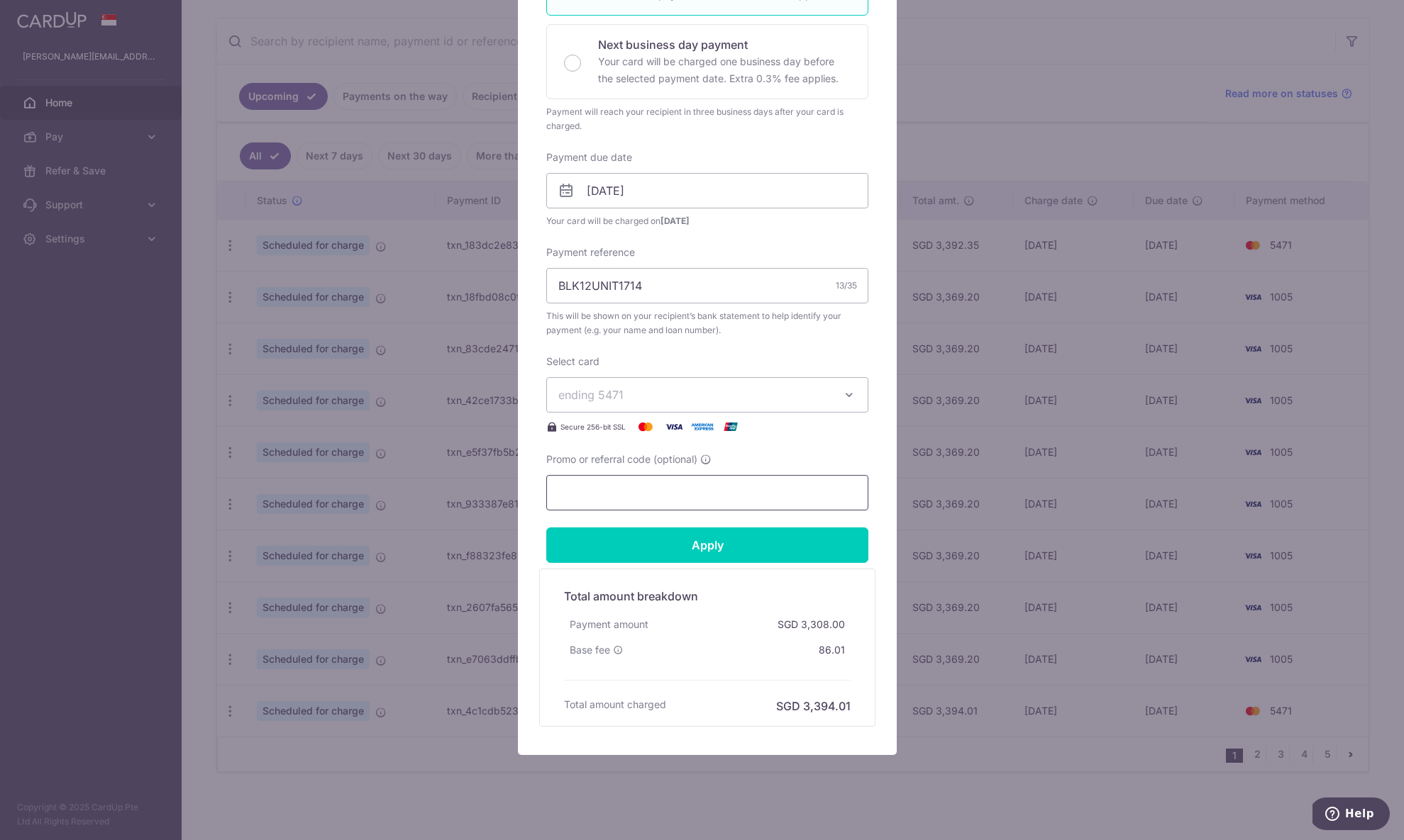
click at [724, 486] on input "Promo or referral code (optional)" at bounding box center [707, 493] width 322 height 36
type input "OFF225"
click at [700, 543] on input "Apply" at bounding box center [707, 545] width 322 height 36
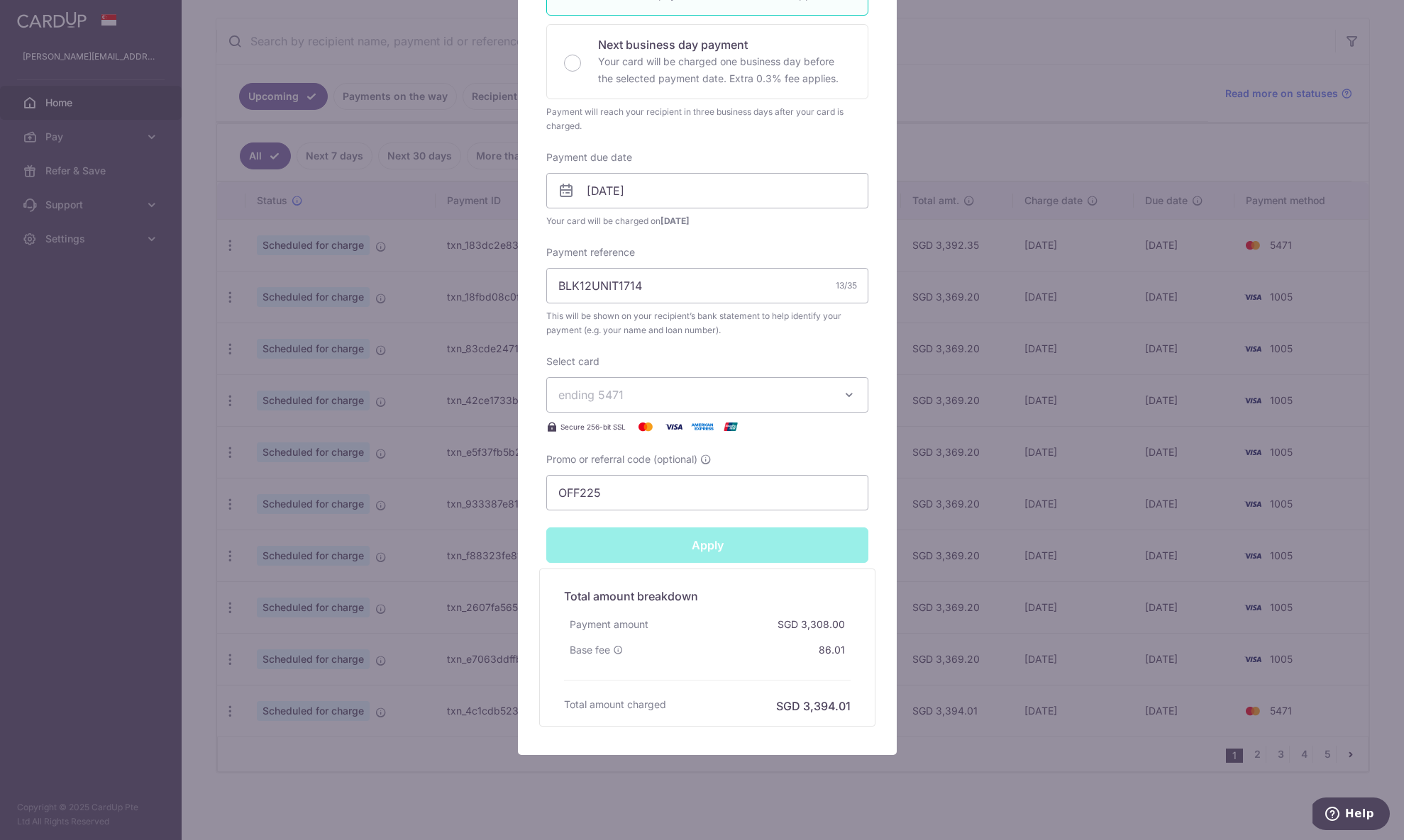
type input "Successfully Applied"
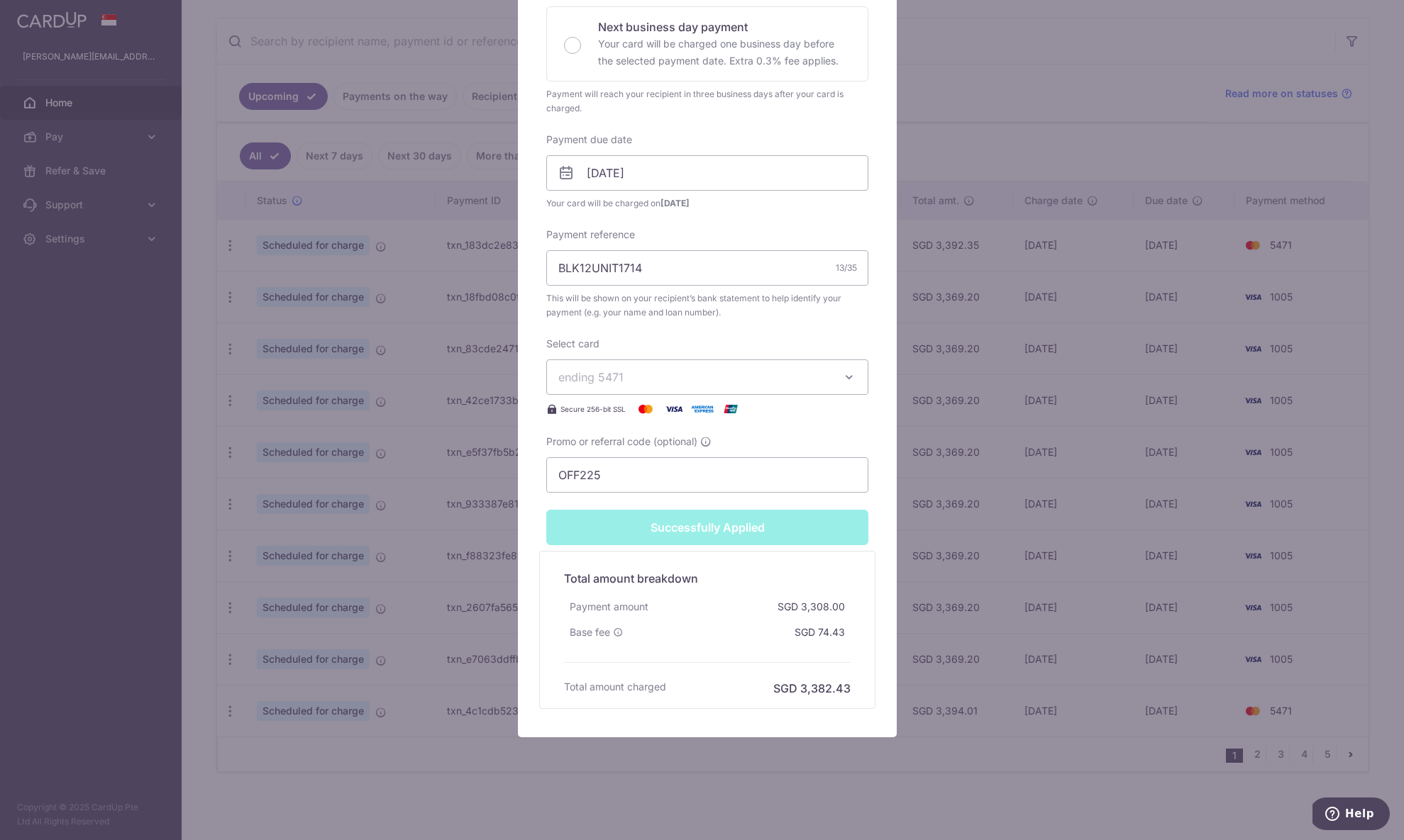
scroll to position [0, 0]
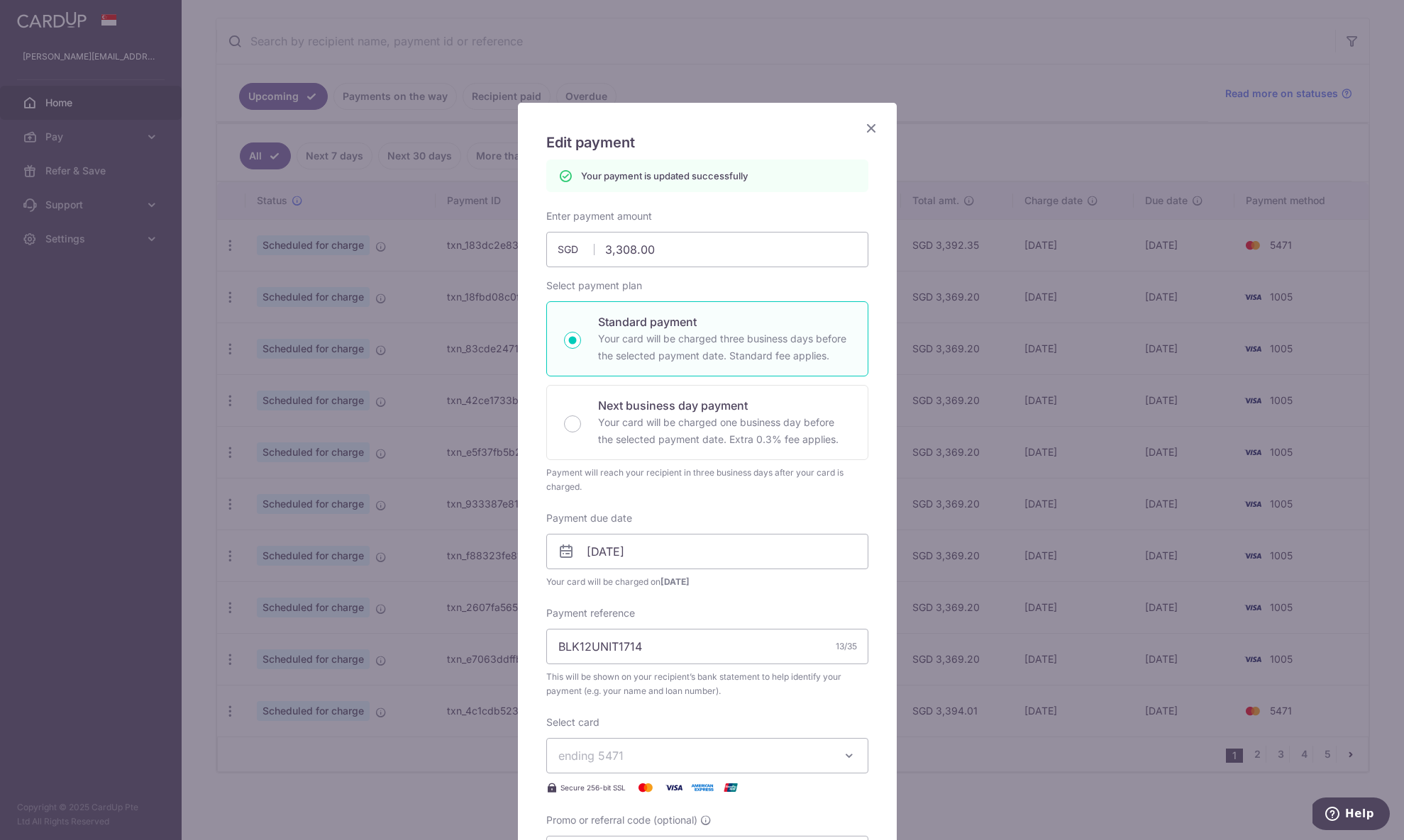
click at [873, 127] on icon "Close" at bounding box center [871, 127] width 17 height 18
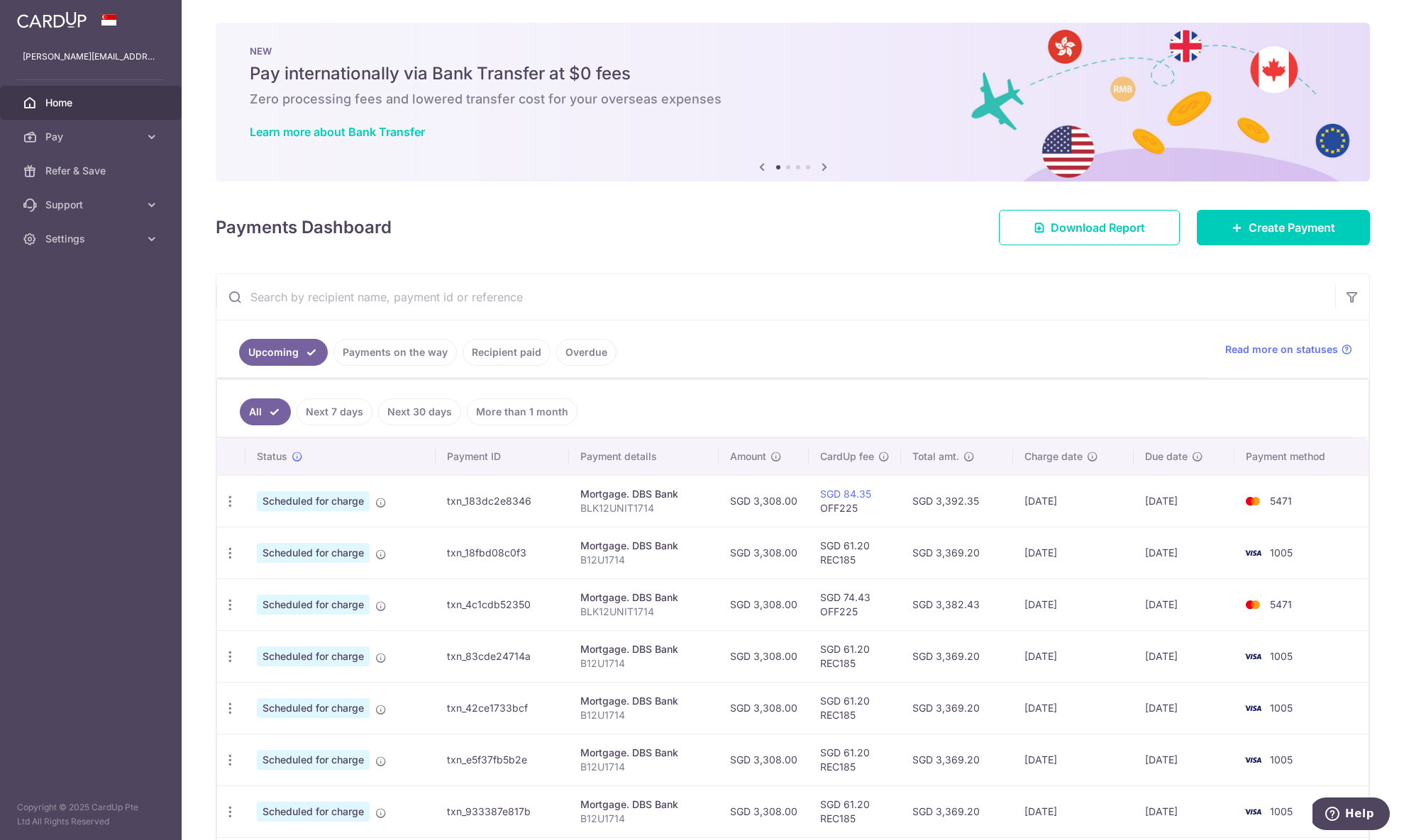
scroll to position [117, 0]
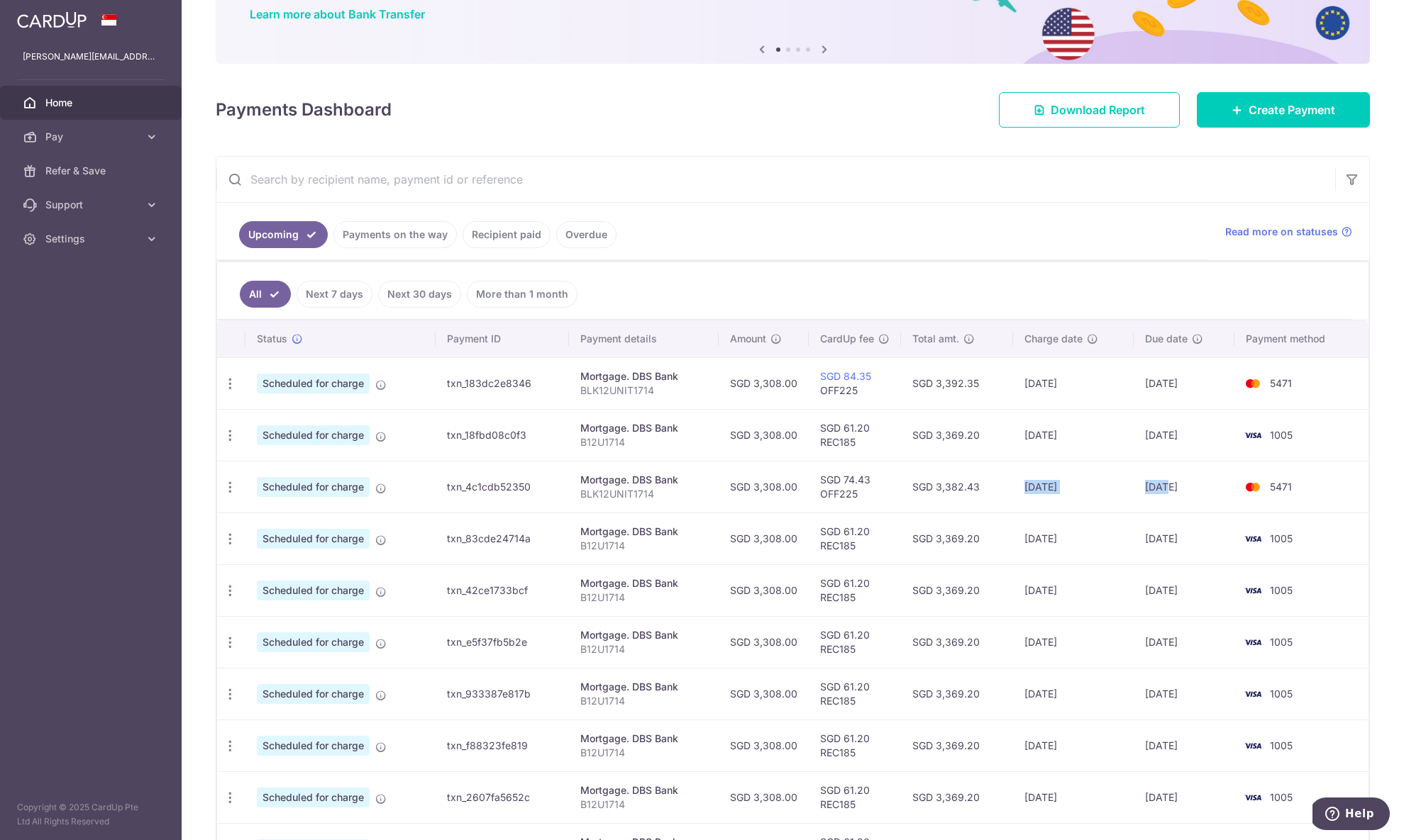
drag, startPoint x: 1021, startPoint y: 483, endPoint x: 1162, endPoint y: 493, distance: 141.4
click at [1162, 493] on tr "Update payment Cancel payment Scheduled for charge txn_4c1cdb52350 Mortgage. DB…" at bounding box center [792, 486] width 1151 height 52
click at [1176, 492] on td "[DATE]" at bounding box center [1184, 486] width 100 height 52
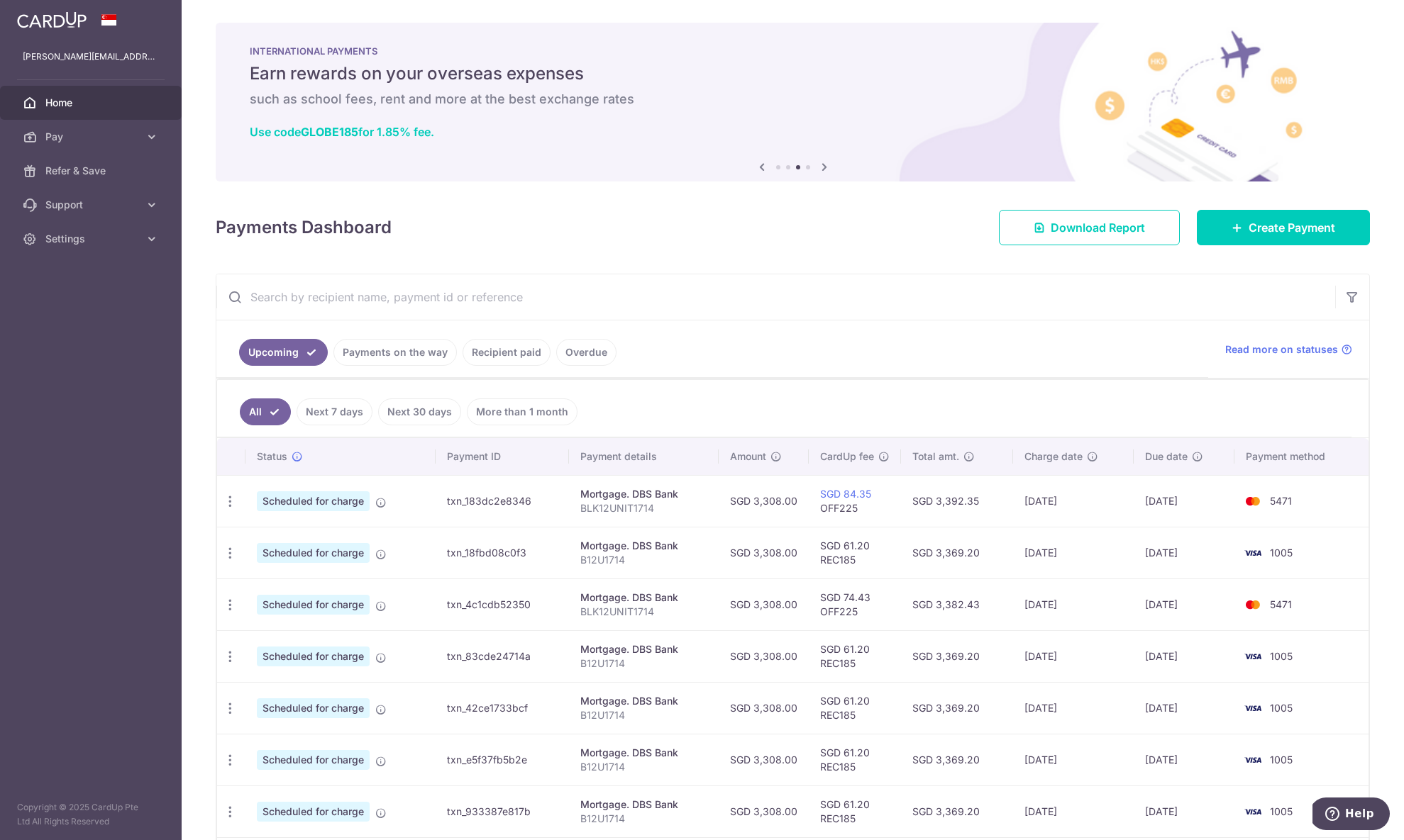
scroll to position [256, 0]
